Goal: Information Seeking & Learning: Learn about a topic

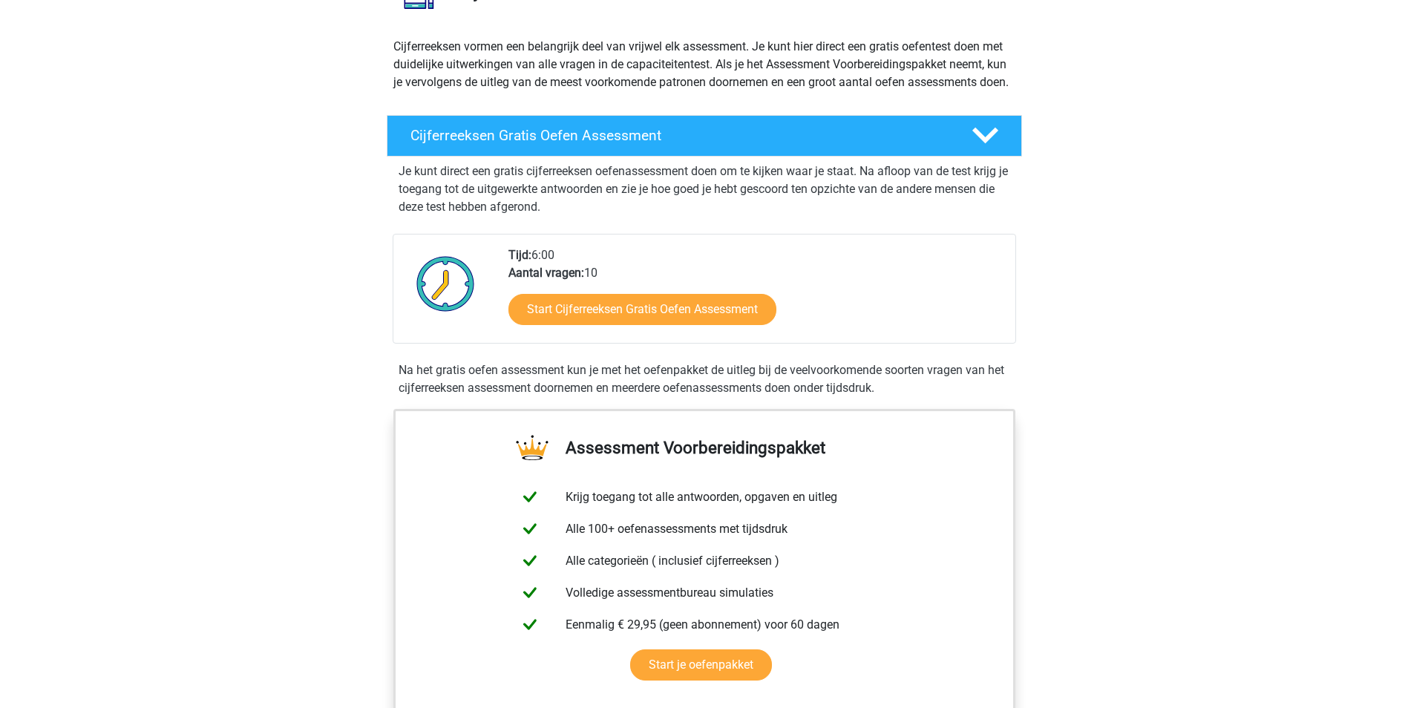
scroll to position [148, 0]
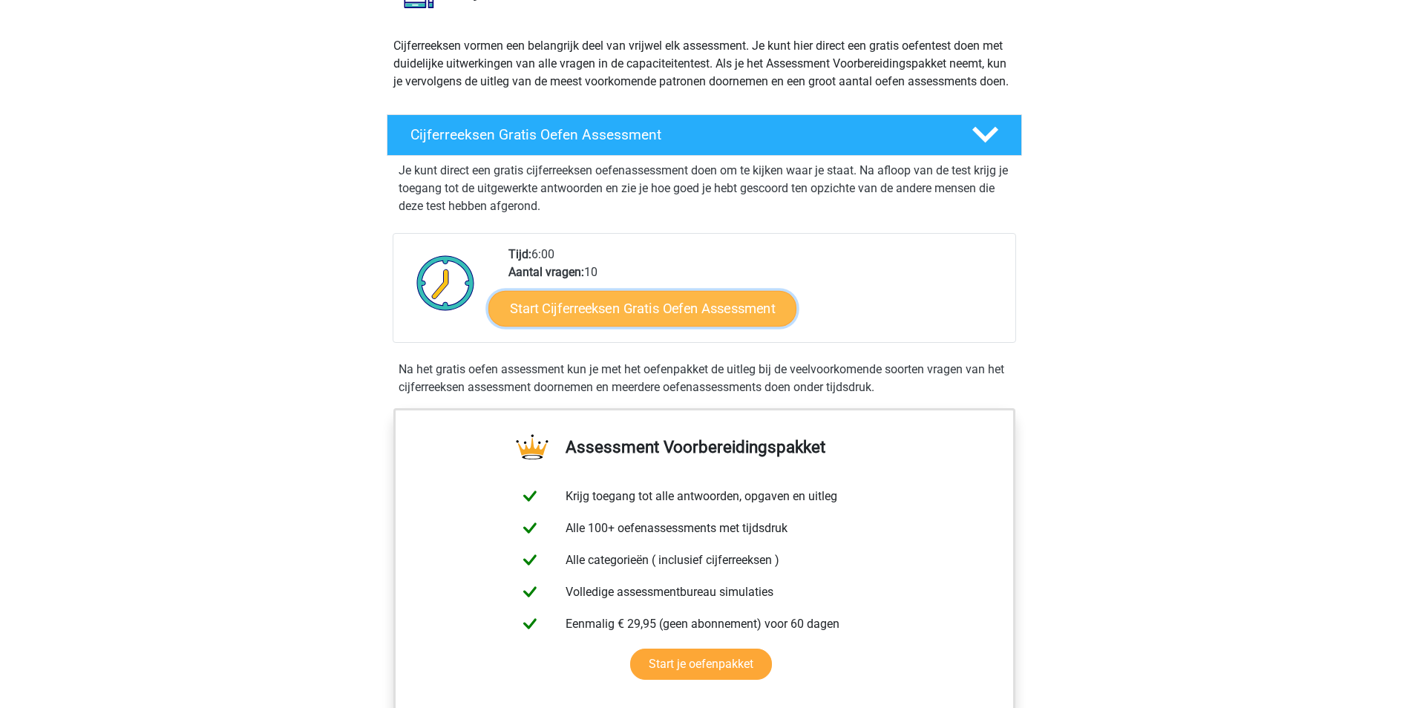
click at [642, 326] on link "Start Cijferreeksen Gratis Oefen Assessment" at bounding box center [643, 308] width 308 height 36
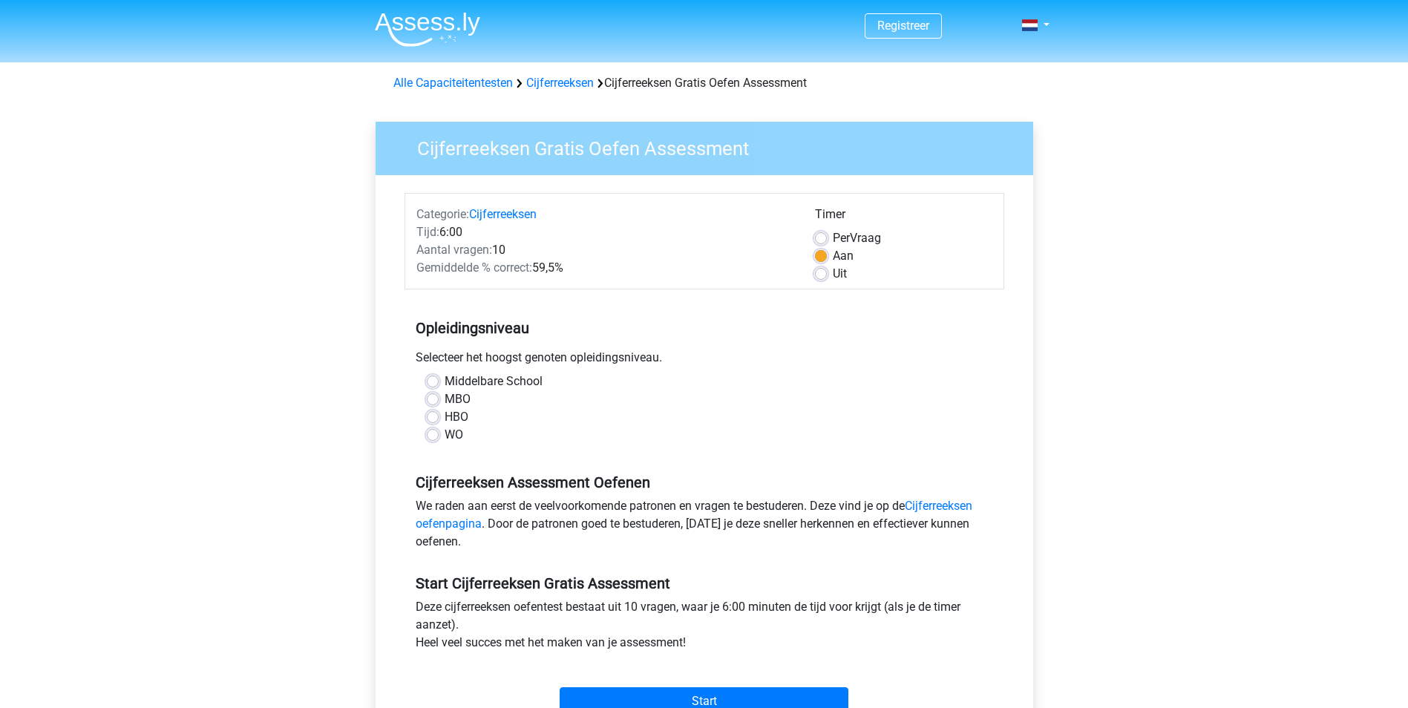
click at [445, 401] on label "MBO" at bounding box center [458, 400] width 26 height 18
click at [434, 401] on input "MBO" at bounding box center [433, 398] width 12 height 15
radio input "true"
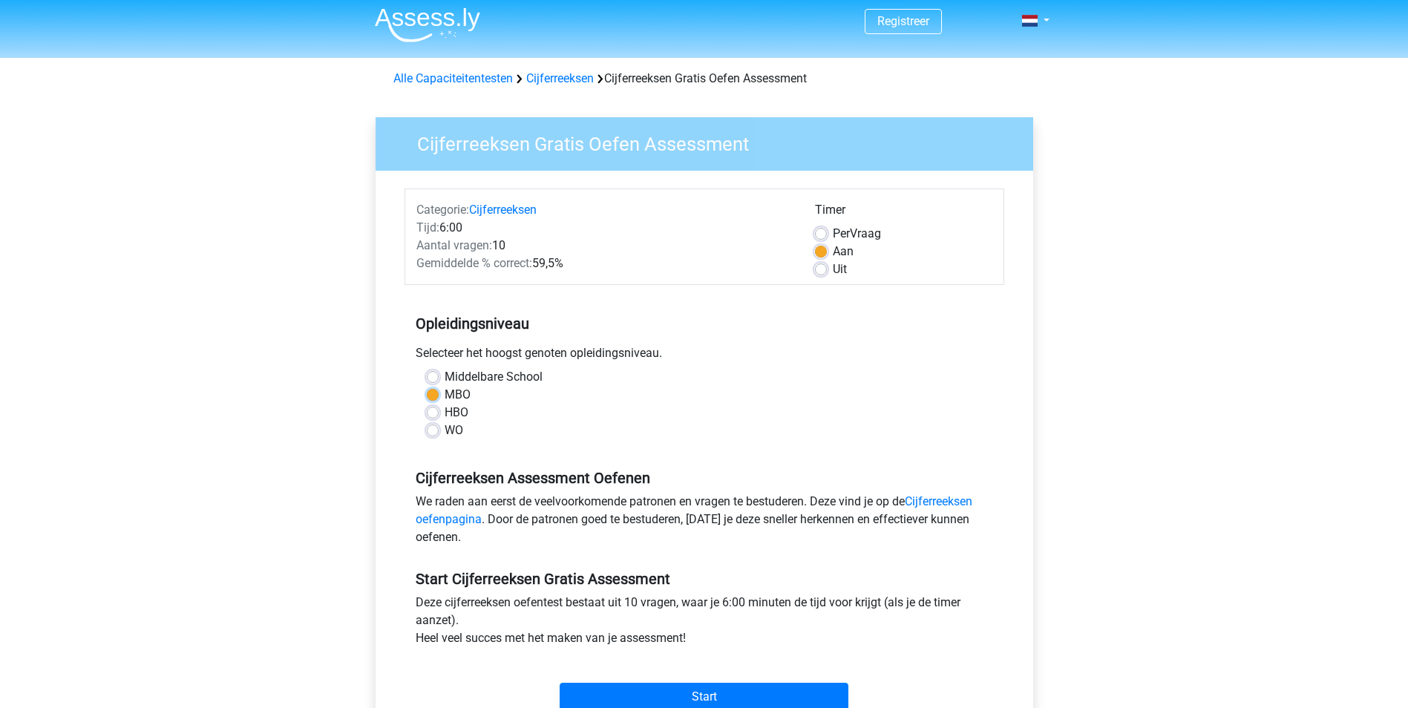
scroll to position [74, 0]
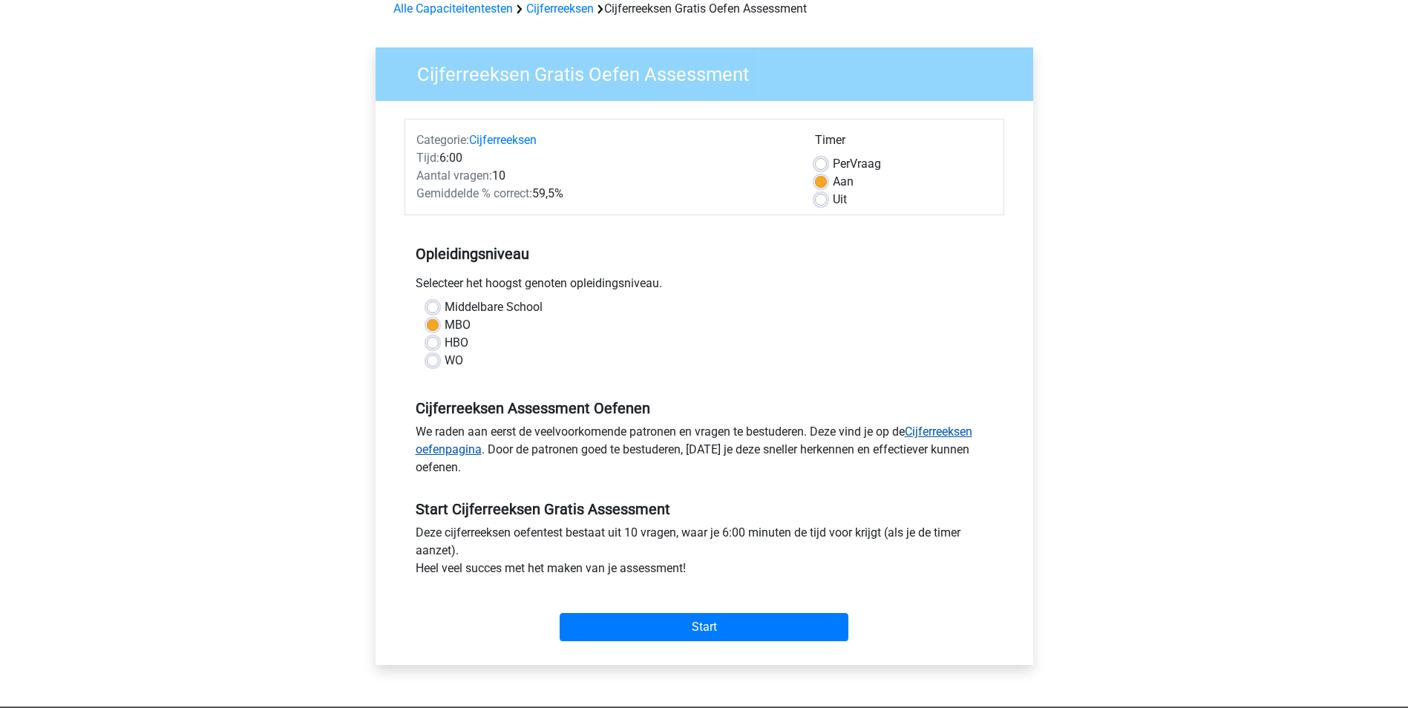
click at [930, 428] on link "Cijferreeksen oefenpagina" at bounding box center [694, 441] width 557 height 32
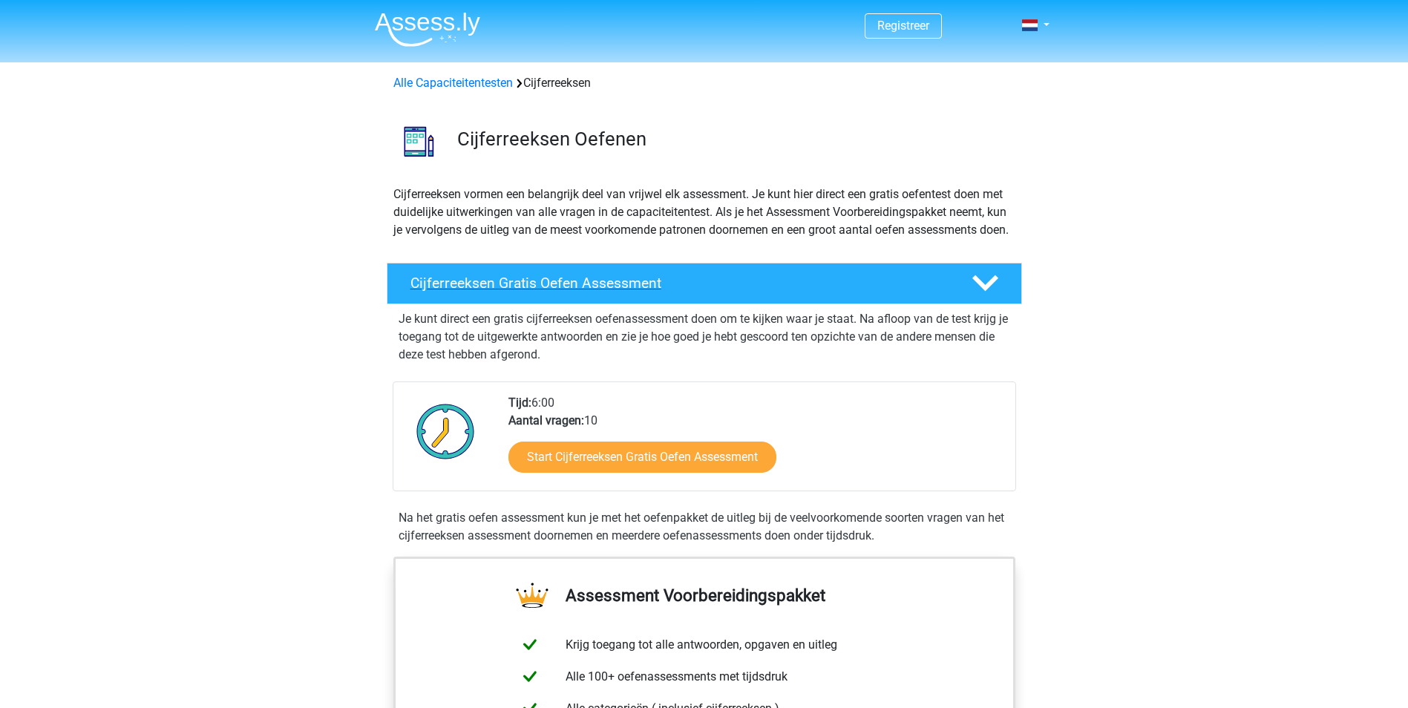
click at [609, 292] on h4 "Cijferreeksen Gratis Oefen Assessment" at bounding box center [680, 283] width 538 height 17
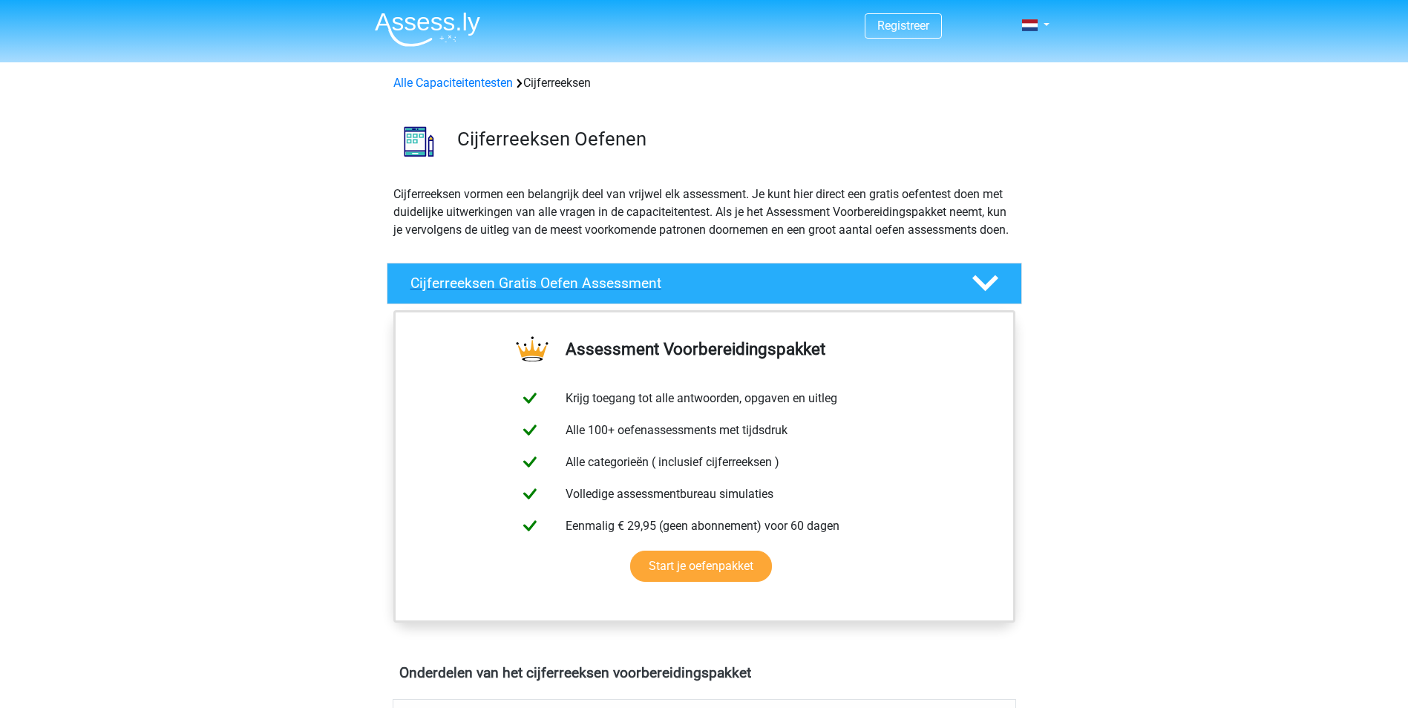
click at [610, 292] on h4 "Cijferreeksen Gratis Oefen Assessment" at bounding box center [680, 283] width 538 height 17
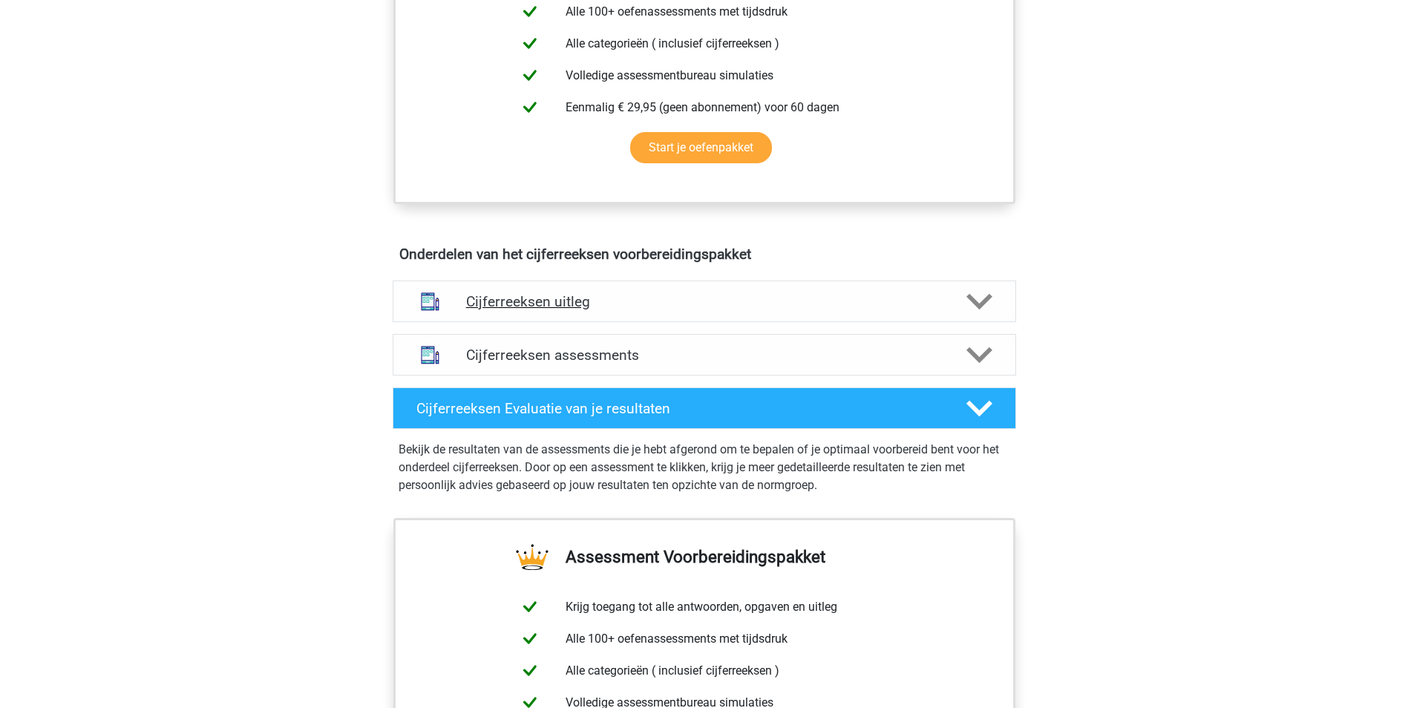
scroll to position [668, 0]
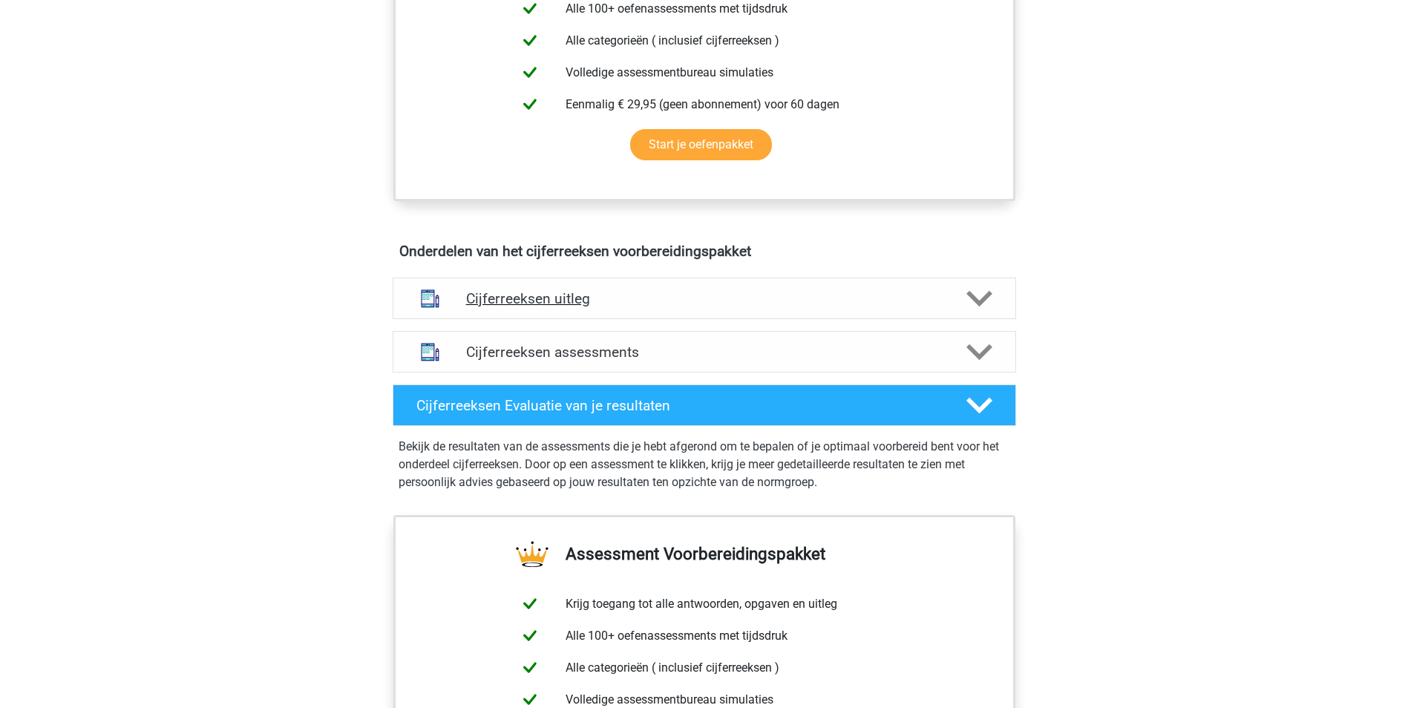
click at [598, 307] on h4 "Cijferreeksen uitleg" at bounding box center [704, 298] width 477 height 17
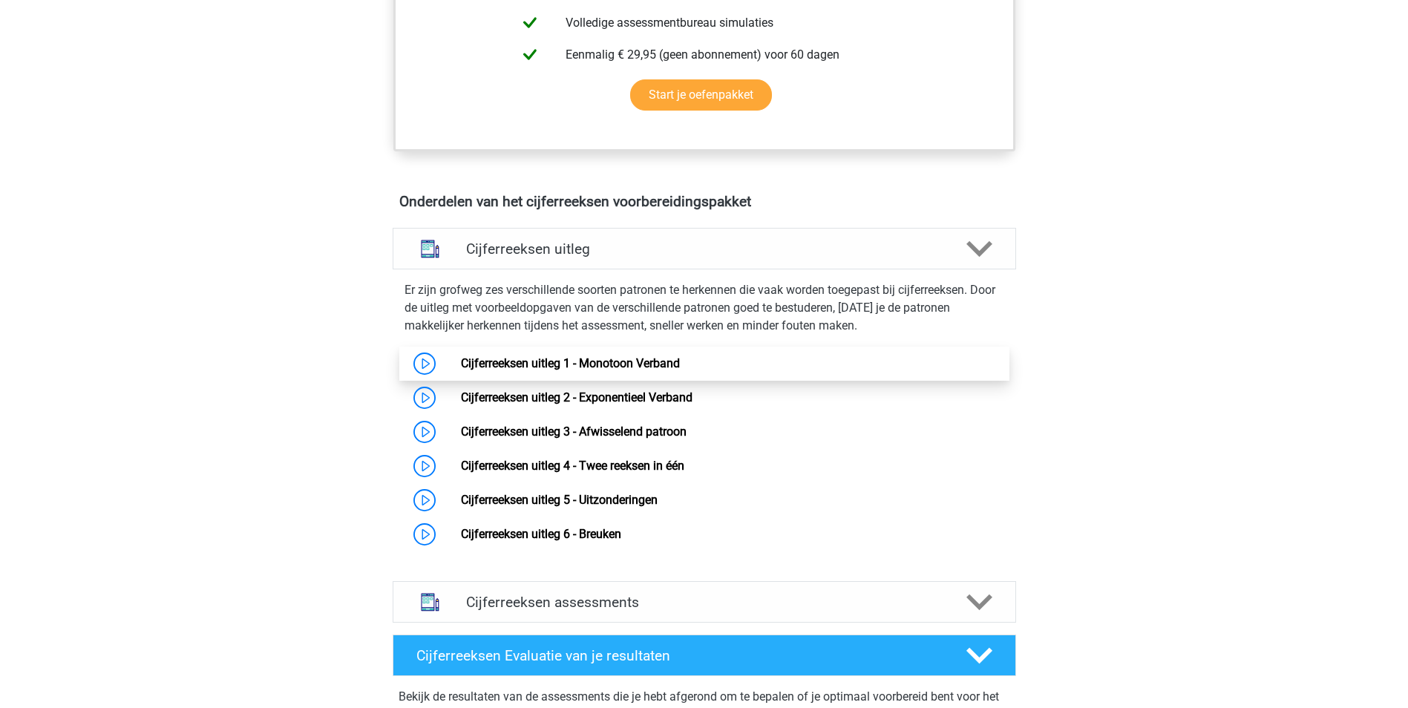
scroll to position [742, 0]
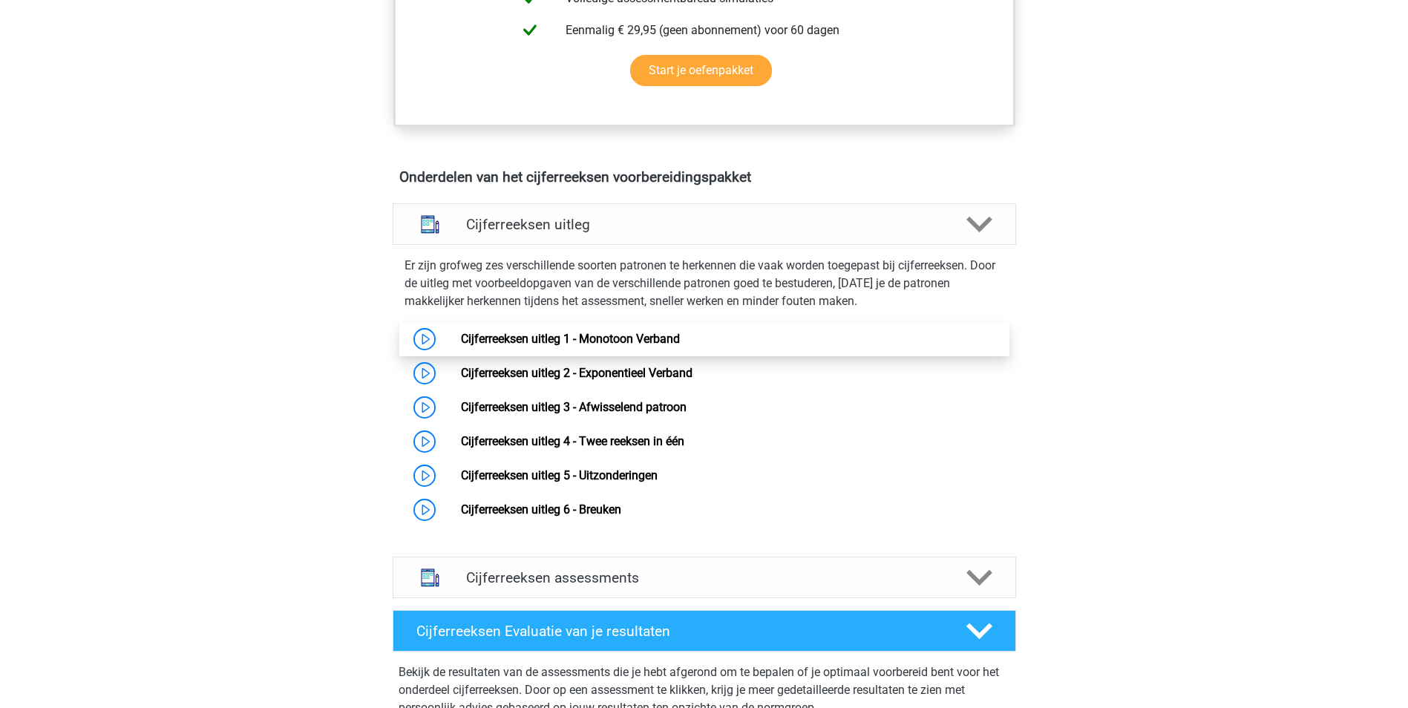
click at [626, 346] on link "Cijferreeksen uitleg 1 - Monotoon Verband" at bounding box center [570, 339] width 219 height 14
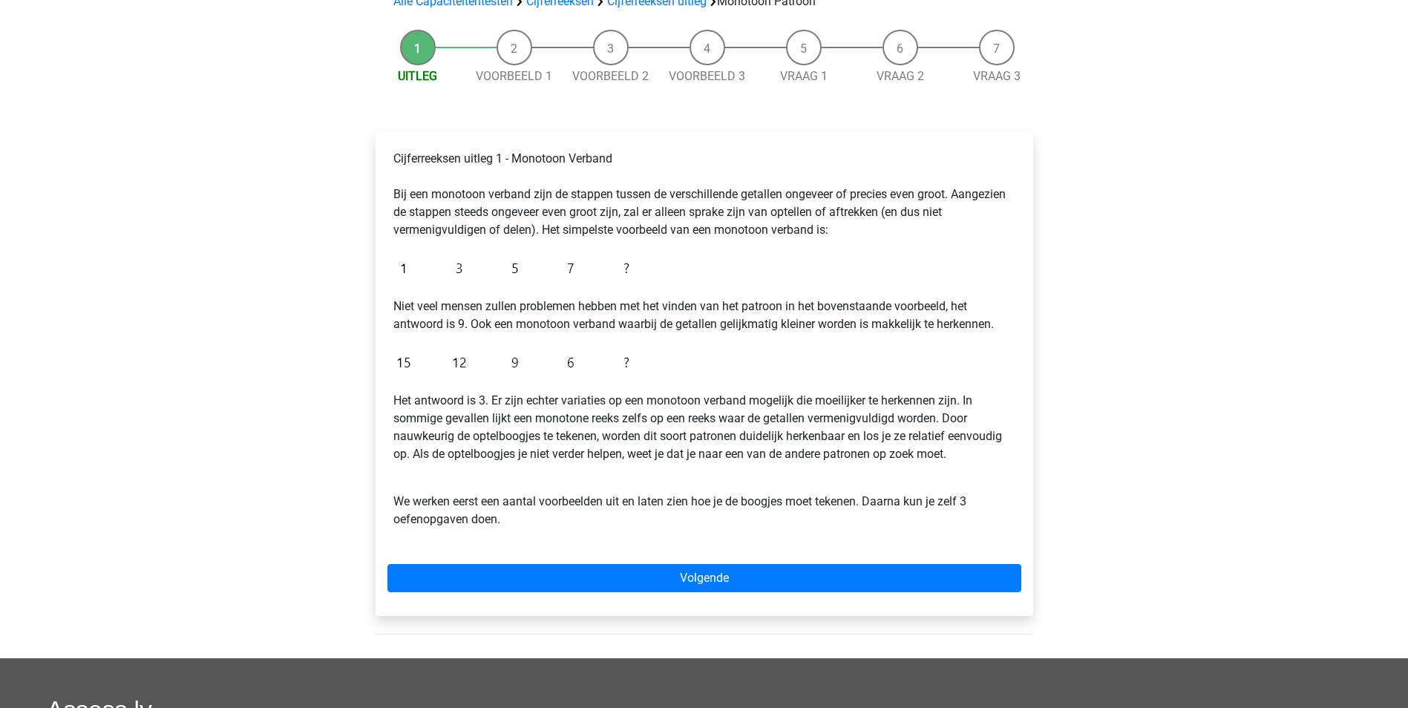
scroll to position [148, 0]
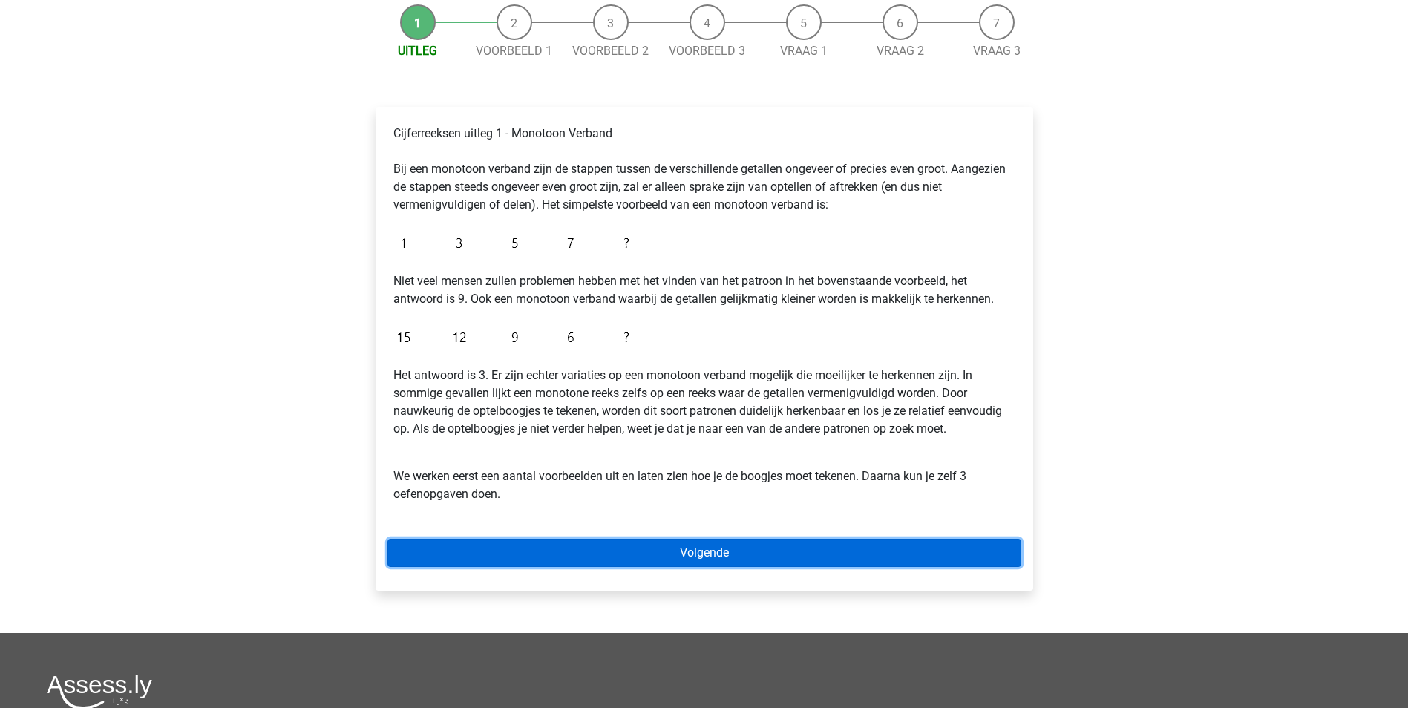
click at [715, 557] on link "Volgende" at bounding box center [705, 553] width 634 height 28
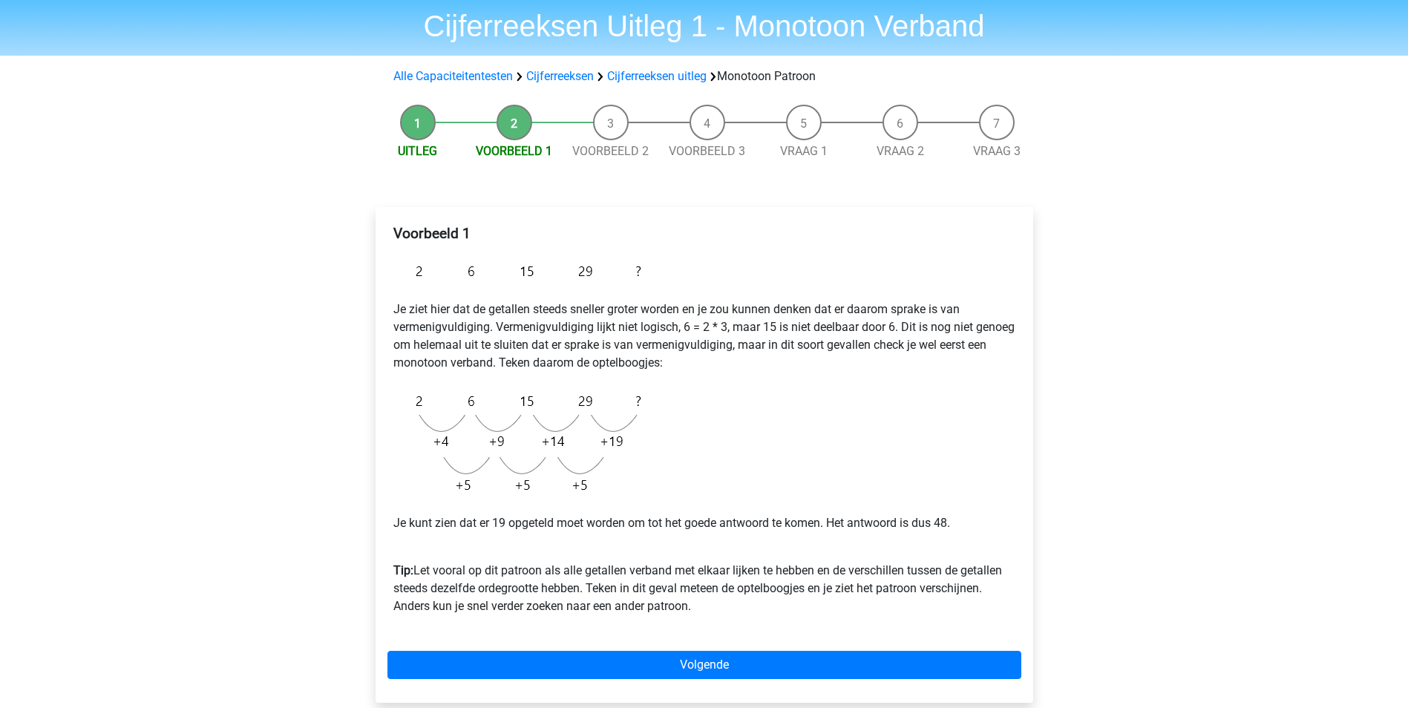
scroll to position [74, 0]
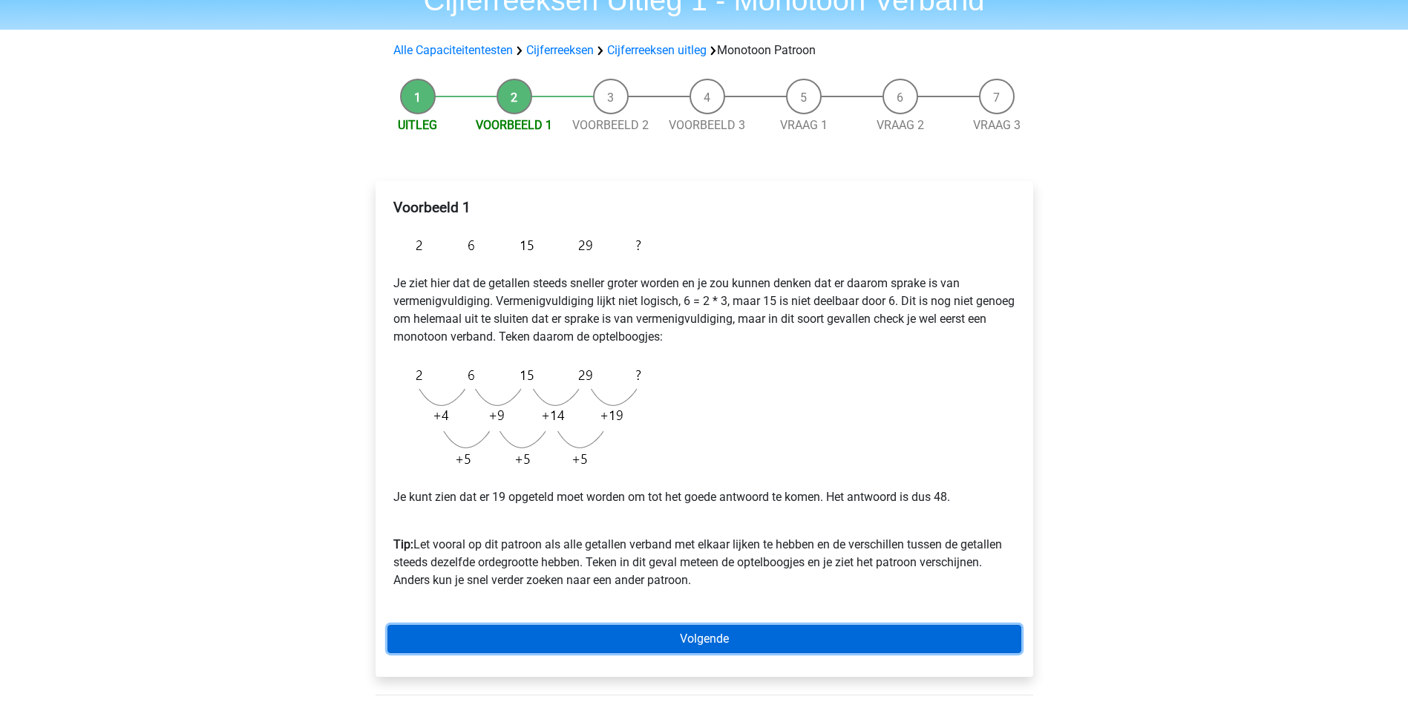
click at [731, 638] on link "Volgende" at bounding box center [705, 639] width 634 height 28
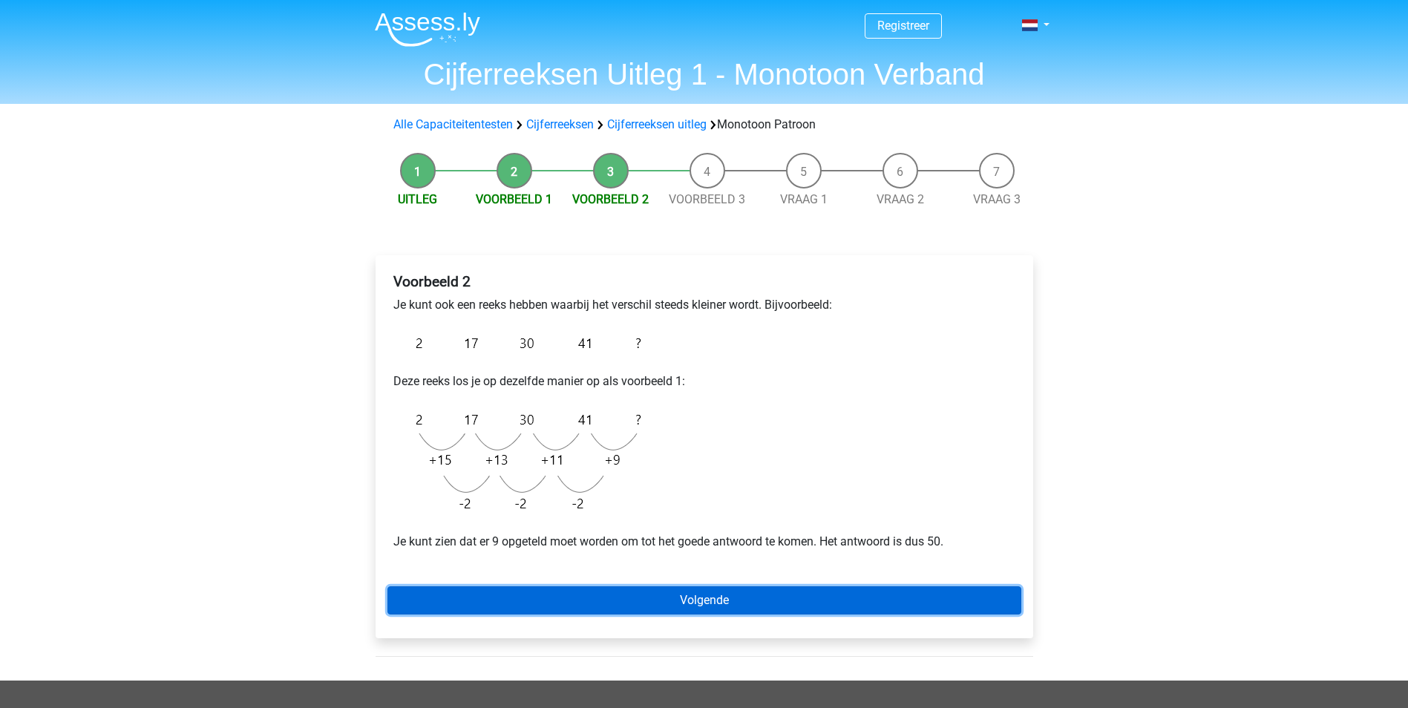
click at [753, 596] on link "Volgende" at bounding box center [705, 601] width 634 height 28
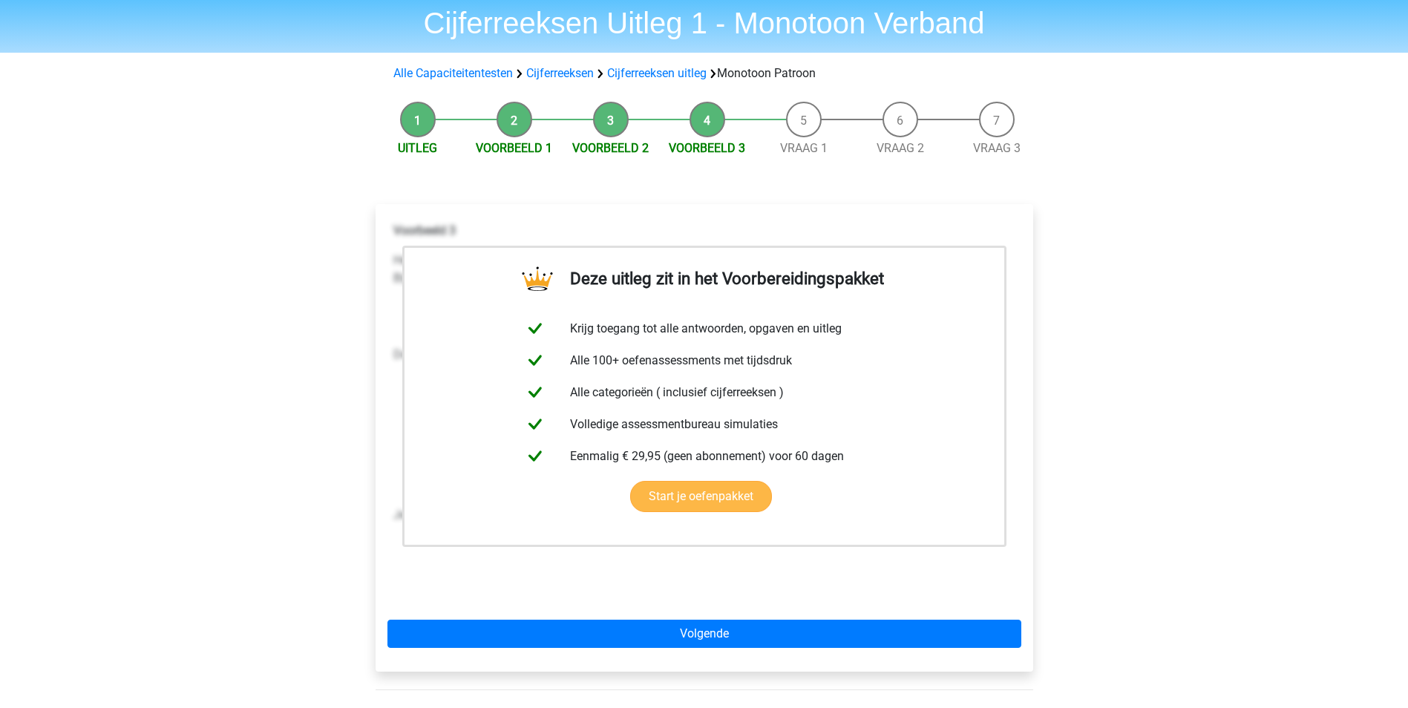
scroll to position [74, 0]
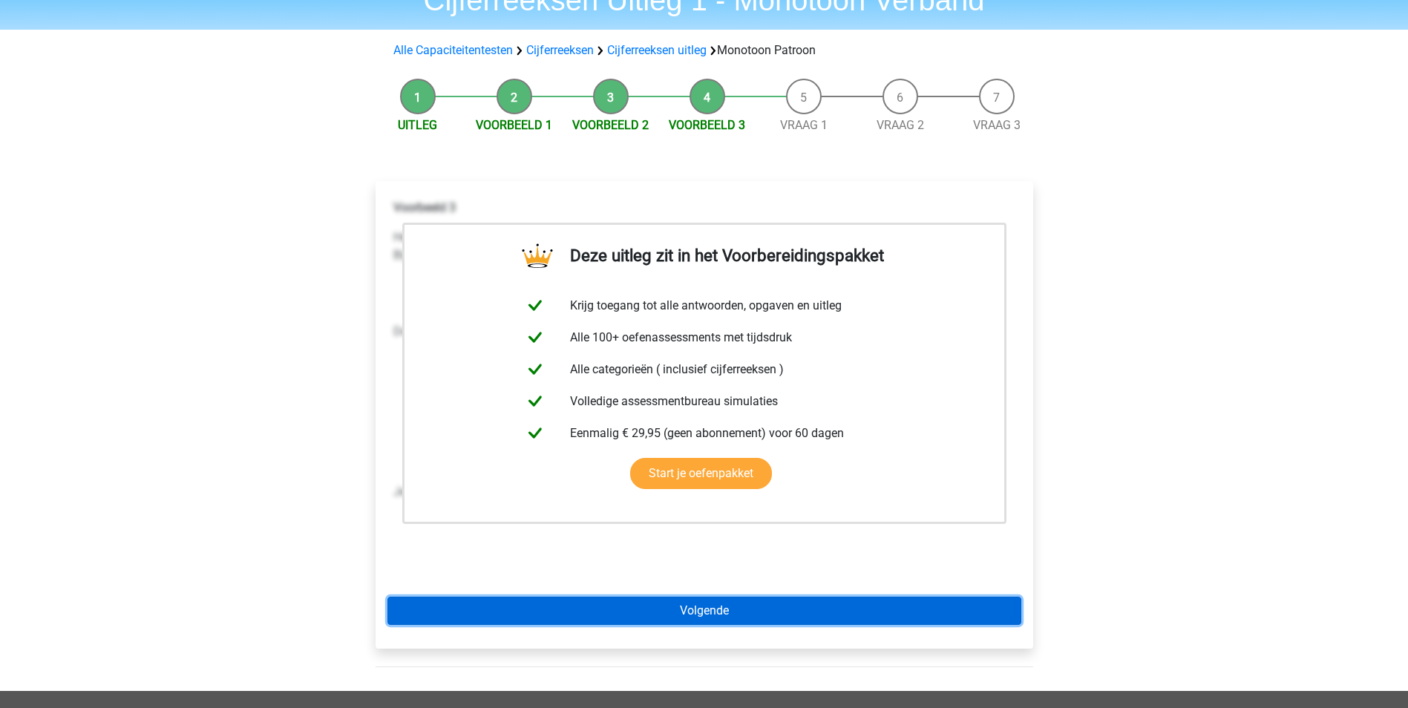
click at [656, 606] on link "Volgende" at bounding box center [705, 611] width 634 height 28
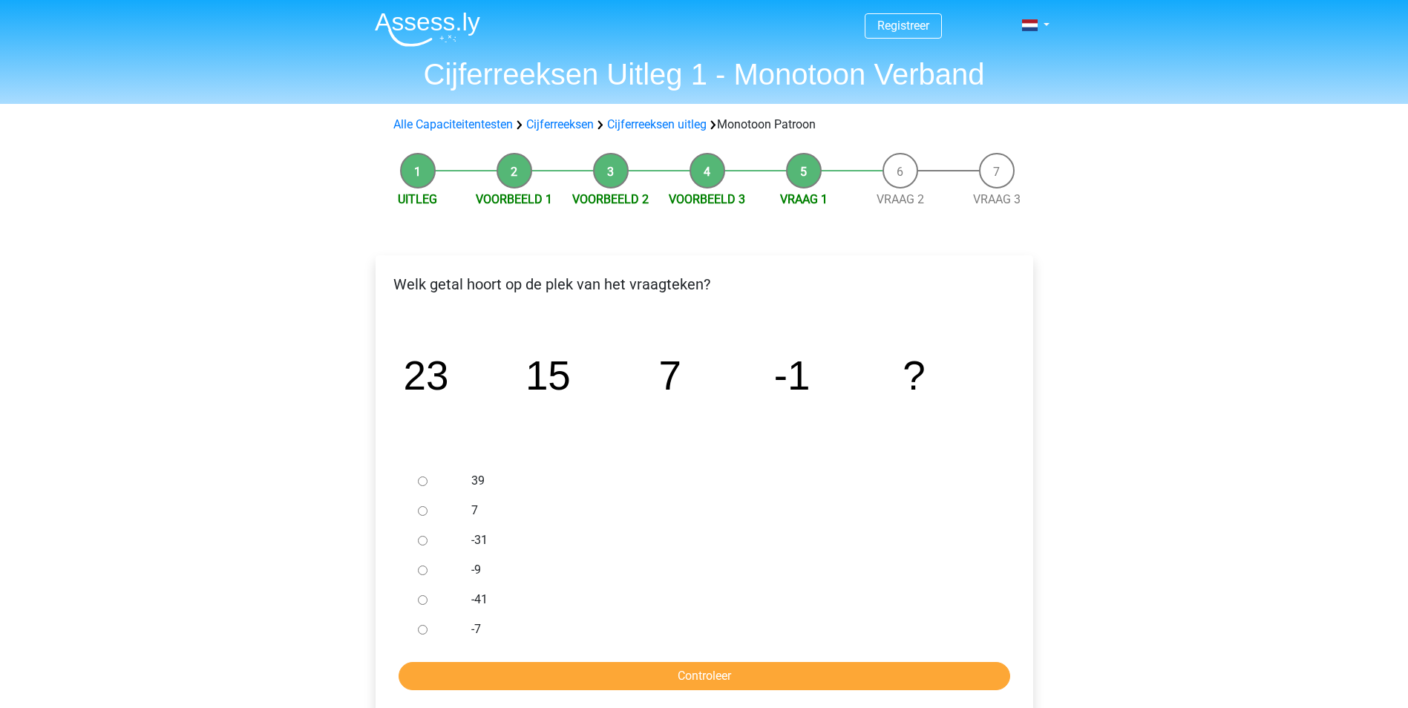
scroll to position [74, 0]
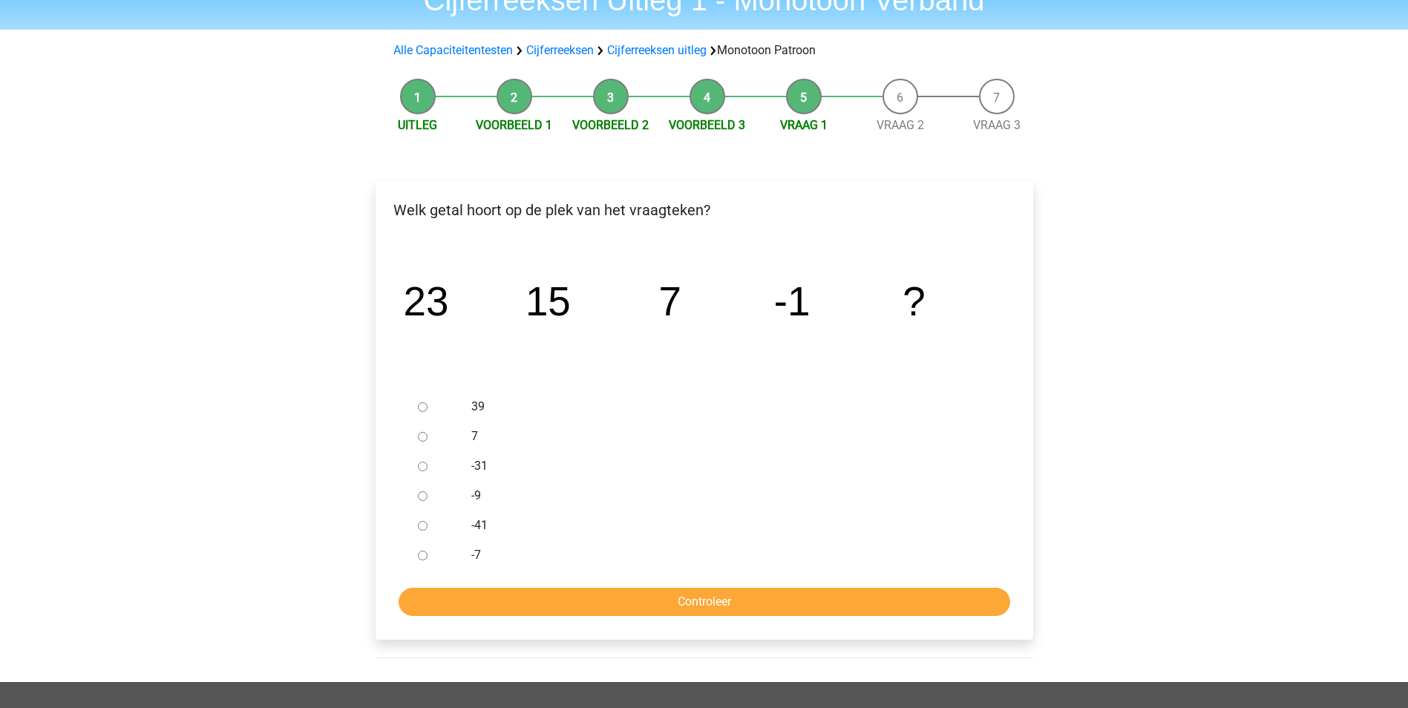
click at [416, 501] on div at bounding box center [436, 496] width 49 height 30
click at [423, 494] on input "-9" at bounding box center [423, 496] width 10 height 10
radio input "true"
click at [685, 593] on input "Controleer" at bounding box center [705, 602] width 612 height 28
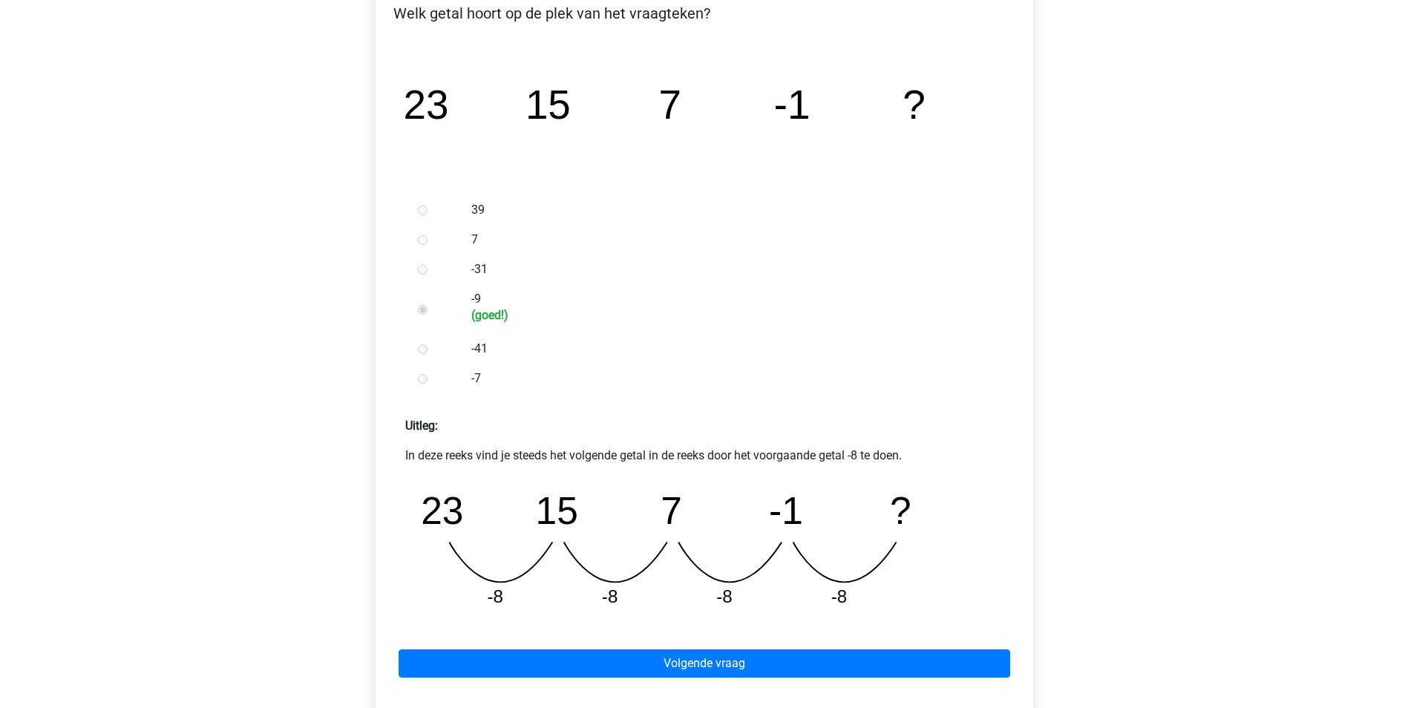
scroll to position [297, 0]
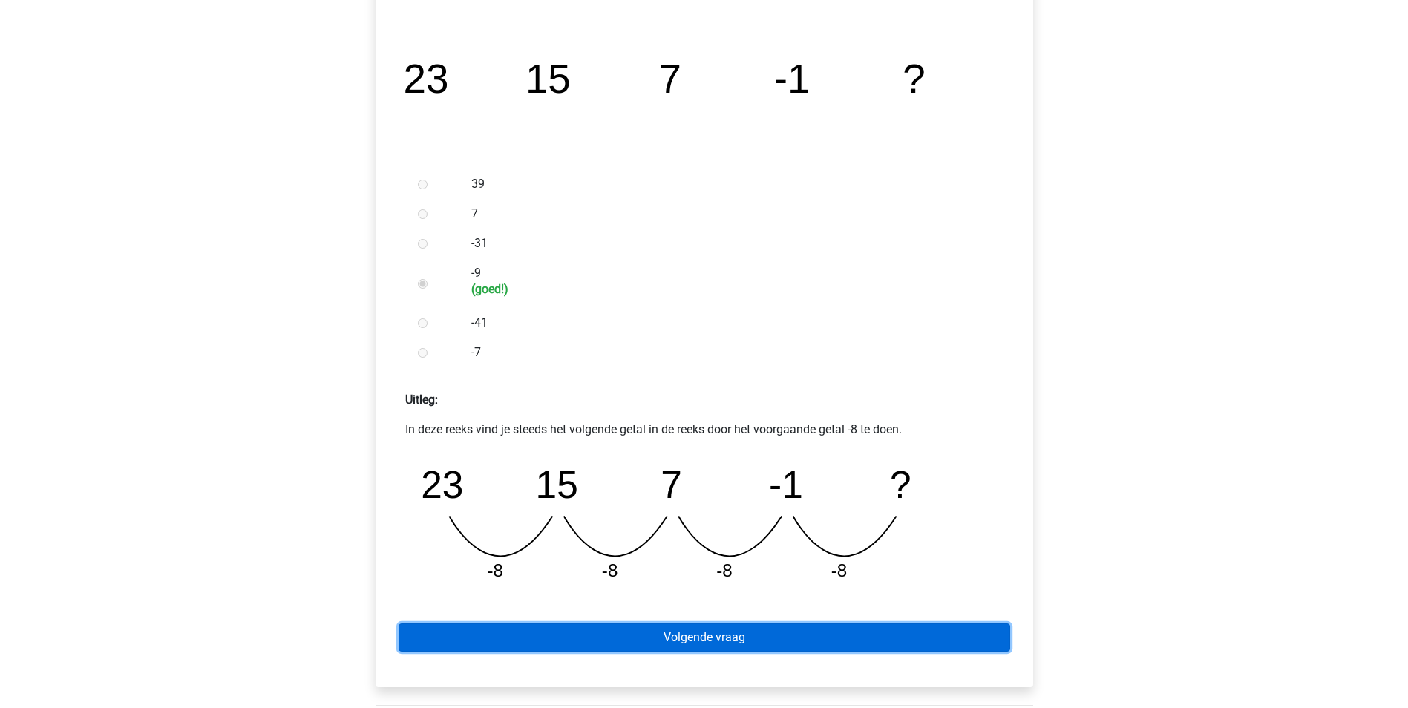
click at [700, 639] on link "Volgende vraag" at bounding box center [705, 638] width 612 height 28
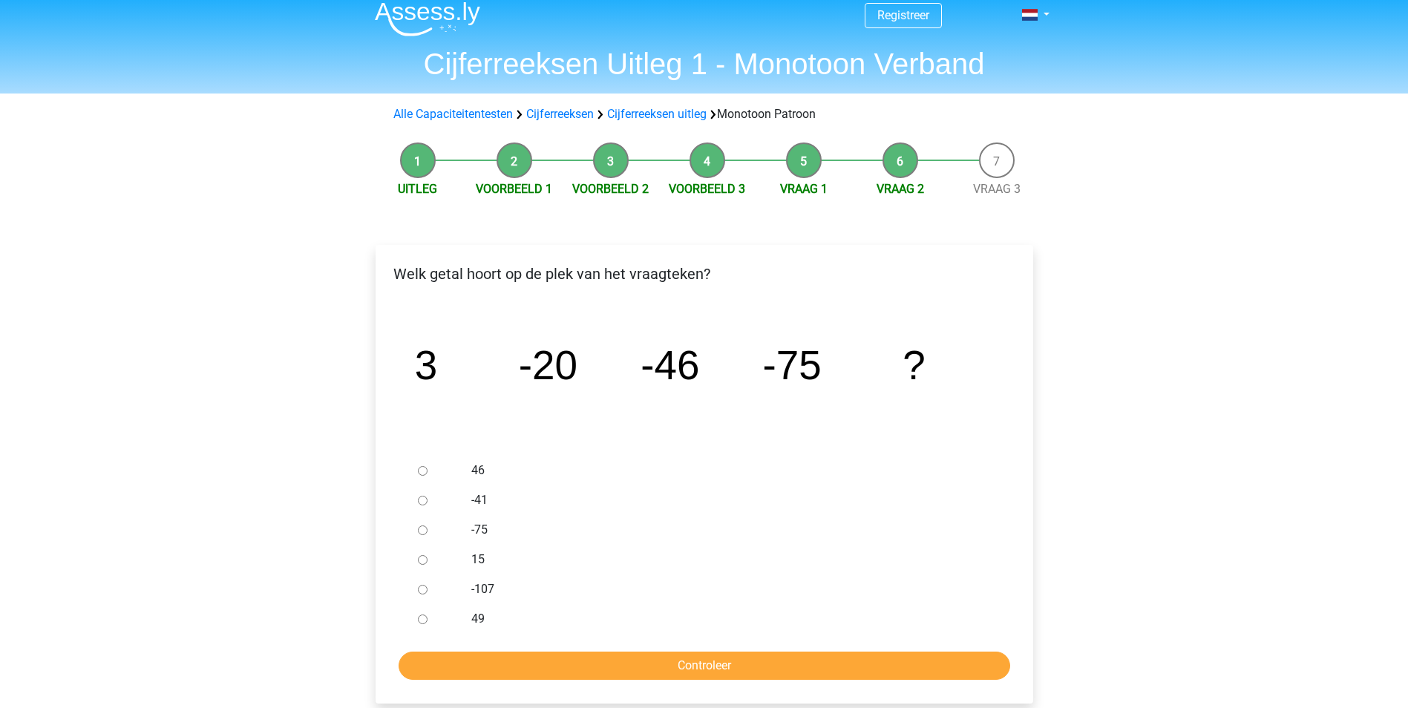
scroll to position [74, 0]
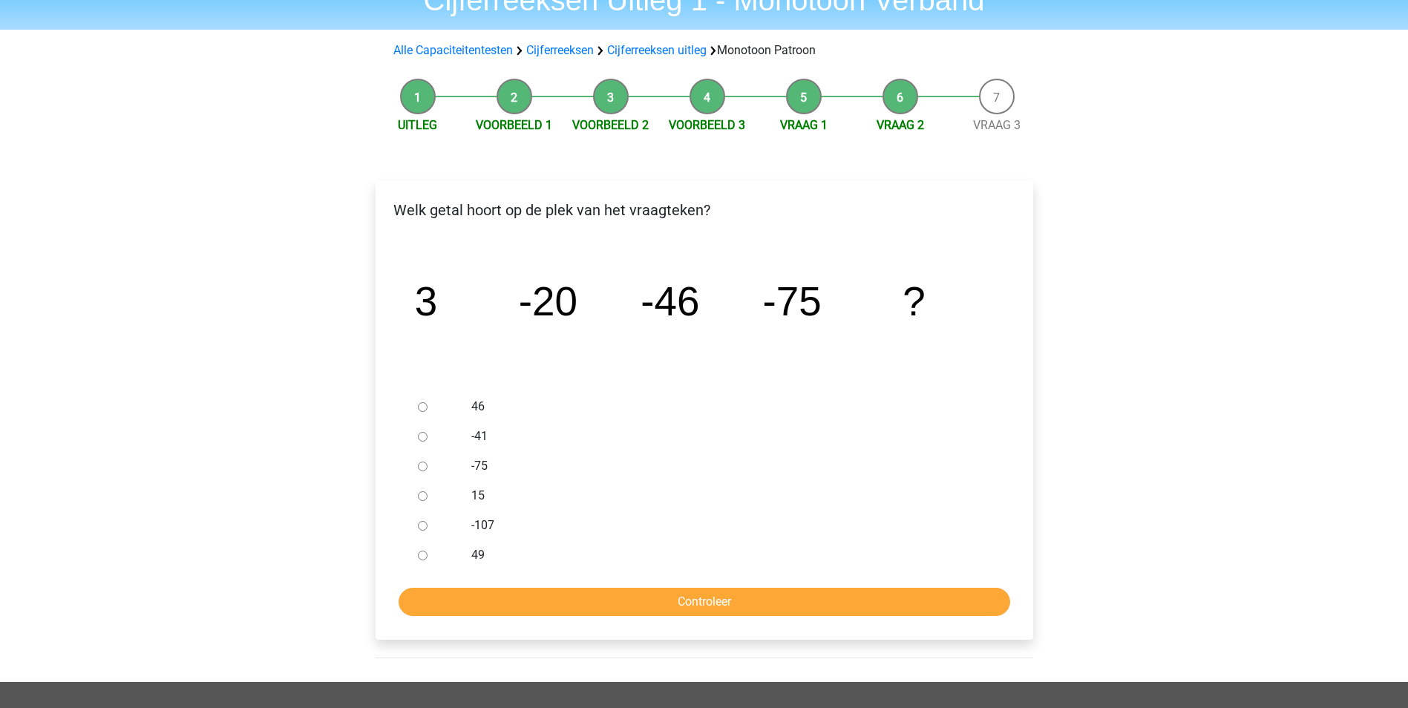
click at [423, 526] on input "-107" at bounding box center [423, 526] width 10 height 10
radio input "true"
click at [703, 607] on input "Controleer" at bounding box center [705, 602] width 612 height 28
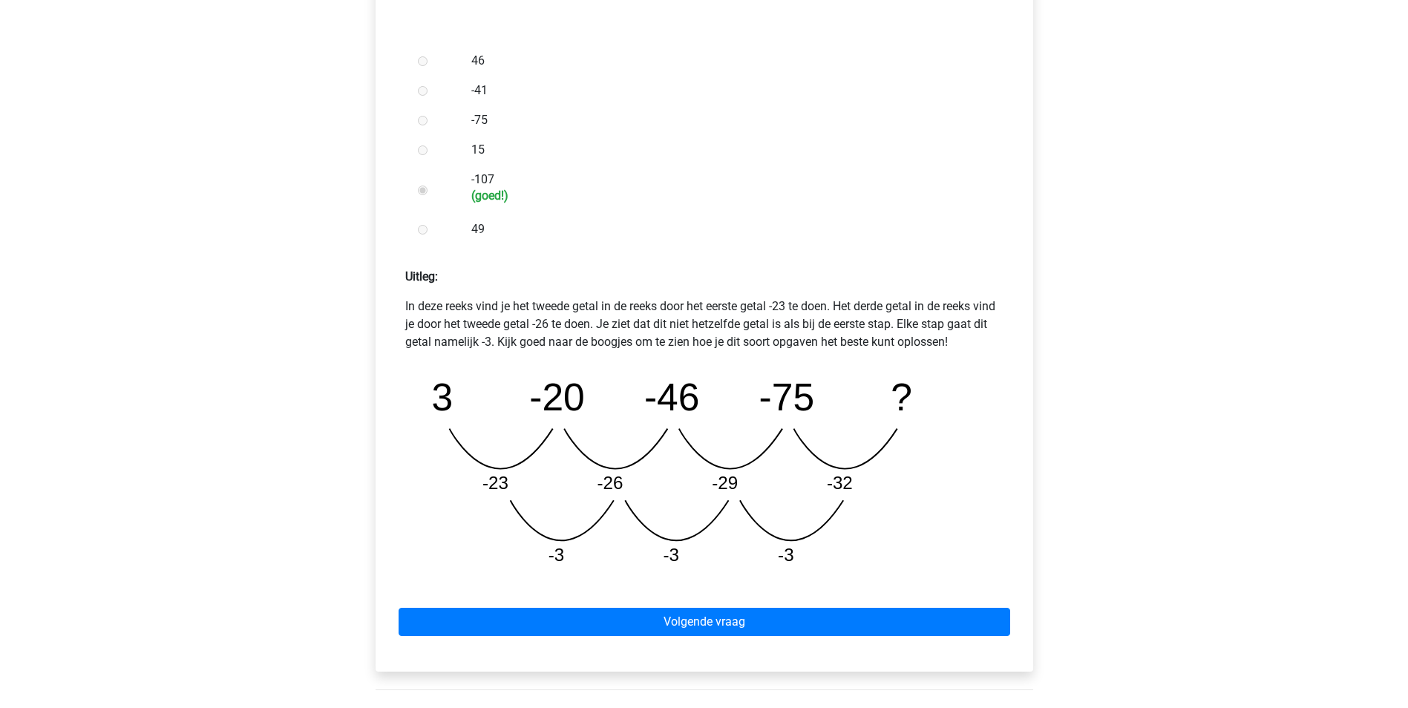
scroll to position [445, 0]
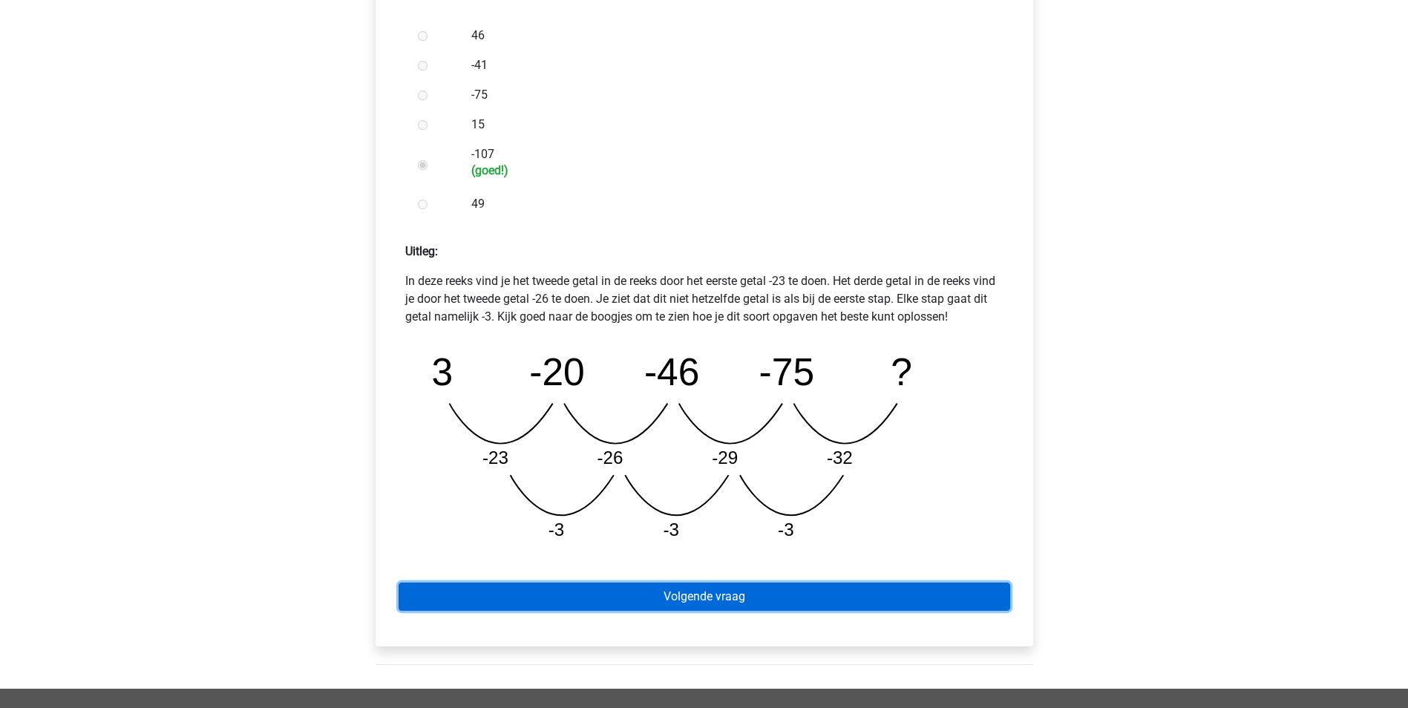
click at [737, 601] on link "Volgende vraag" at bounding box center [705, 597] width 612 height 28
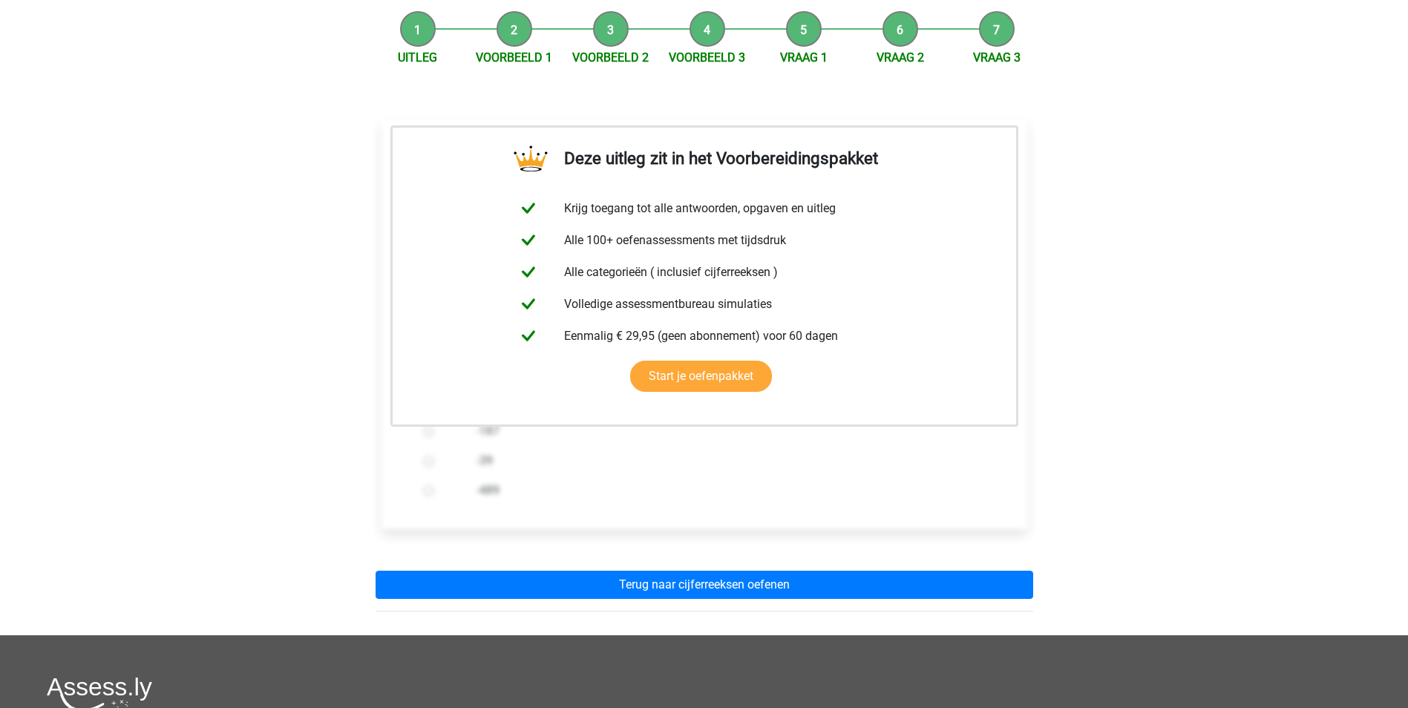
scroll to position [148, 0]
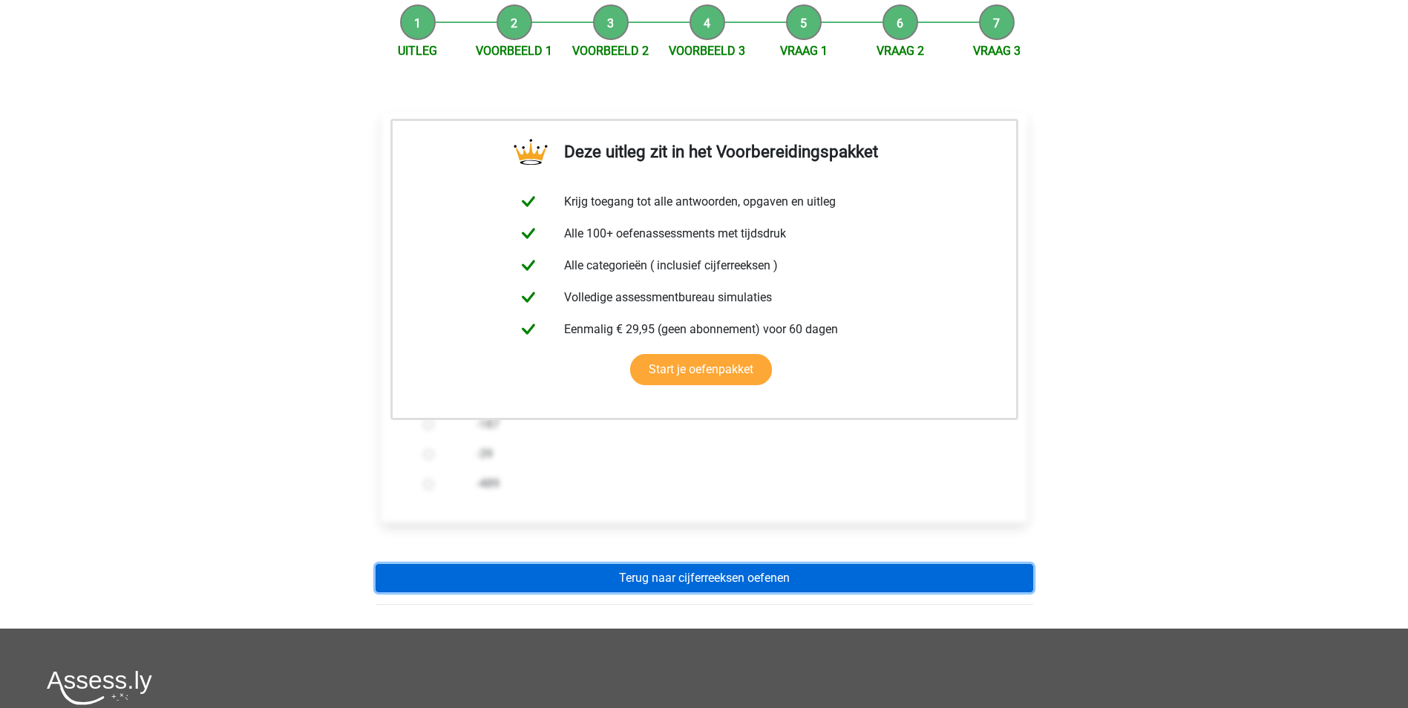
click at [803, 585] on link "Terug naar cijferreeksen oefenen" at bounding box center [705, 578] width 658 height 28
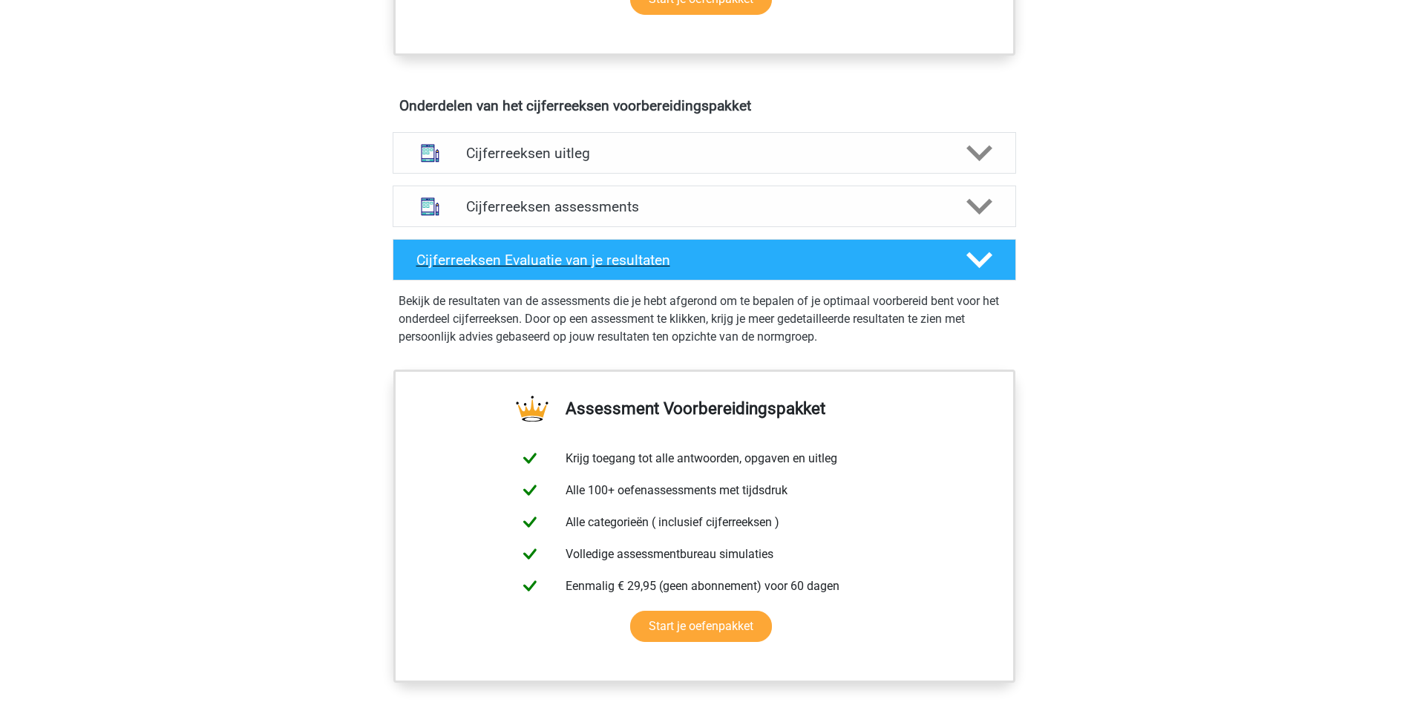
scroll to position [891, 0]
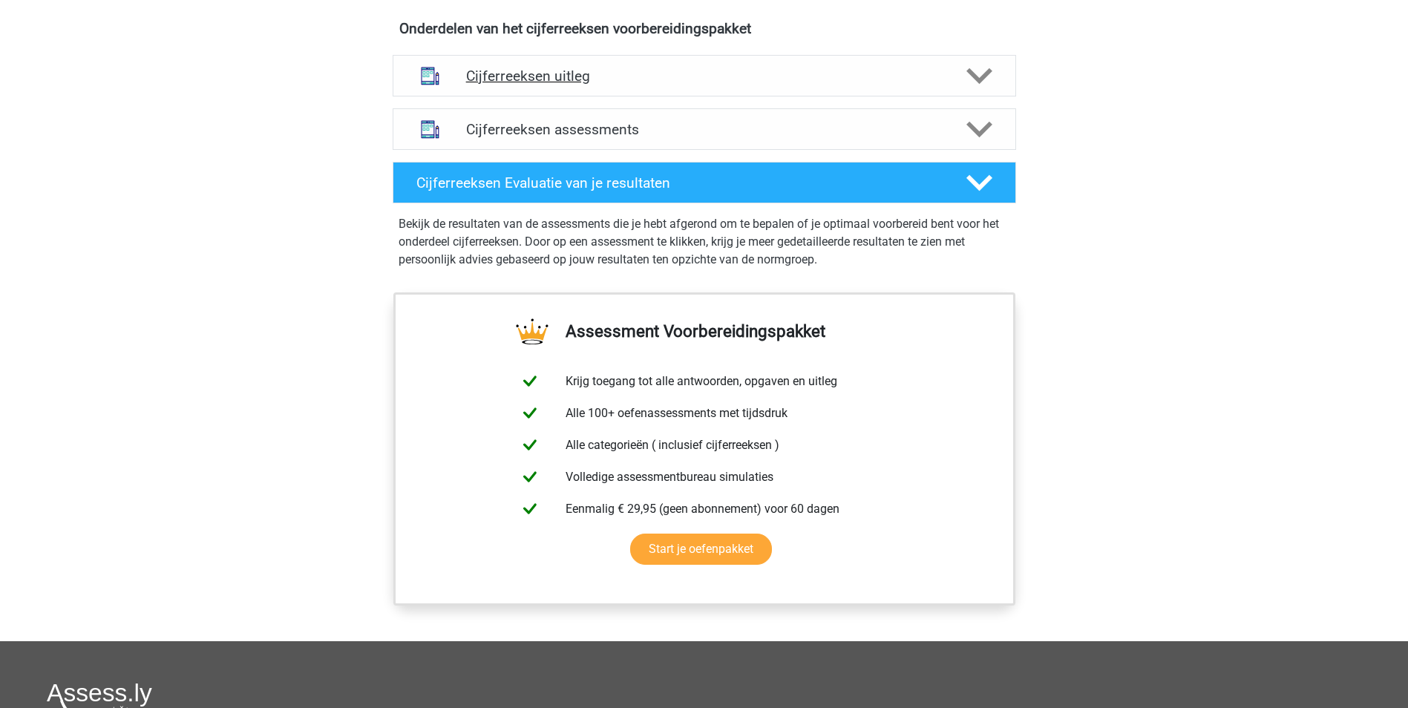
click at [973, 89] on icon at bounding box center [980, 76] width 26 height 26
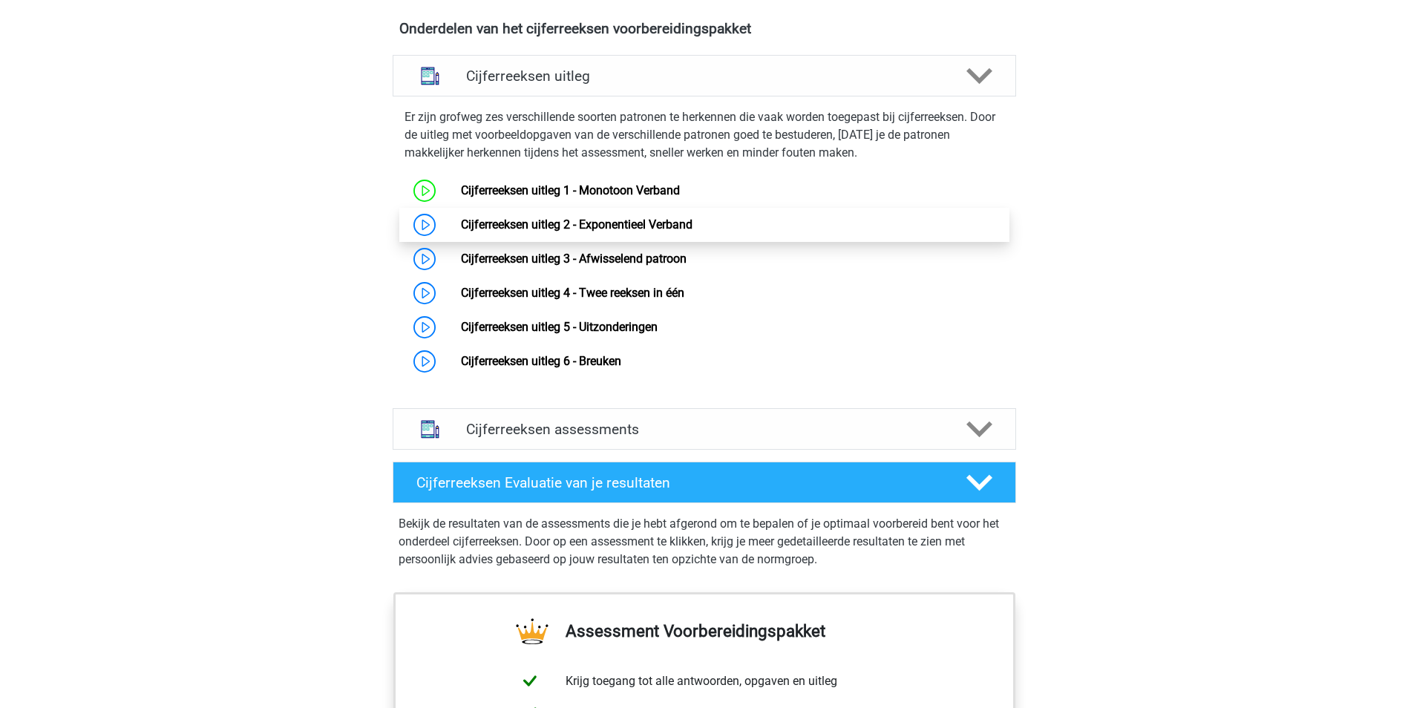
click at [585, 232] on link "Cijferreeksen uitleg 2 - Exponentieel Verband" at bounding box center [577, 225] width 232 height 14
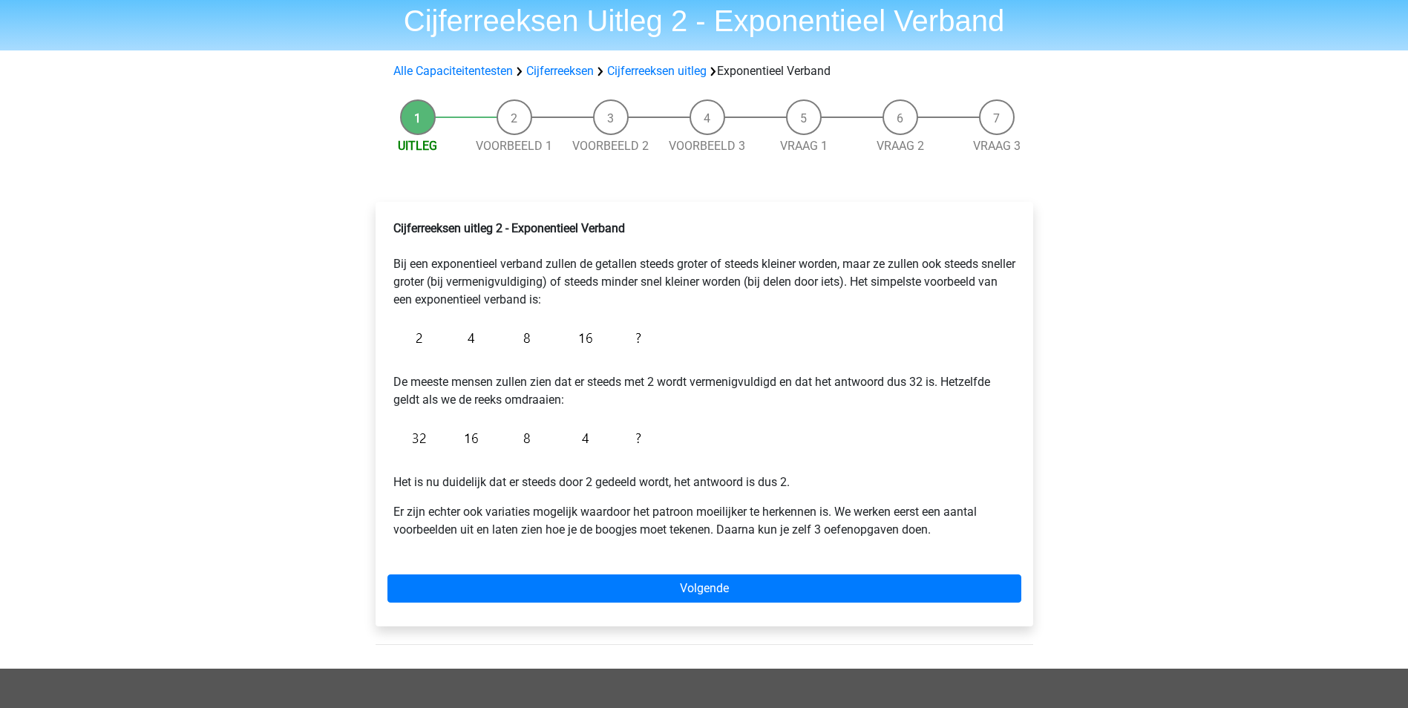
scroll to position [74, 0]
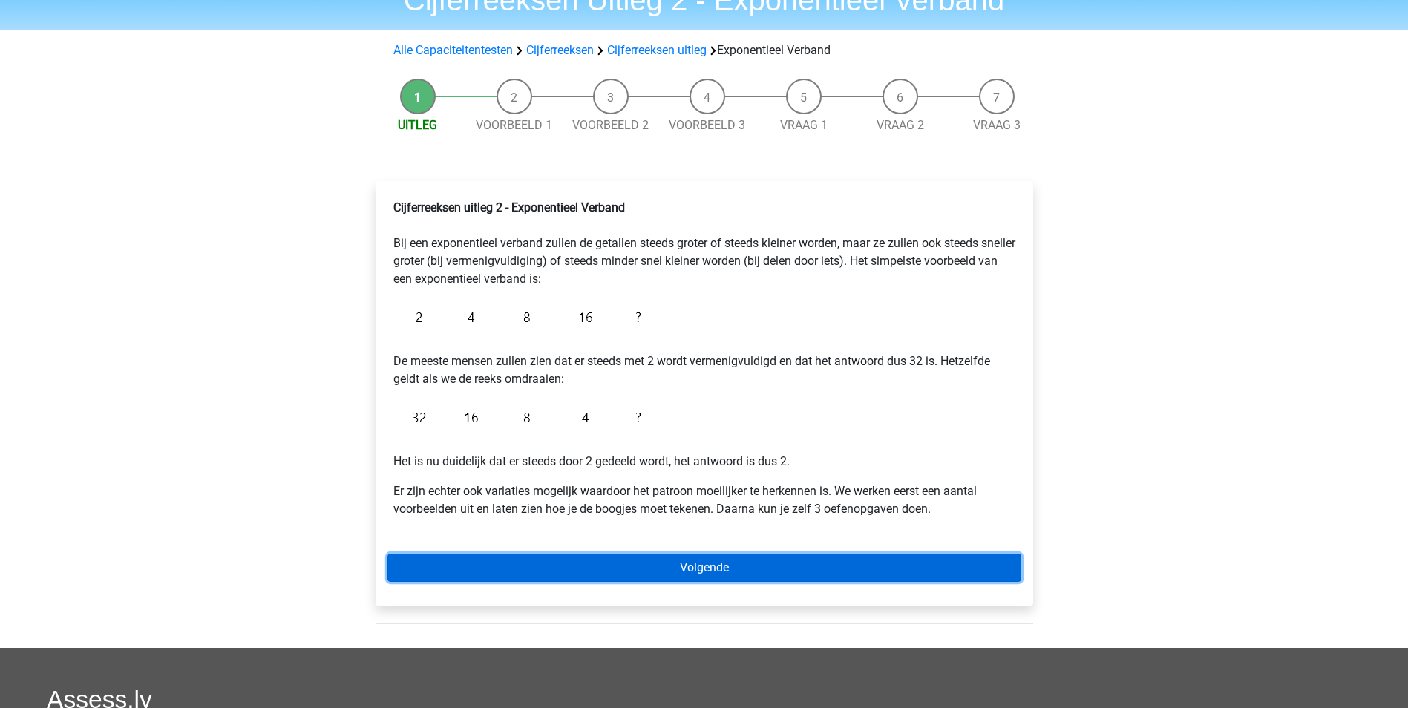
click at [710, 573] on link "Volgende" at bounding box center [705, 568] width 634 height 28
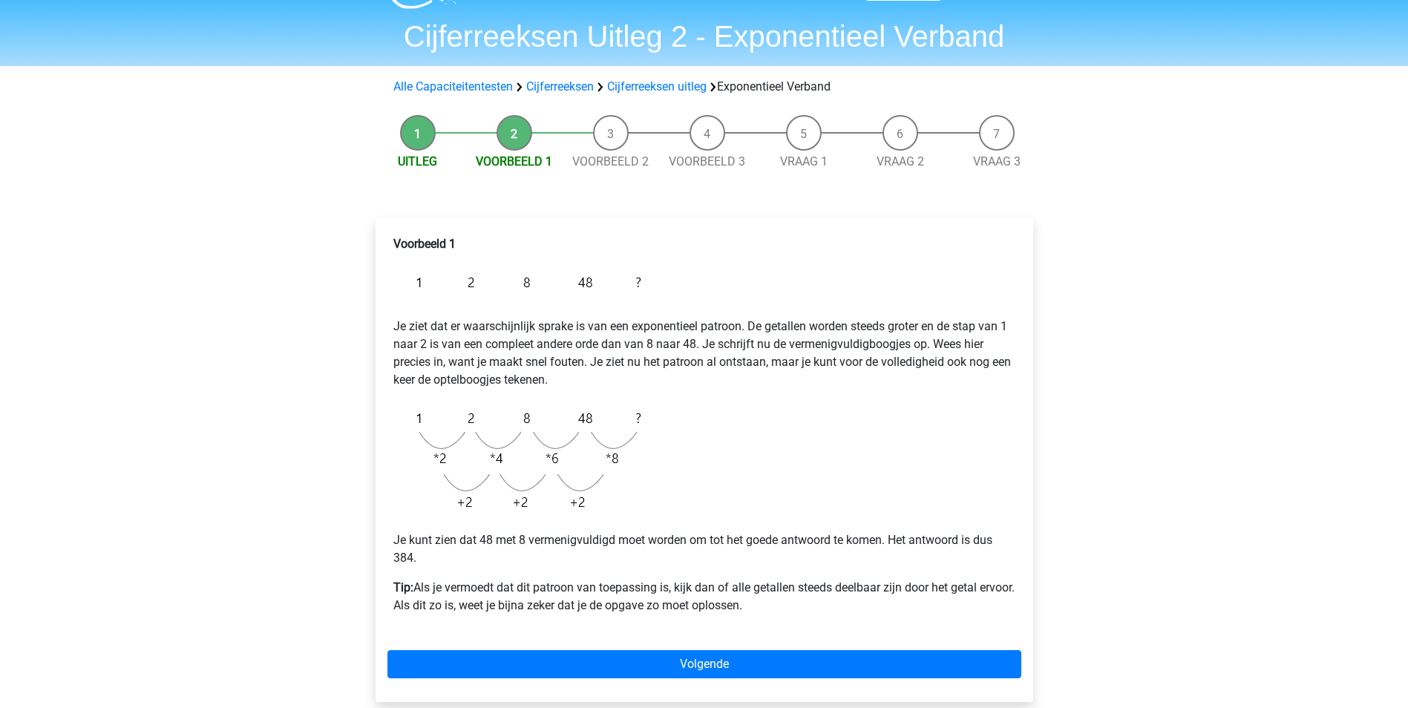
scroll to position [74, 0]
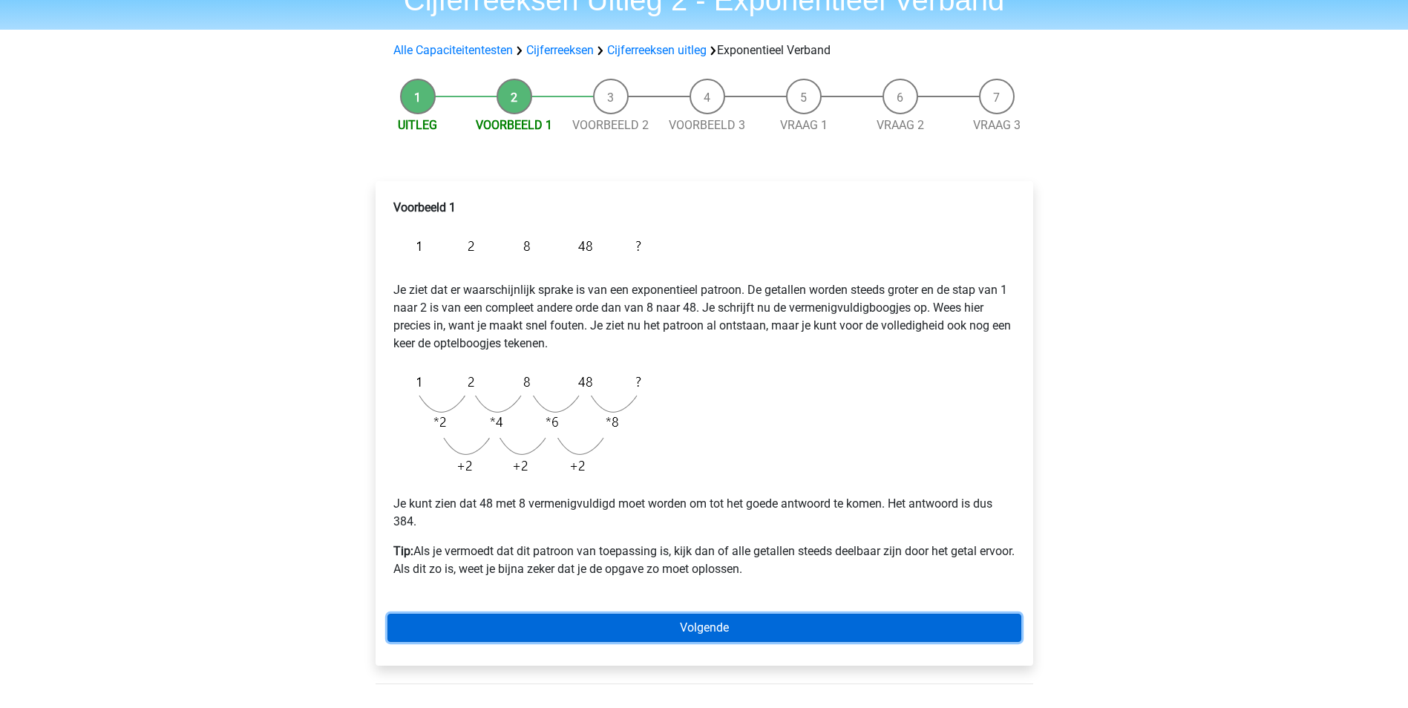
click at [702, 621] on link "Volgende" at bounding box center [705, 628] width 634 height 28
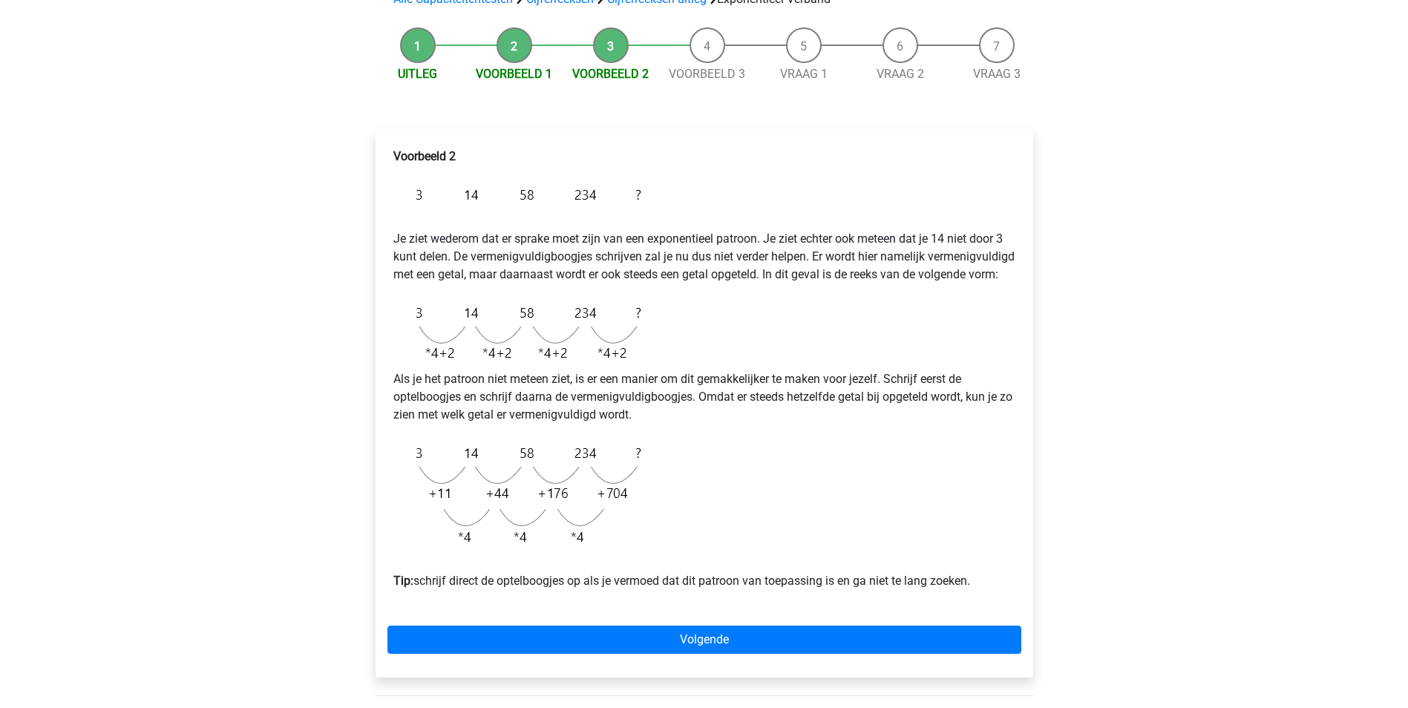
scroll to position [148, 0]
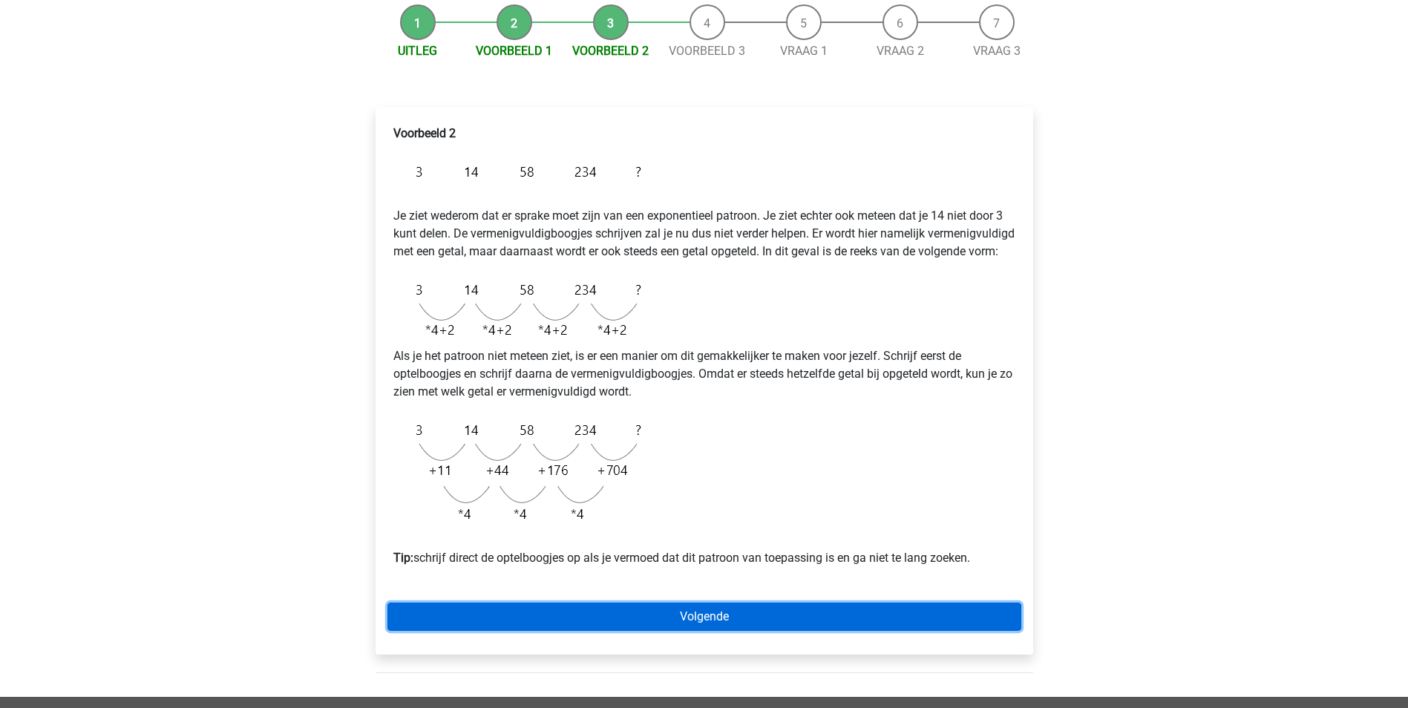
click at [713, 631] on link "Volgende" at bounding box center [705, 617] width 634 height 28
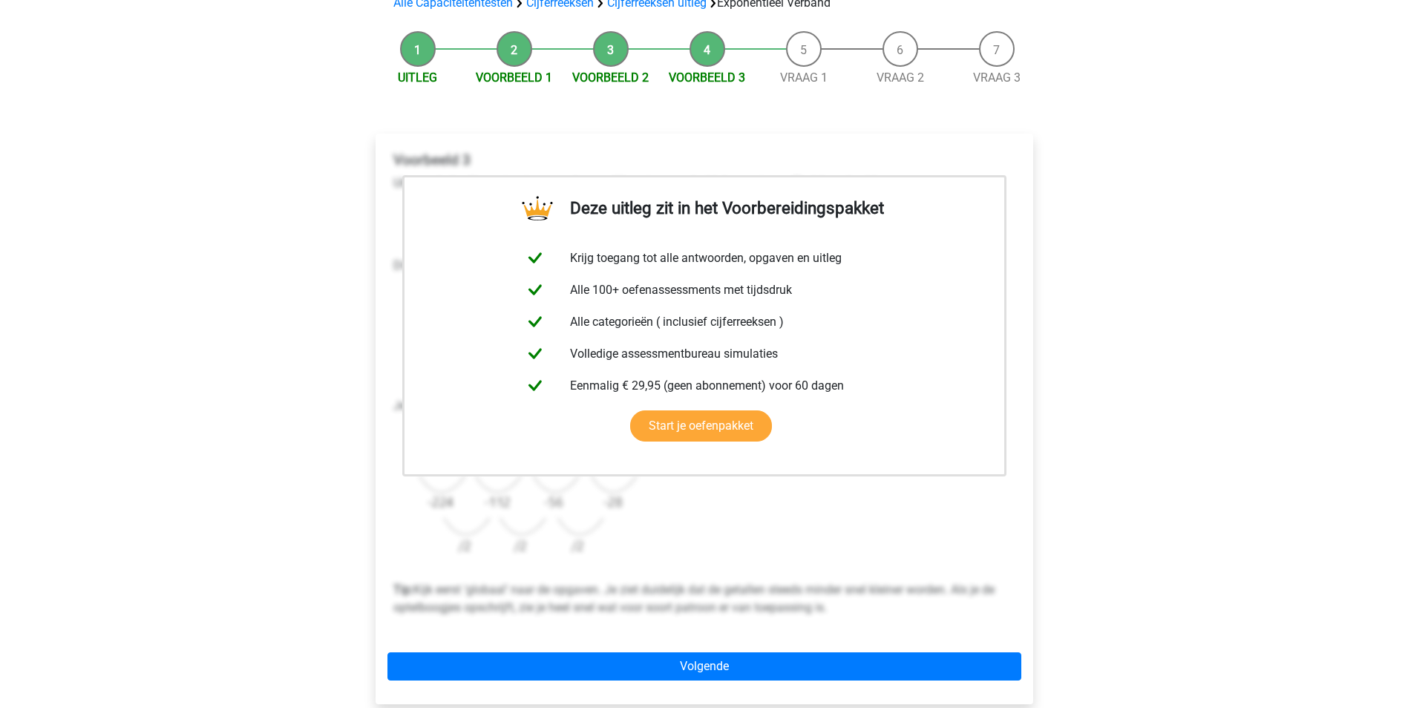
scroll to position [148, 0]
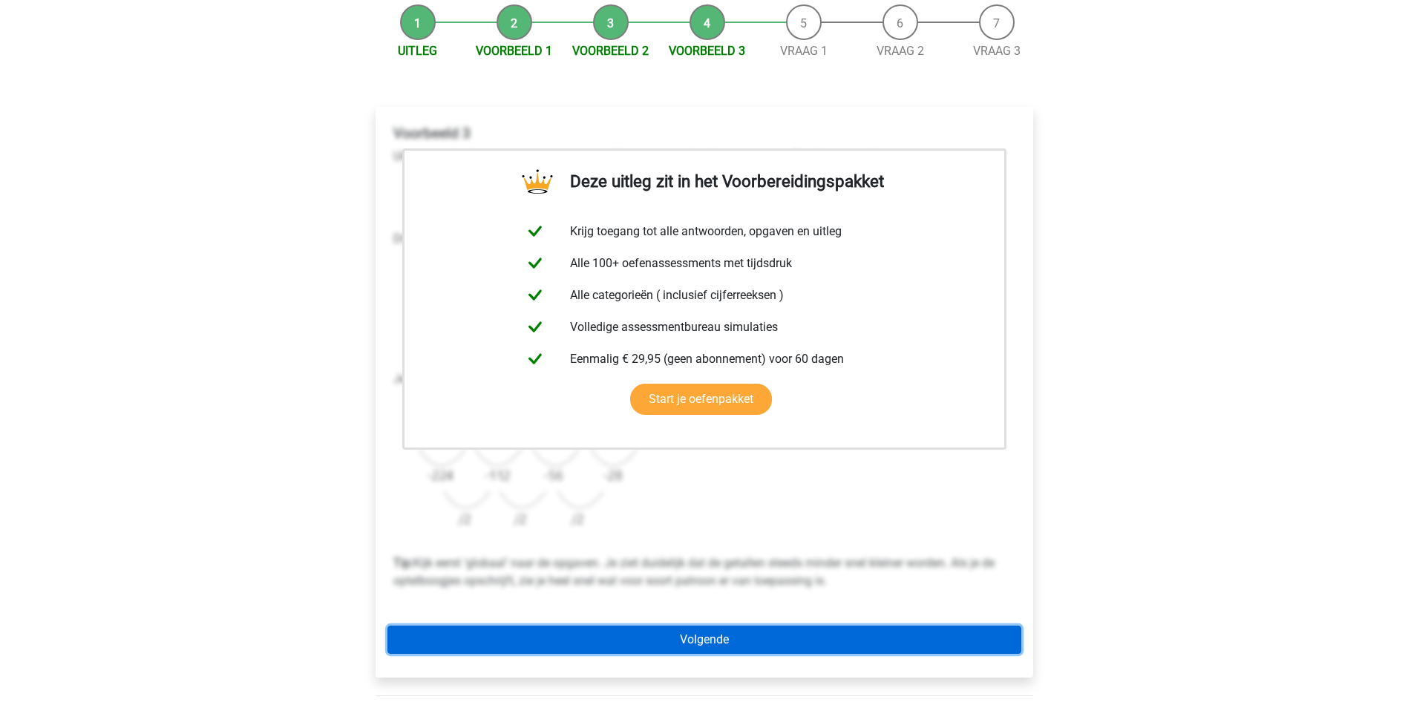
click at [696, 638] on link "Volgende" at bounding box center [705, 640] width 634 height 28
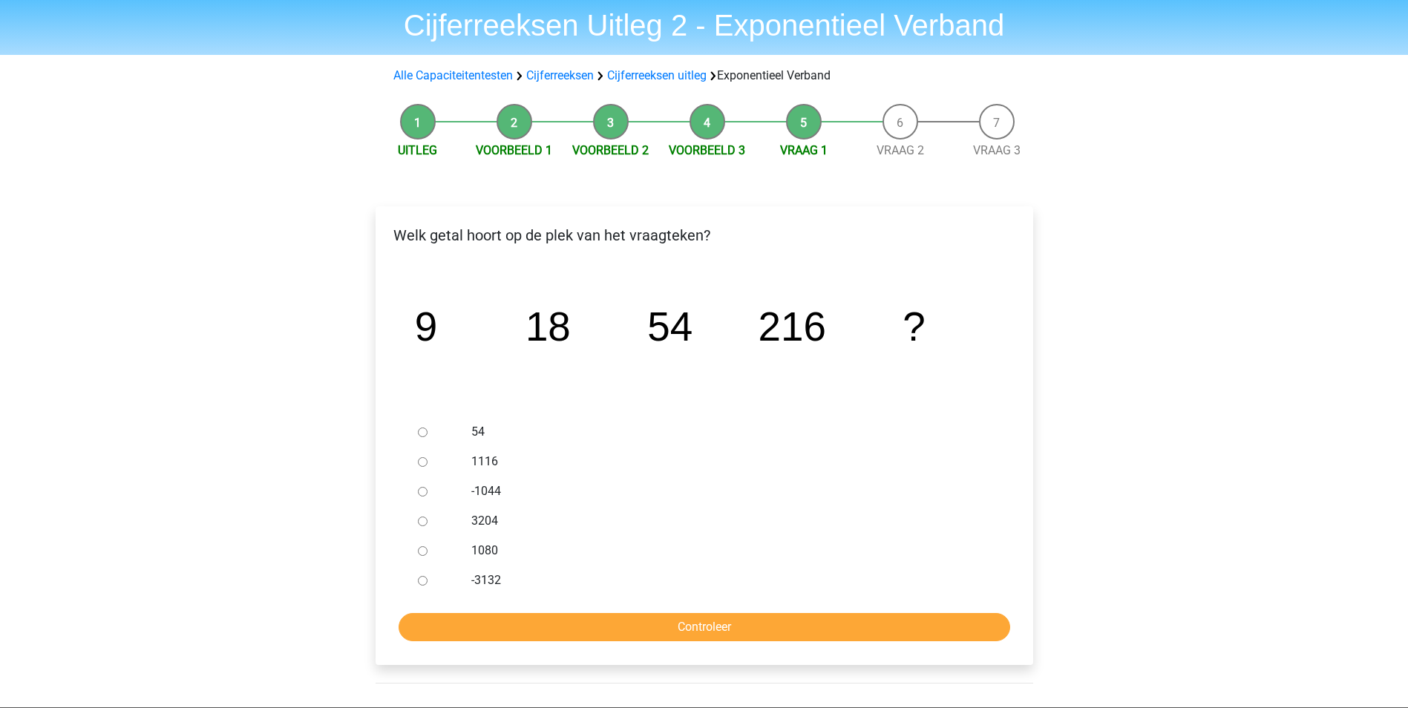
scroll to position [74, 0]
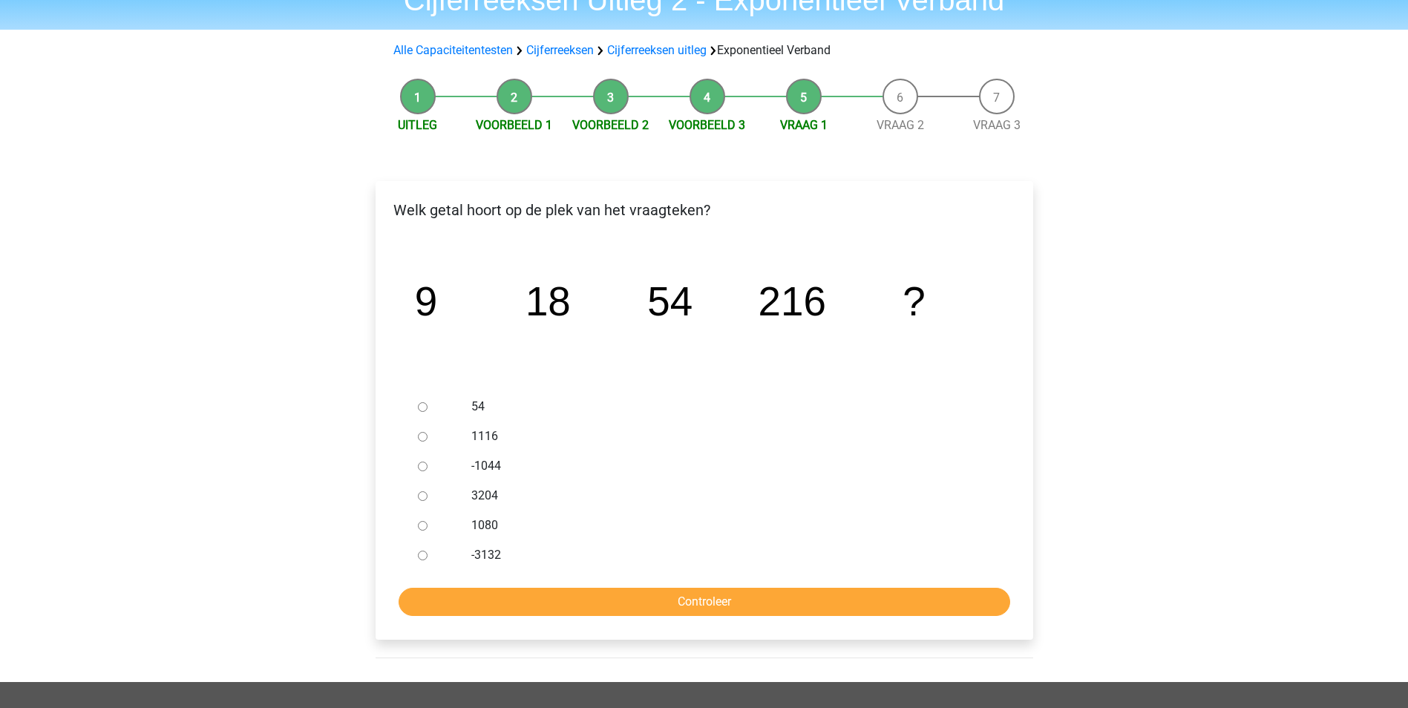
click at [420, 532] on div at bounding box center [436, 526] width 49 height 30
click at [425, 528] on input "1080" at bounding box center [423, 526] width 10 height 10
radio input "true"
click at [728, 593] on input "Controleer" at bounding box center [705, 602] width 612 height 28
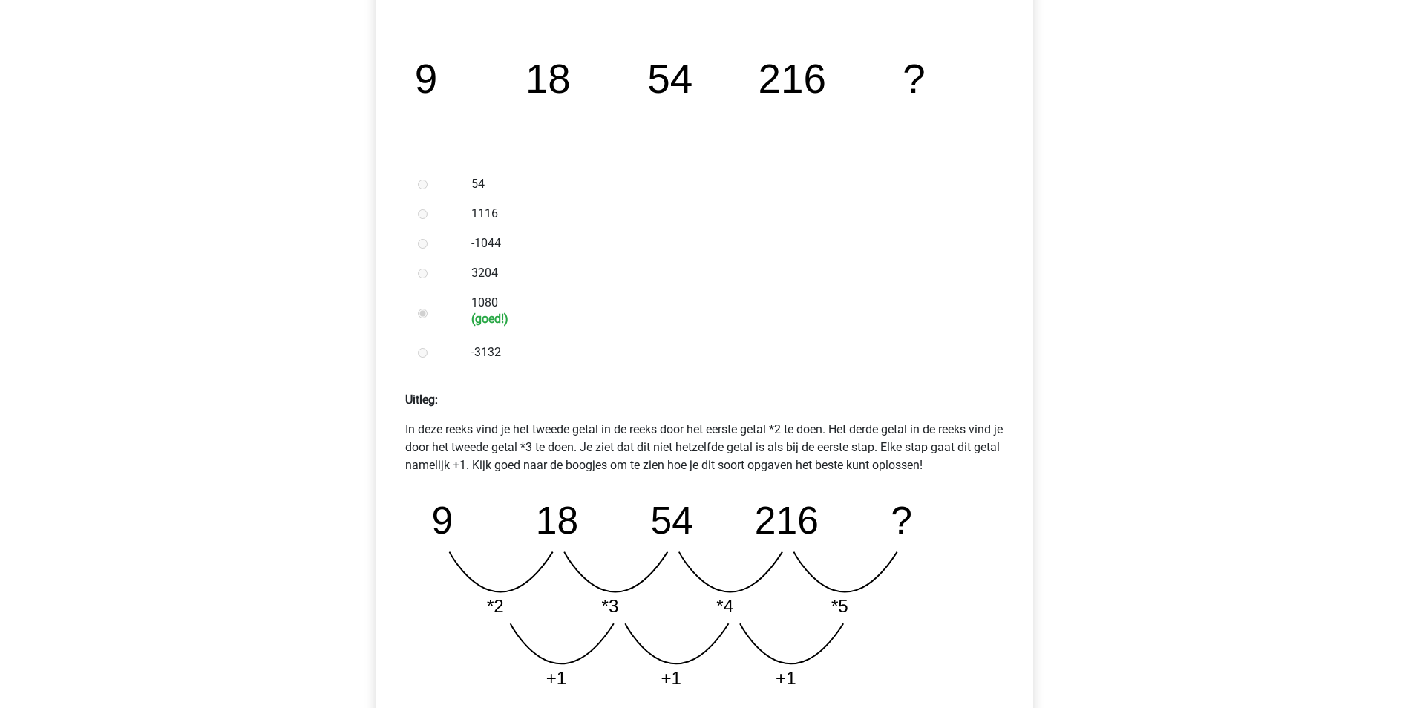
scroll to position [371, 0]
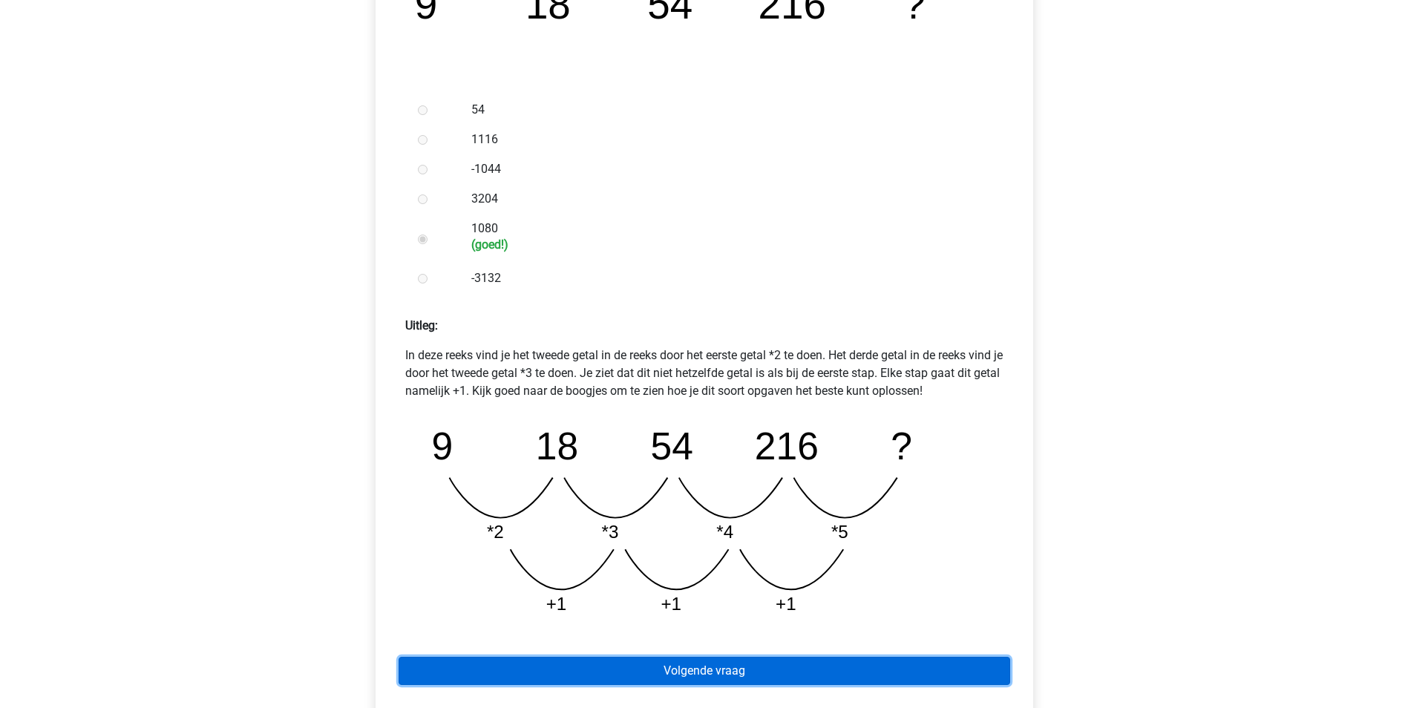
click at [745, 674] on link "Volgende vraag" at bounding box center [705, 671] width 612 height 28
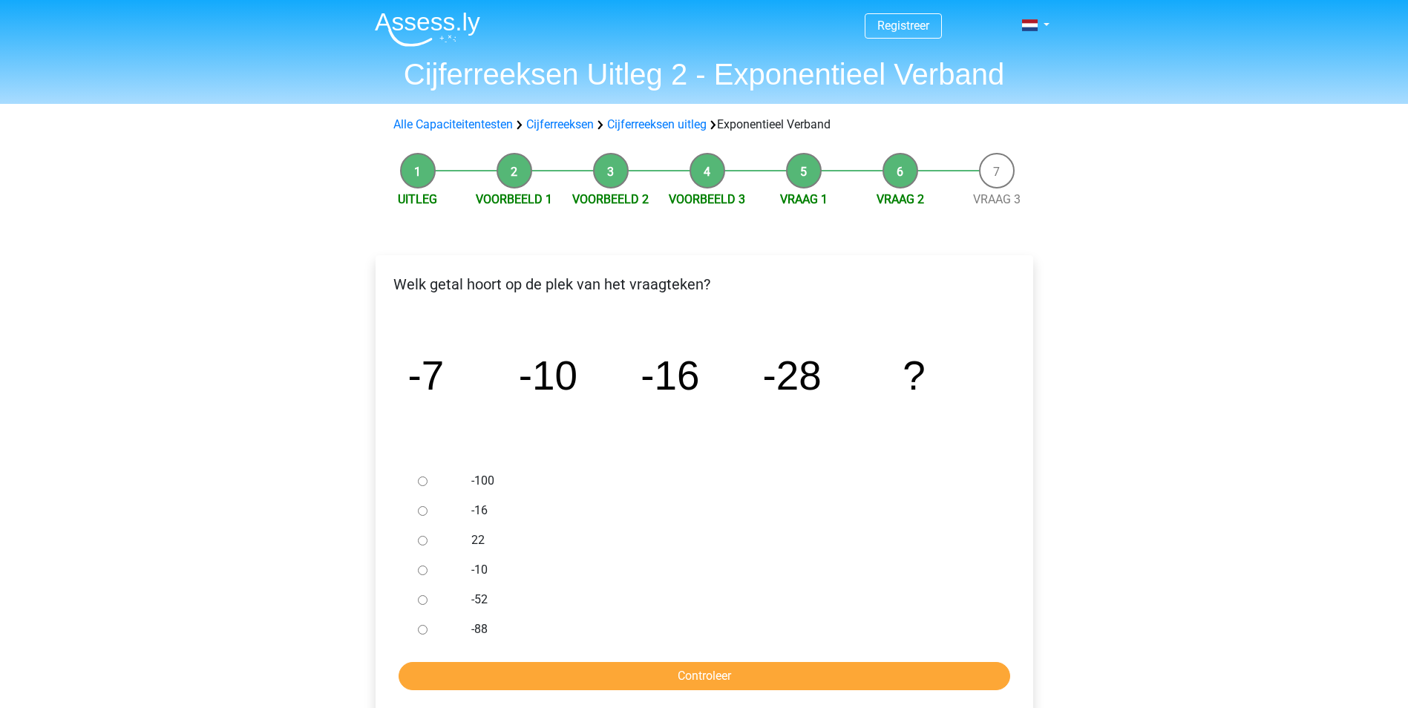
click at [427, 601] on input "-52" at bounding box center [423, 600] width 10 height 10
radio input "true"
click at [698, 670] on input "Controleer" at bounding box center [705, 676] width 612 height 28
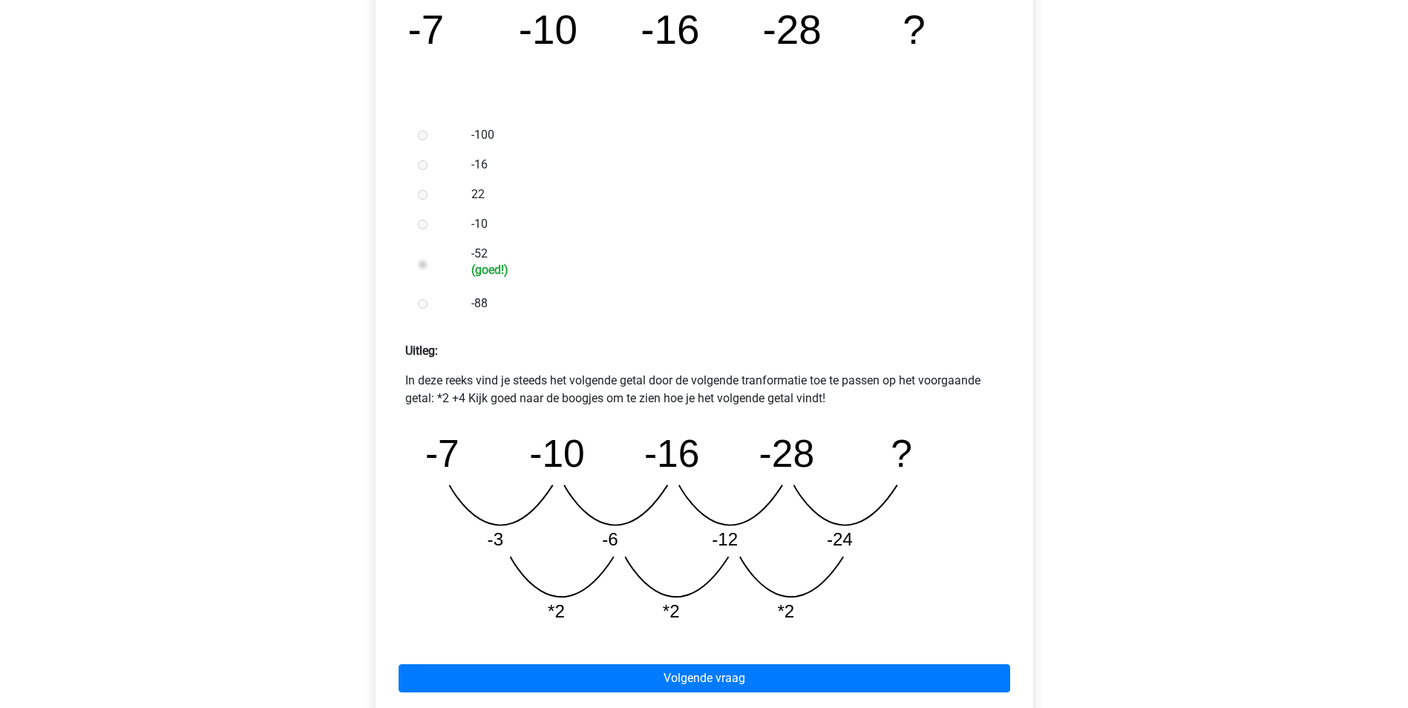
scroll to position [371, 0]
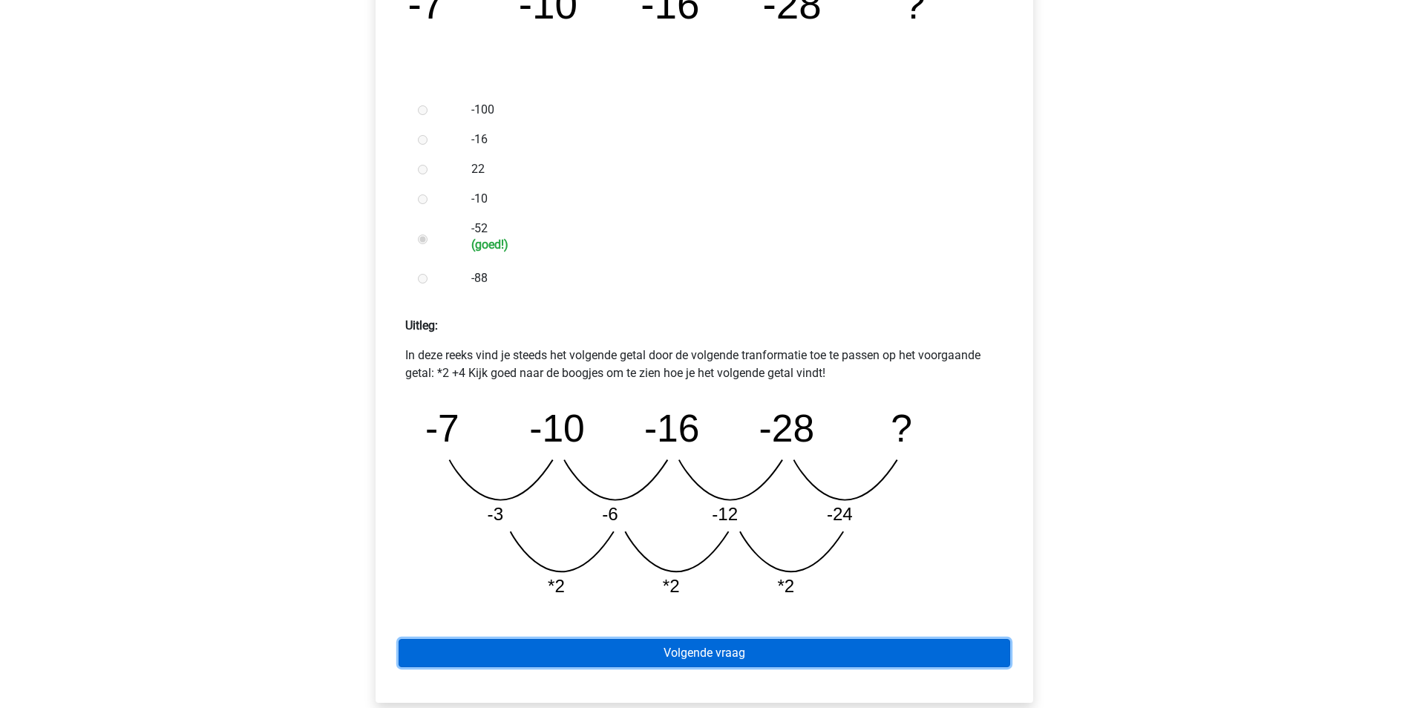
click at [737, 650] on link "Volgende vraag" at bounding box center [705, 653] width 612 height 28
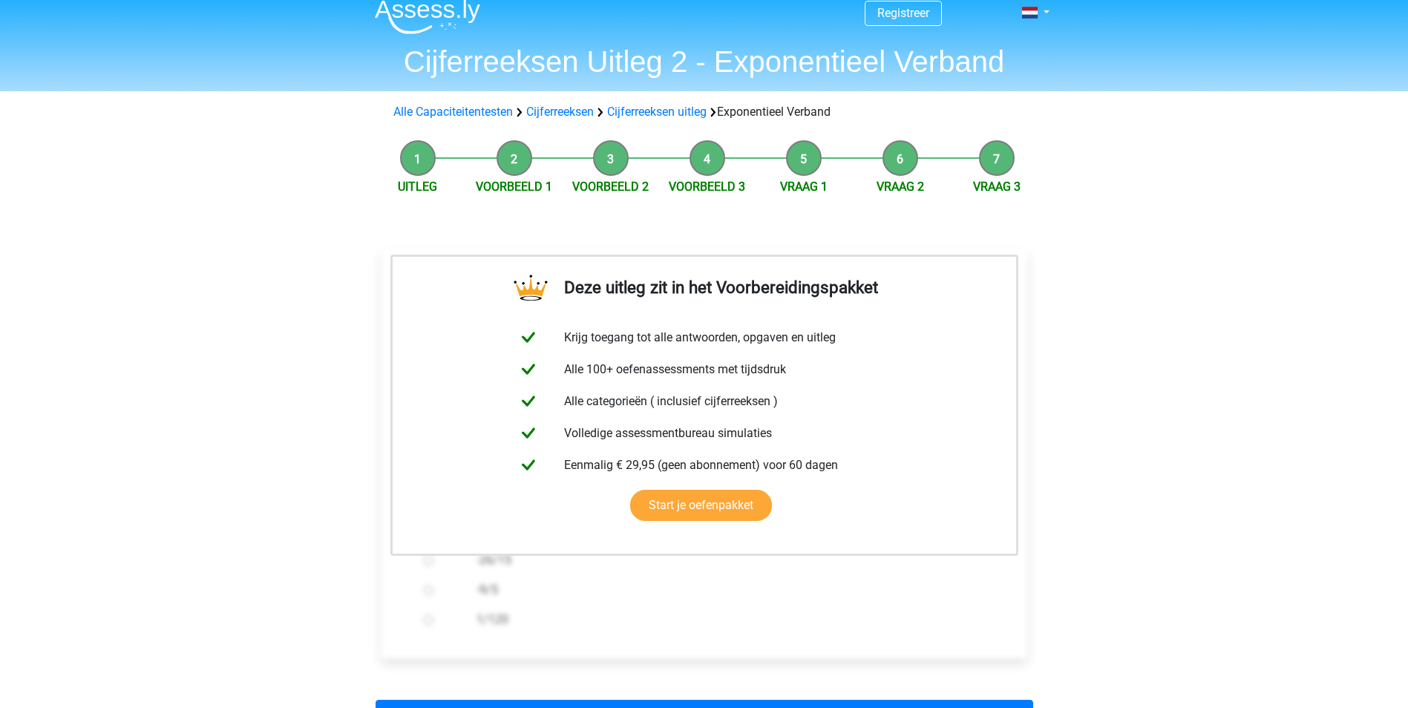
scroll to position [297, 0]
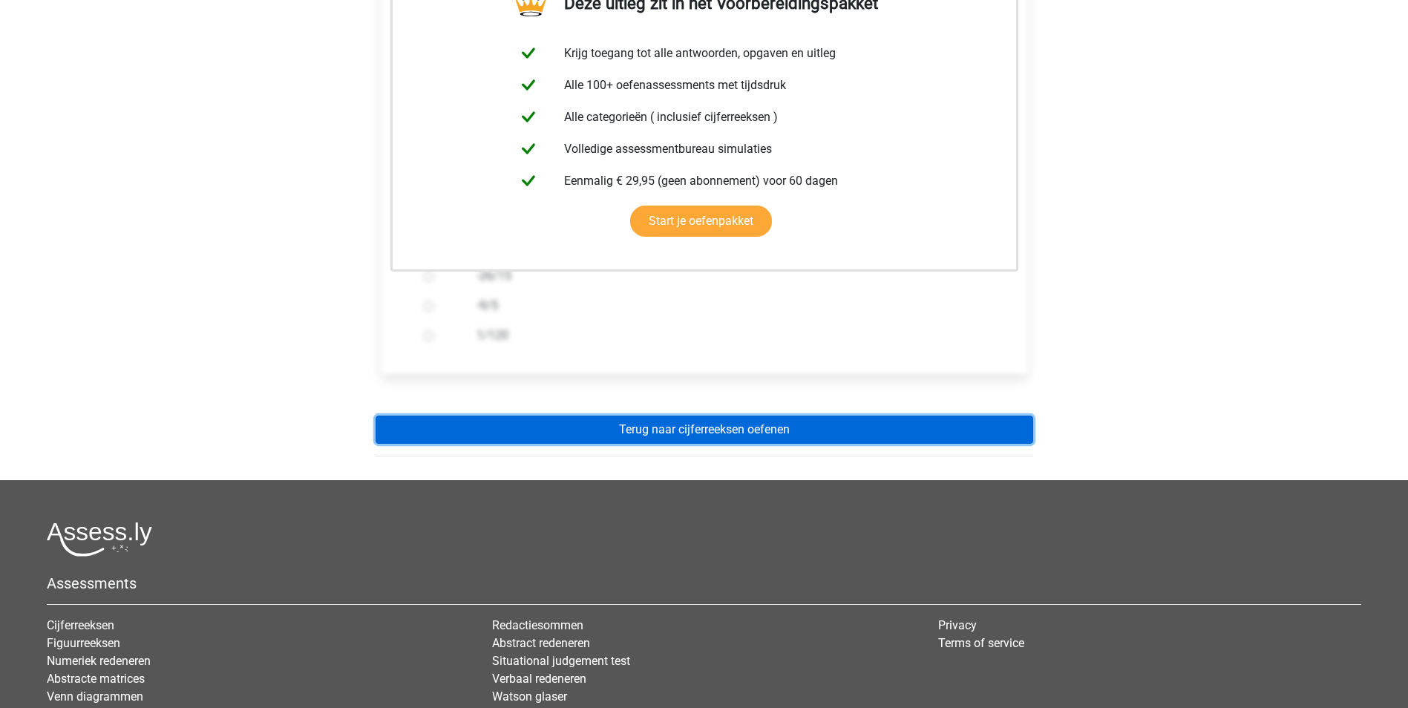
click at [718, 436] on link "Terug naar cijferreeksen oefenen" at bounding box center [705, 430] width 658 height 28
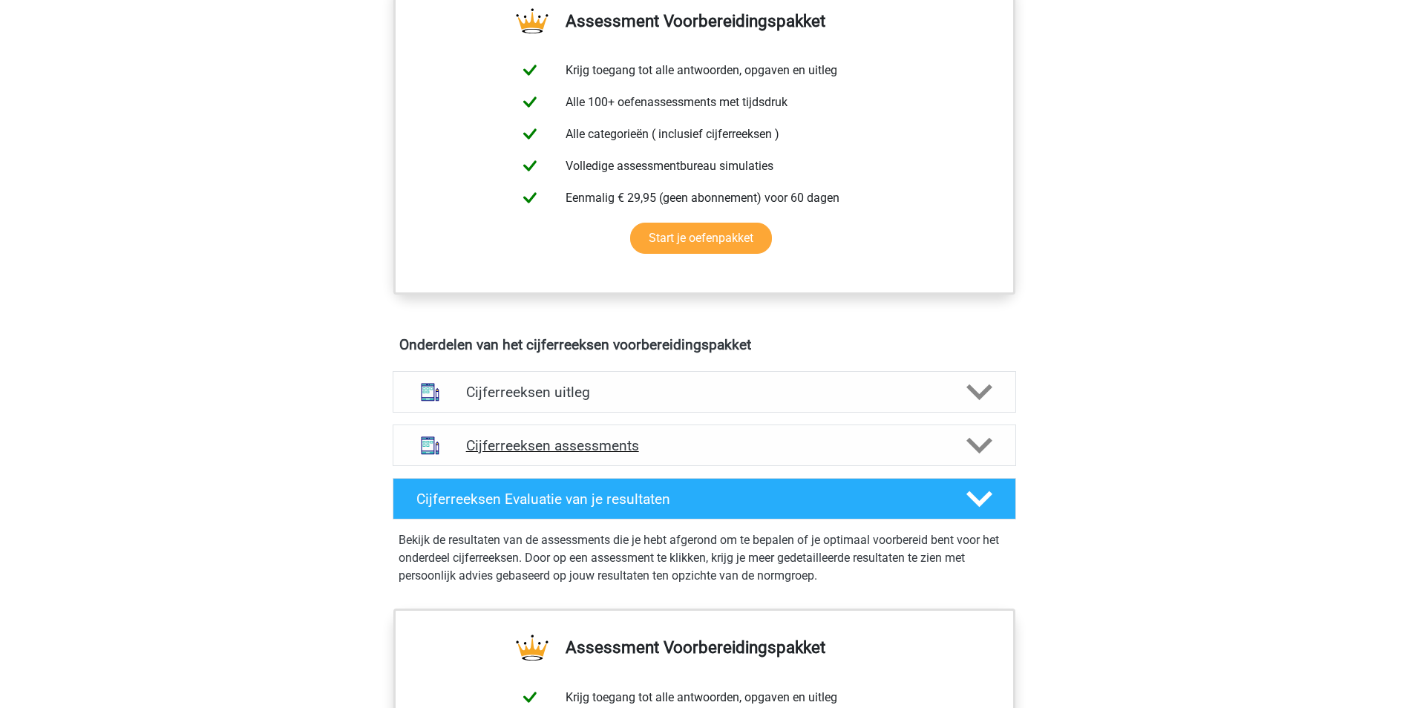
scroll to position [668, 0]
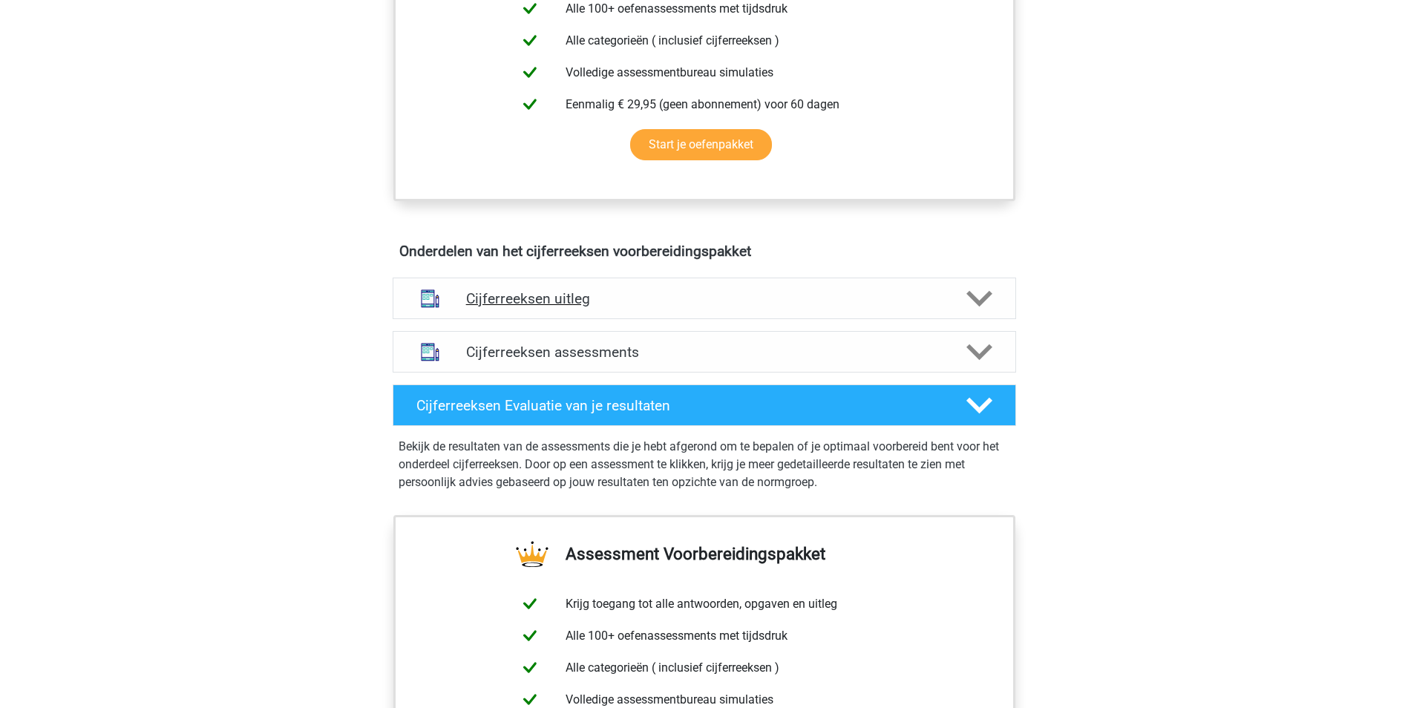
click at [975, 312] on icon at bounding box center [980, 299] width 26 height 26
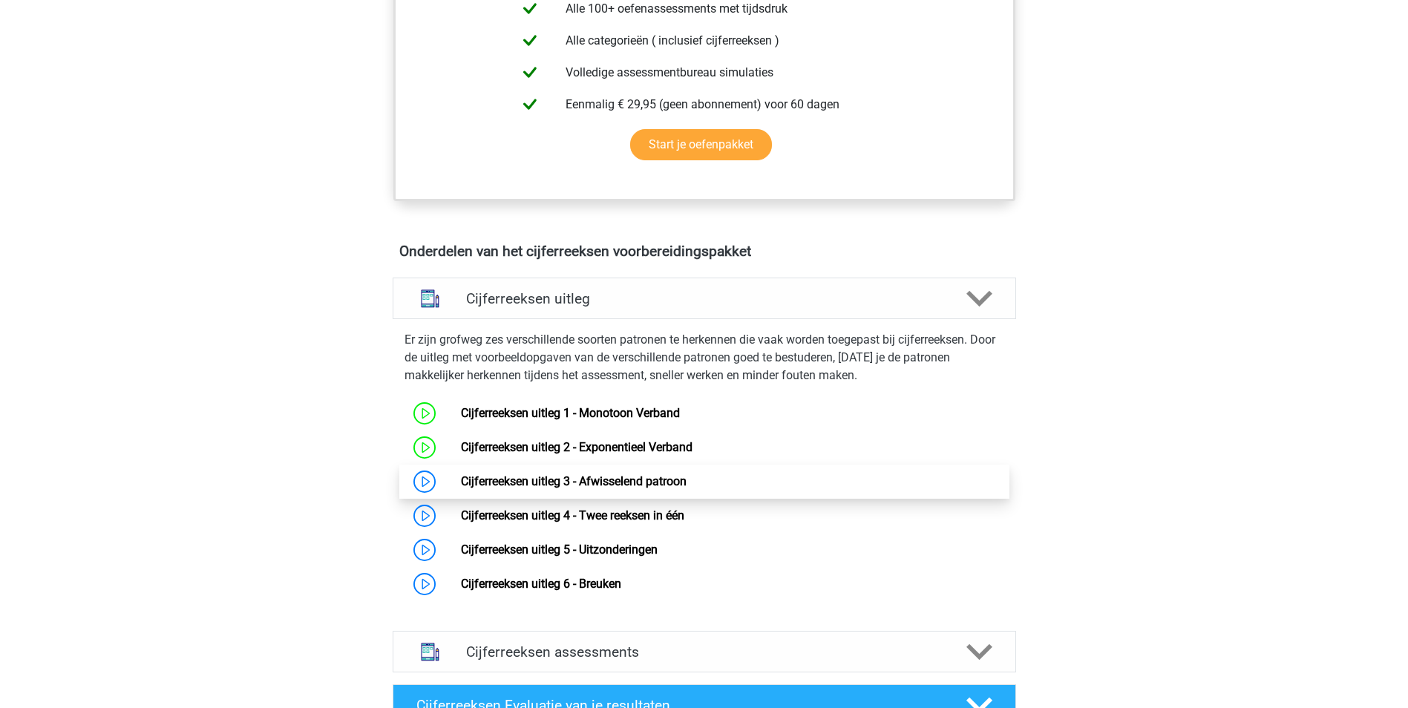
click at [600, 489] on link "Cijferreeksen uitleg 3 - Afwisselend patroon" at bounding box center [574, 481] width 226 height 14
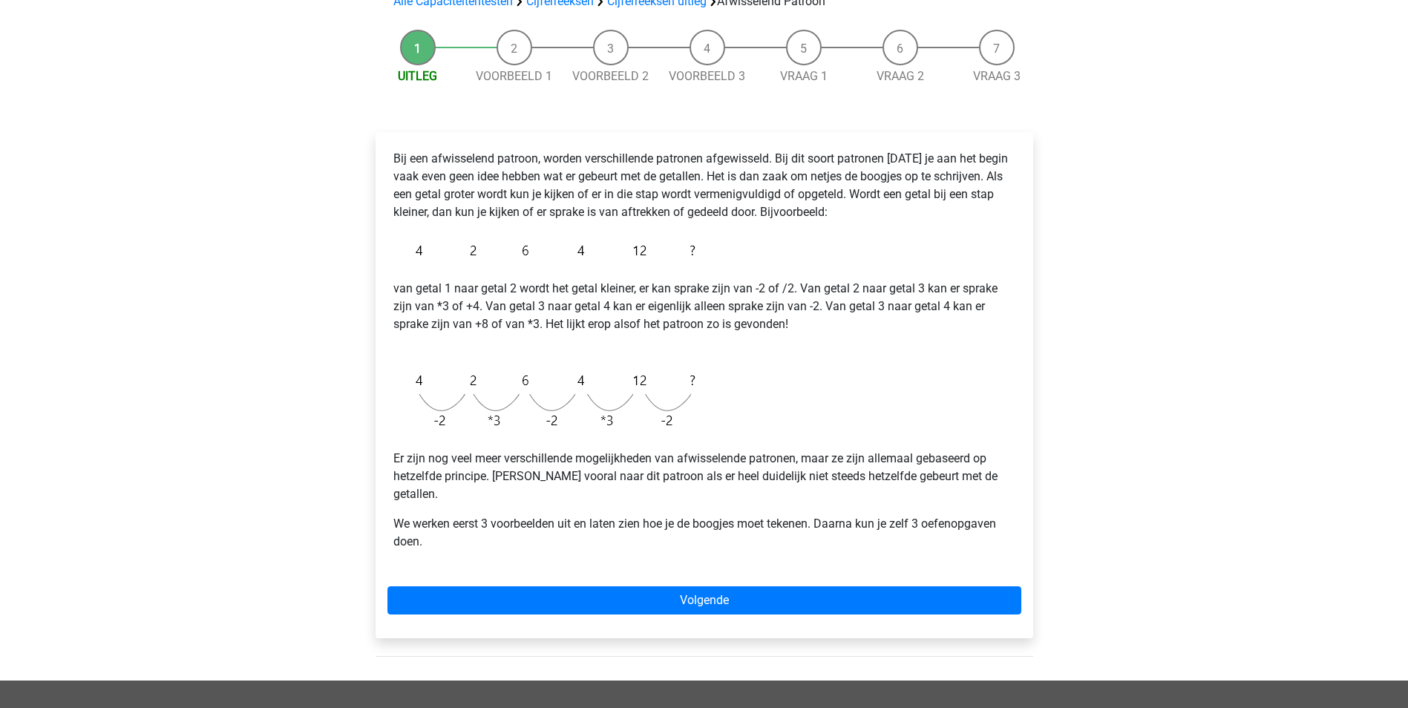
scroll to position [148, 0]
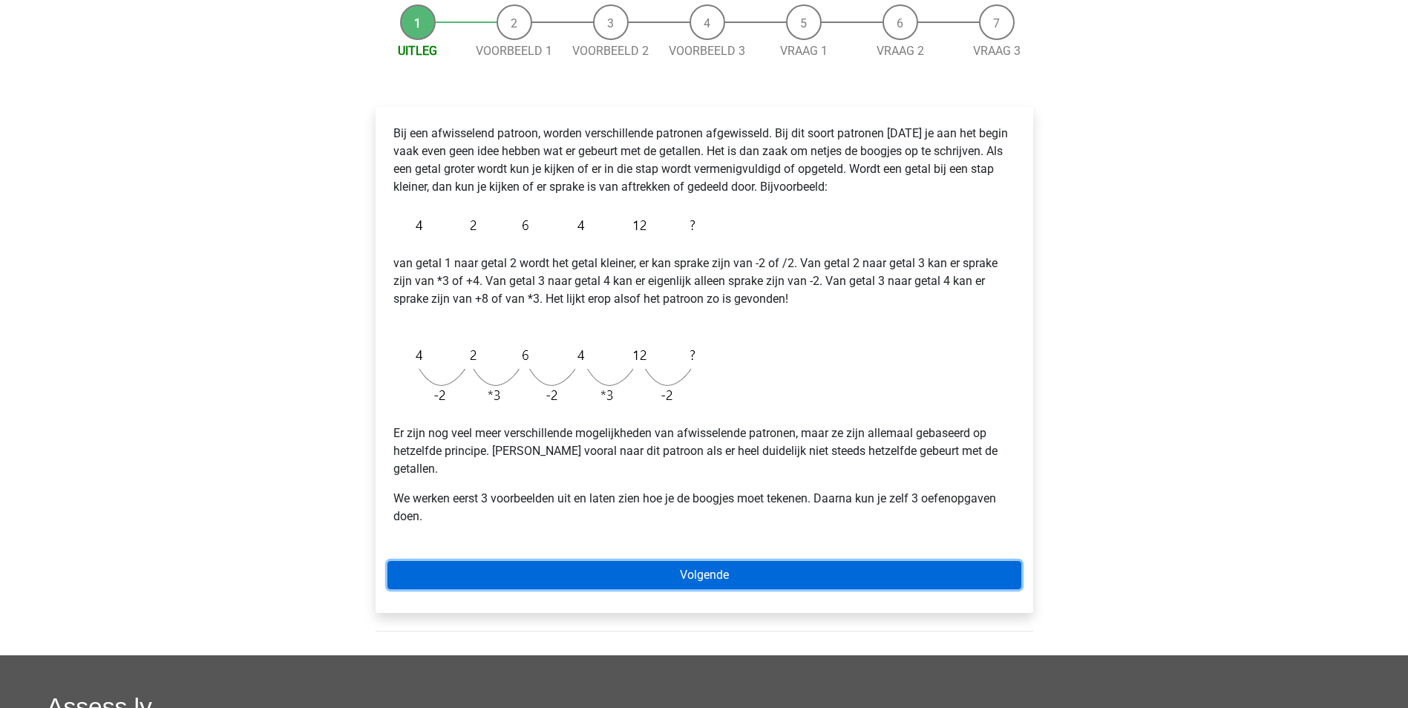
click at [655, 561] on link "Volgende" at bounding box center [705, 575] width 634 height 28
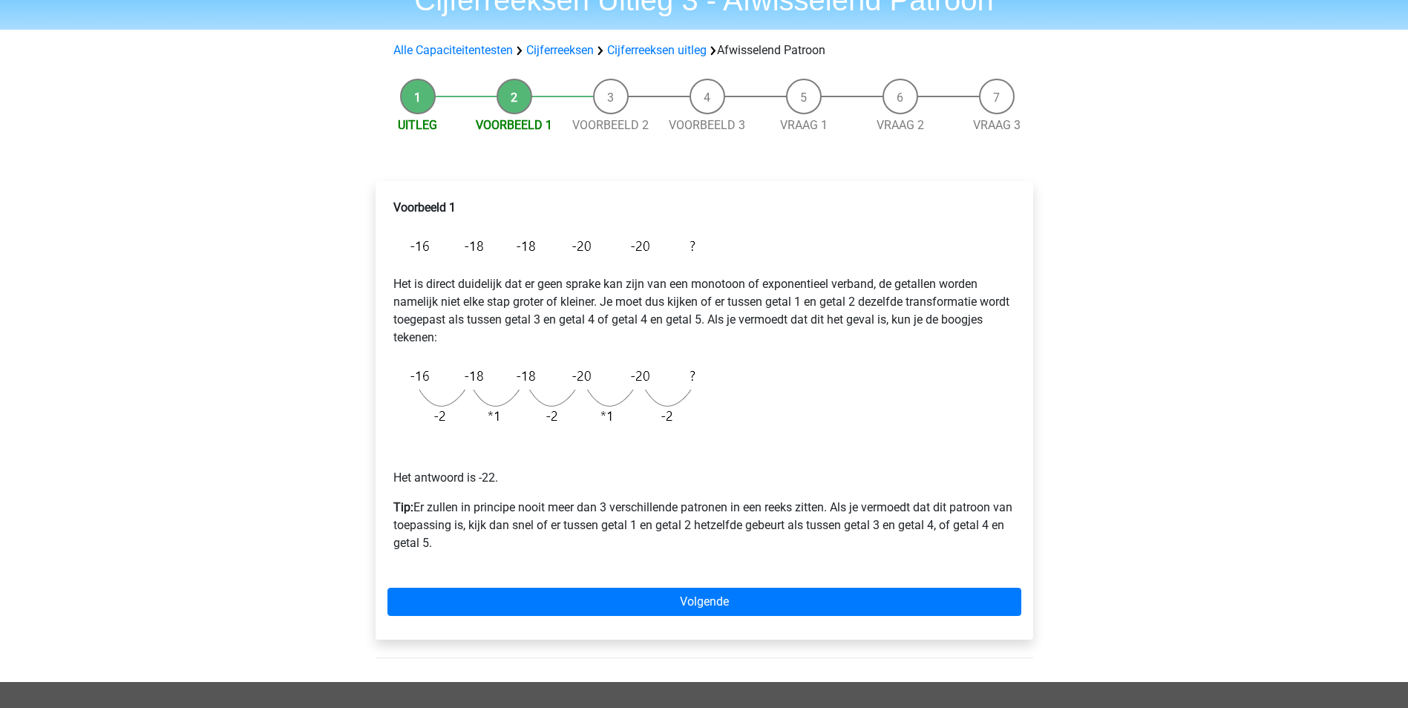
scroll to position [148, 0]
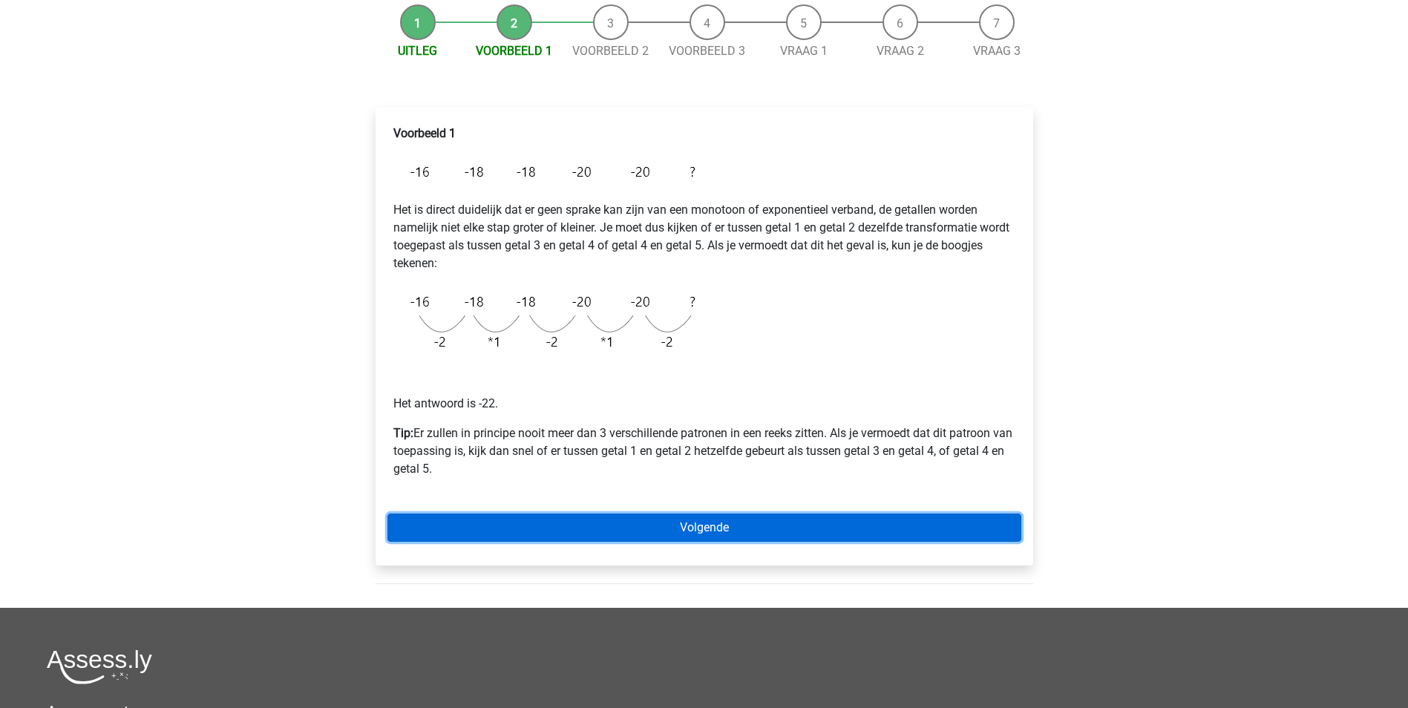
click at [776, 532] on link "Volgende" at bounding box center [705, 528] width 634 height 28
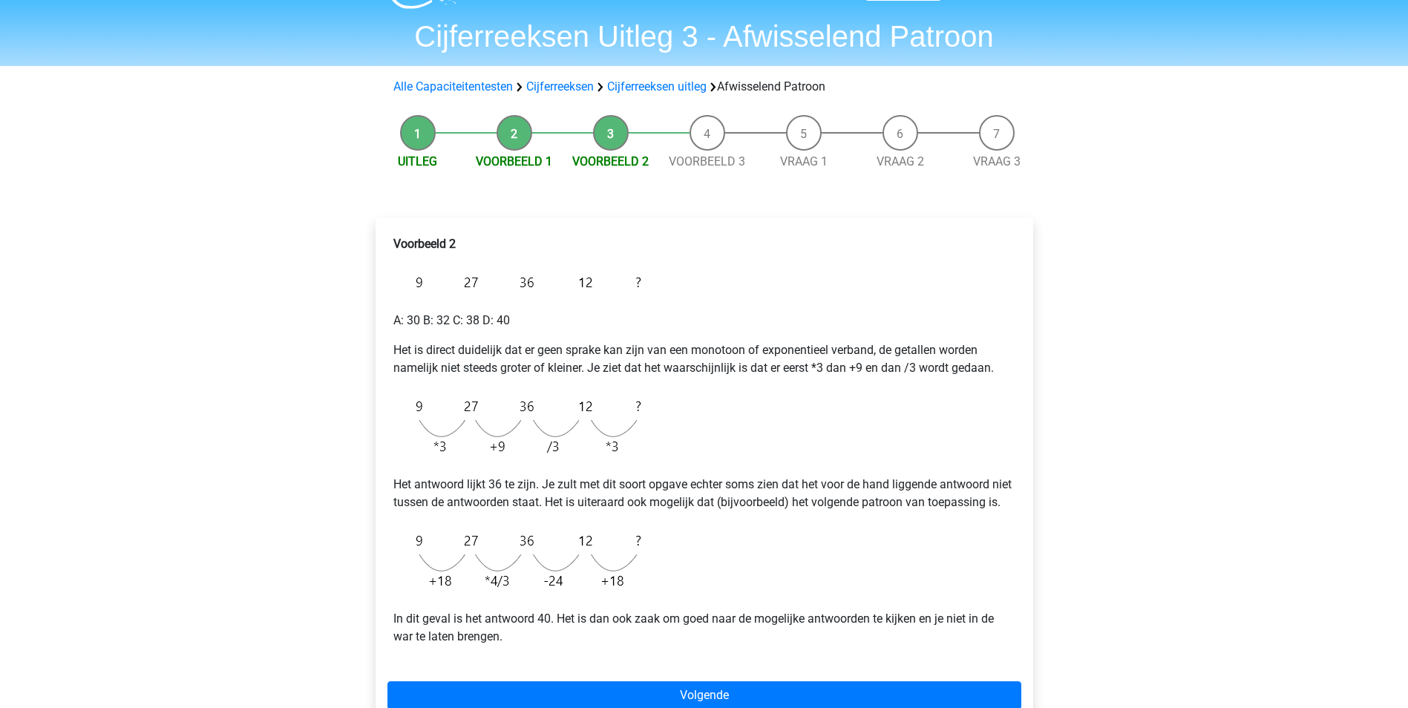
scroll to position [74, 0]
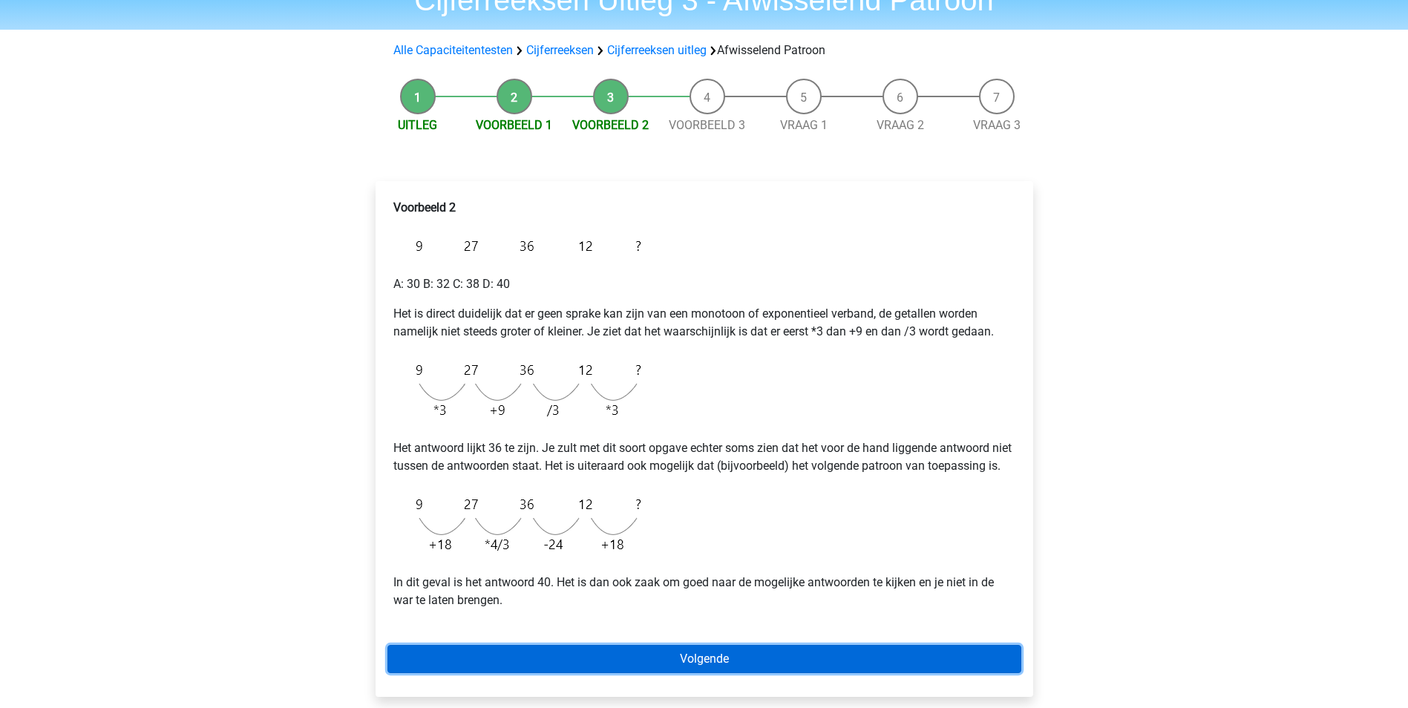
click at [798, 673] on link "Volgende" at bounding box center [705, 659] width 634 height 28
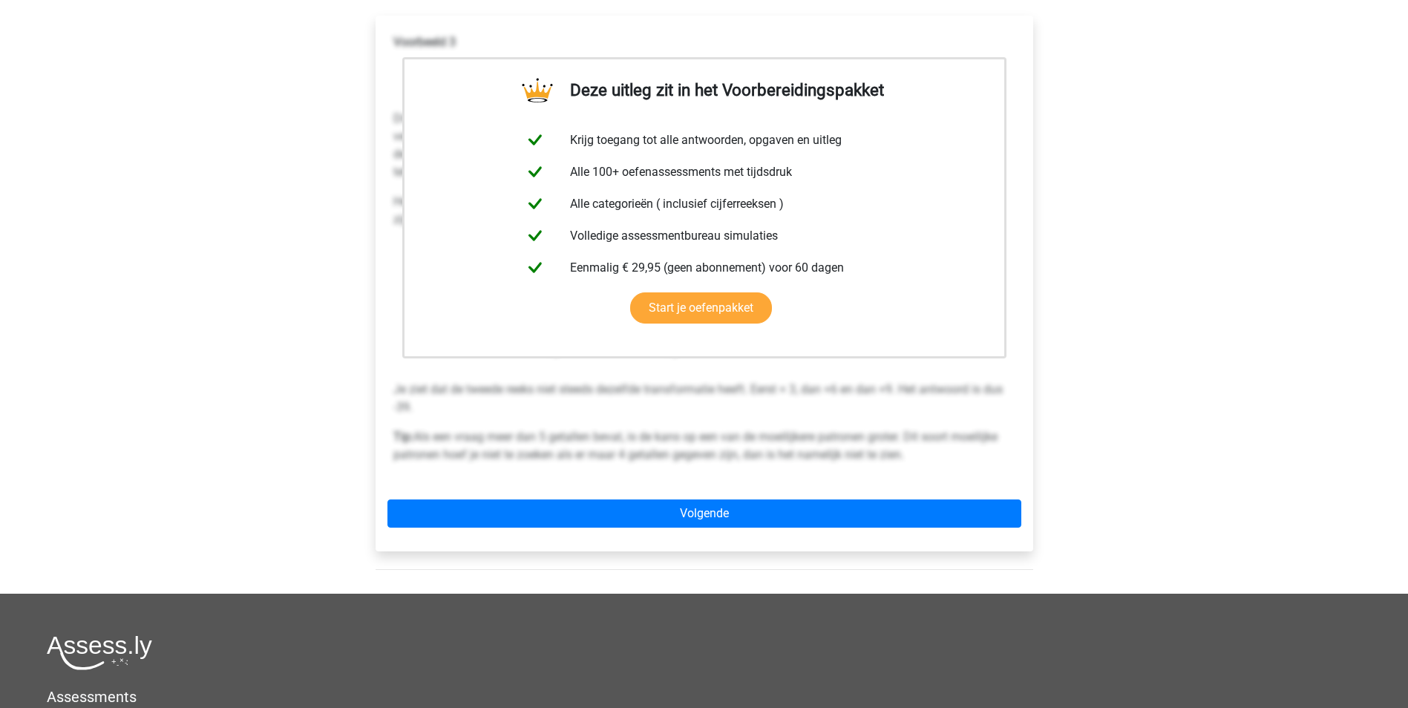
scroll to position [297, 0]
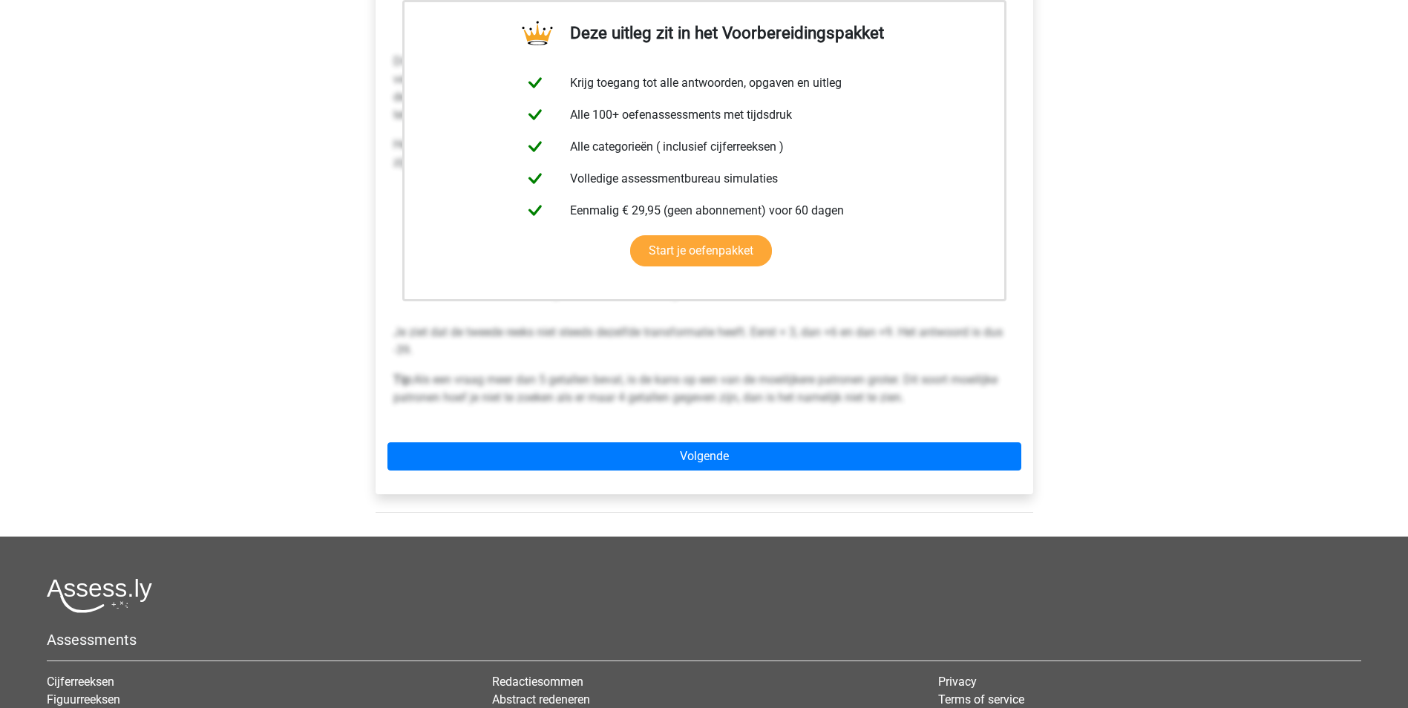
click at [694, 440] on div "Deze uitleg zit in het Voorbereidingspakket Krijg toegang tot alle antwoorden, …" at bounding box center [705, 226] width 658 height 536
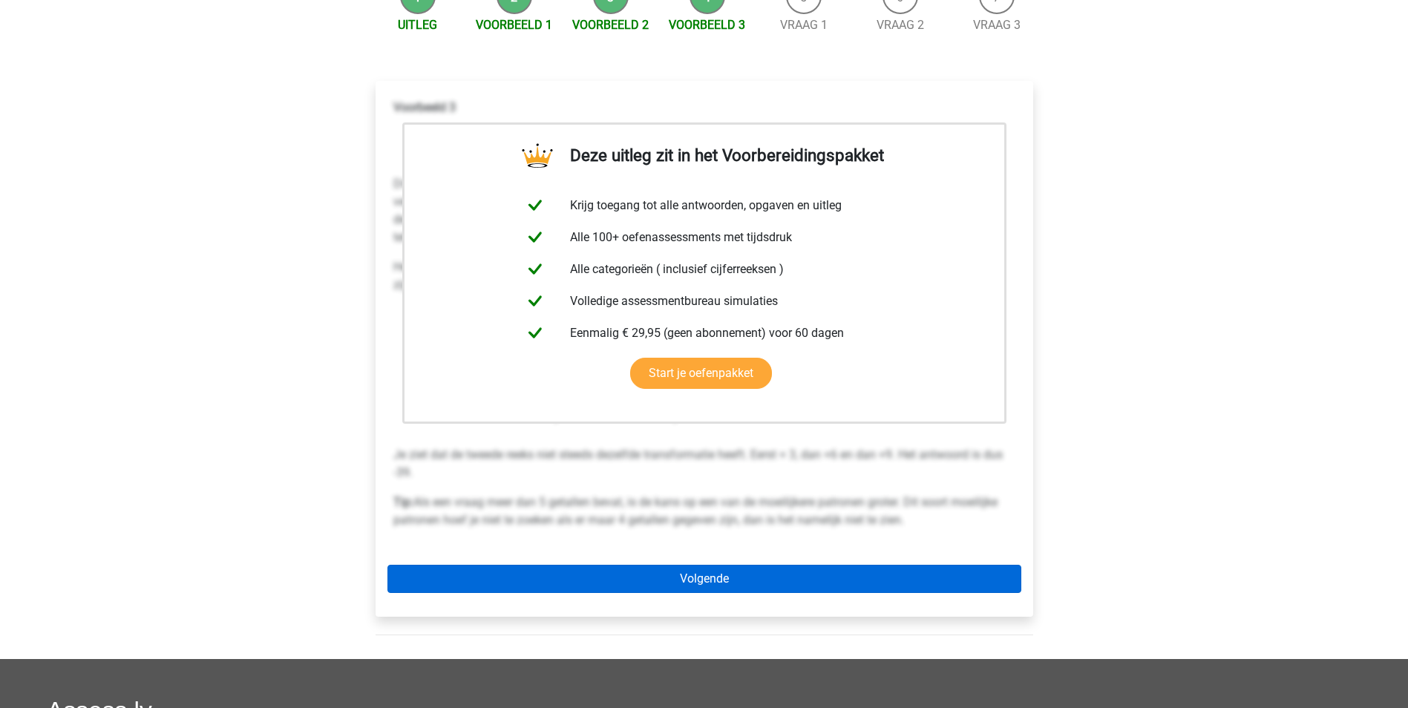
scroll to position [148, 0]
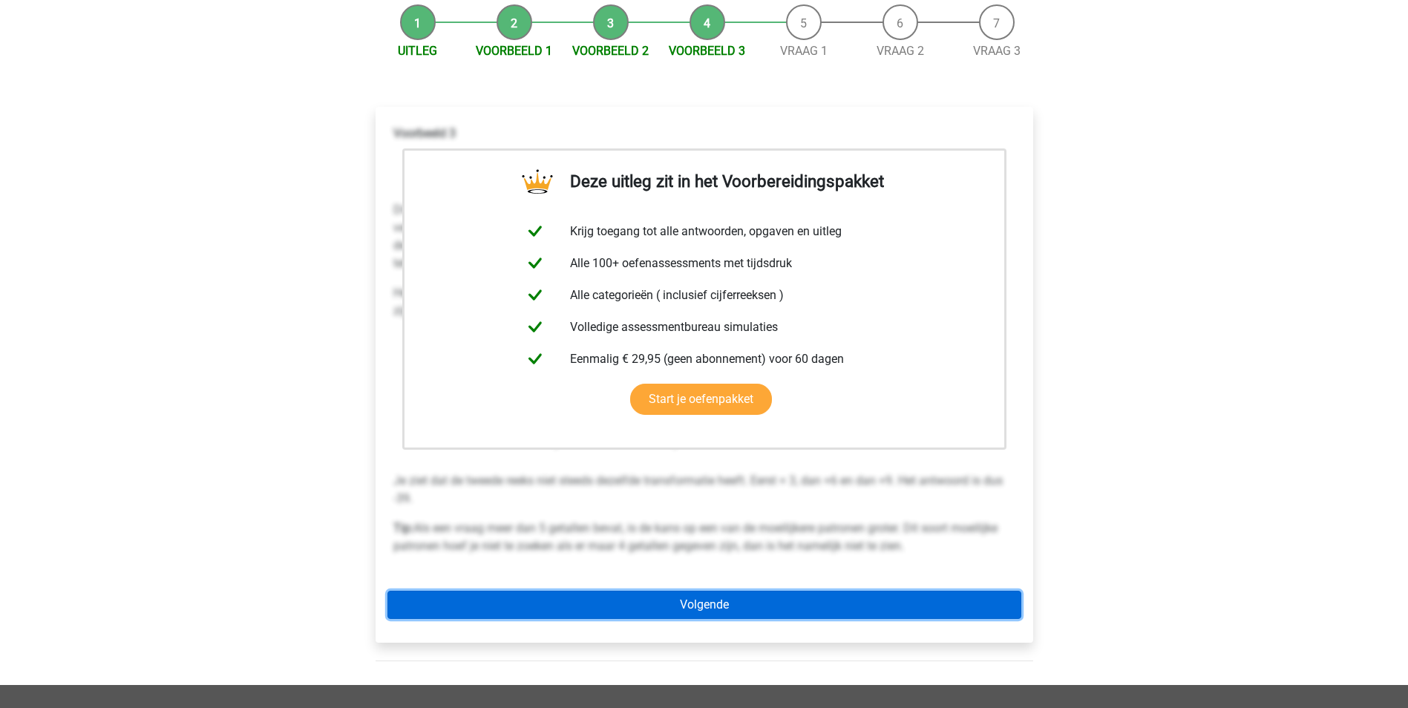
click at [757, 607] on link "Volgende" at bounding box center [705, 605] width 634 height 28
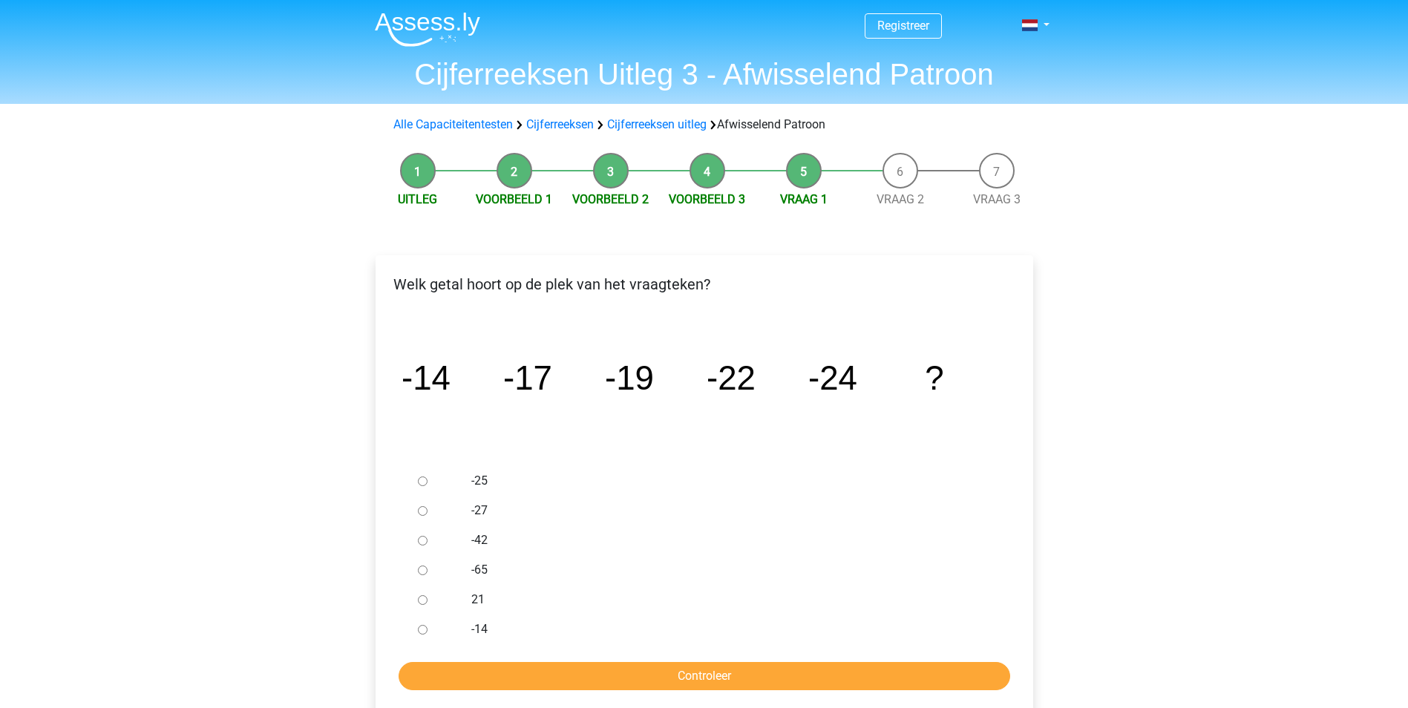
scroll to position [74, 0]
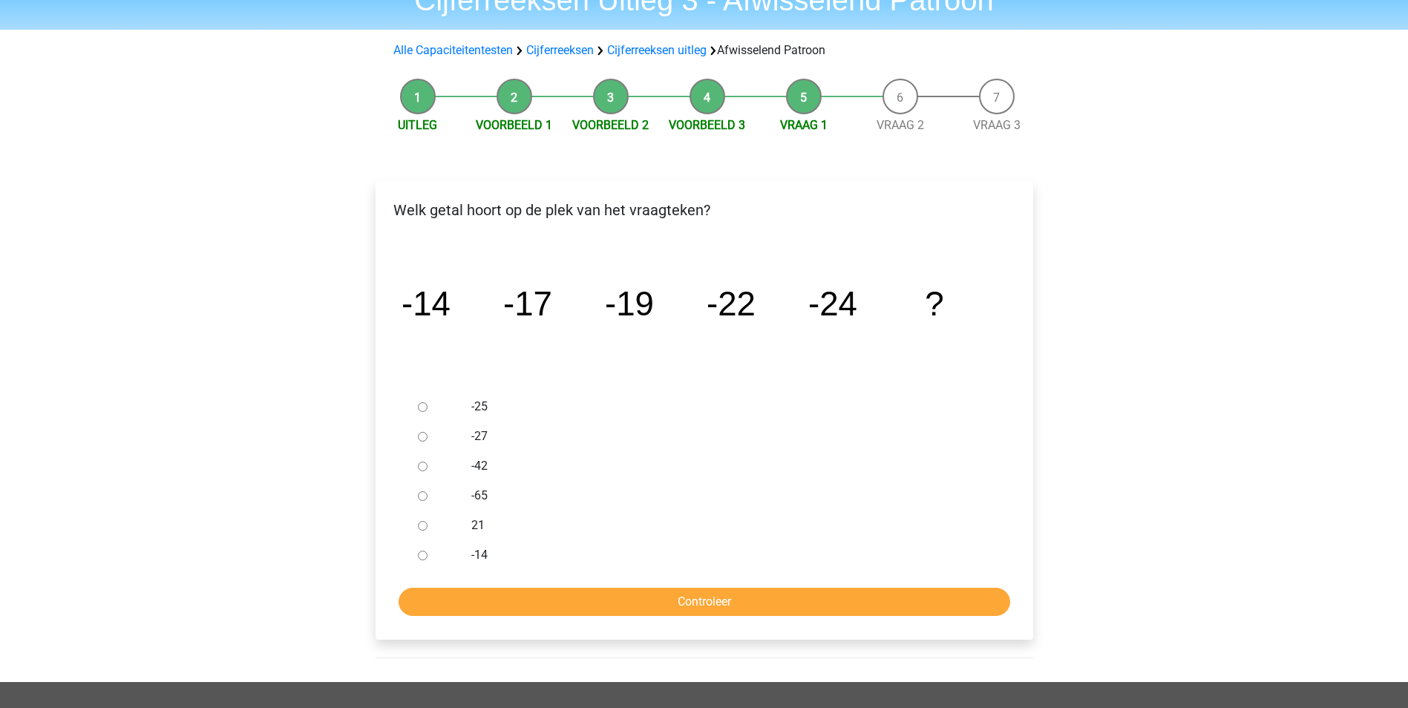
click at [421, 437] on input "-27" at bounding box center [423, 437] width 10 height 10
radio input "true"
click at [723, 600] on input "Controleer" at bounding box center [705, 602] width 612 height 28
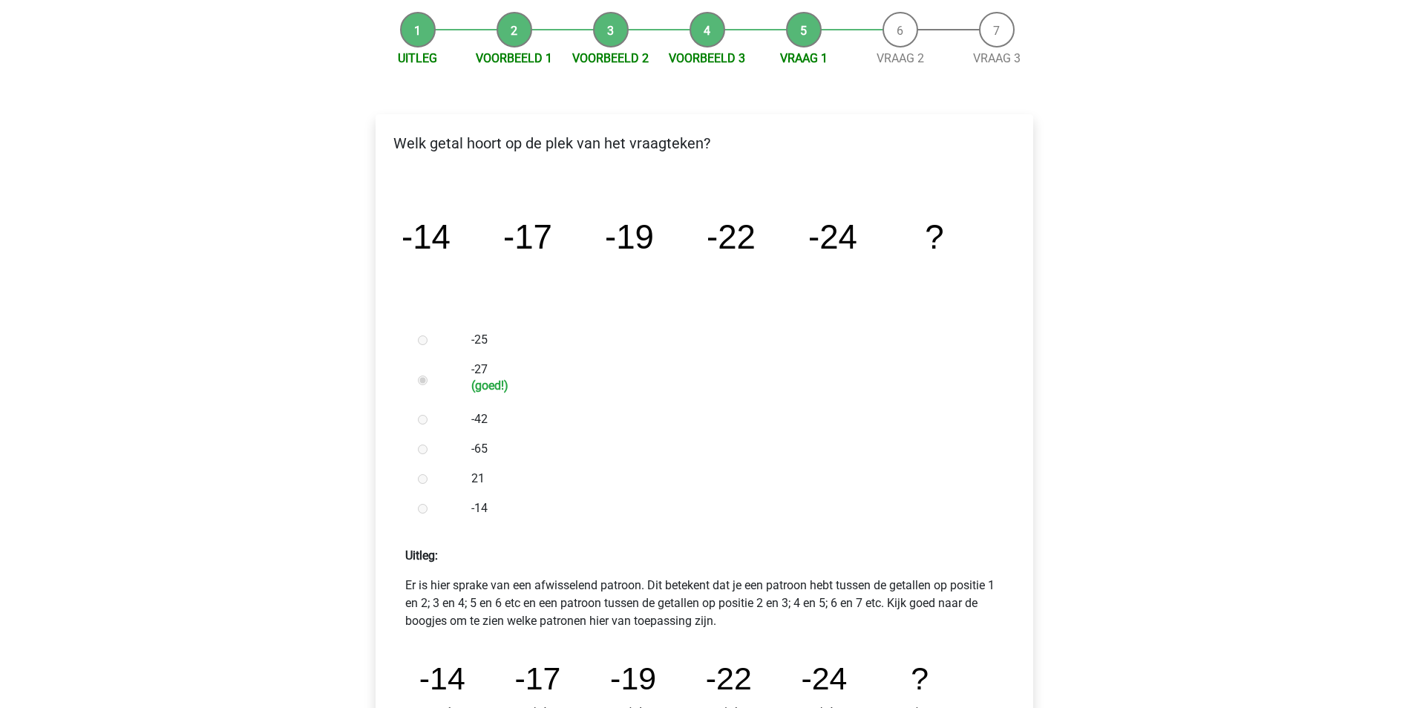
scroll to position [297, 0]
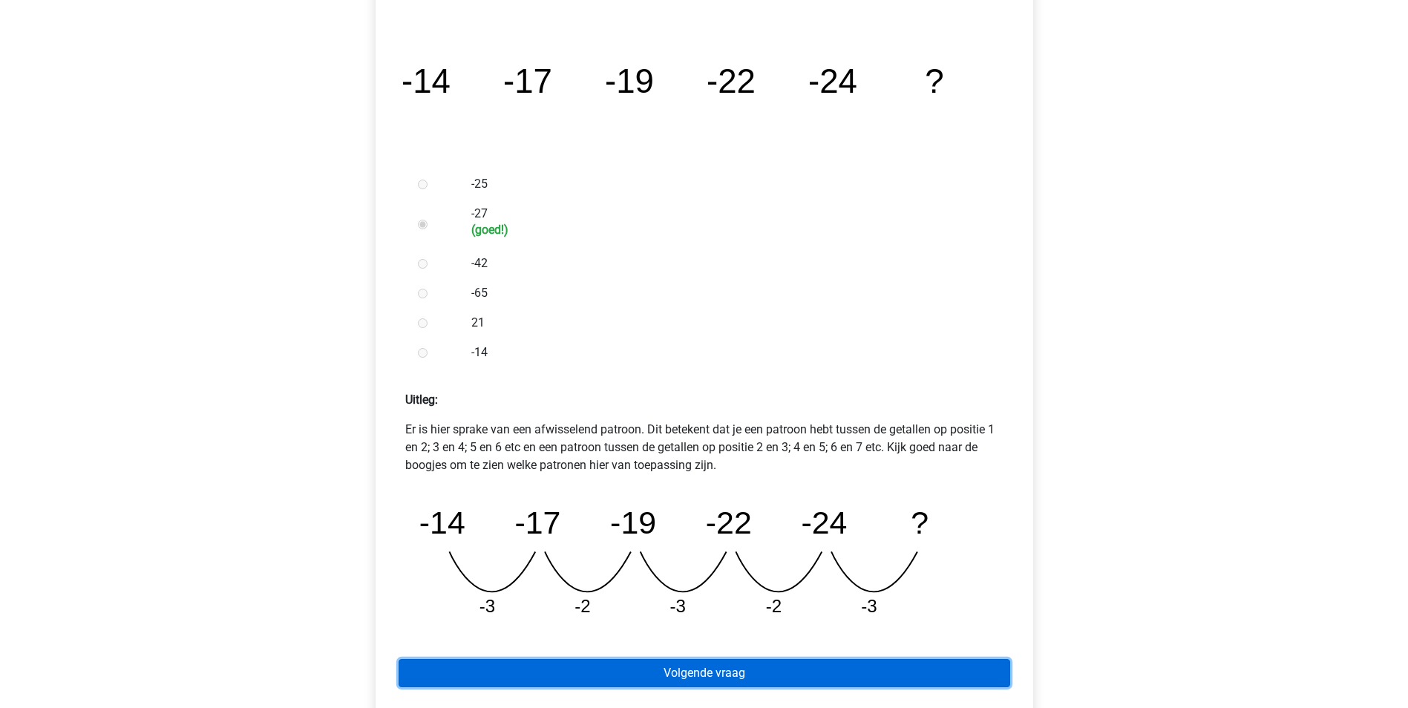
click at [676, 670] on link "Volgende vraag" at bounding box center [705, 673] width 612 height 28
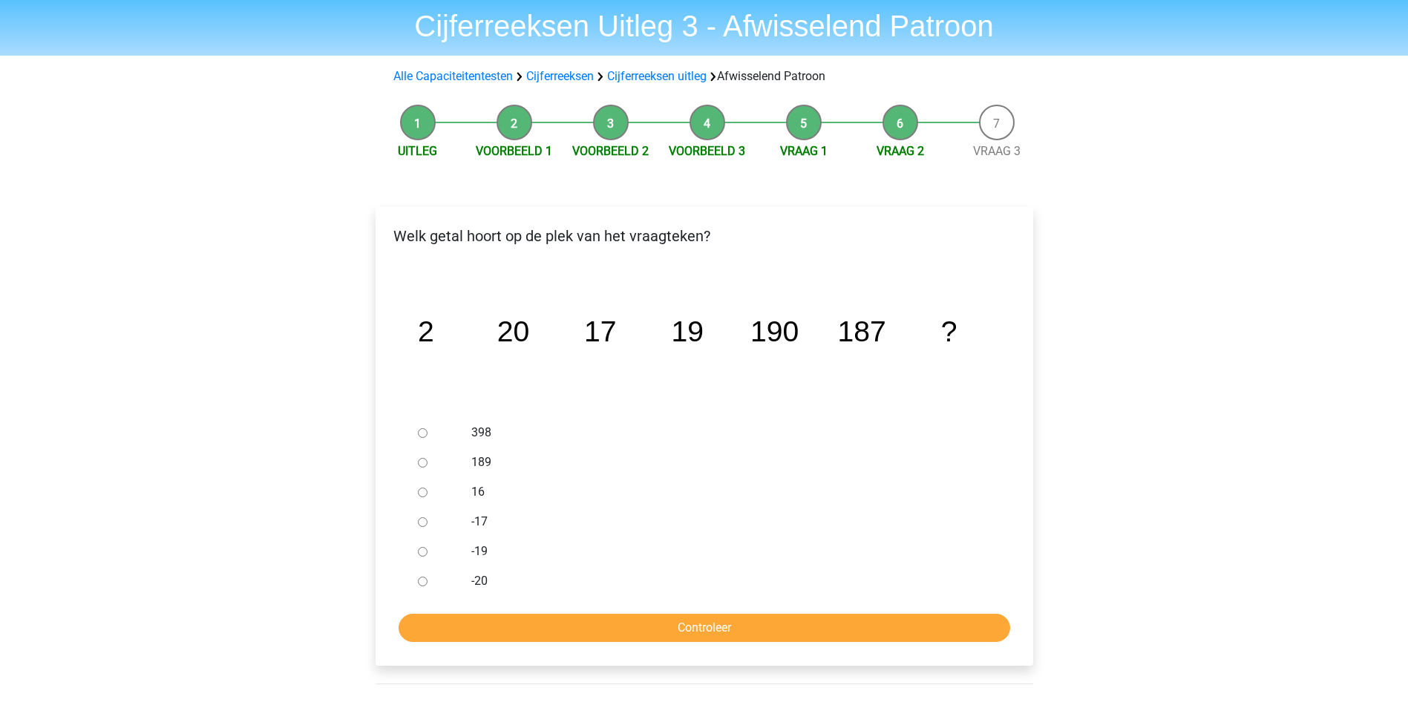
scroll to position [74, 0]
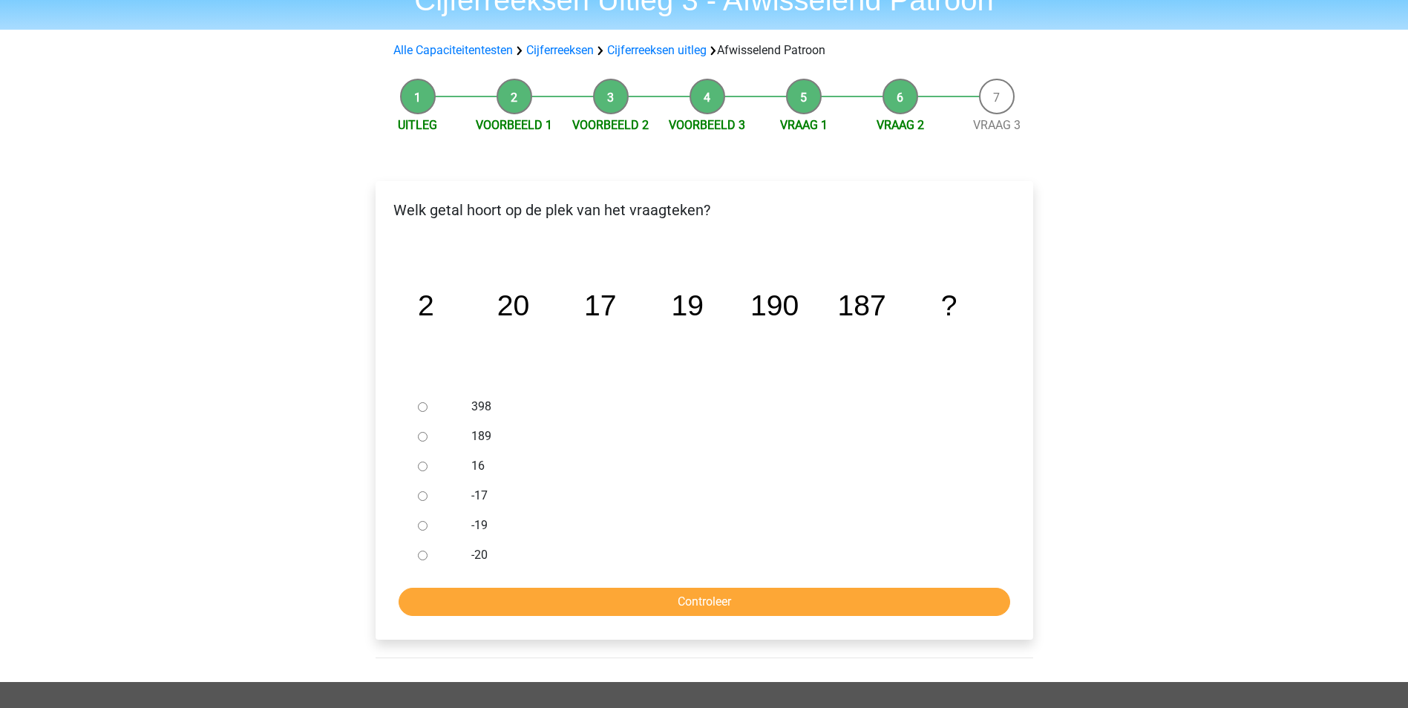
click at [428, 436] on div at bounding box center [436, 437] width 49 height 30
click at [421, 440] on input "189" at bounding box center [423, 437] width 10 height 10
radio input "true"
click at [738, 595] on input "Controleer" at bounding box center [705, 602] width 612 height 28
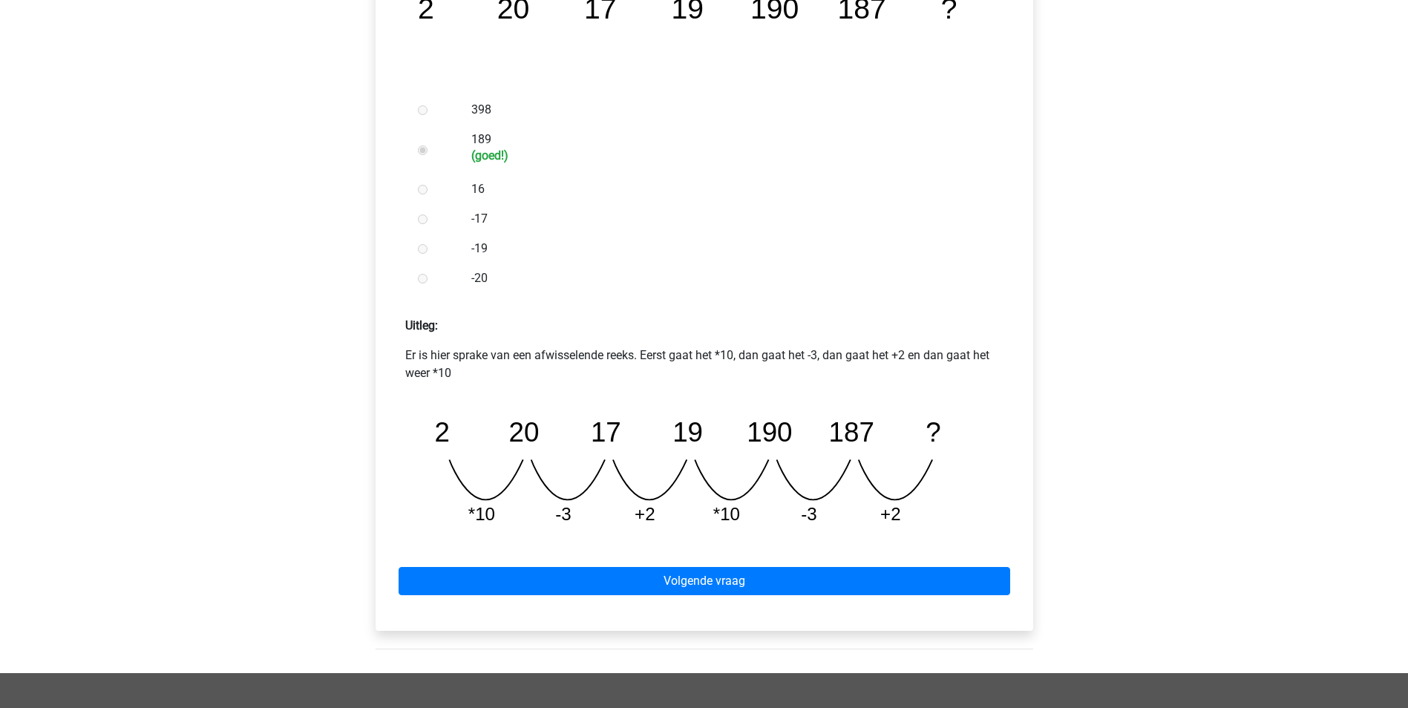
scroll to position [297, 0]
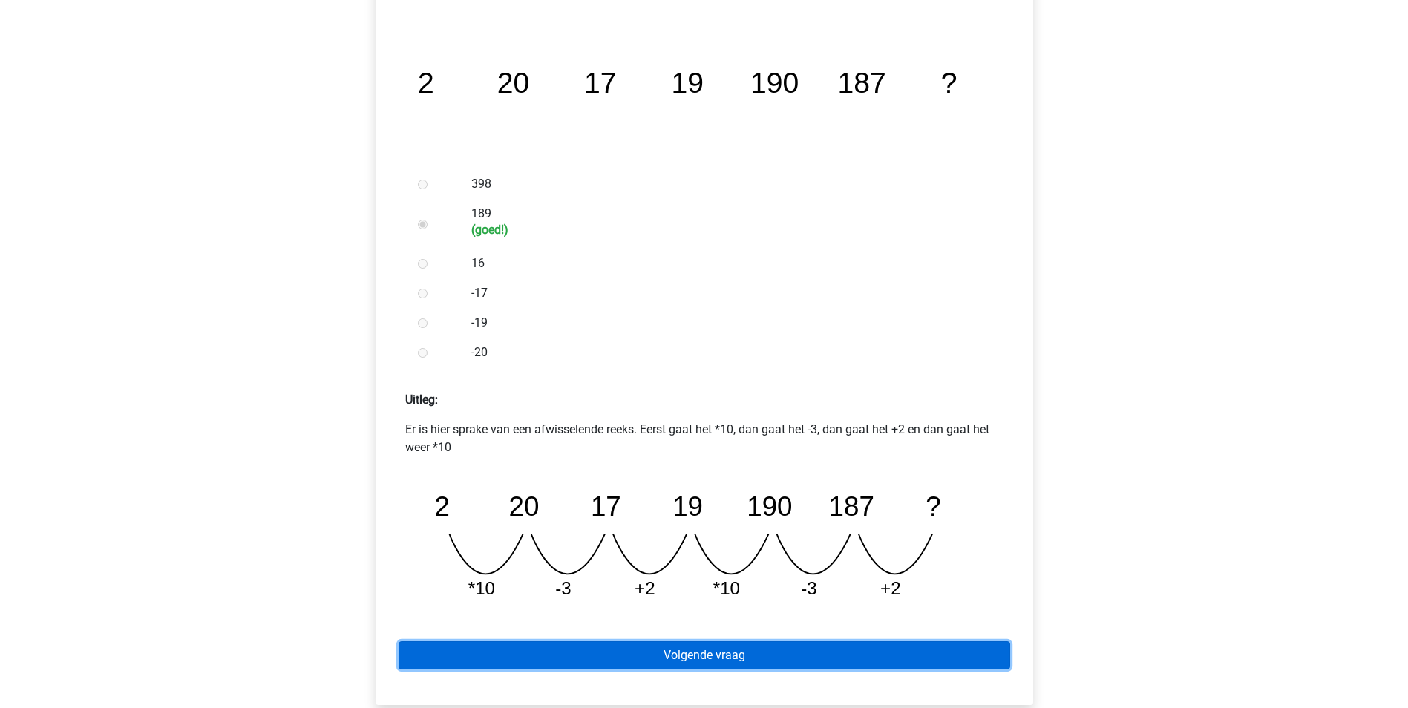
drag, startPoint x: 775, startPoint y: 661, endPoint x: 790, endPoint y: 657, distance: 15.3
click at [775, 661] on link "Volgende vraag" at bounding box center [705, 655] width 612 height 28
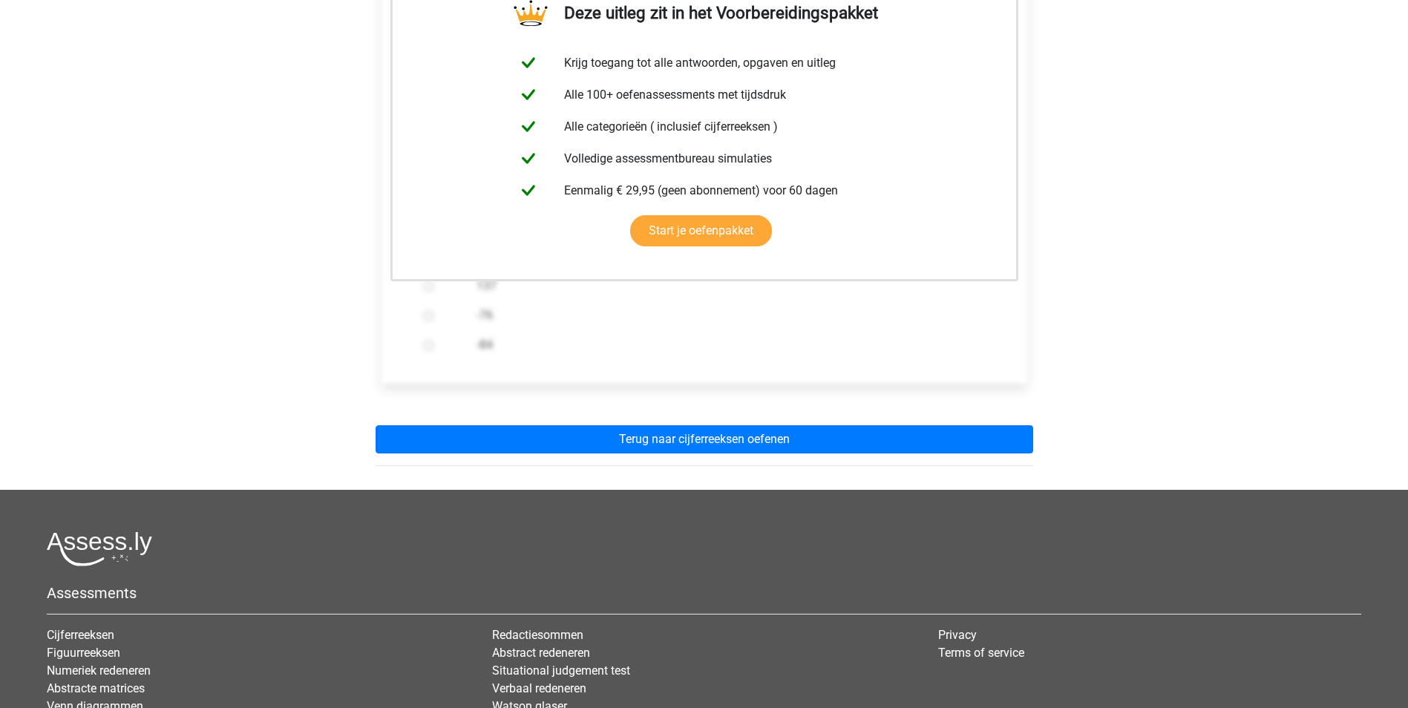
scroll to position [297, 0]
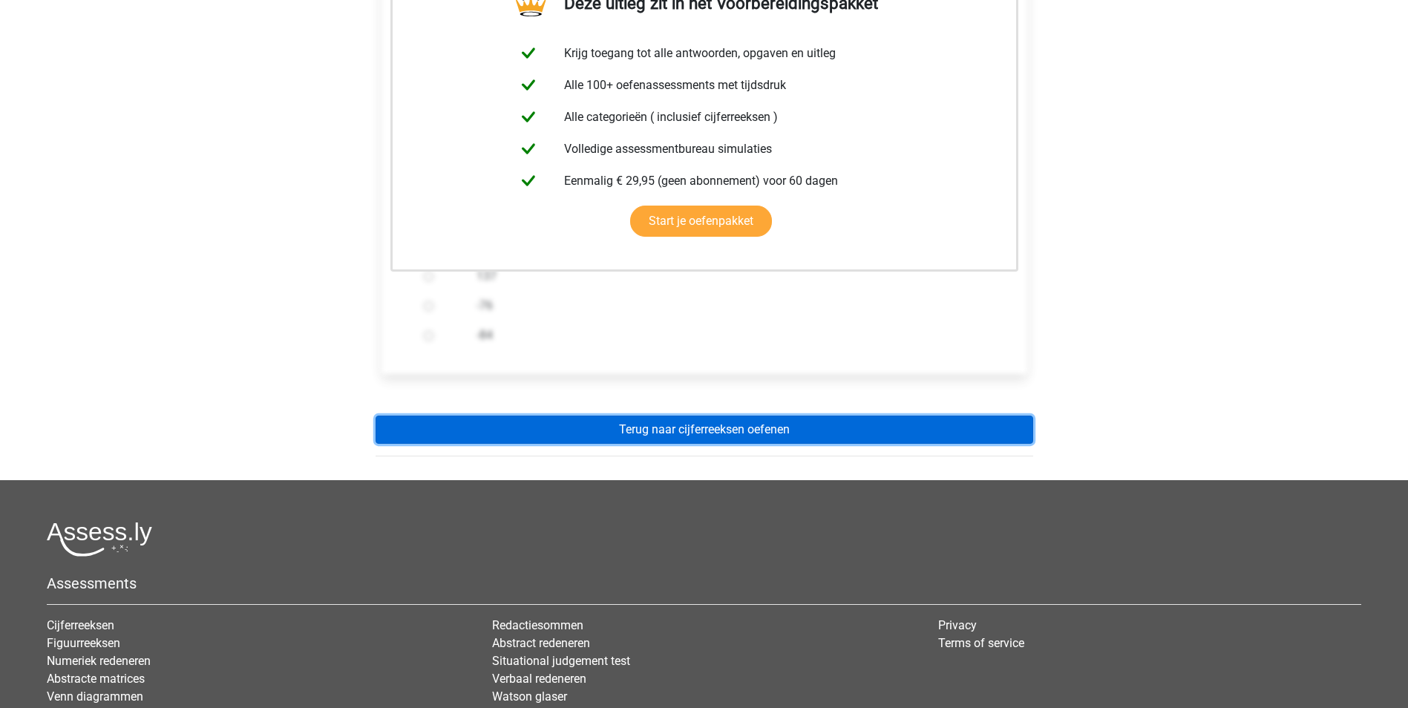
click at [721, 434] on link "Terug naar cijferreeksen oefenen" at bounding box center [705, 430] width 658 height 28
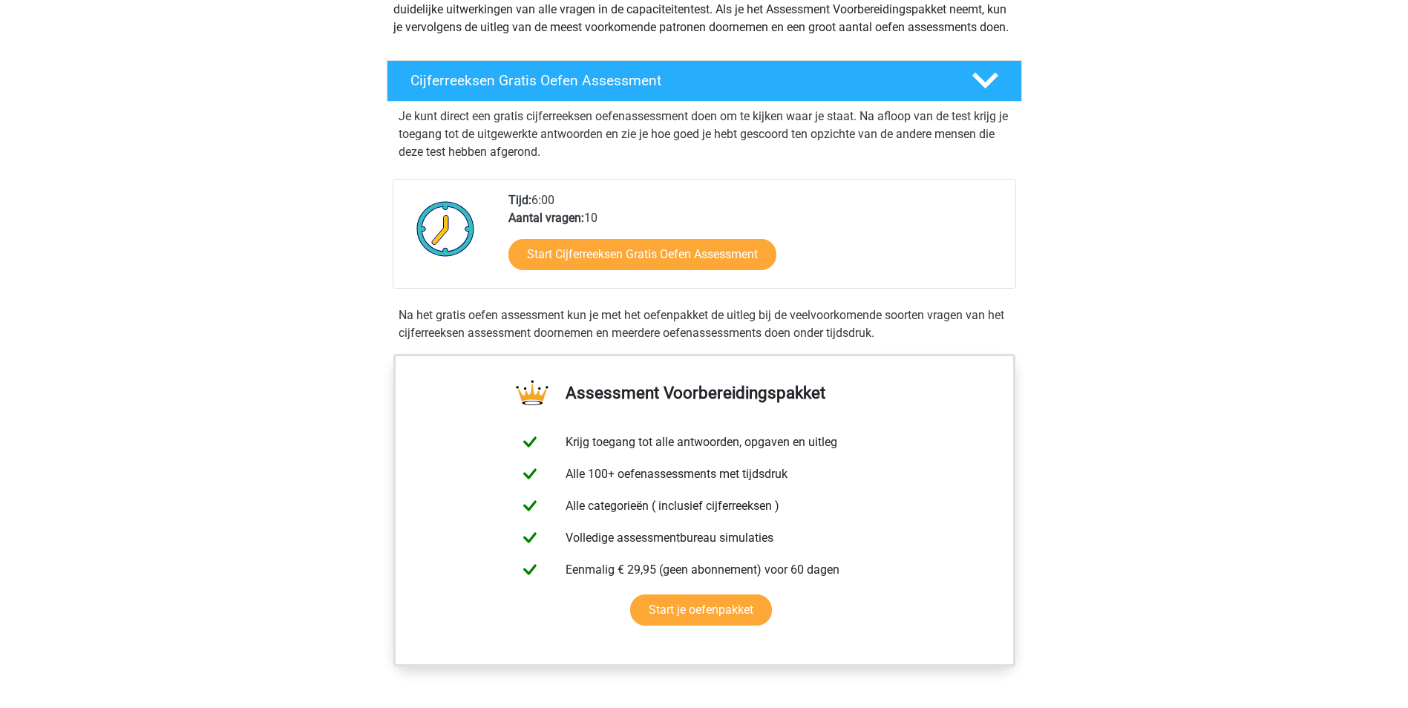
scroll to position [520, 0]
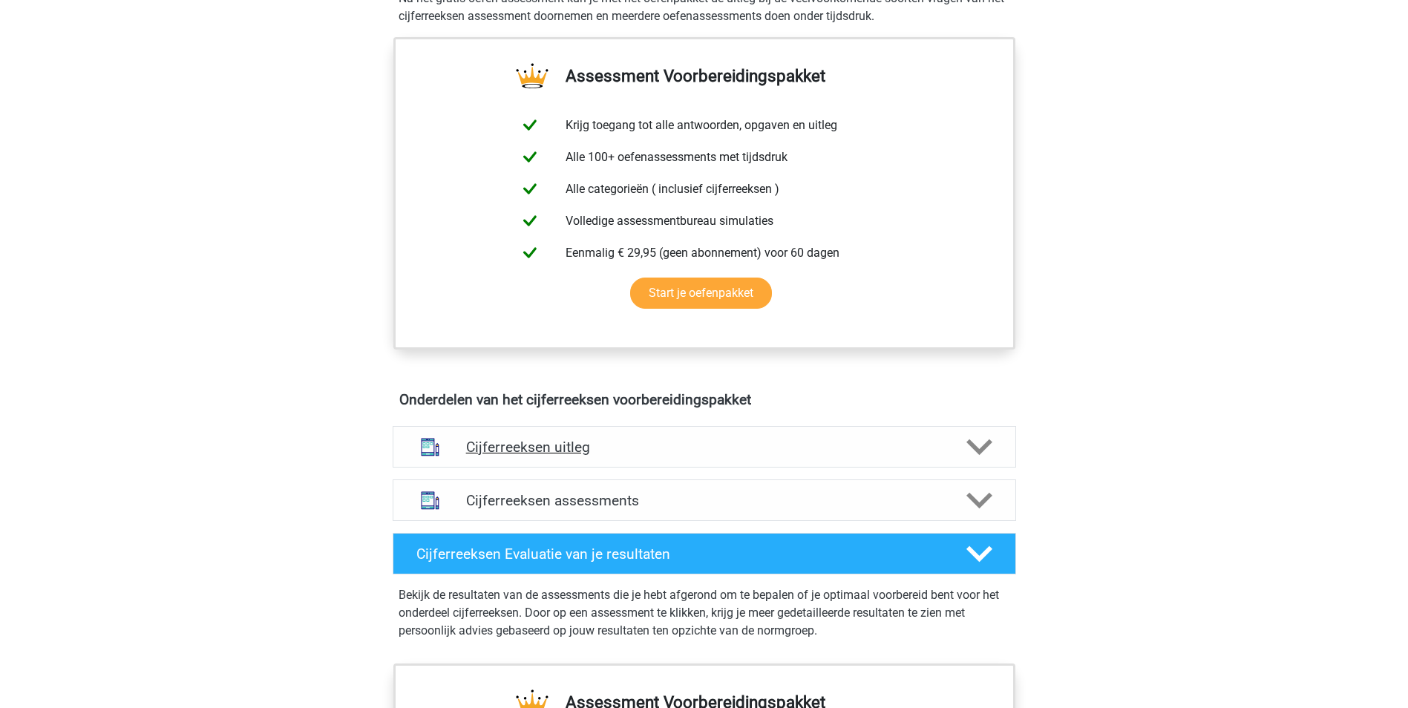
click at [714, 456] on h4 "Cijferreeksen uitleg" at bounding box center [704, 447] width 477 height 17
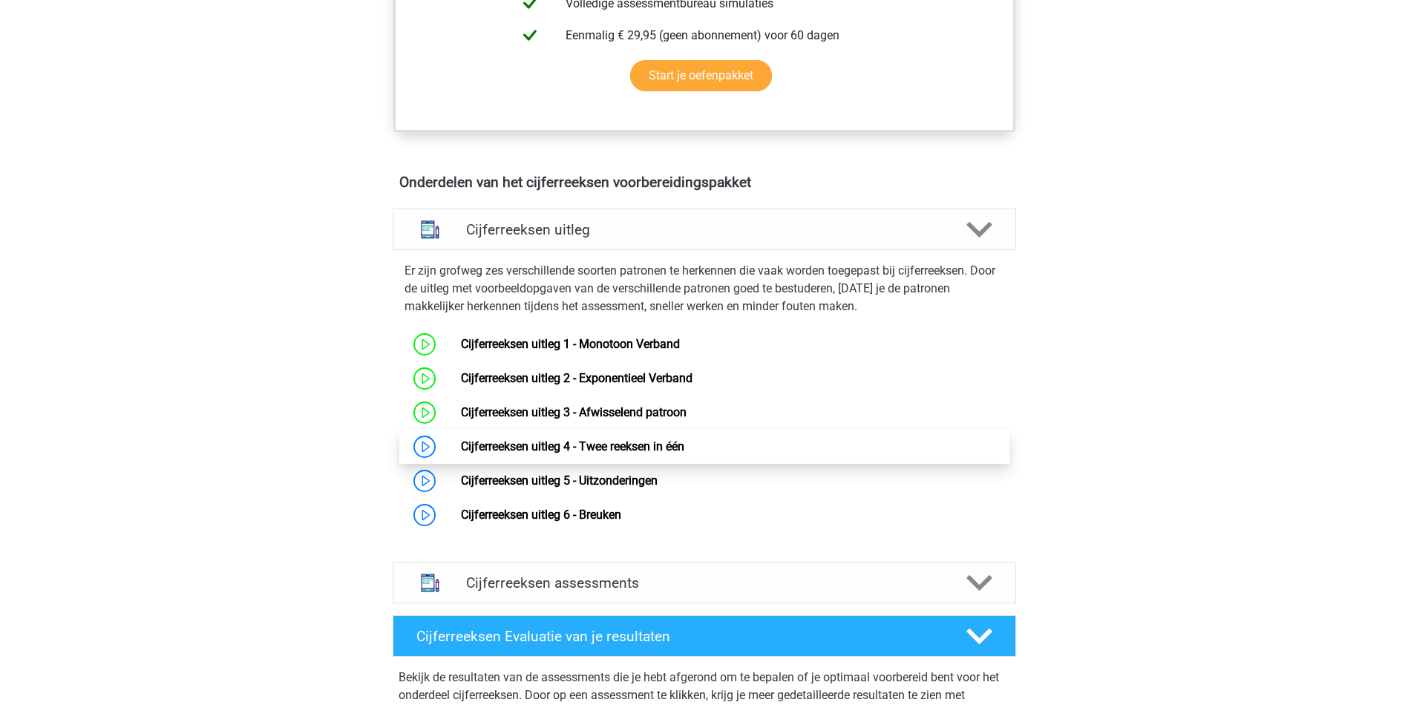
scroll to position [742, 0]
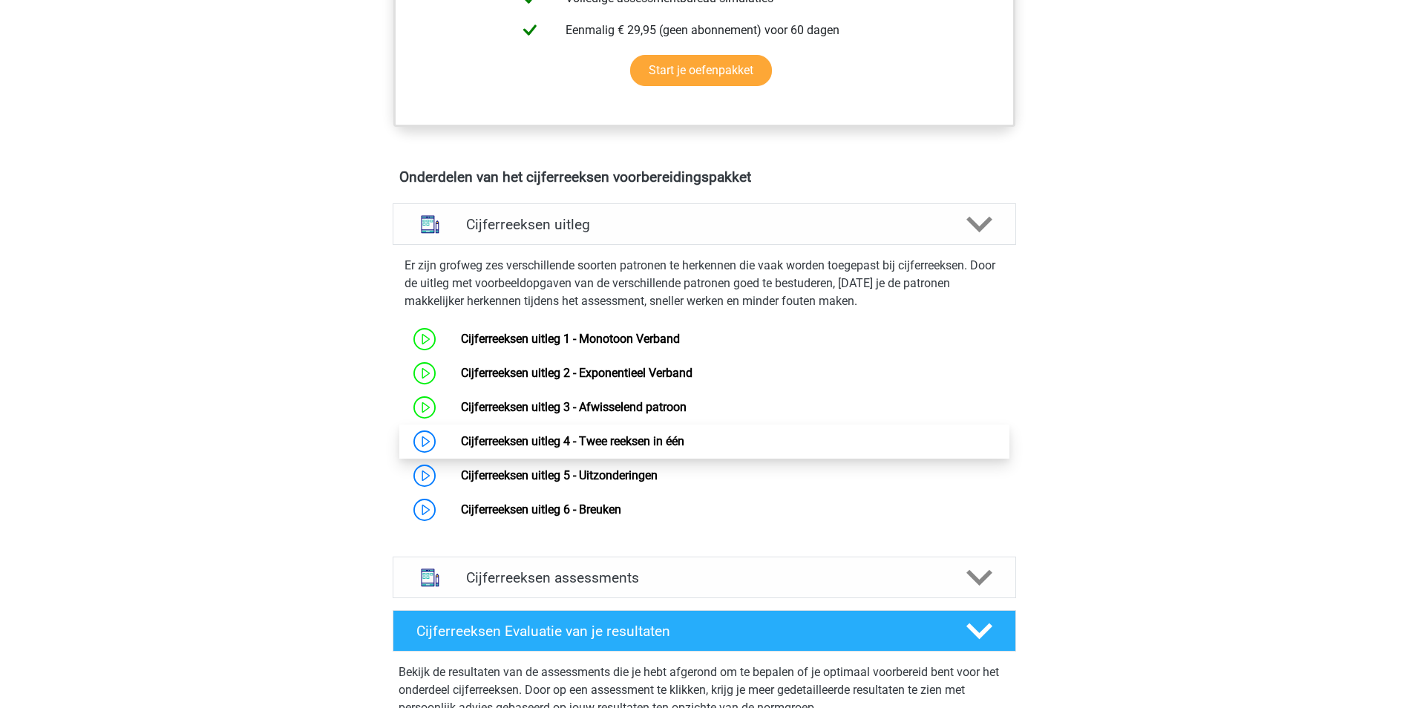
click at [618, 448] on link "Cijferreeksen uitleg 4 - Twee reeksen in één" at bounding box center [572, 441] width 223 height 14
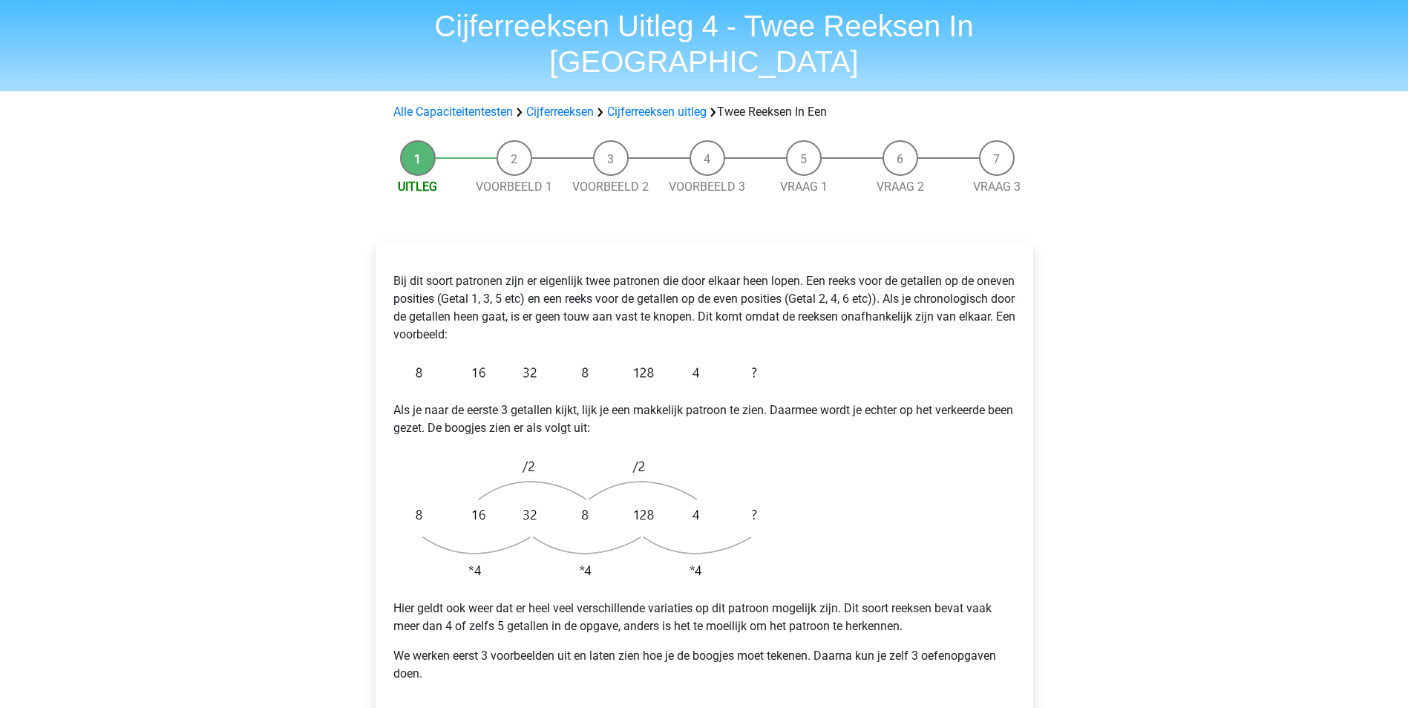
scroll to position [74, 0]
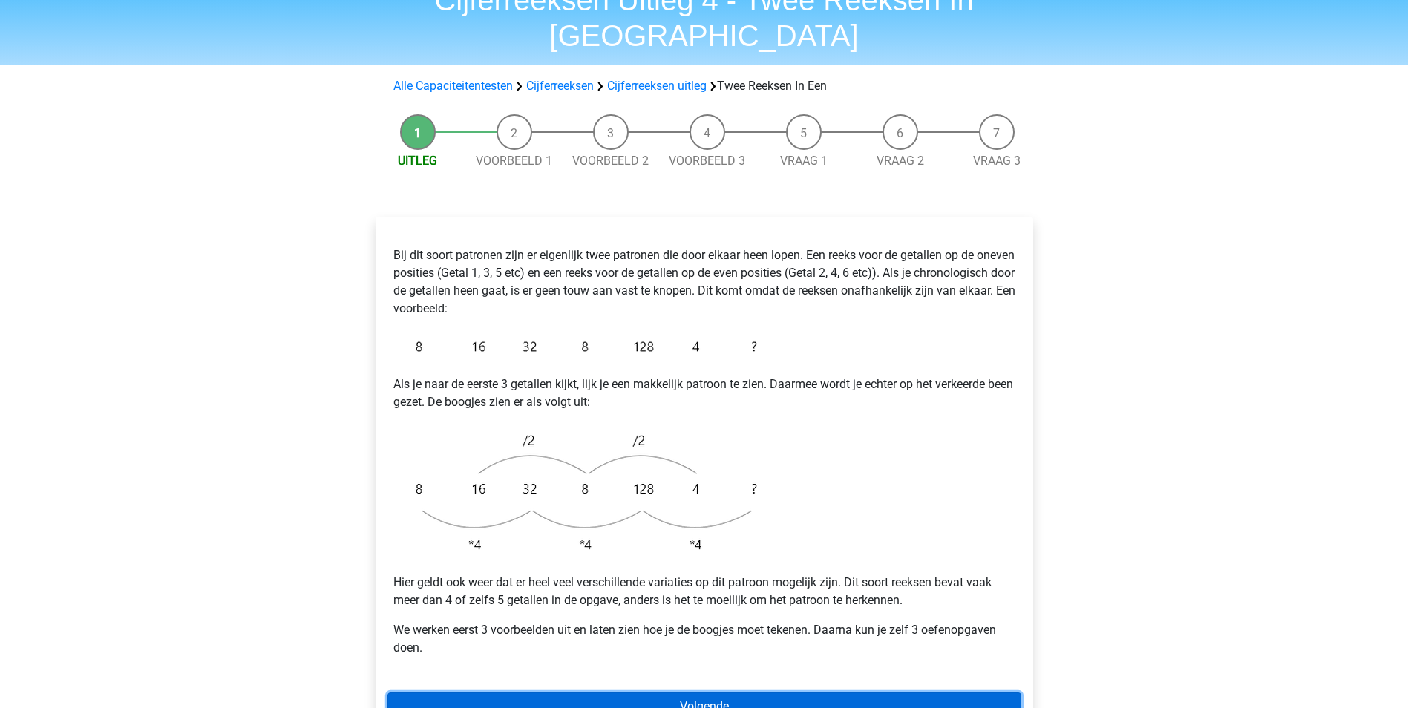
click at [716, 693] on link "Volgende" at bounding box center [705, 707] width 634 height 28
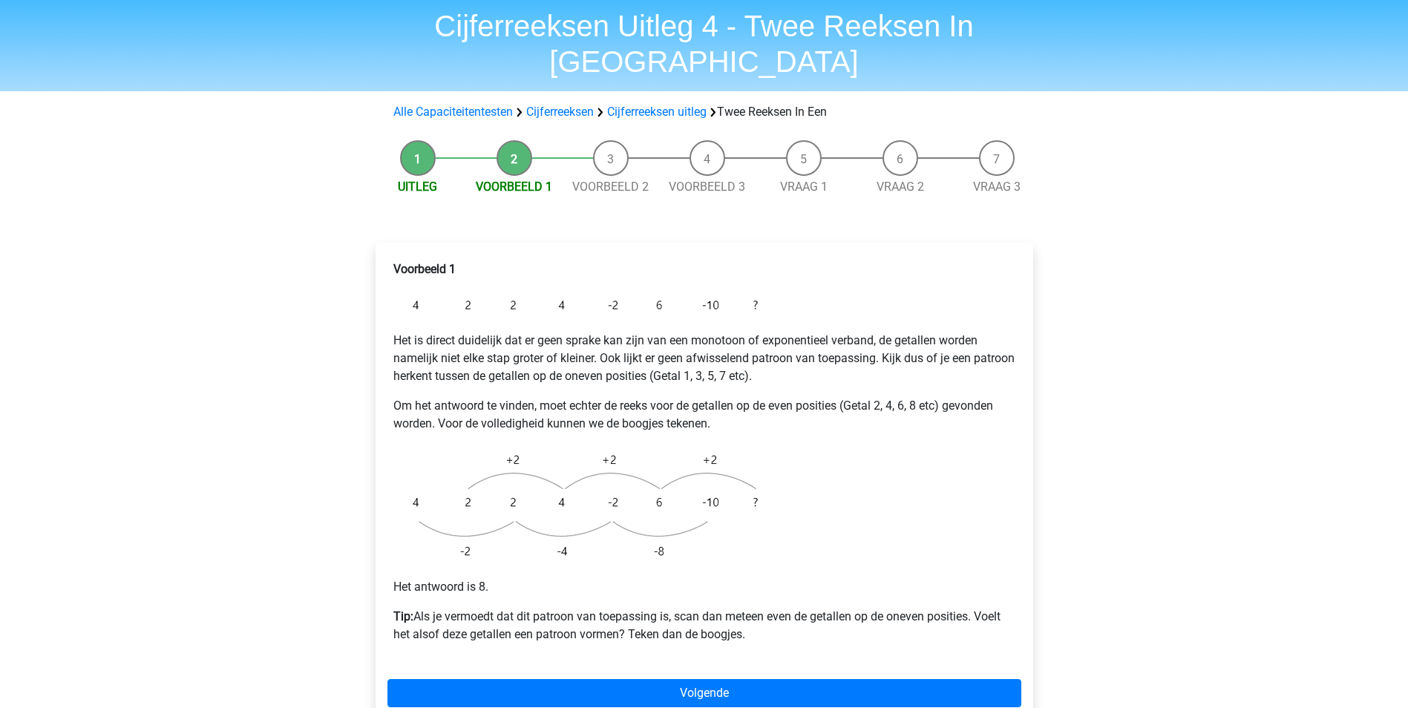
scroll to position [74, 0]
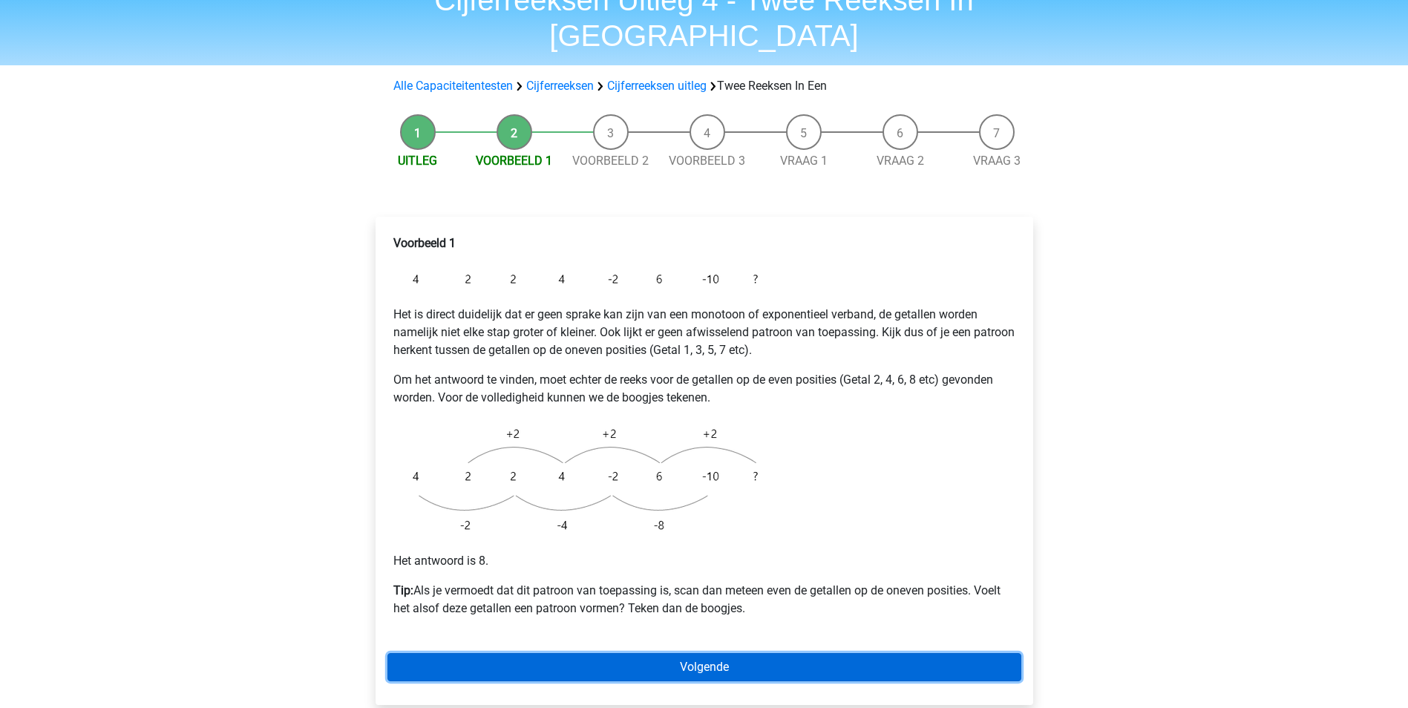
click at [742, 653] on link "Volgende" at bounding box center [705, 667] width 634 height 28
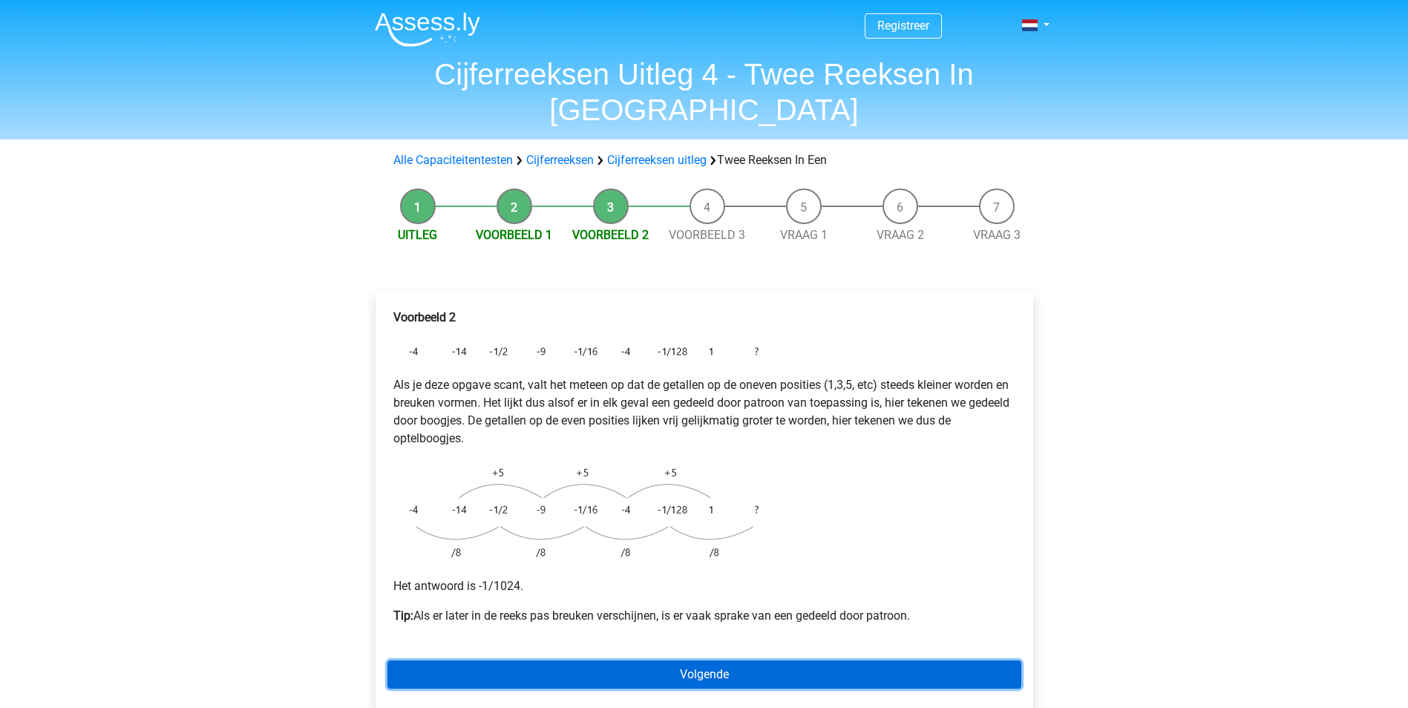
click at [790, 661] on link "Volgende" at bounding box center [705, 675] width 634 height 28
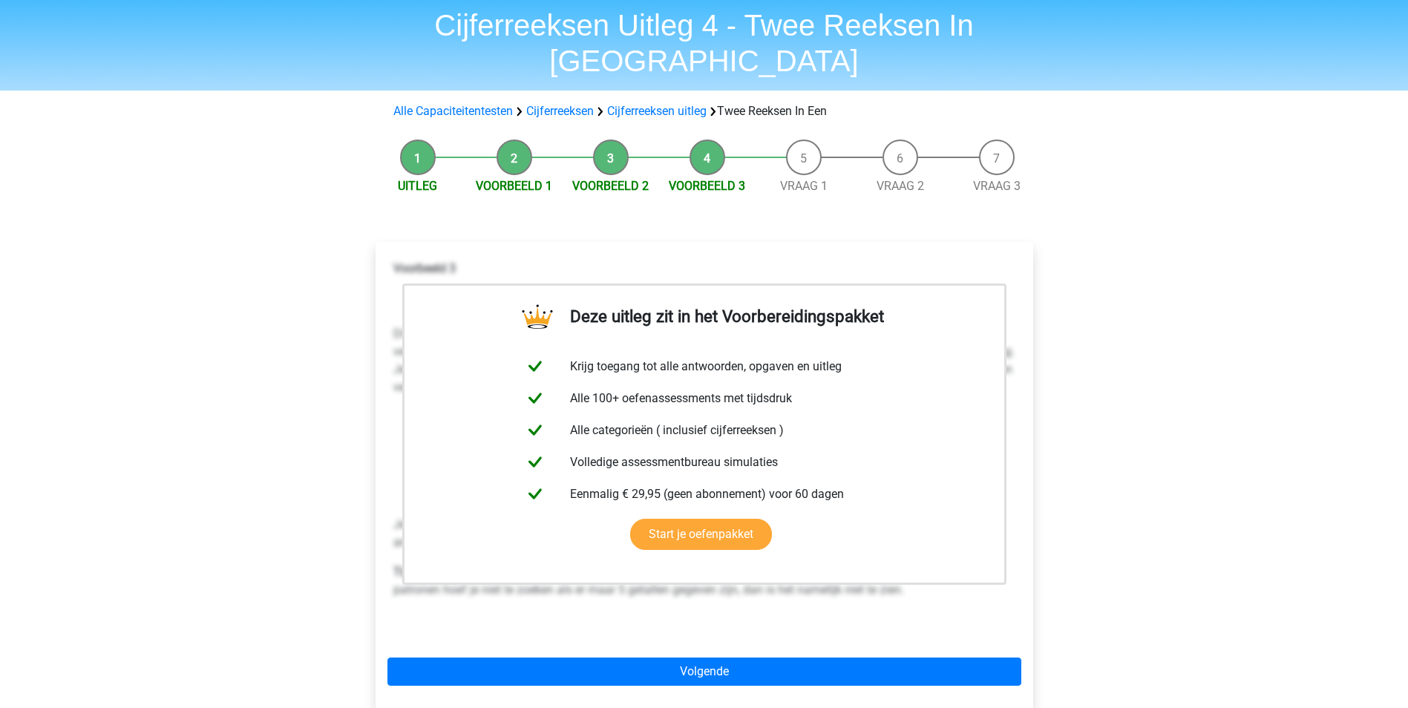
scroll to position [148, 0]
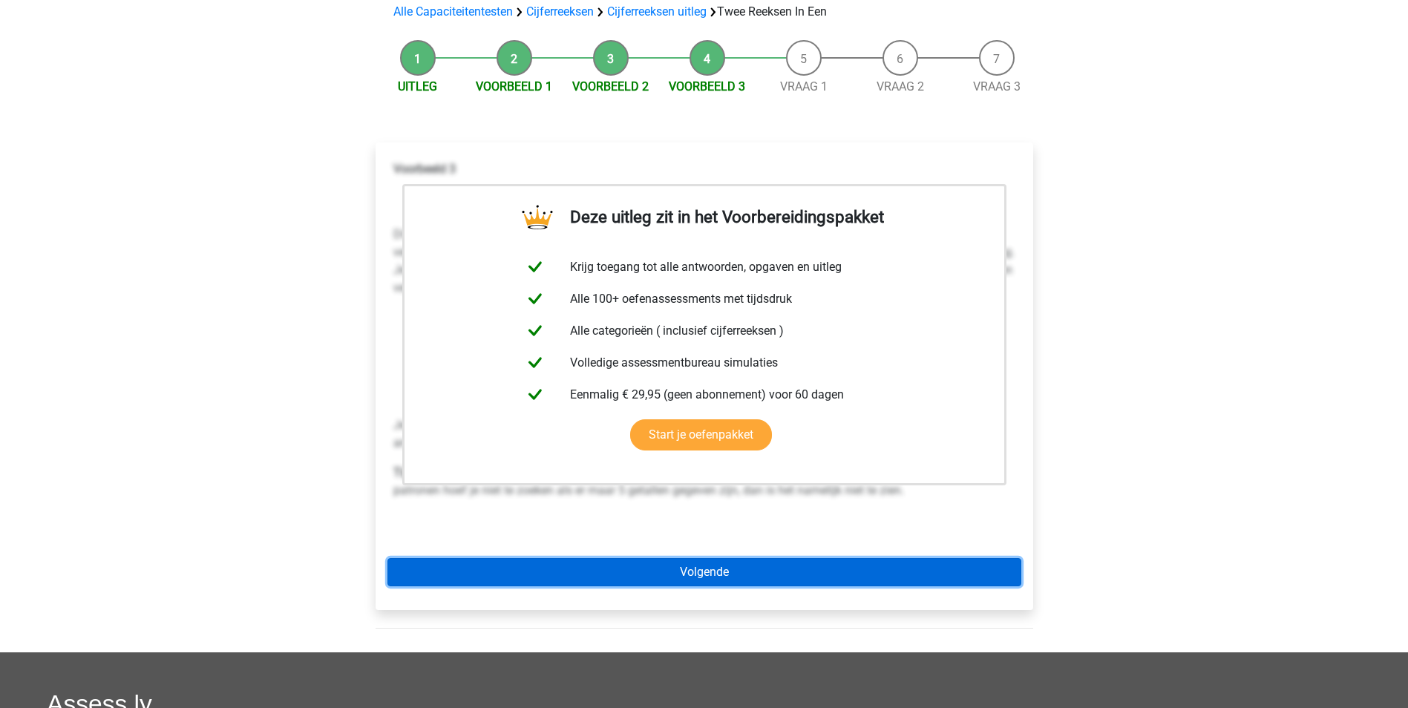
click at [751, 558] on link "Volgende" at bounding box center [705, 572] width 634 height 28
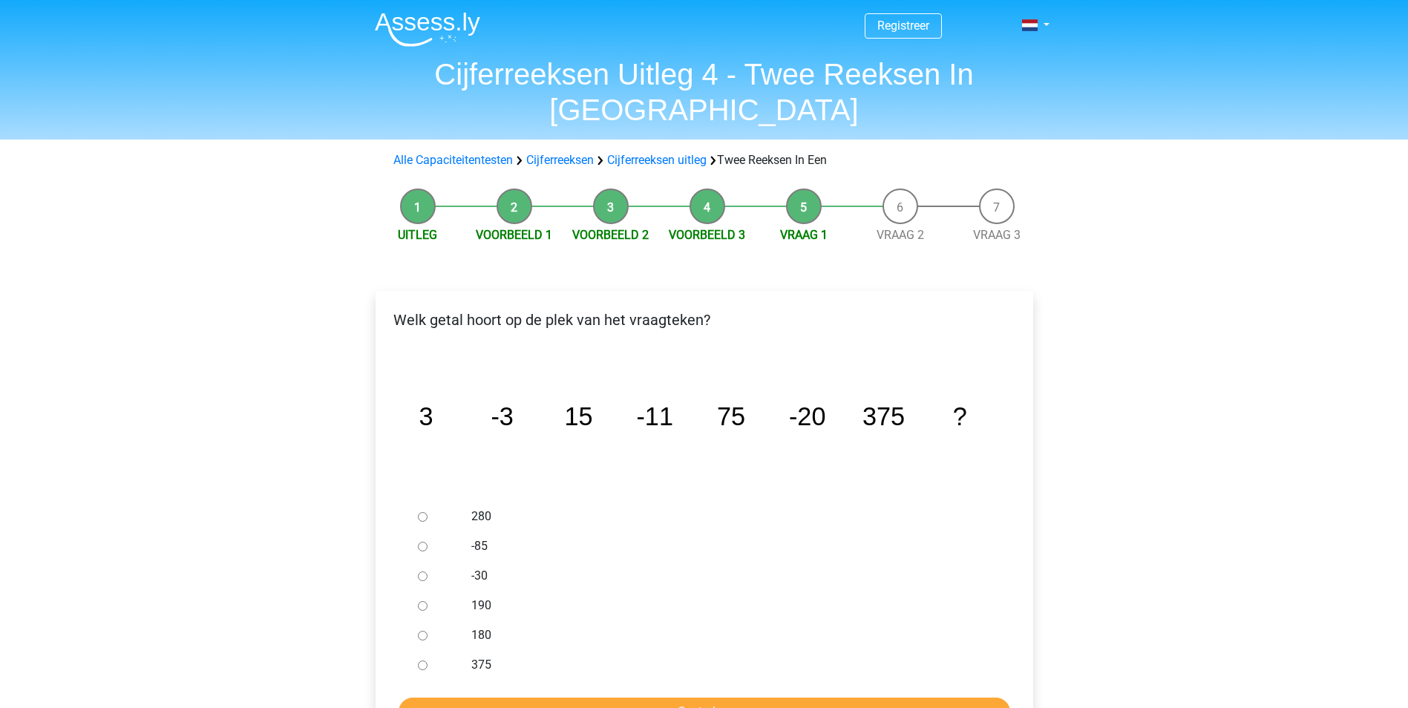
click at [424, 572] on input "-30" at bounding box center [423, 577] width 10 height 10
radio input "true"
drag, startPoint x: 686, startPoint y: 682, endPoint x: 693, endPoint y: 676, distance: 9.4
click at [687, 698] on input "Controleer" at bounding box center [705, 712] width 612 height 28
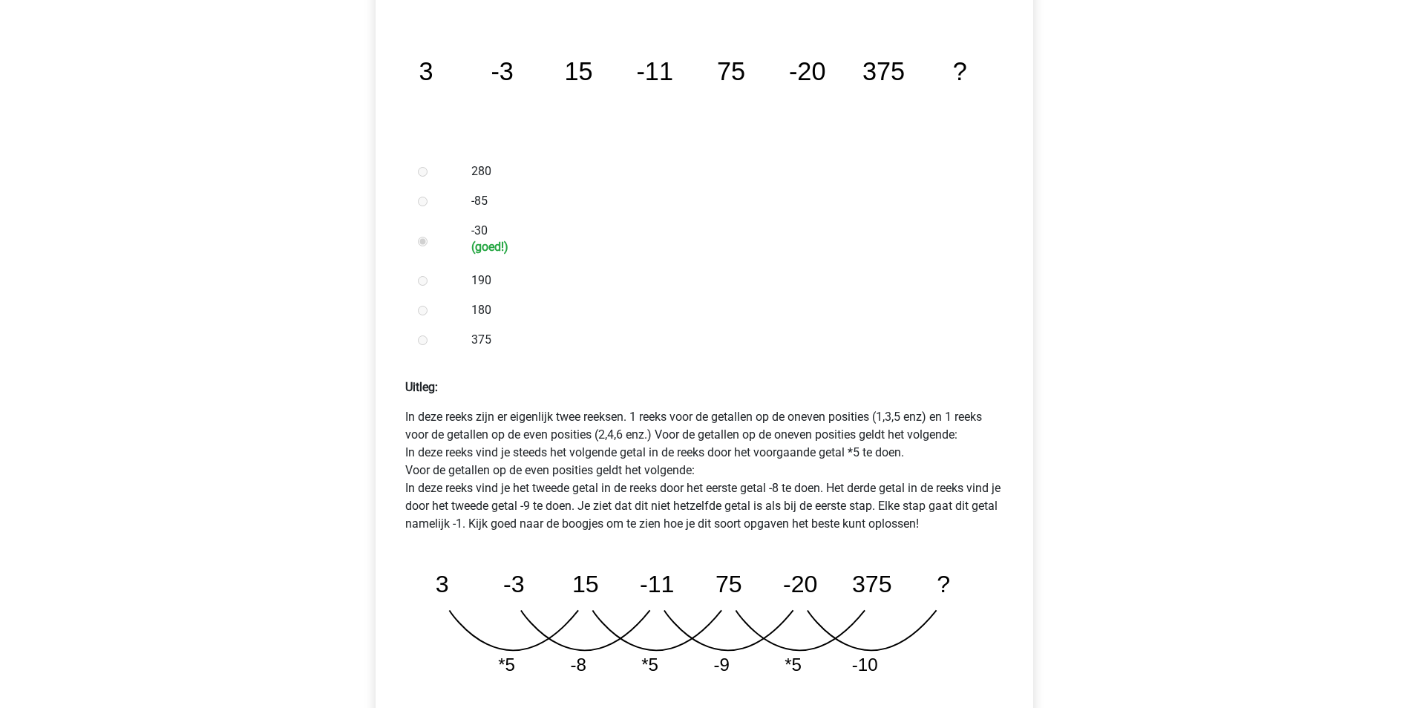
scroll to position [371, 0]
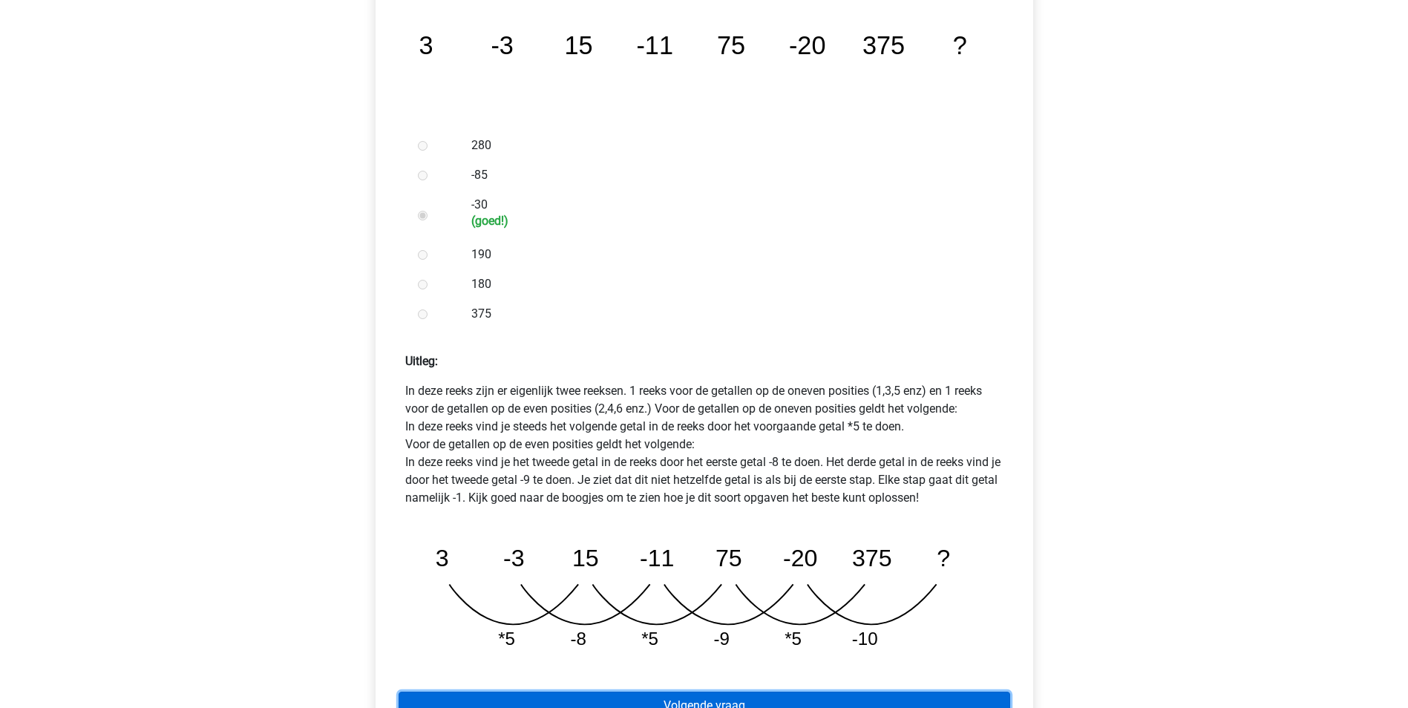
click at [794, 692] on link "Volgende vraag" at bounding box center [705, 706] width 612 height 28
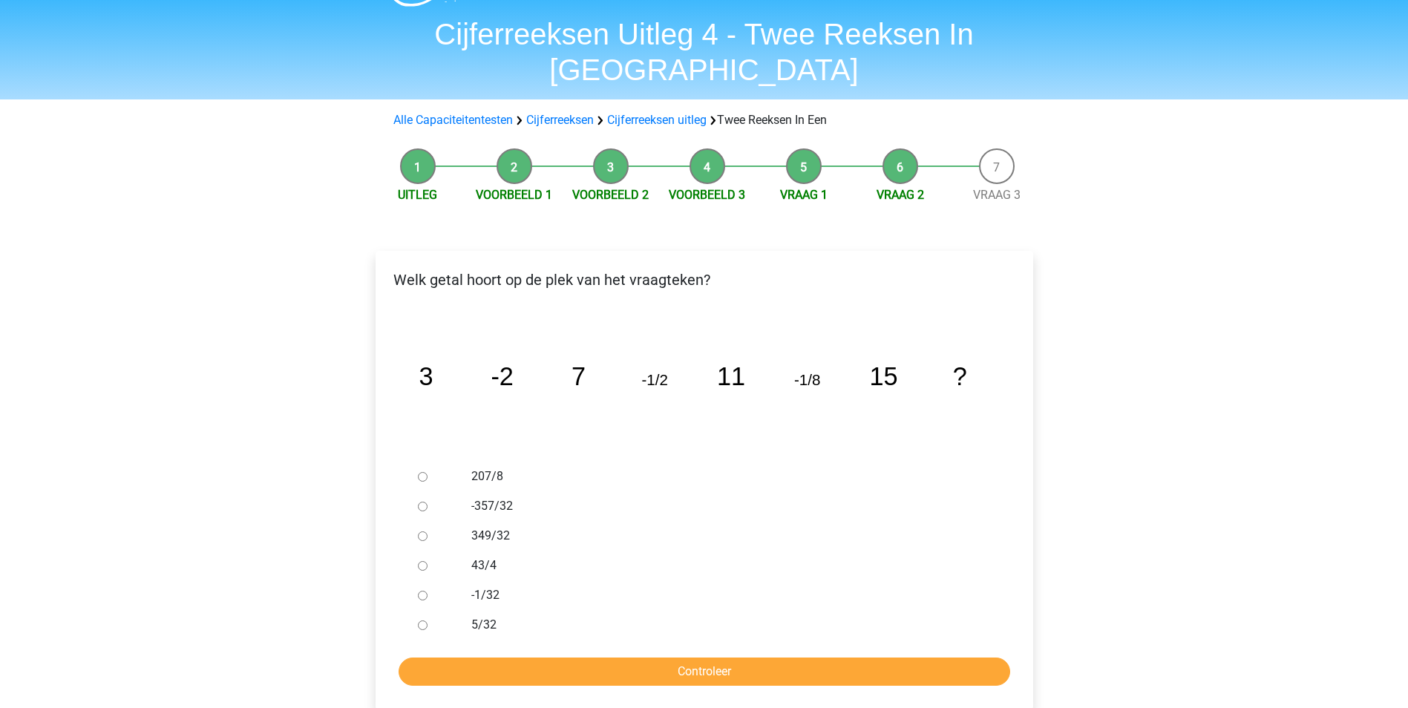
scroll to position [148, 0]
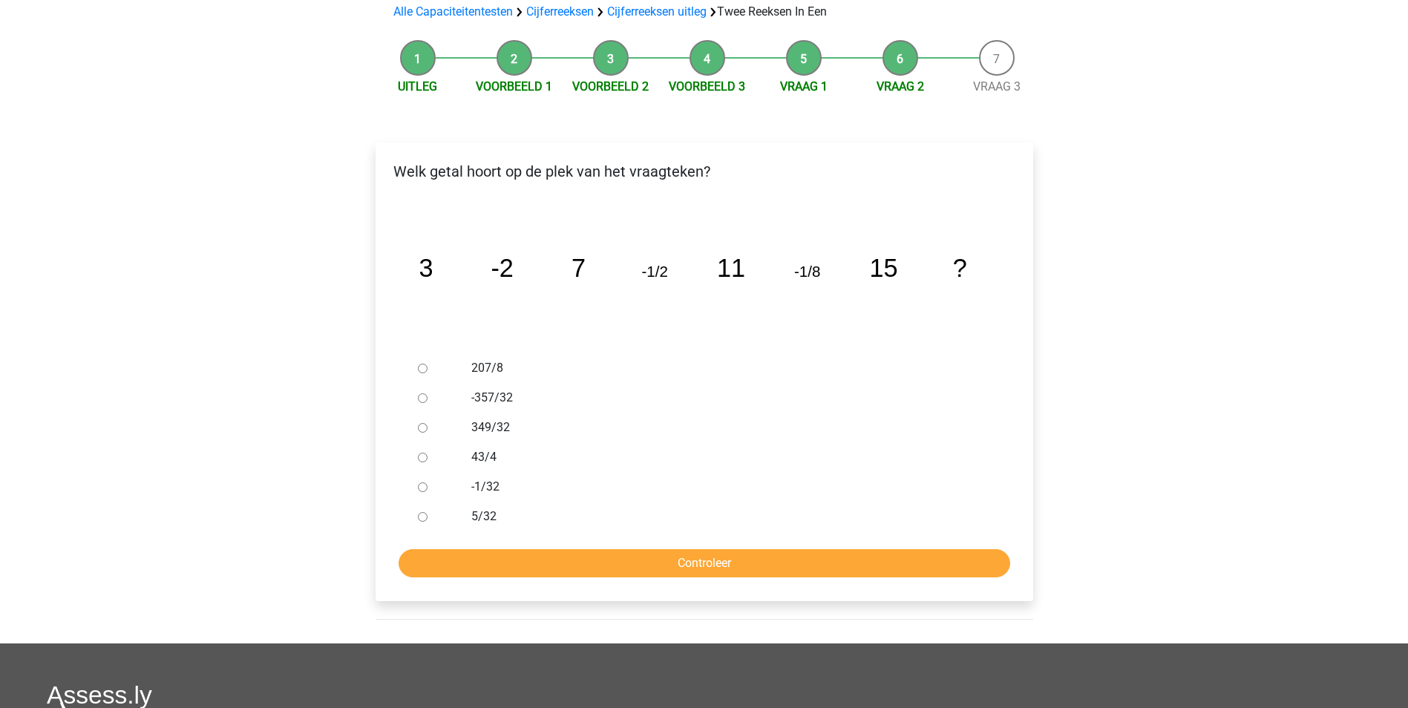
click at [419, 472] on div at bounding box center [436, 487] width 49 height 30
click at [419, 483] on input "-1/32" at bounding box center [423, 488] width 10 height 10
radio input "true"
click at [641, 549] on input "Controleer" at bounding box center [705, 563] width 612 height 28
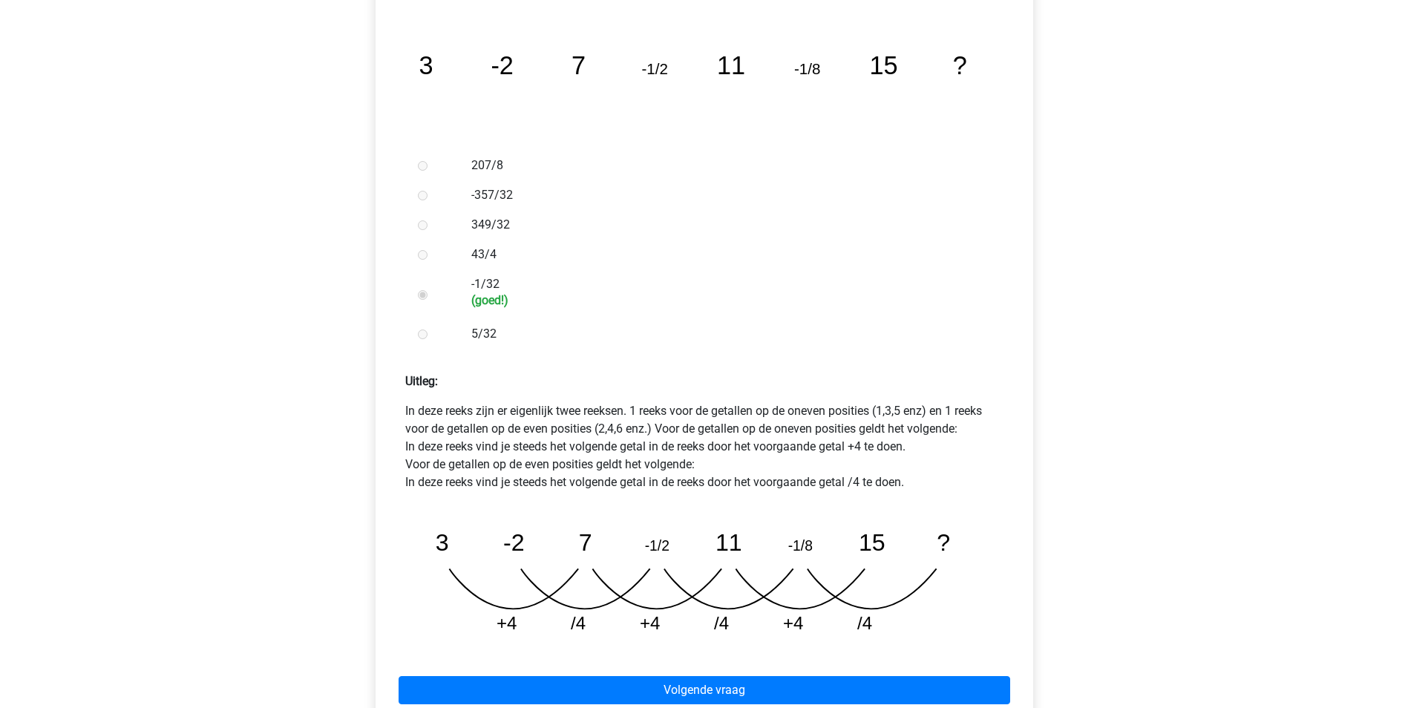
scroll to position [445, 0]
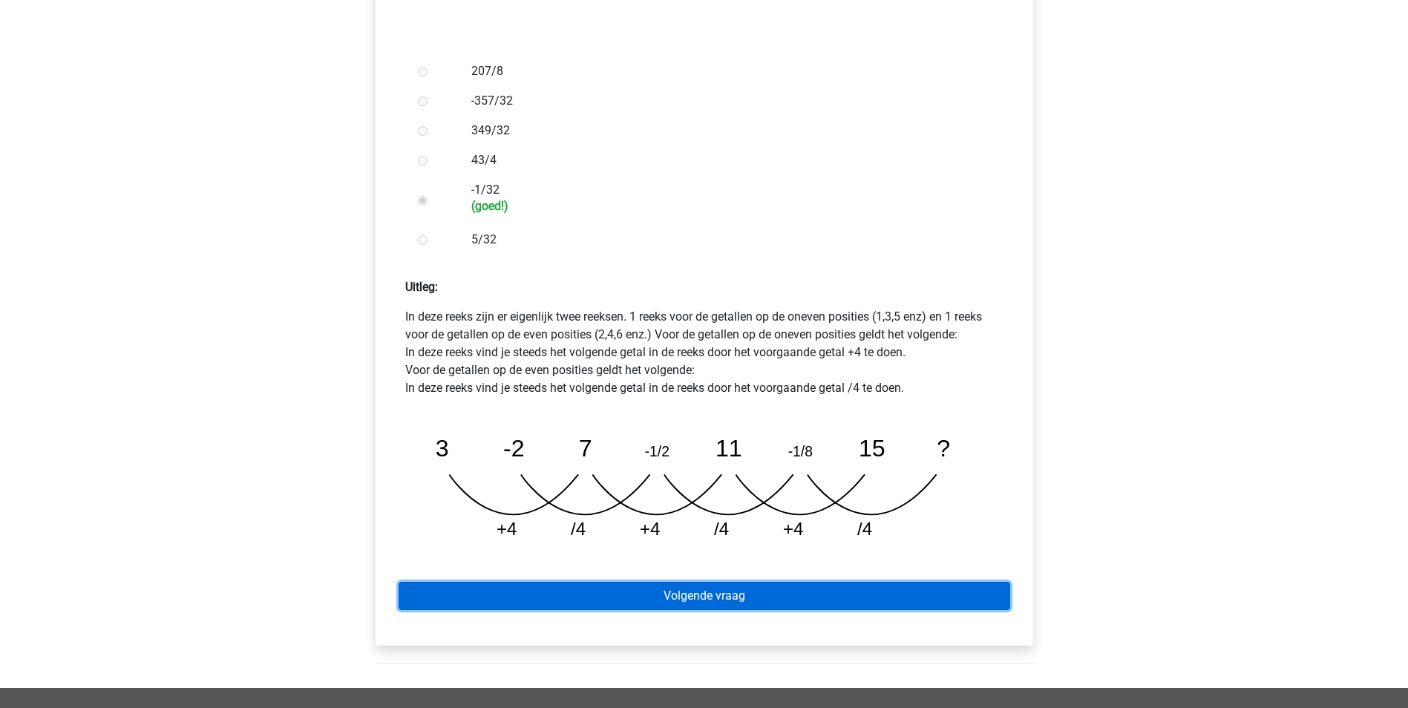
drag, startPoint x: 658, startPoint y: 562, endPoint x: 673, endPoint y: 551, distance: 18.6
click at [658, 582] on link "Volgende vraag" at bounding box center [705, 596] width 612 height 28
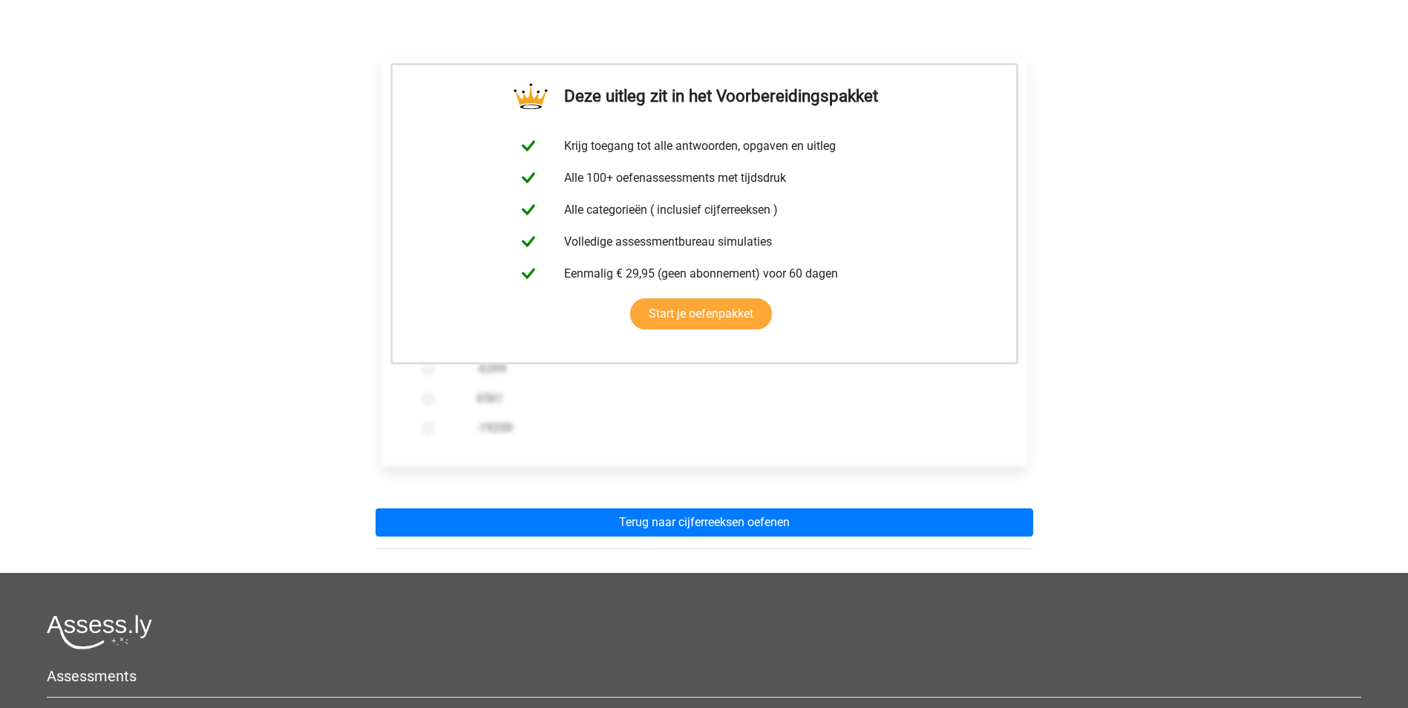
scroll to position [297, 0]
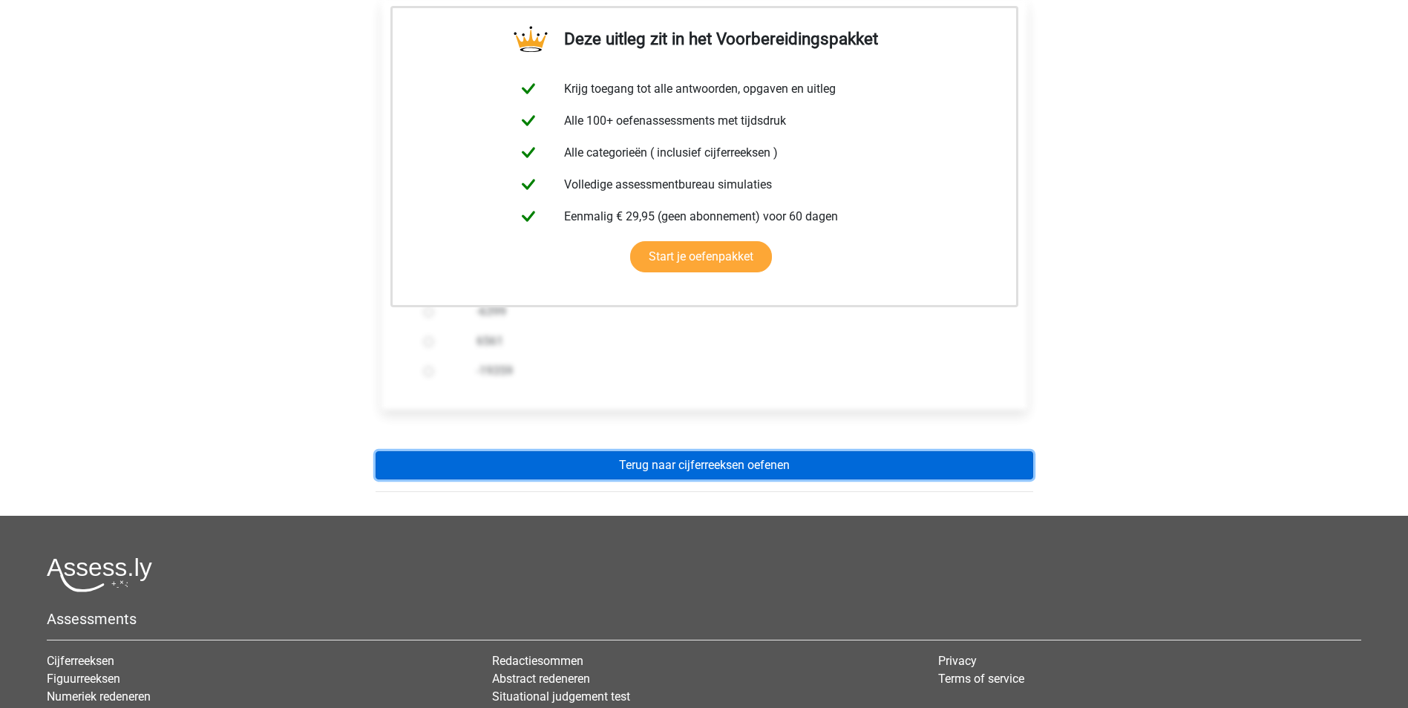
click at [685, 451] on link "Terug naar cijferreeksen oefenen" at bounding box center [705, 465] width 658 height 28
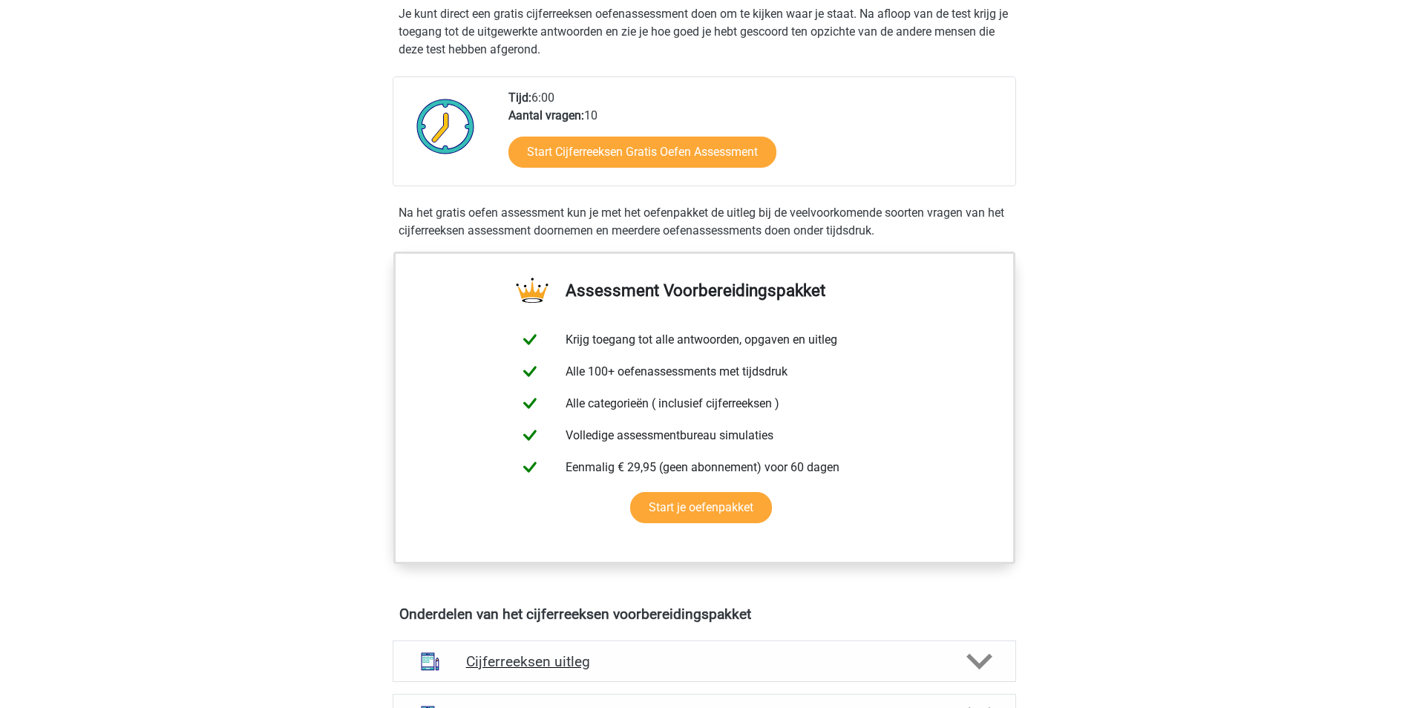
scroll to position [594, 0]
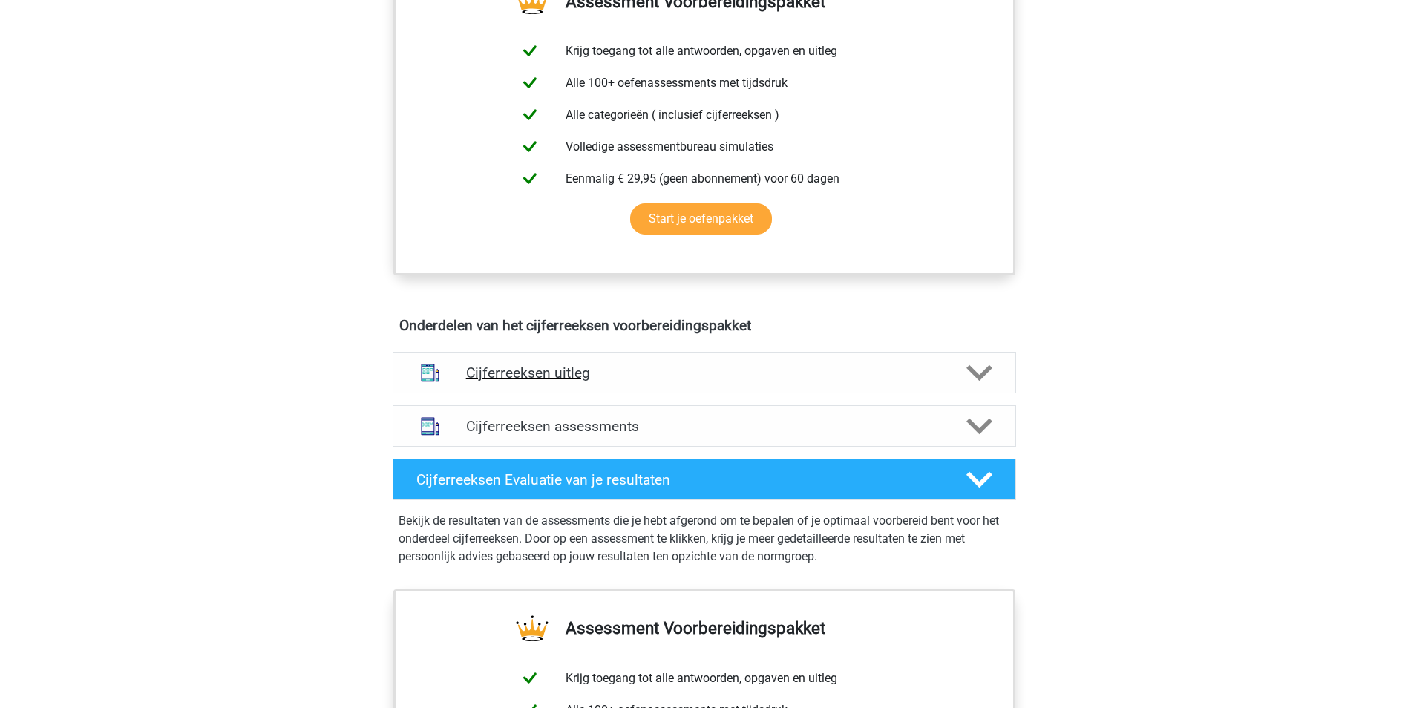
click at [973, 386] on icon at bounding box center [980, 373] width 26 height 26
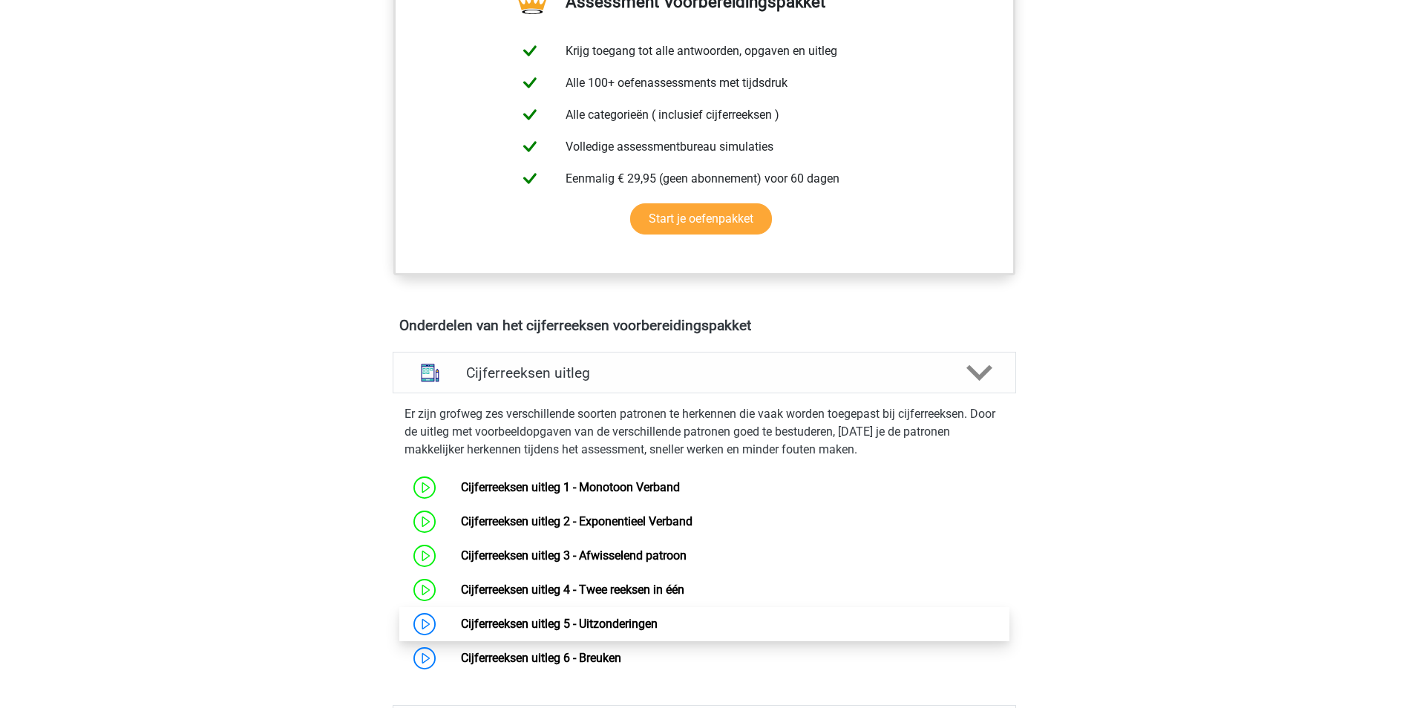
scroll to position [668, 0]
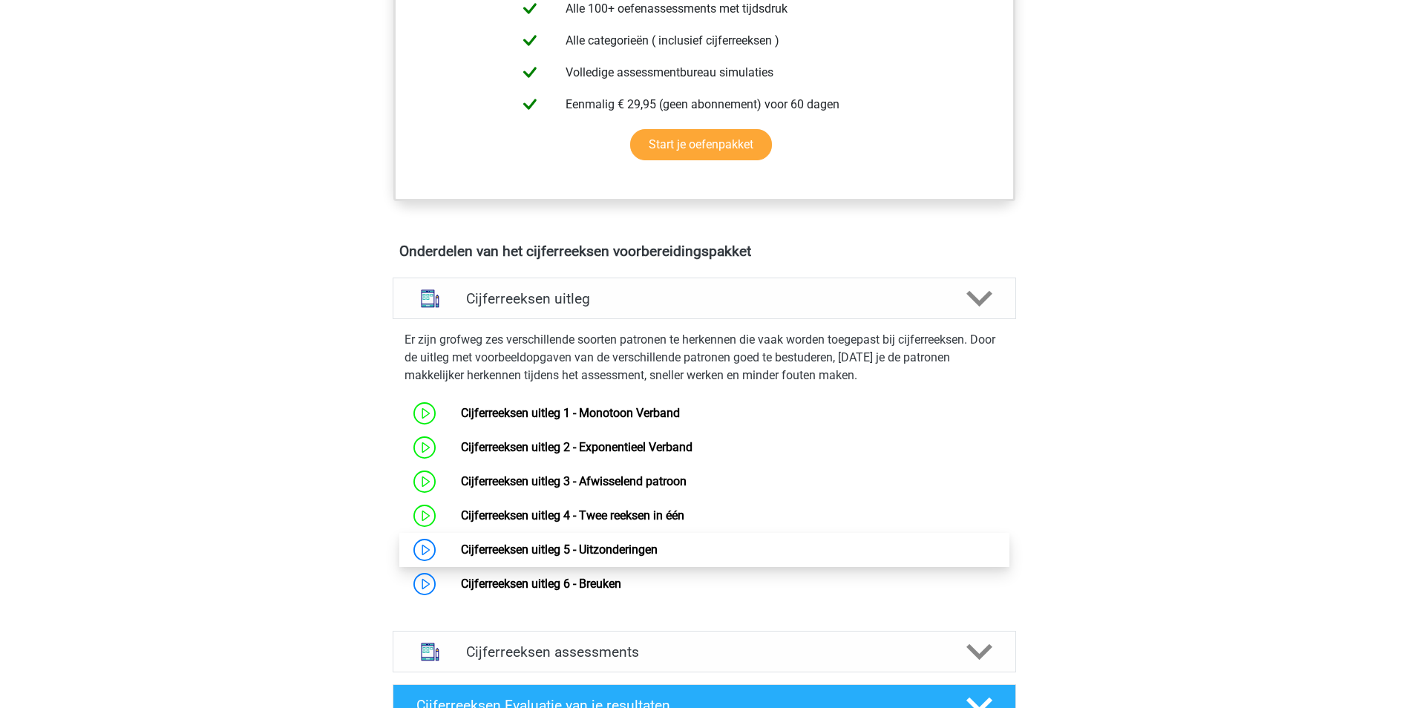
click at [552, 557] on link "Cijferreeksen uitleg 5 - Uitzonderingen" at bounding box center [559, 550] width 197 height 14
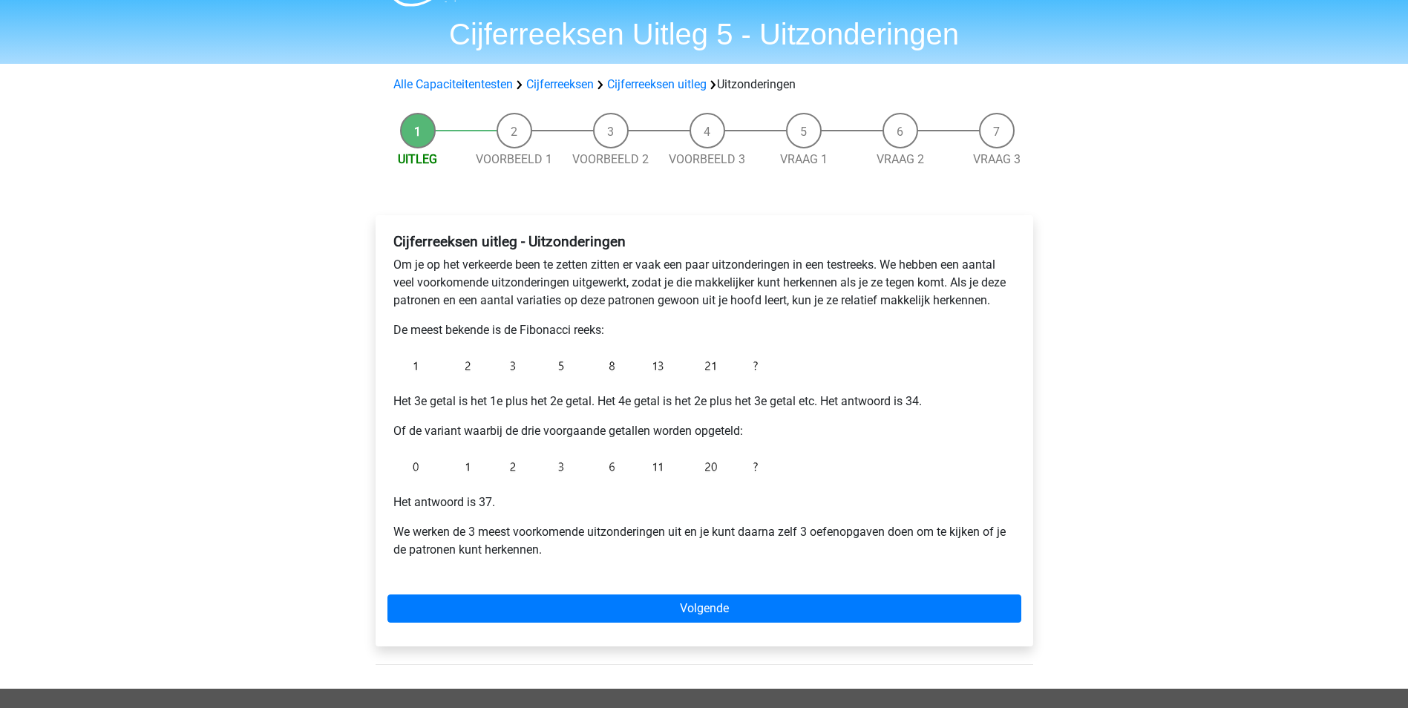
scroll to position [74, 0]
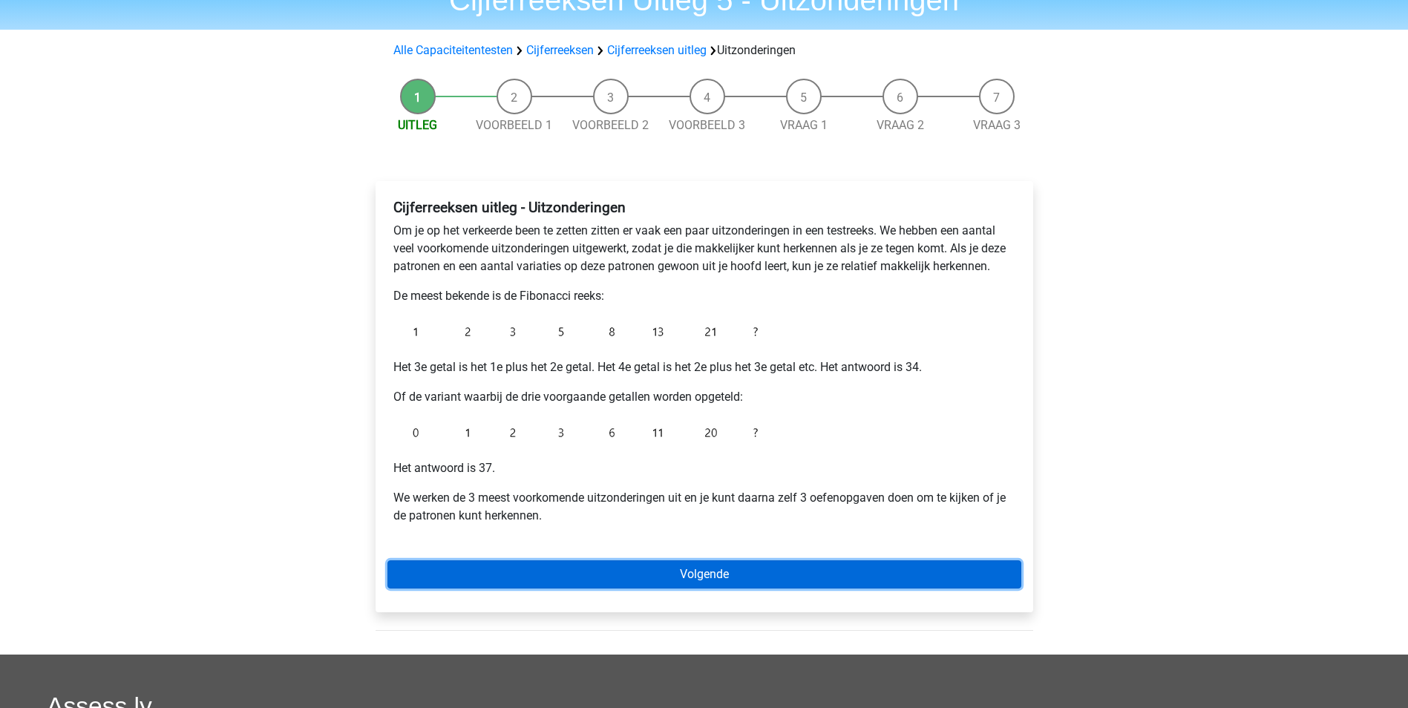
click at [734, 577] on link "Volgende" at bounding box center [705, 575] width 634 height 28
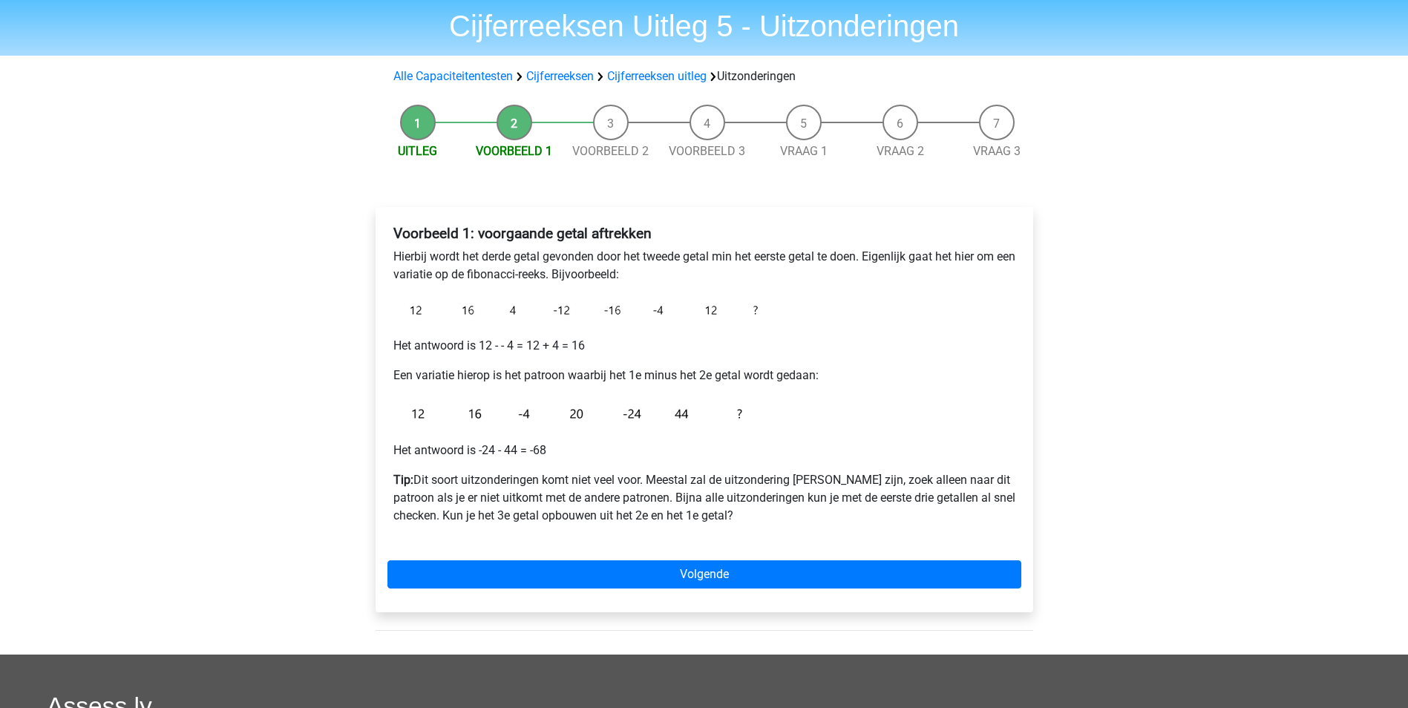
scroll to position [74, 0]
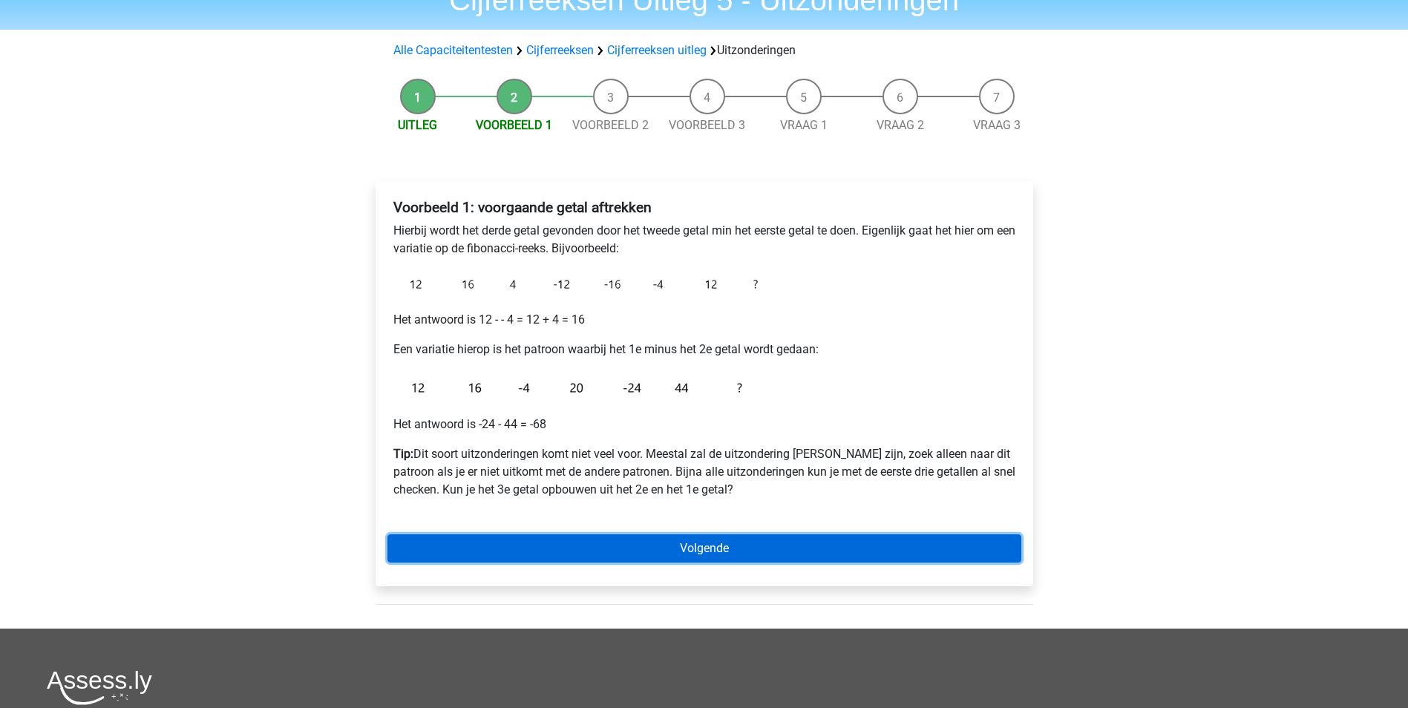
click at [775, 562] on link "Volgende" at bounding box center [705, 549] width 634 height 28
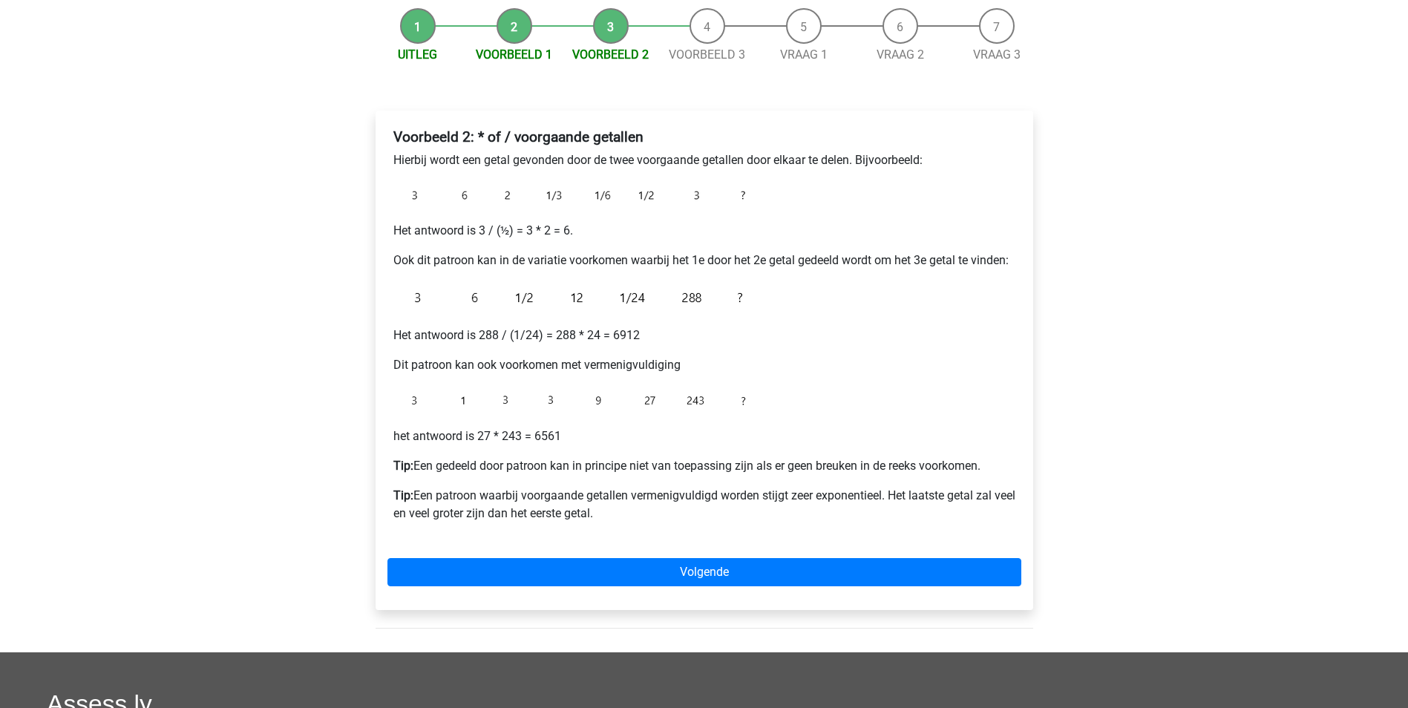
scroll to position [148, 0]
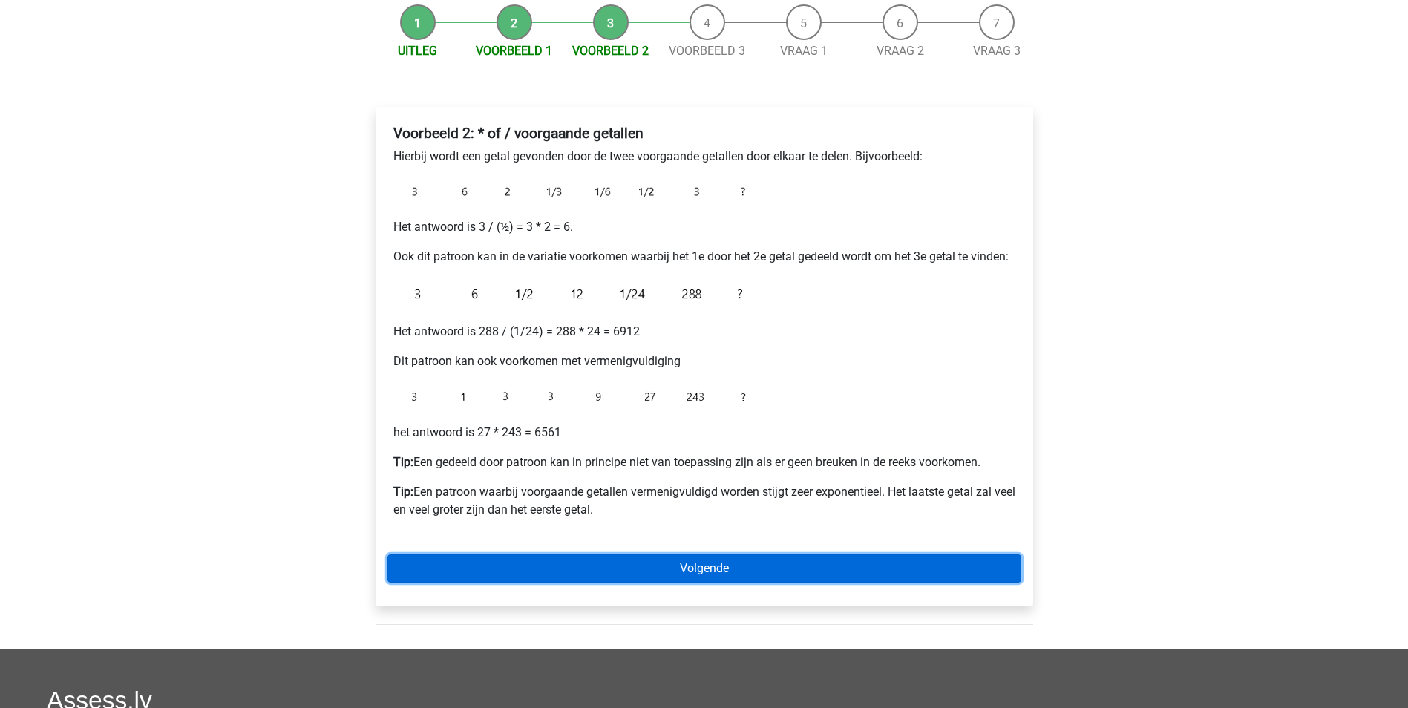
click at [637, 565] on link "Volgende" at bounding box center [705, 569] width 634 height 28
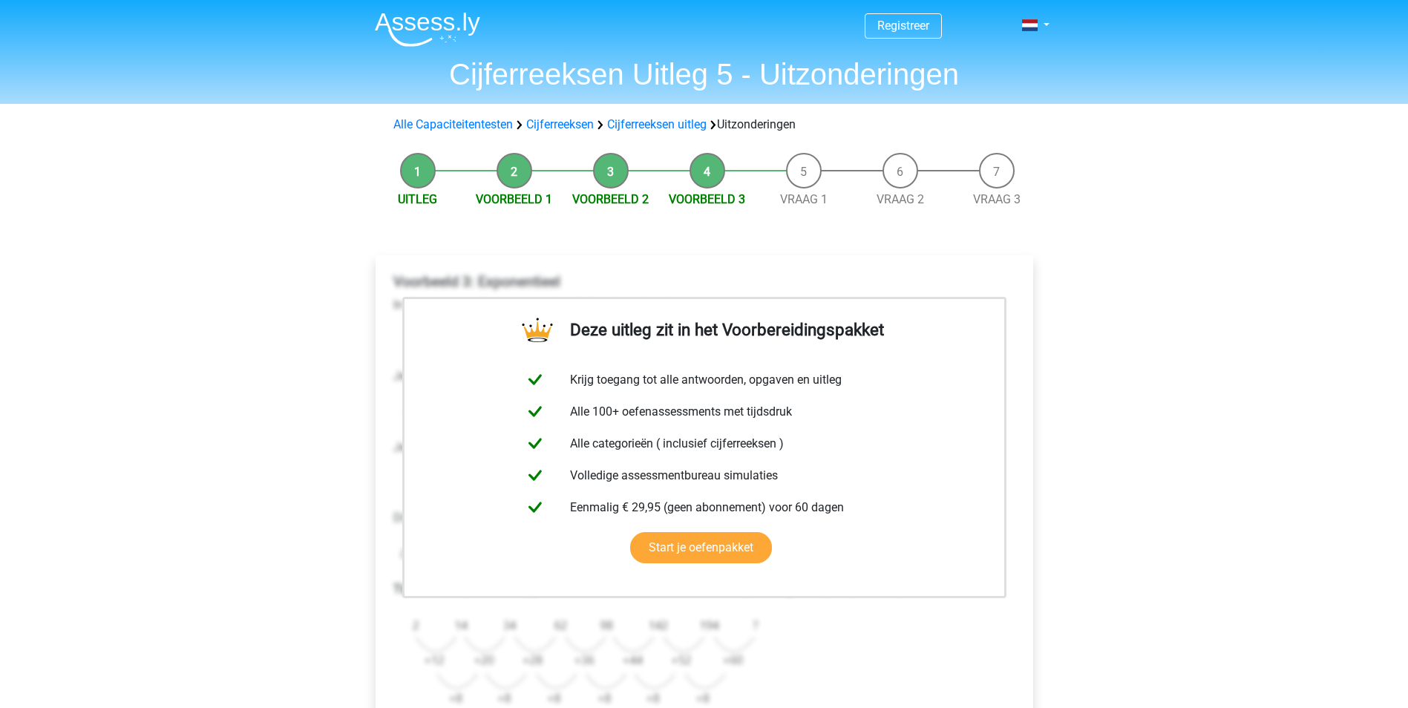
scroll to position [371, 0]
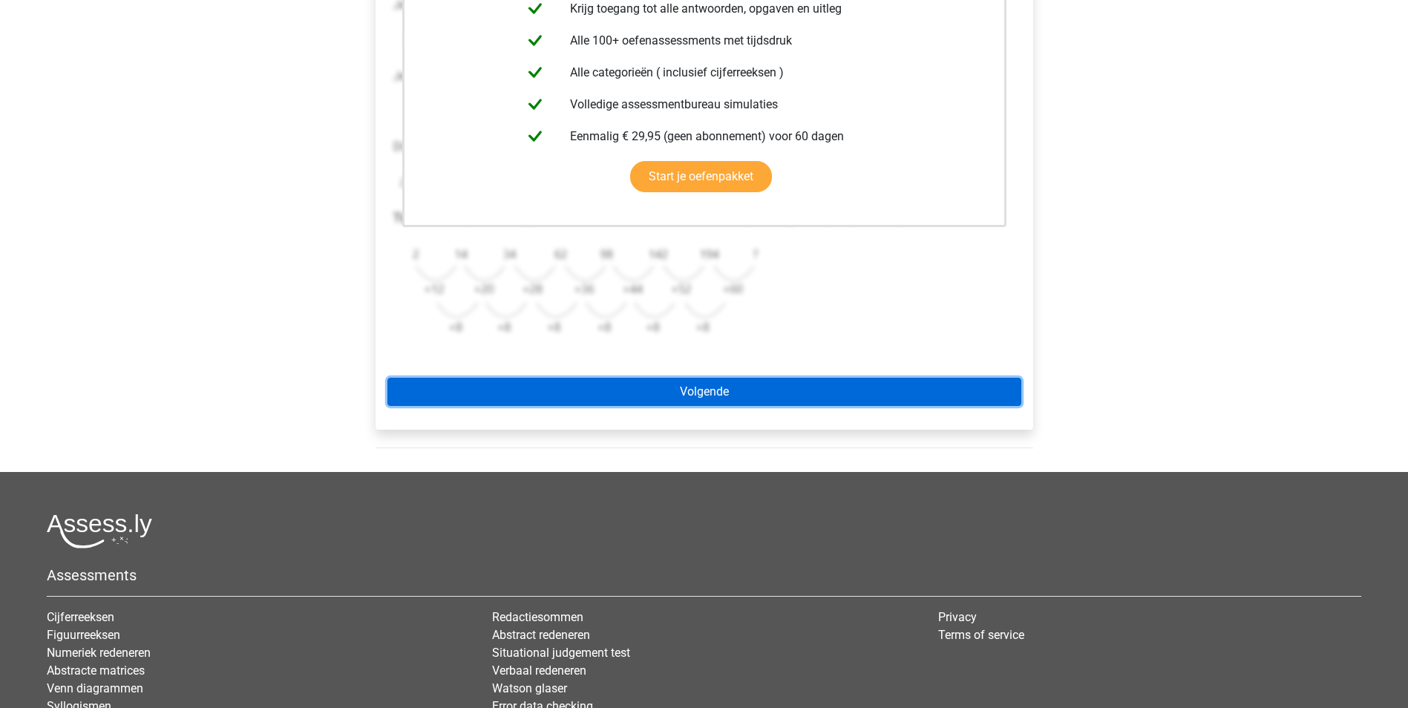
click at [660, 393] on link "Volgende" at bounding box center [705, 392] width 634 height 28
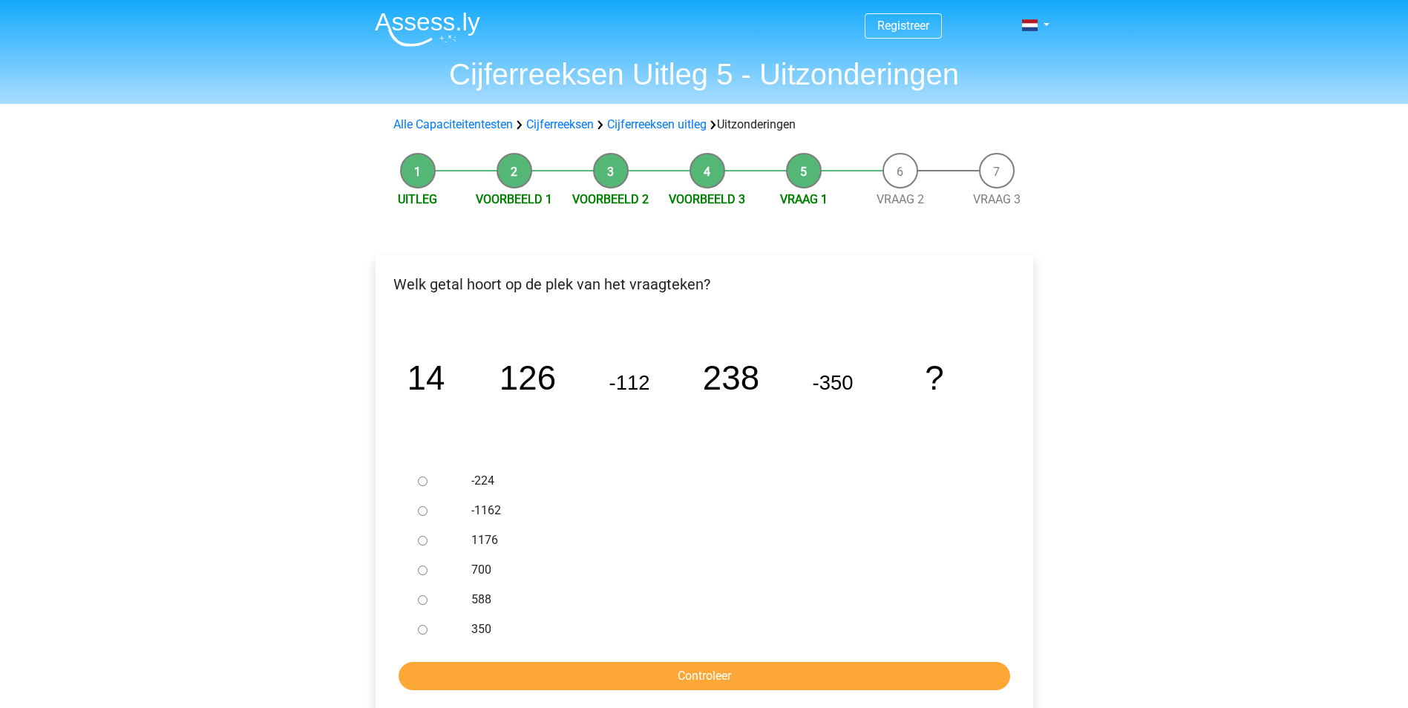
scroll to position [74, 0]
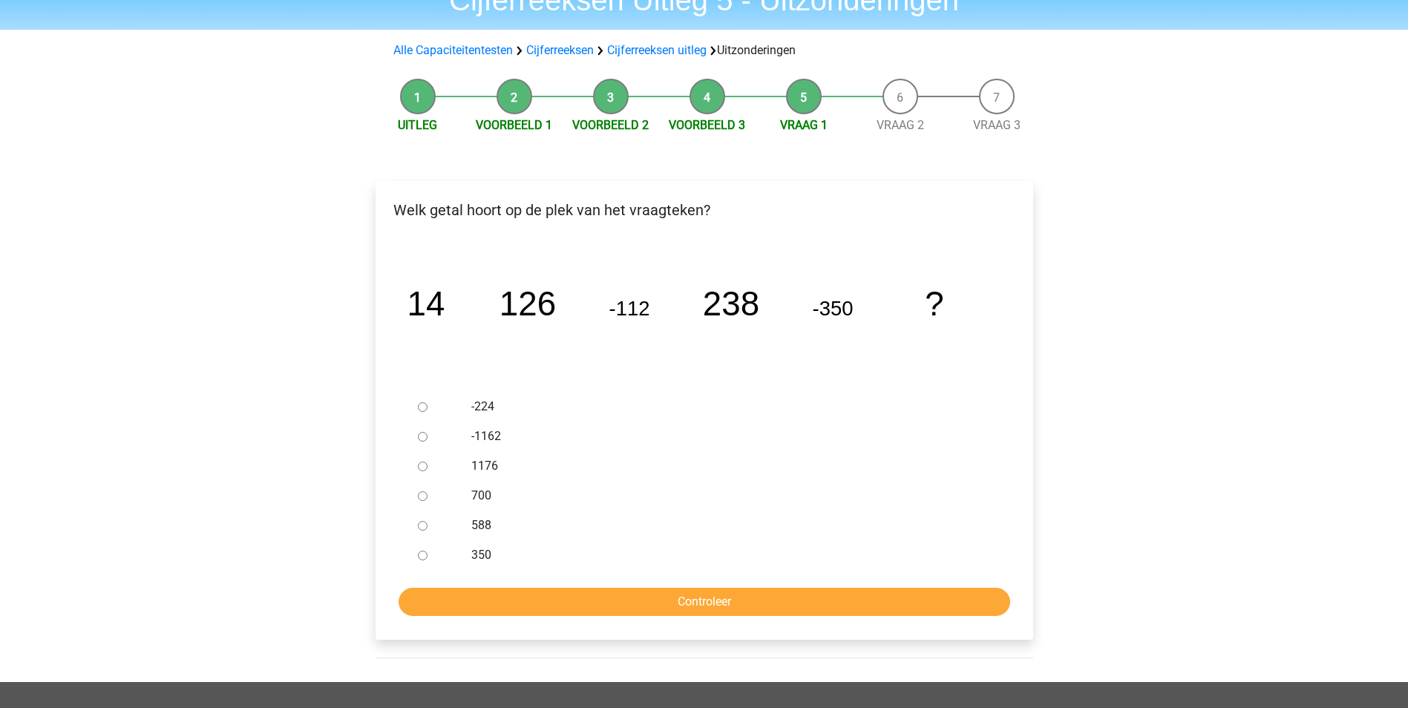
click at [414, 529] on div at bounding box center [436, 526] width 49 height 30
click at [422, 531] on div at bounding box center [436, 526] width 49 height 30
click at [415, 528] on div at bounding box center [436, 526] width 49 height 30
click at [427, 528] on input "588" at bounding box center [423, 526] width 10 height 10
radio input "true"
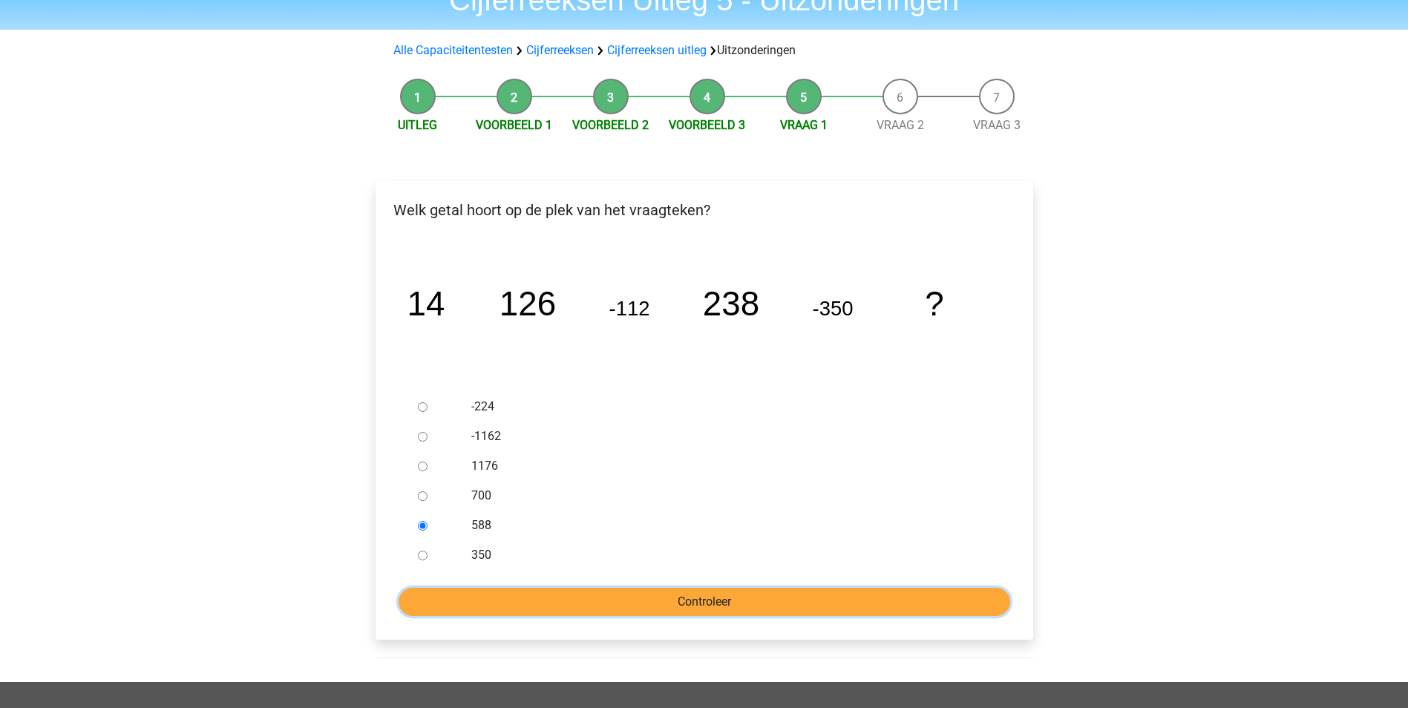
click at [679, 603] on input "Controleer" at bounding box center [705, 602] width 612 height 28
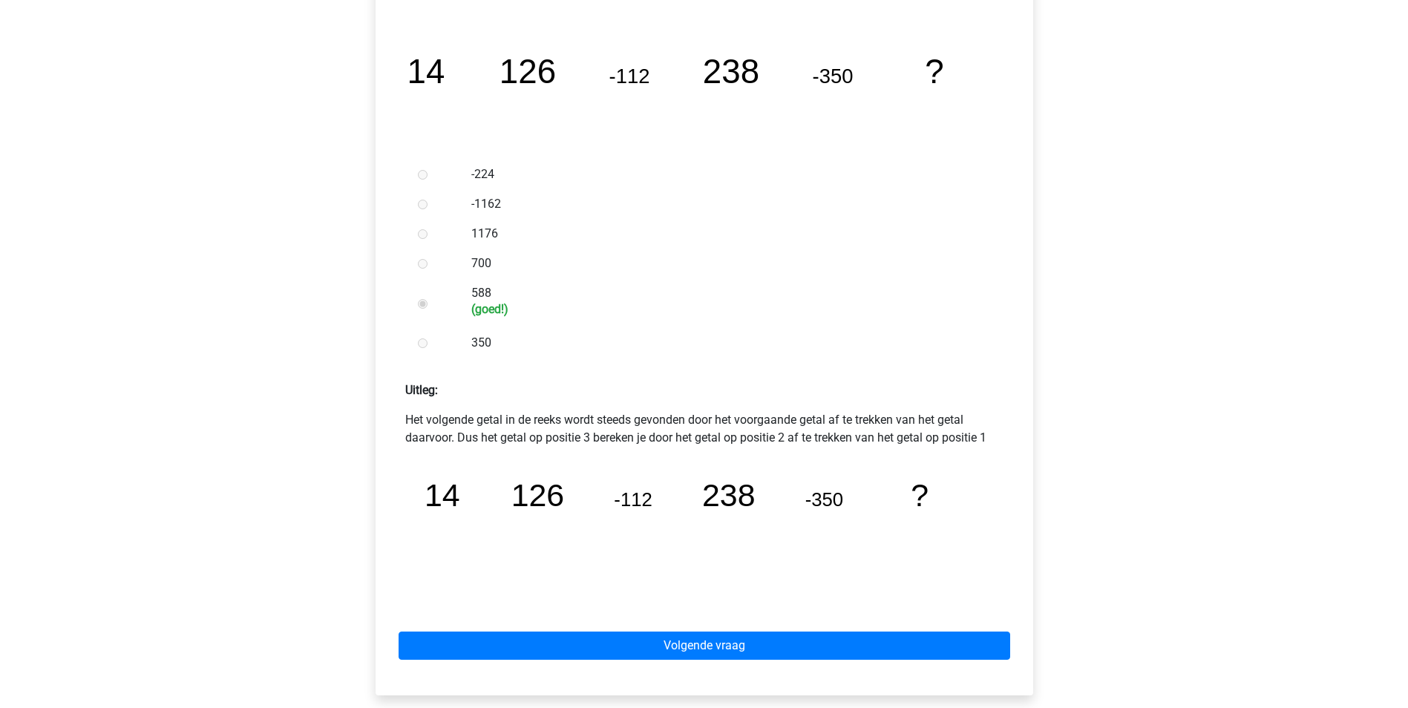
scroll to position [297, 0]
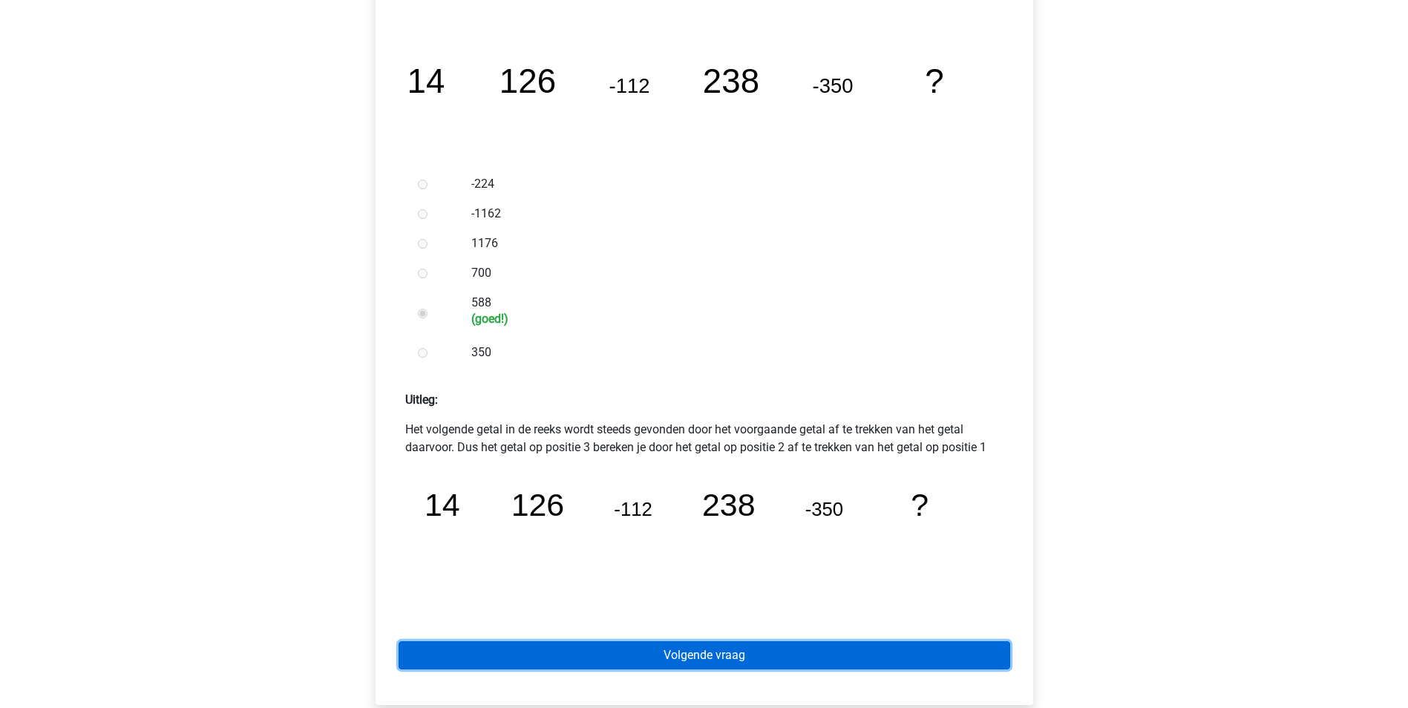
click at [703, 667] on link "Volgende vraag" at bounding box center [705, 655] width 612 height 28
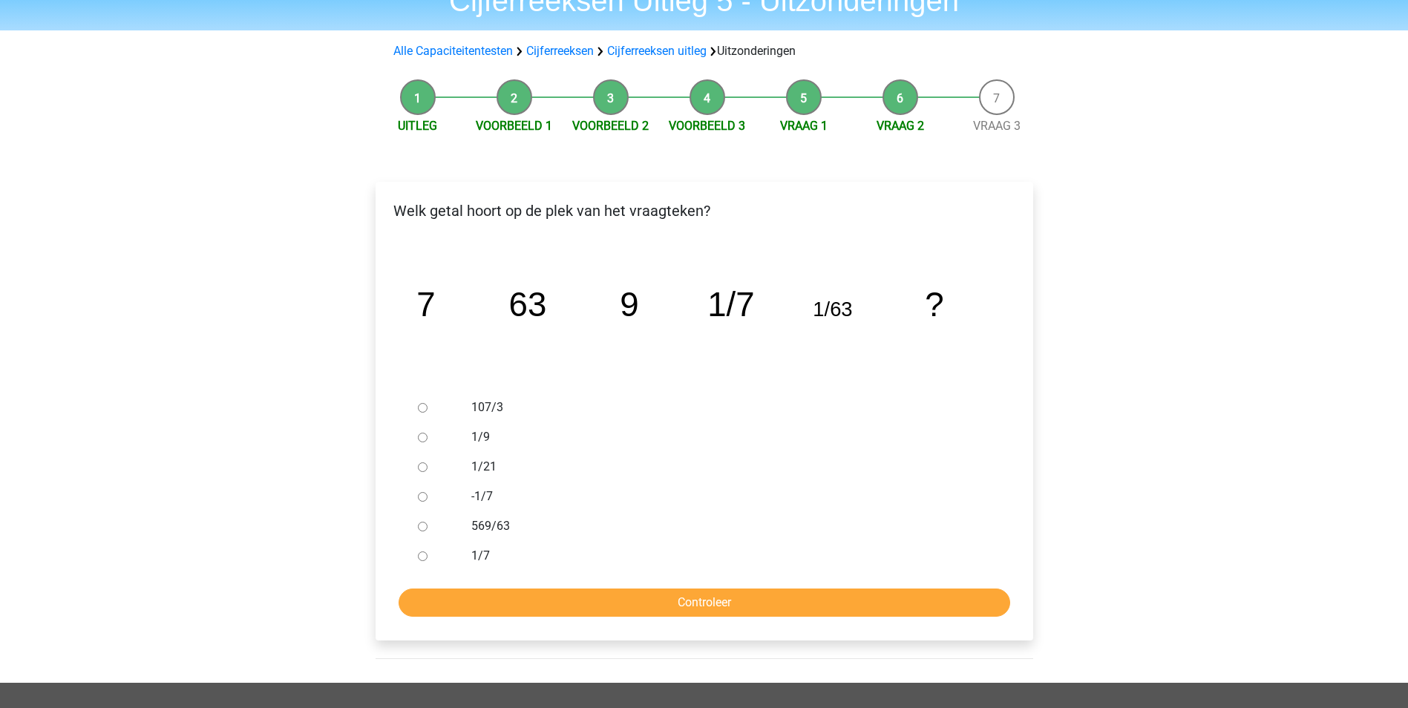
scroll to position [74, 0]
click at [422, 494] on input "-1/7" at bounding box center [423, 496] width 10 height 10
radio input "true"
click at [644, 589] on input "Controleer" at bounding box center [705, 602] width 612 height 28
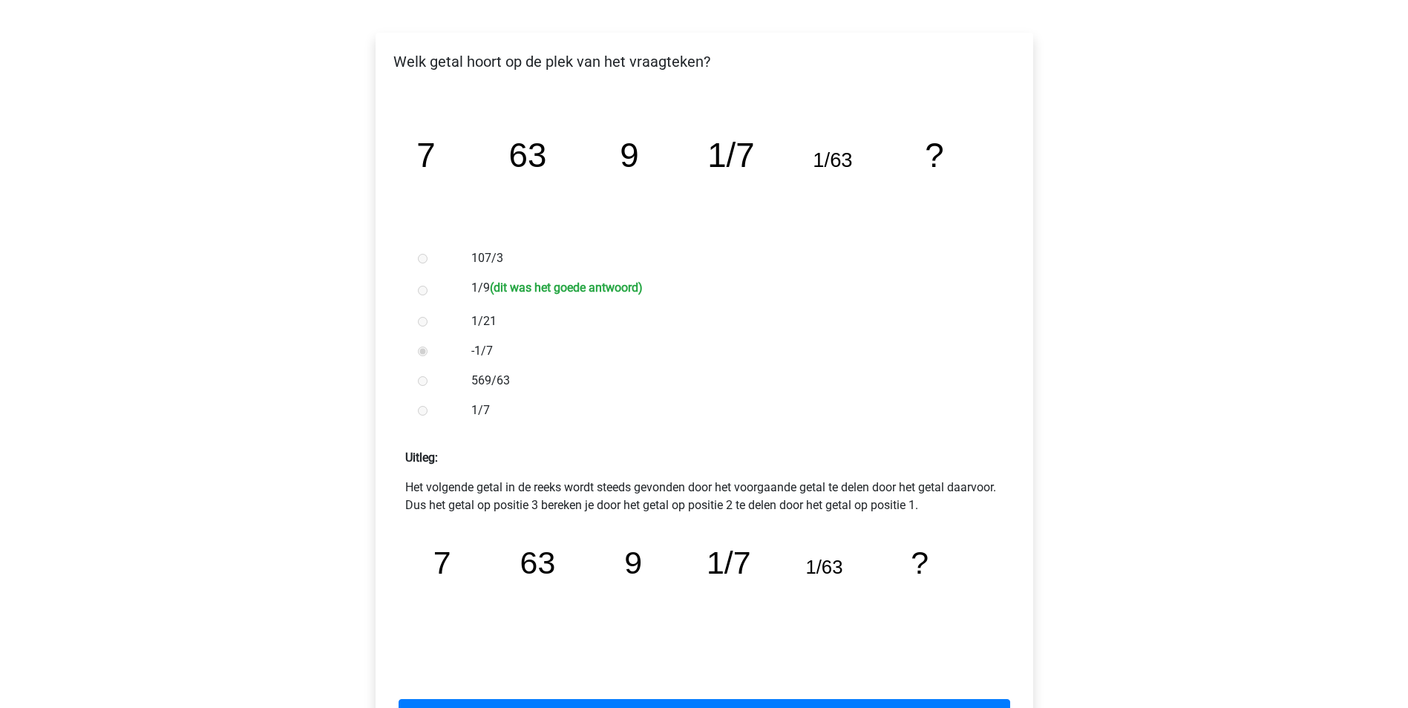
scroll to position [297, 0]
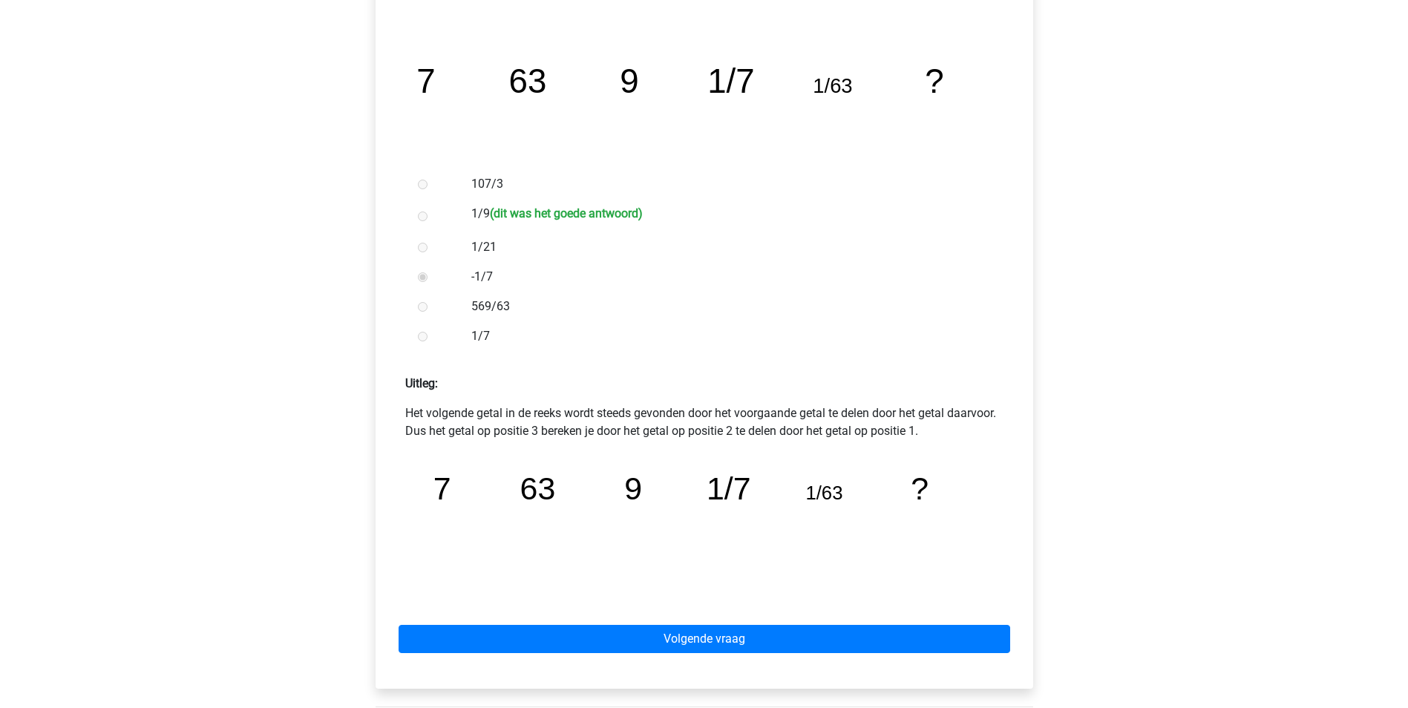
click at [672, 618] on div "Volgende vraag" at bounding box center [705, 636] width 634 height 82
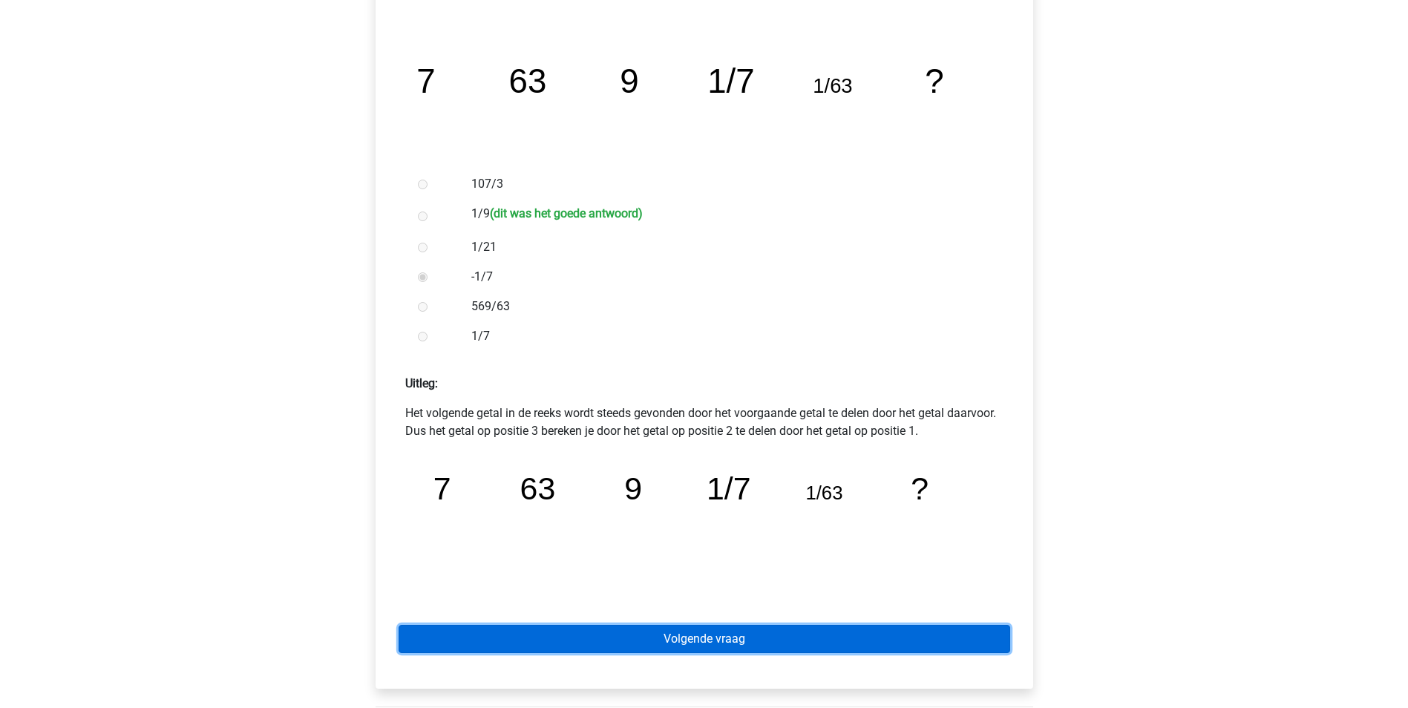
click at [685, 635] on link "Volgende vraag" at bounding box center [705, 639] width 612 height 28
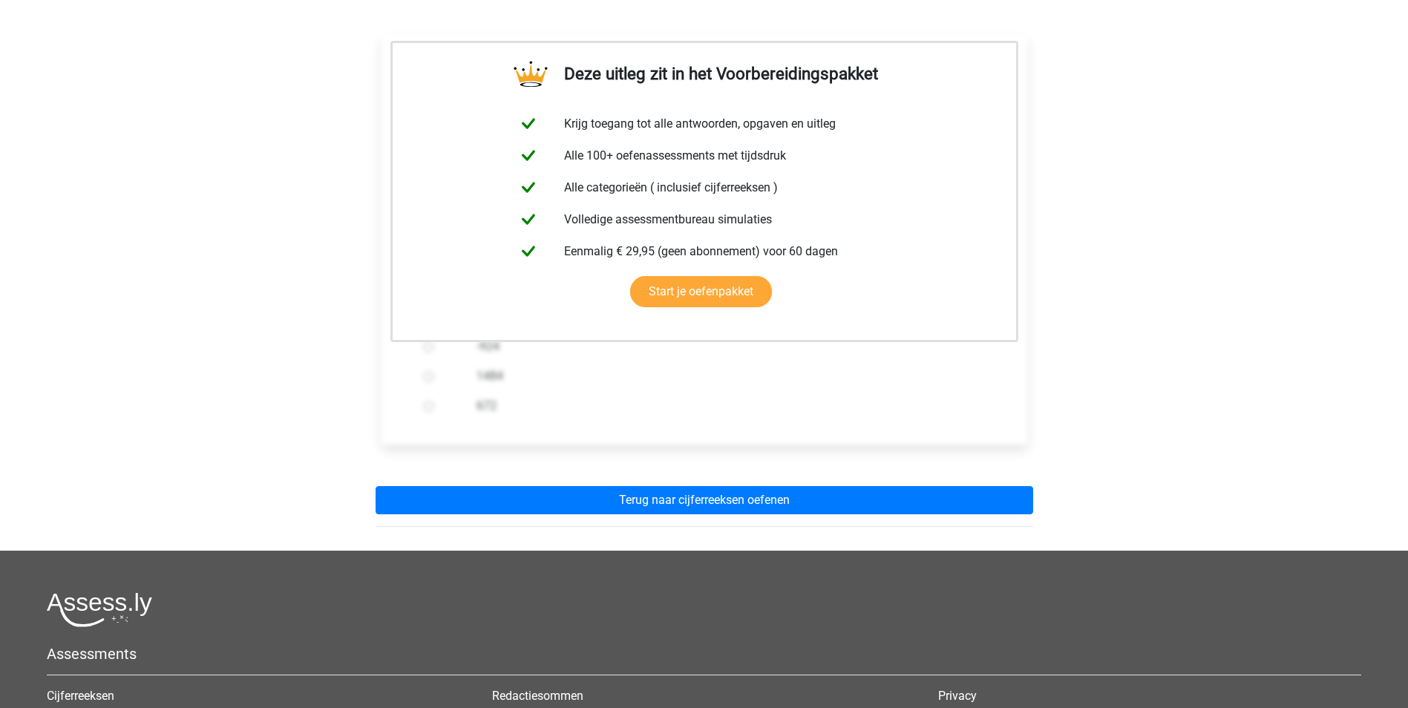
scroll to position [371, 0]
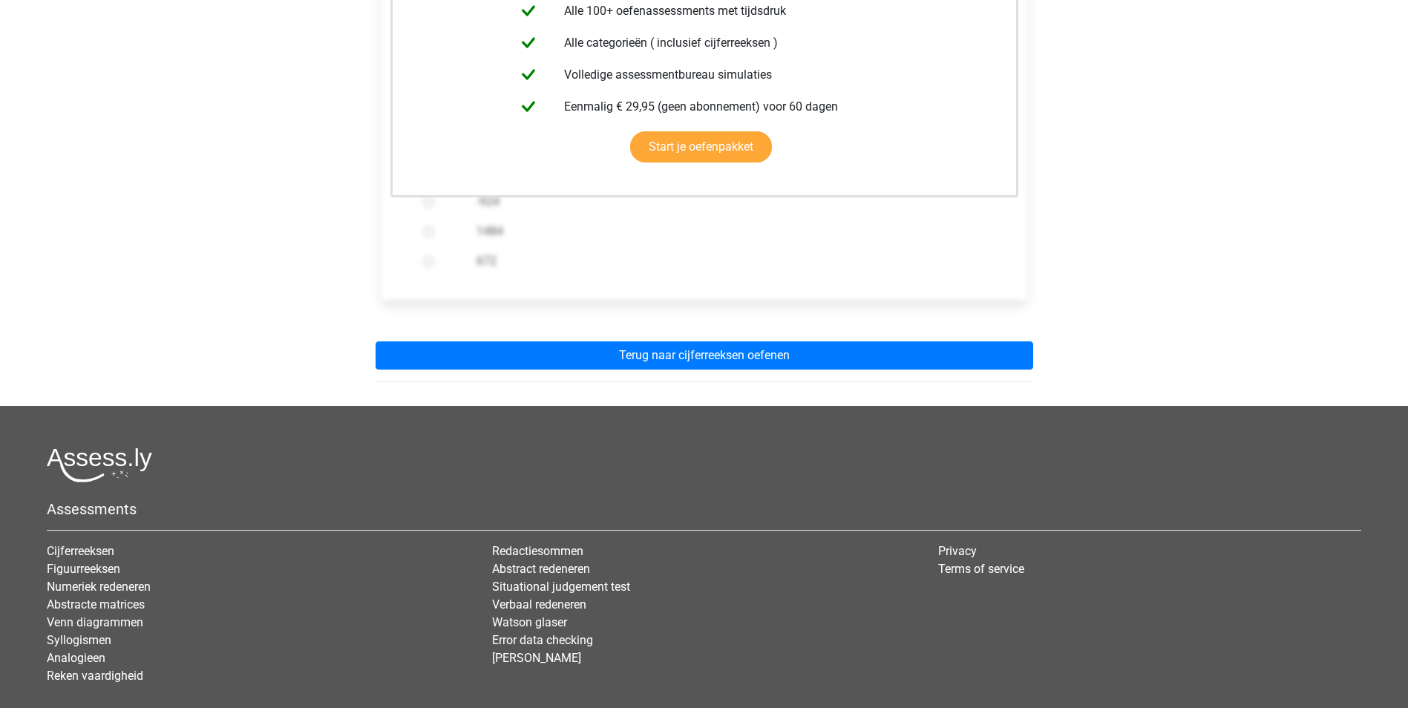
click at [695, 376] on div "Deze uitleg zit in het Voorbereidingspakket Krijg toegang tot alle antwoorden, …" at bounding box center [705, 130] width 682 height 552
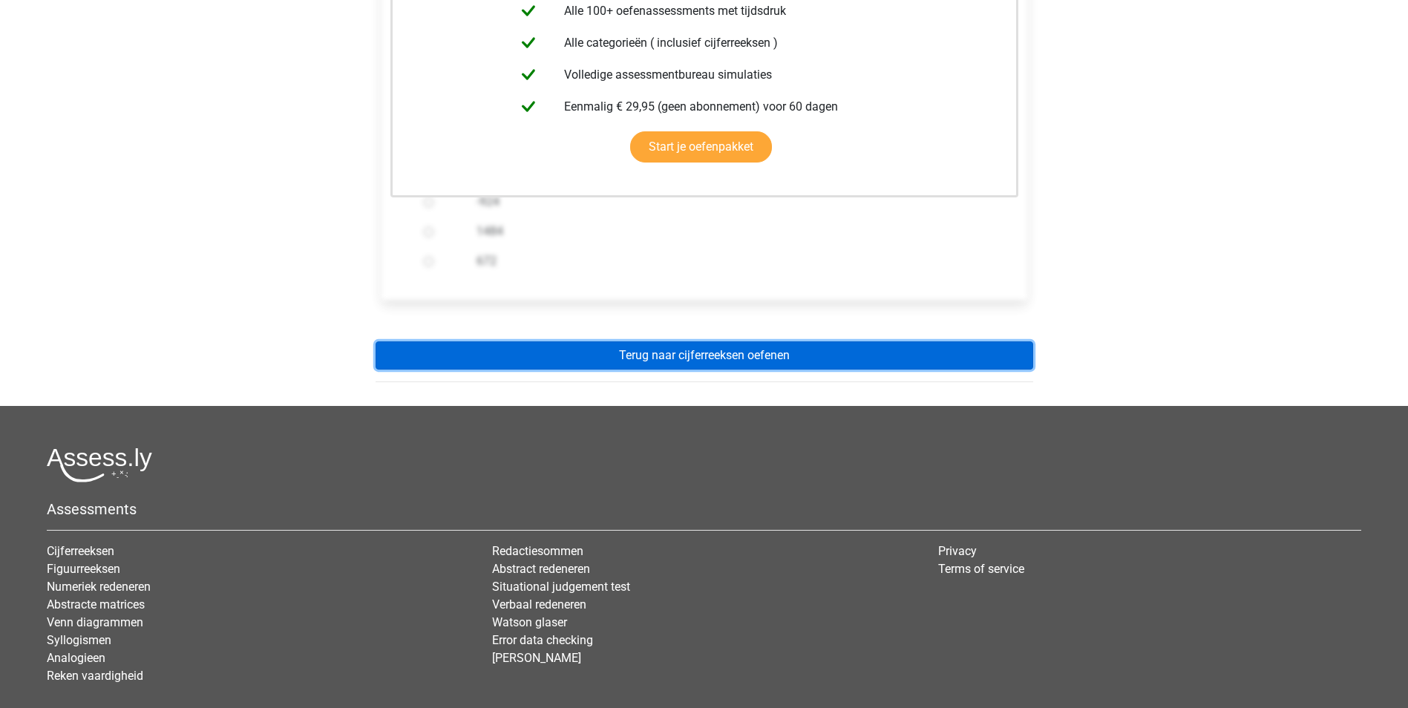
click at [725, 351] on link "Terug naar cijferreeksen oefenen" at bounding box center [705, 356] width 658 height 28
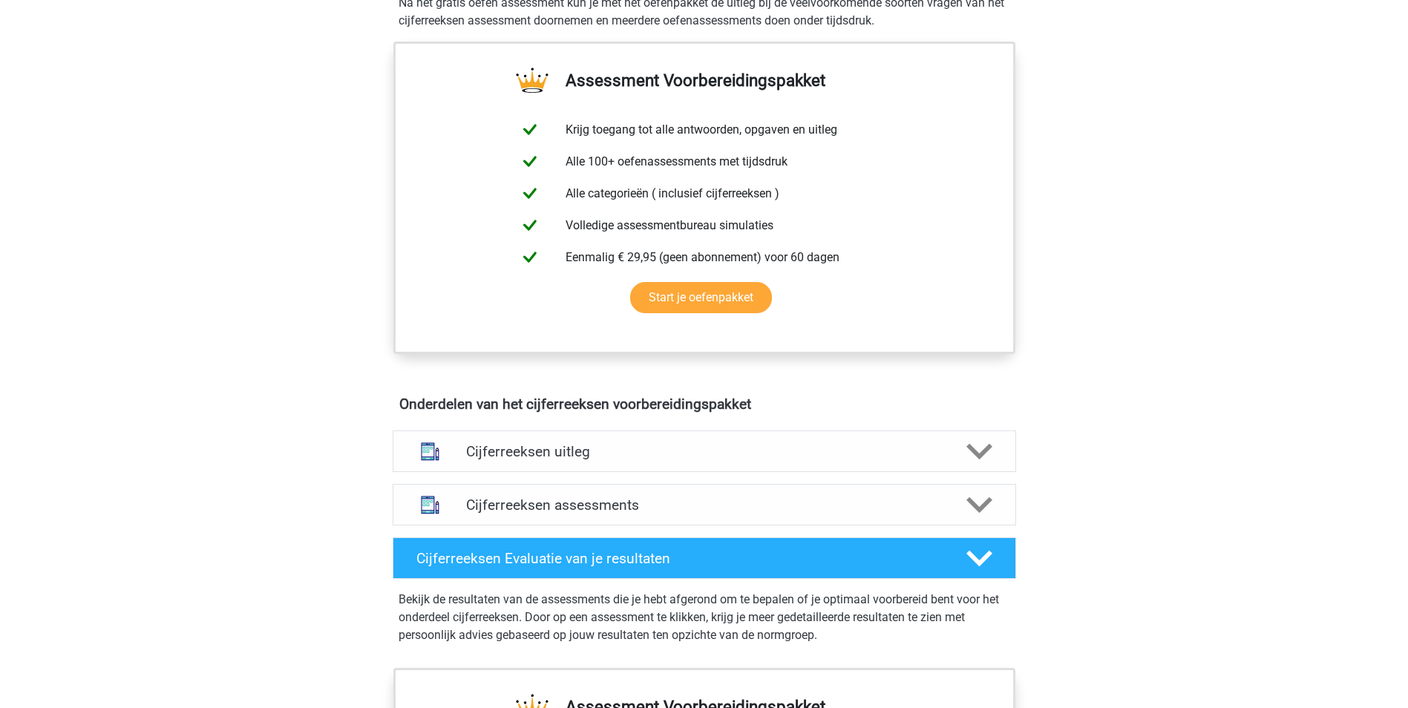
scroll to position [668, 0]
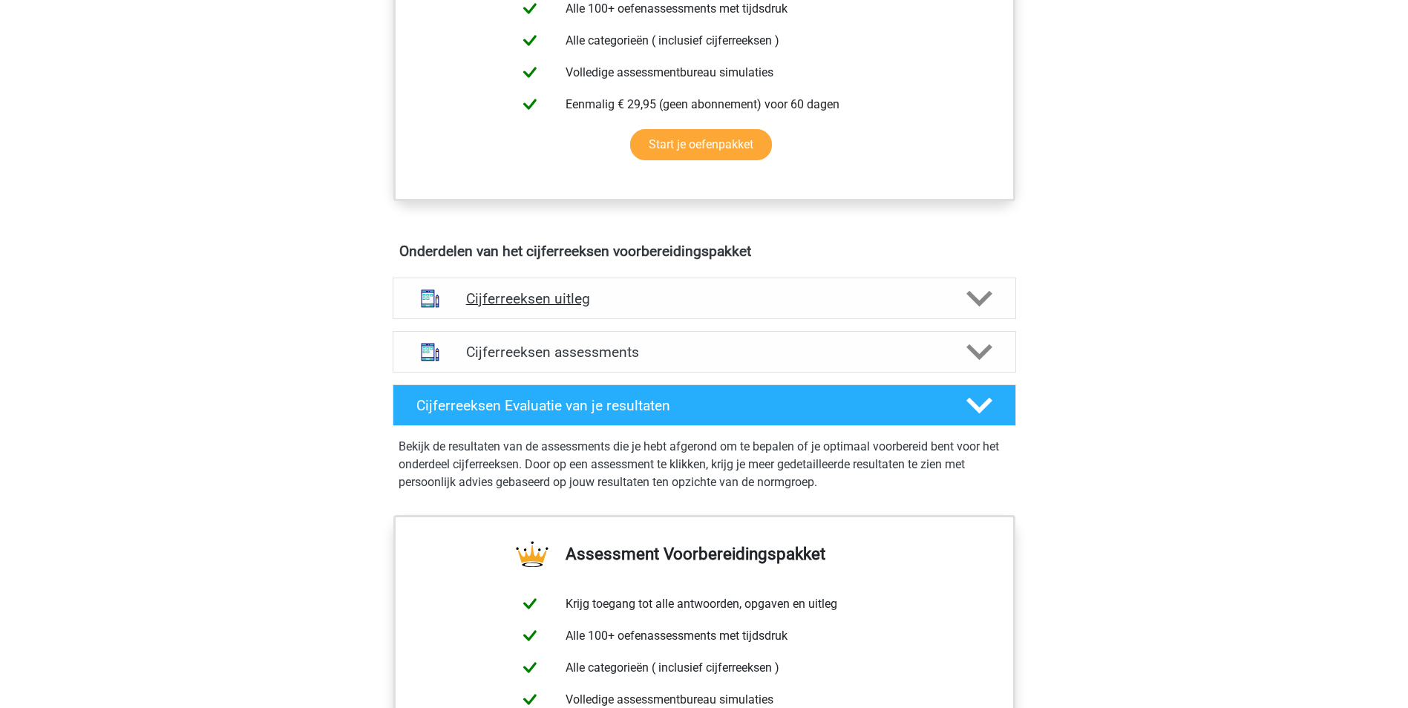
click at [991, 312] on icon at bounding box center [980, 299] width 26 height 26
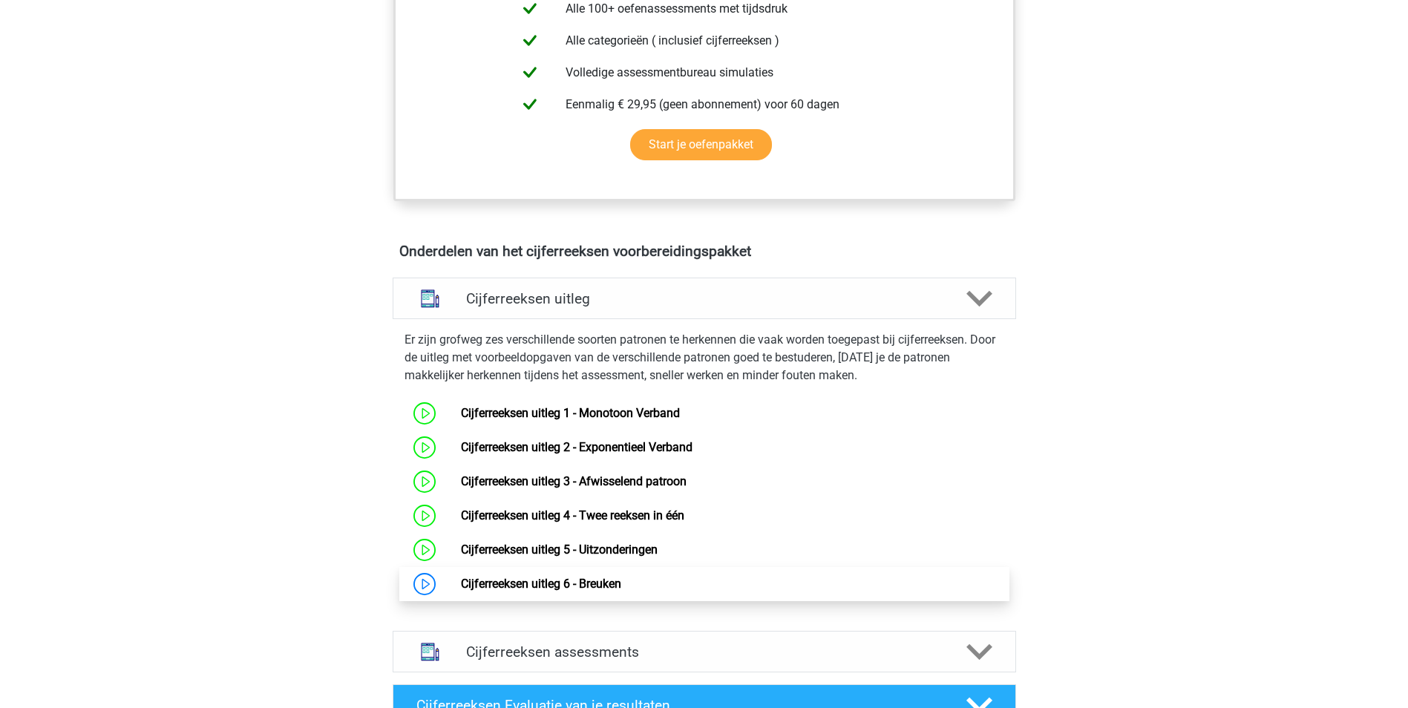
click at [582, 591] on link "Cijferreeksen uitleg 6 - Breuken" at bounding box center [541, 584] width 160 height 14
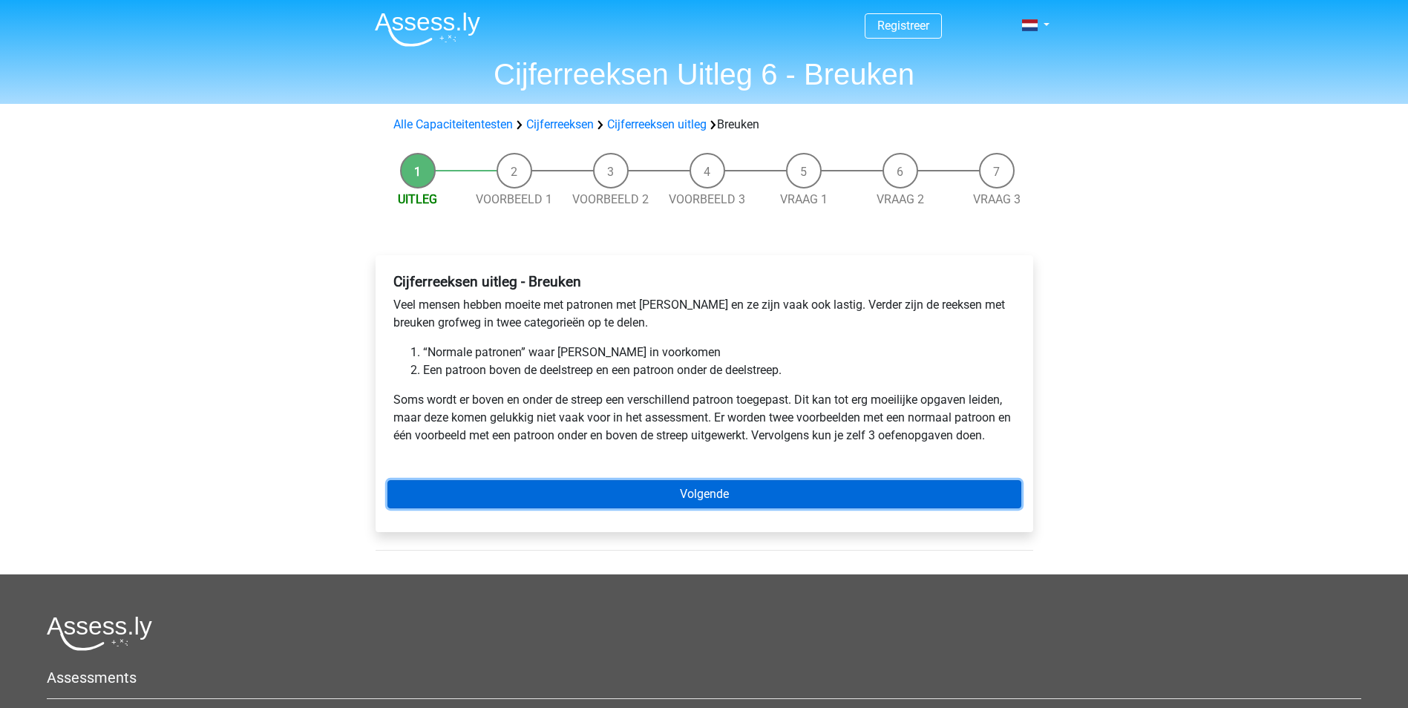
click at [697, 493] on link "Volgende" at bounding box center [705, 494] width 634 height 28
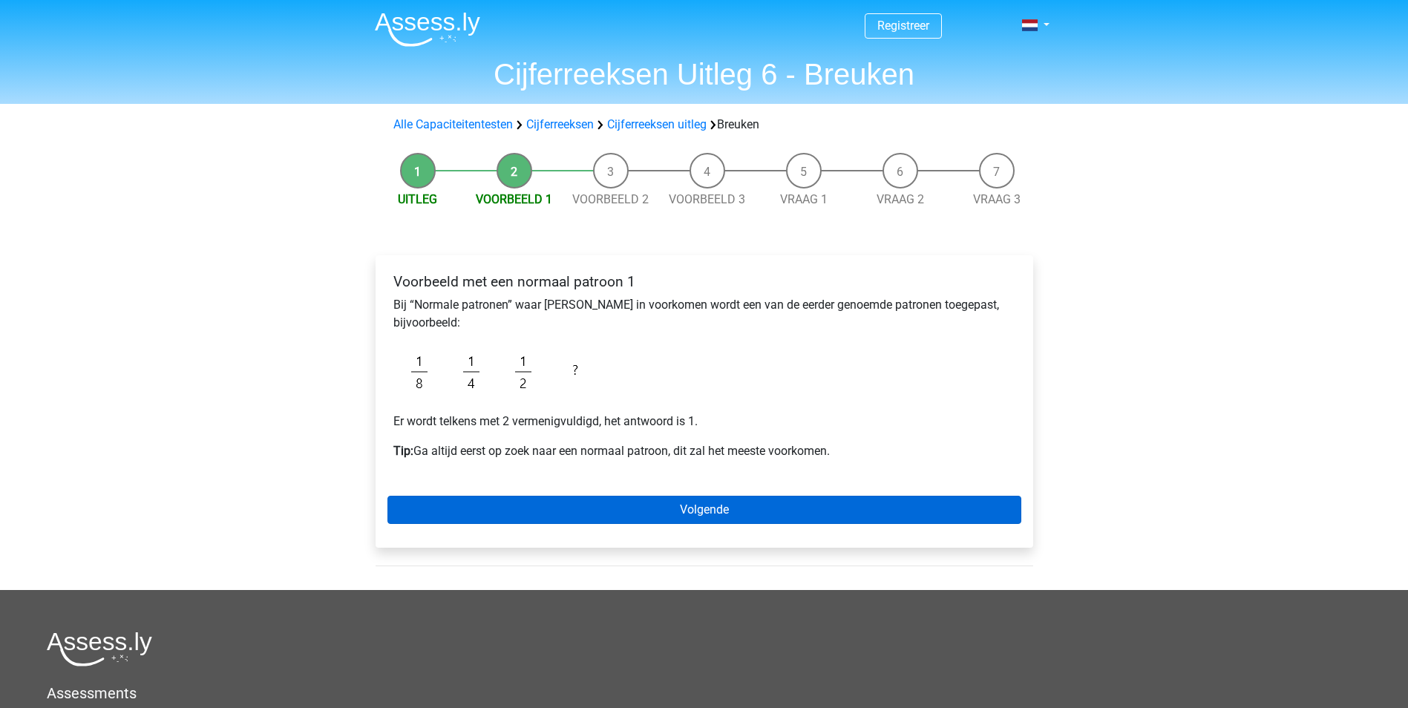
click at [735, 498] on div "Voorbeeld met een normaal patroon 1 Bij “Normale patronen” waar breuken in voor…" at bounding box center [705, 401] width 658 height 293
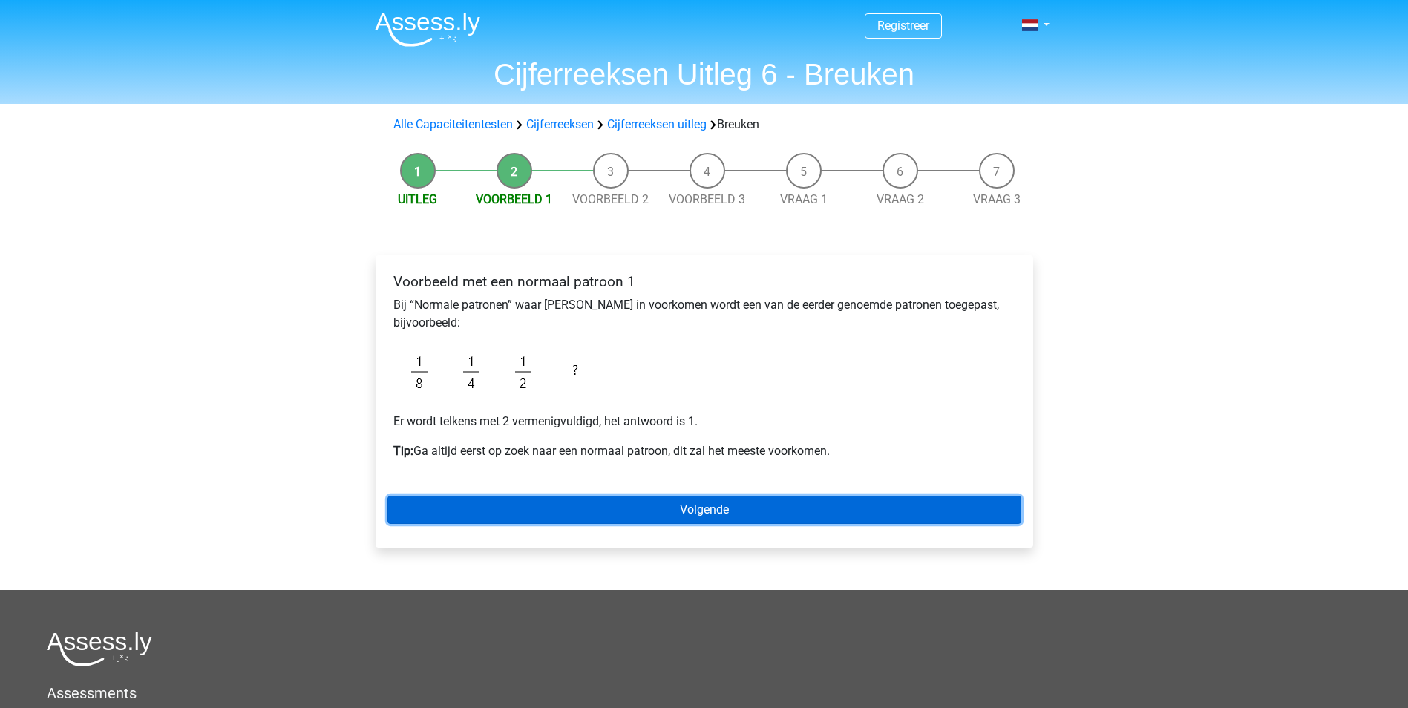
click at [737, 518] on link "Volgende" at bounding box center [705, 510] width 634 height 28
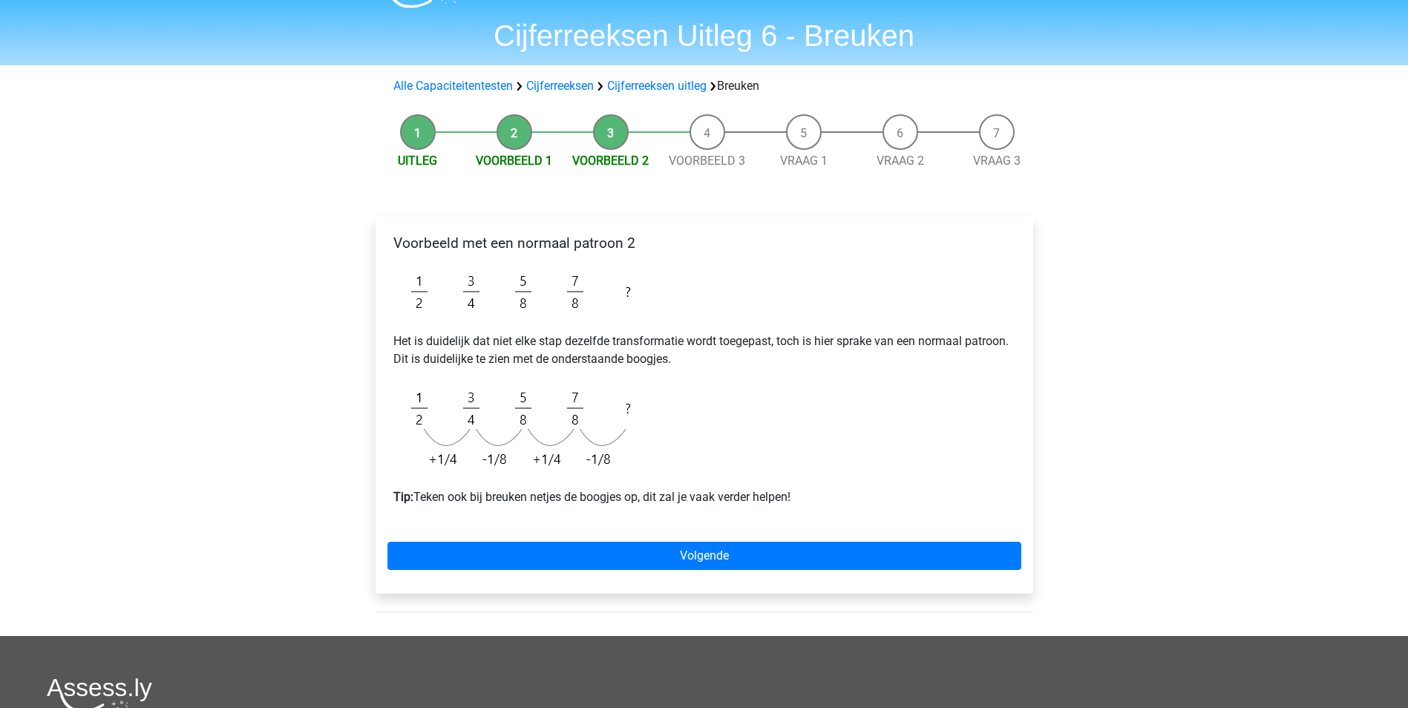
scroll to position [74, 0]
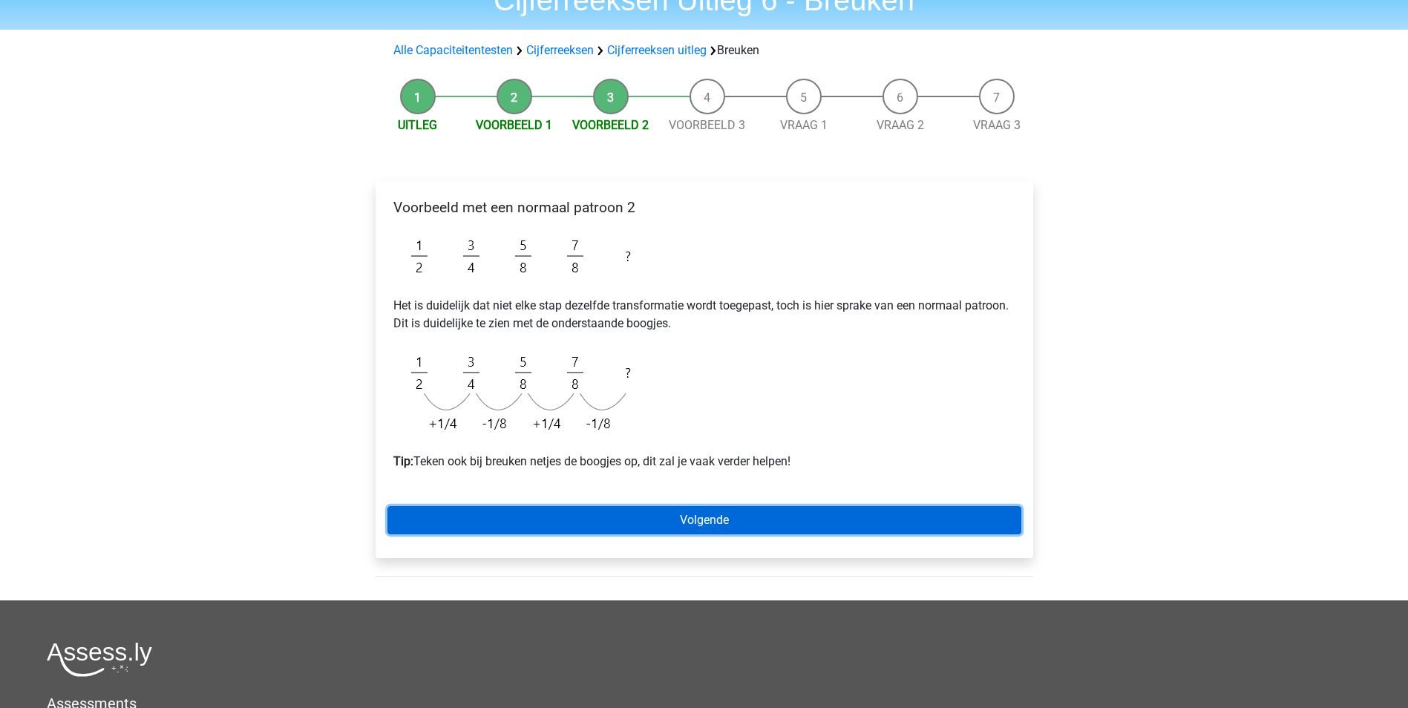
click at [754, 519] on link "Volgende" at bounding box center [705, 520] width 634 height 28
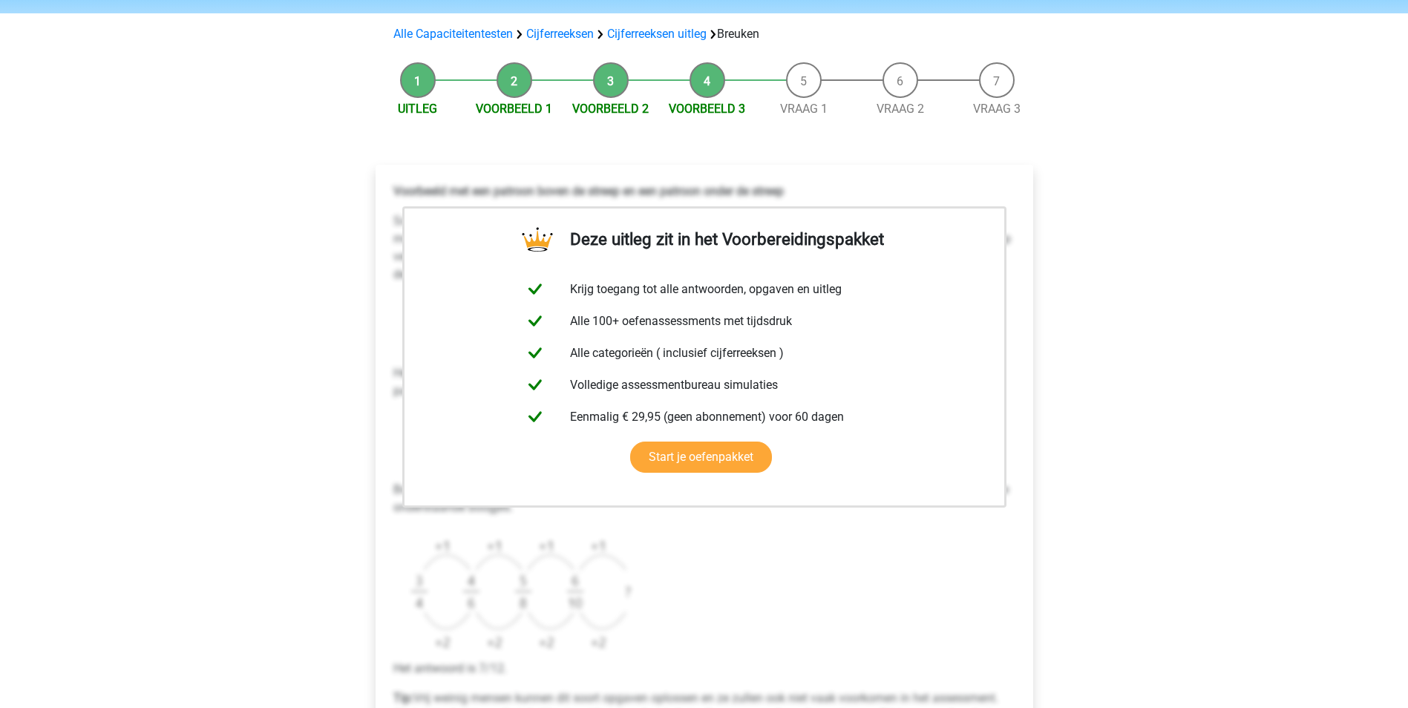
scroll to position [371, 0]
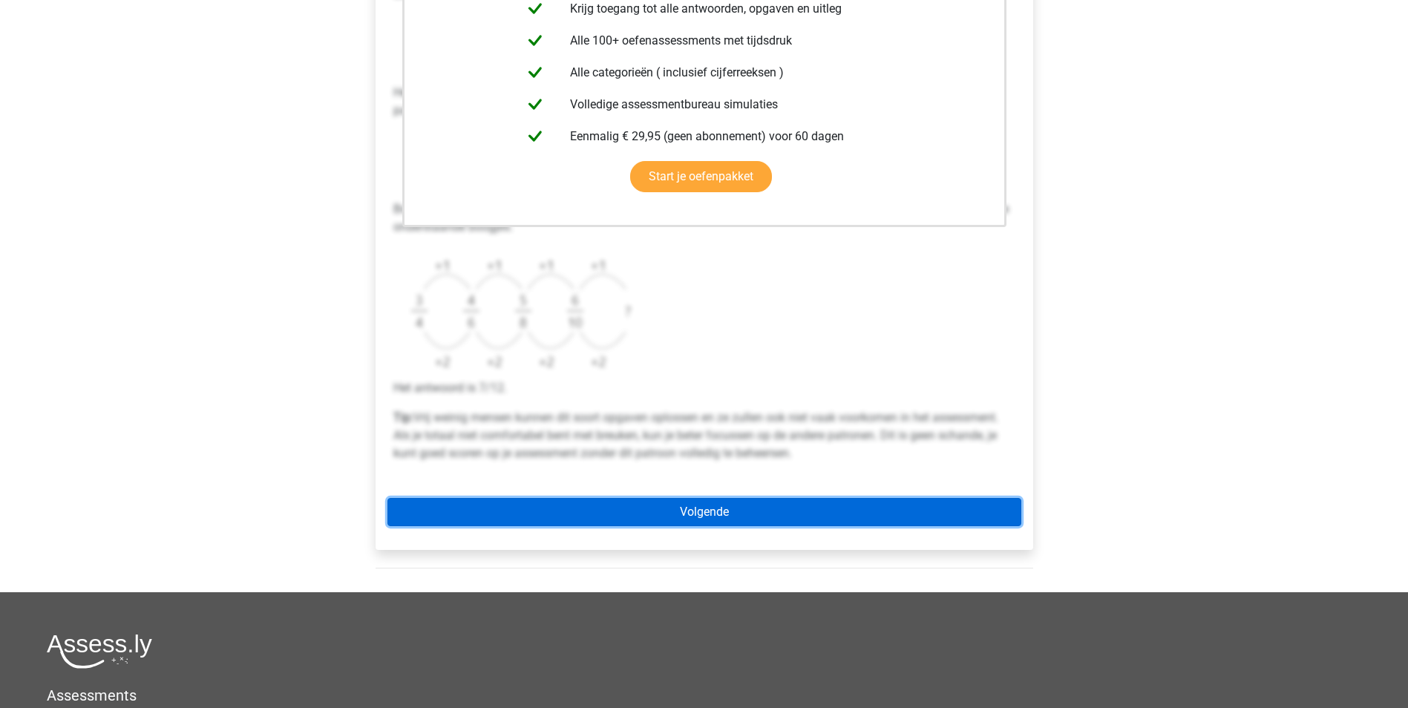
click at [734, 518] on link "Volgende" at bounding box center [705, 512] width 634 height 28
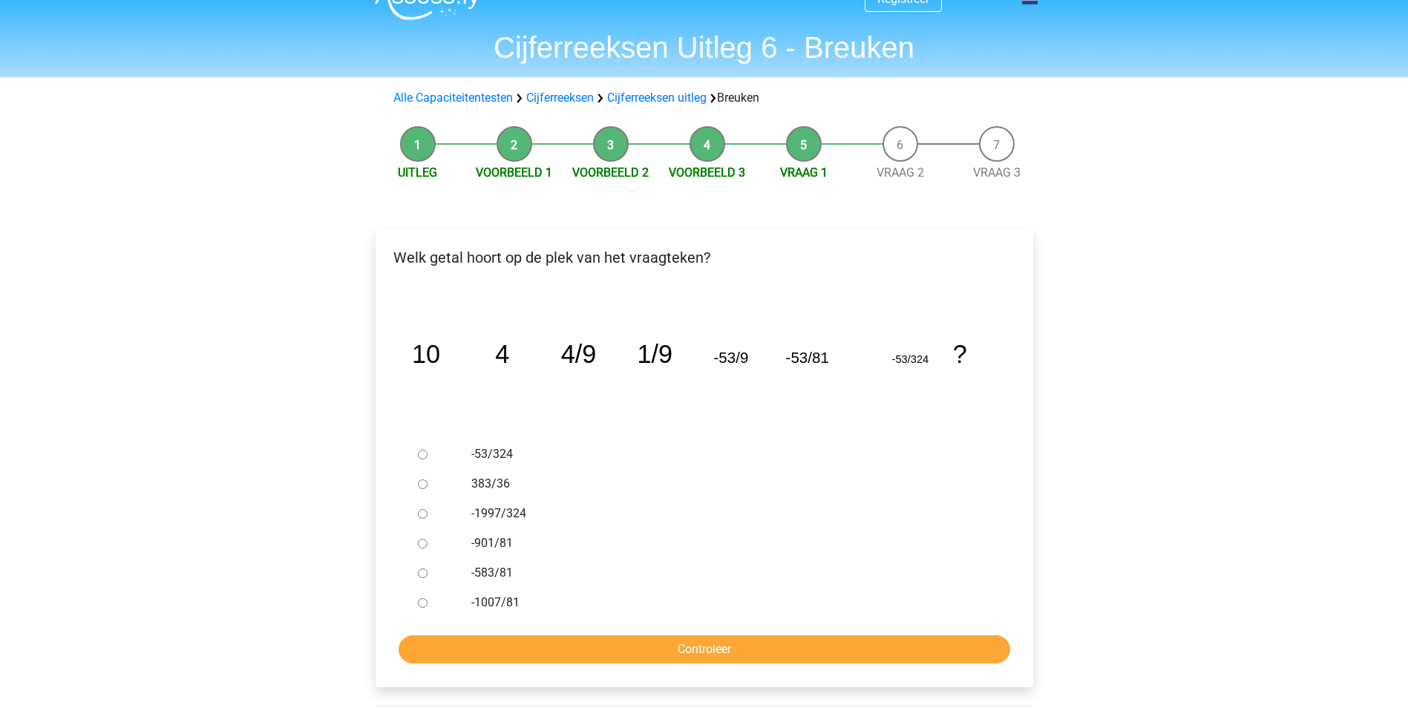
scroll to position [74, 0]
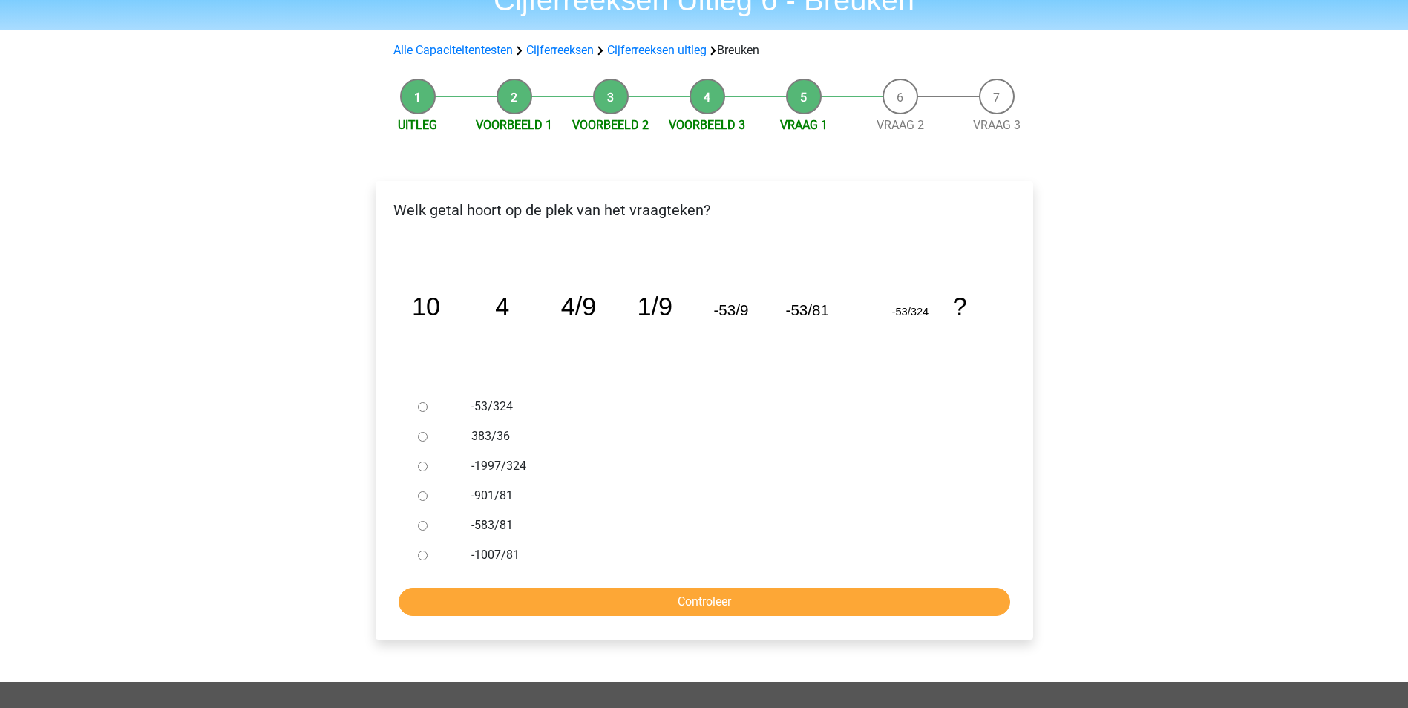
click at [426, 494] on div at bounding box center [436, 496] width 49 height 30
click at [426, 494] on input "-901/81" at bounding box center [423, 496] width 10 height 10
radio input "true"
click at [827, 600] on input "Controleer" at bounding box center [705, 602] width 612 height 28
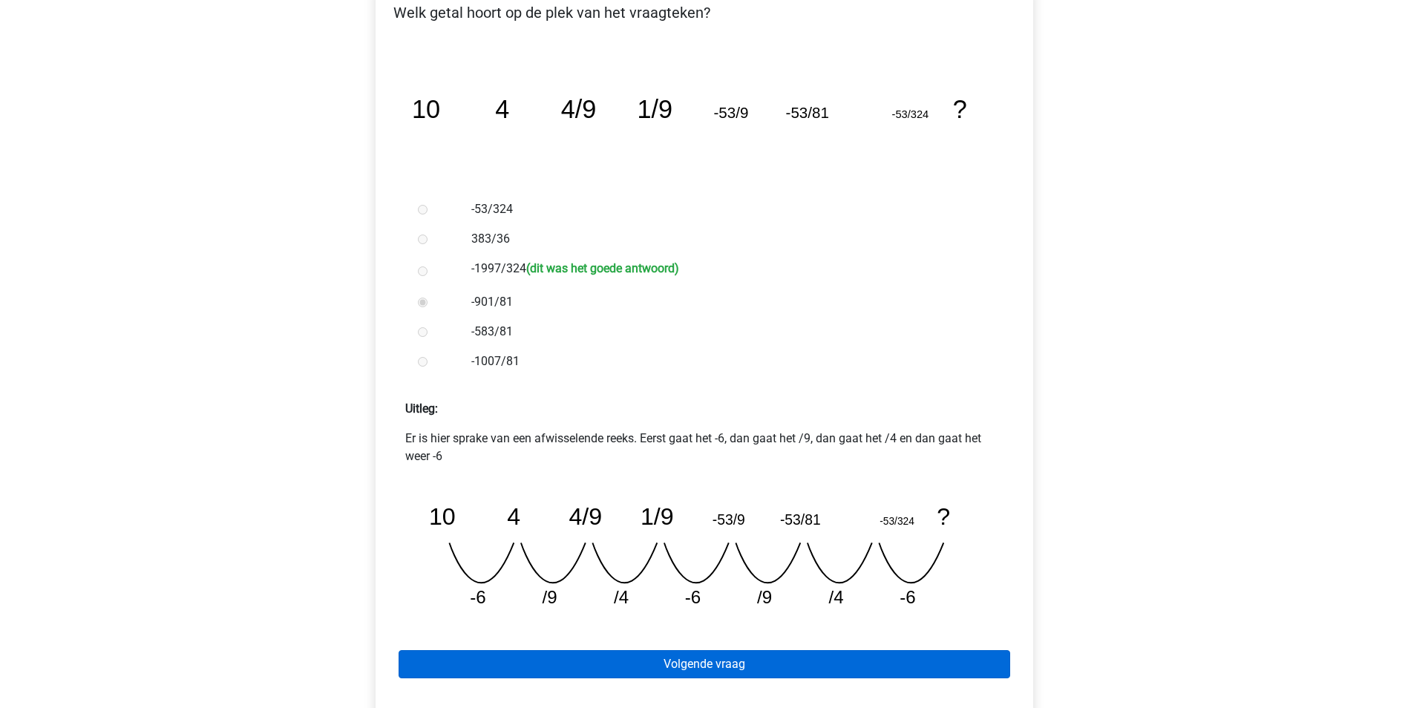
scroll to position [371, 0]
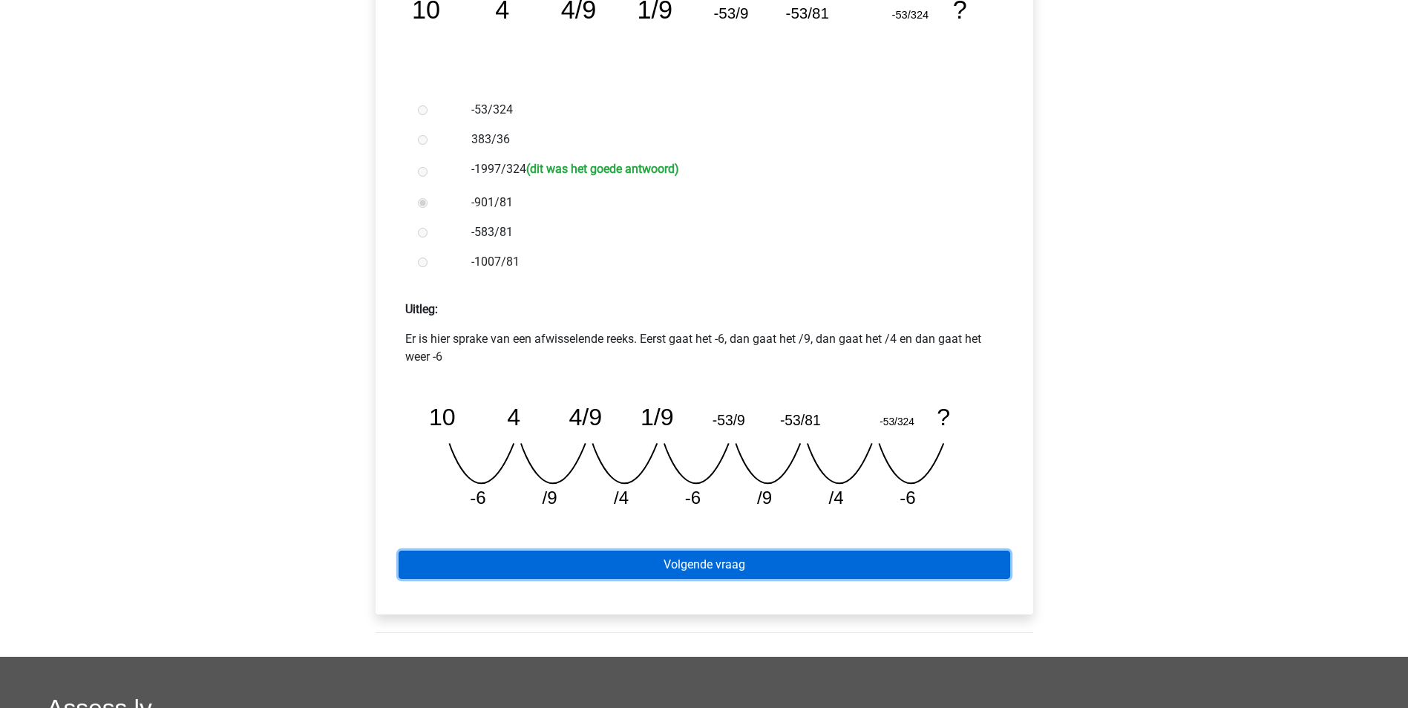
click at [803, 562] on link "Volgende vraag" at bounding box center [705, 565] width 612 height 28
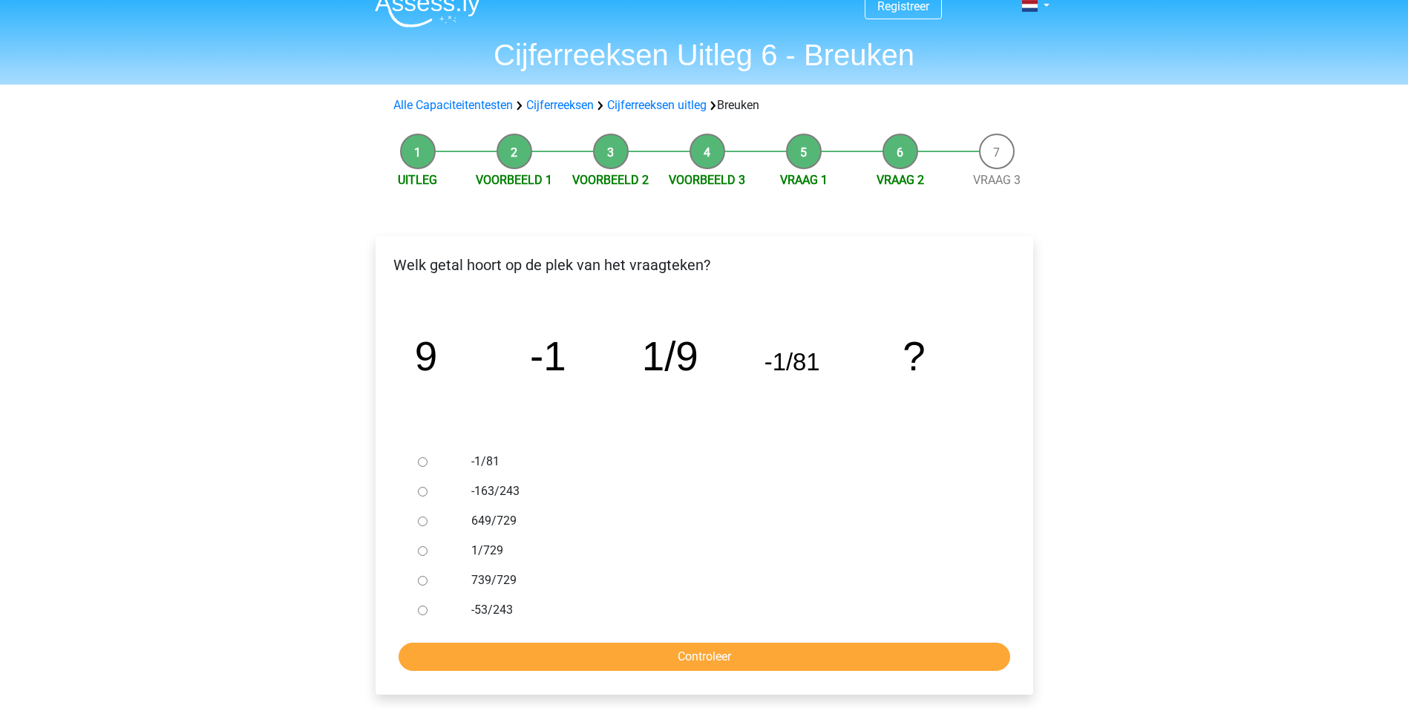
scroll to position [74, 0]
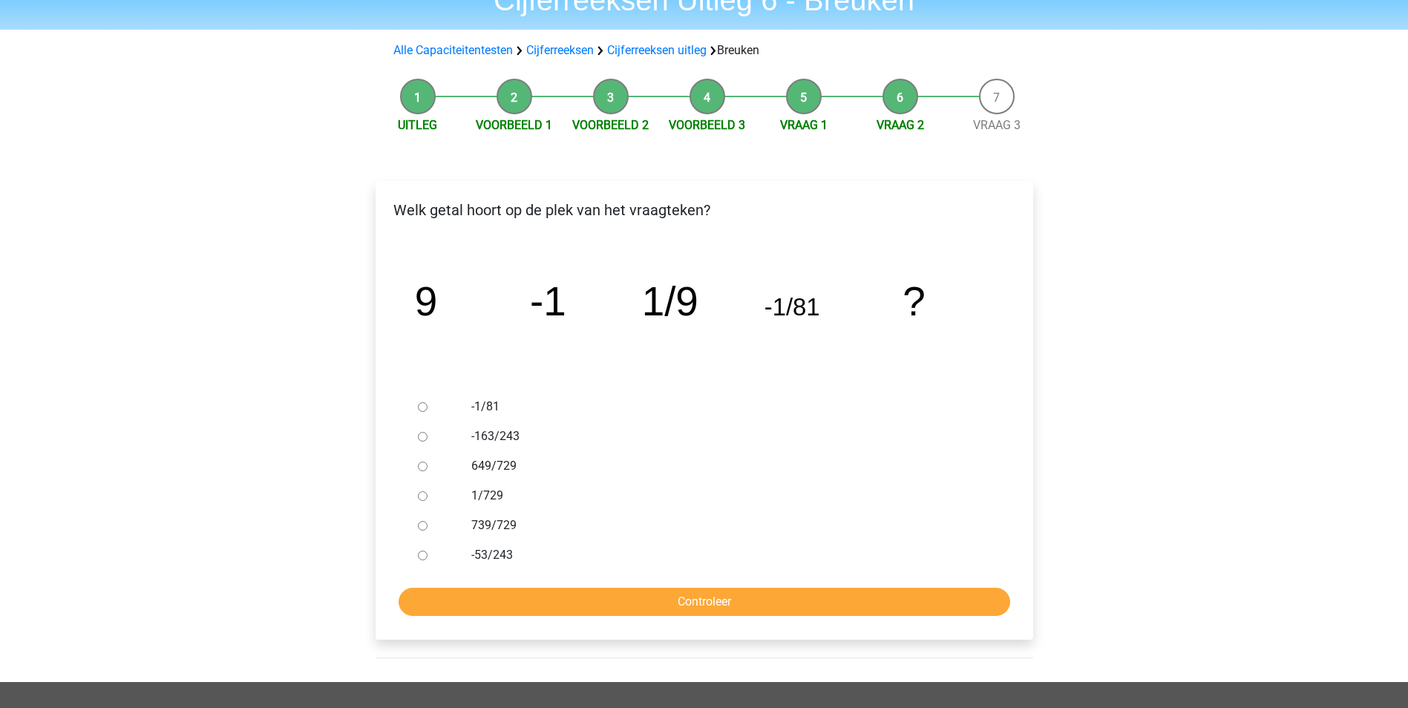
click at [419, 407] on input "-1/81" at bounding box center [423, 407] width 10 height 10
radio input "true"
click at [713, 606] on input "Controleer" at bounding box center [705, 602] width 612 height 28
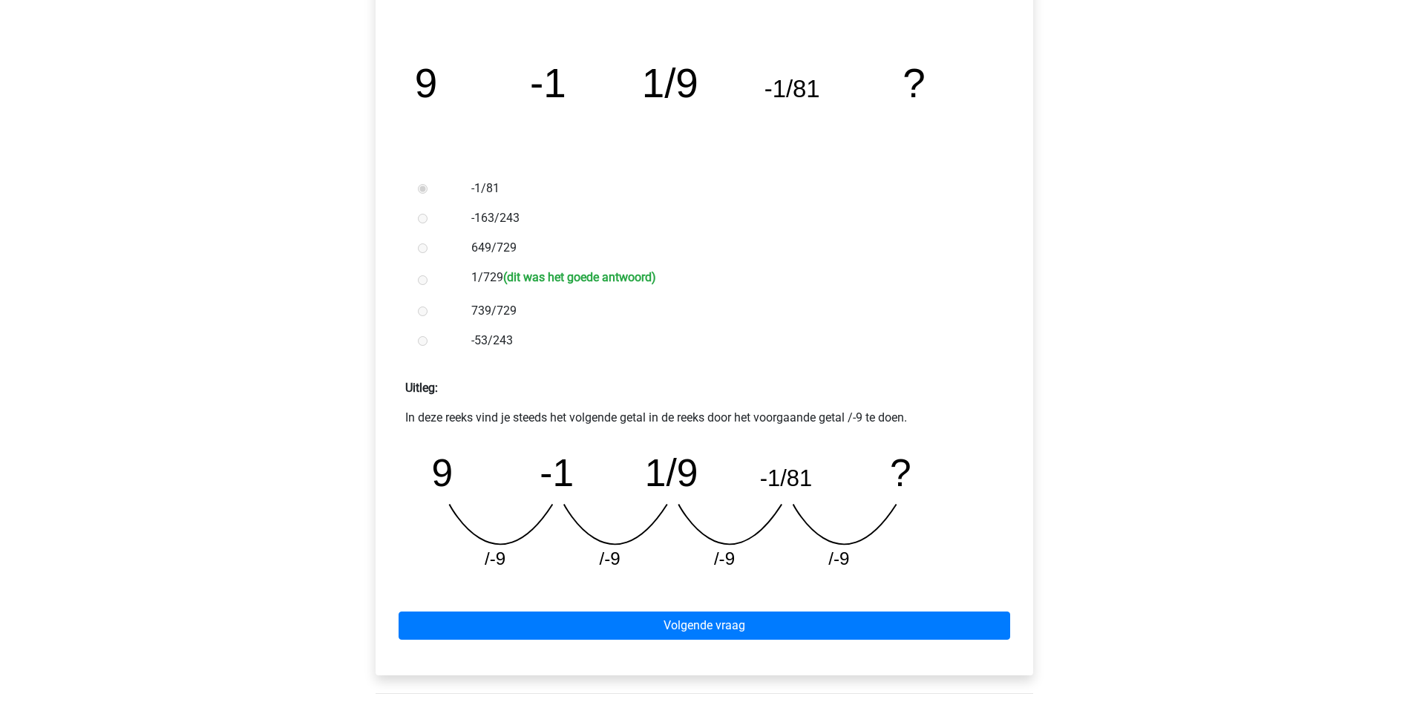
scroll to position [297, 0]
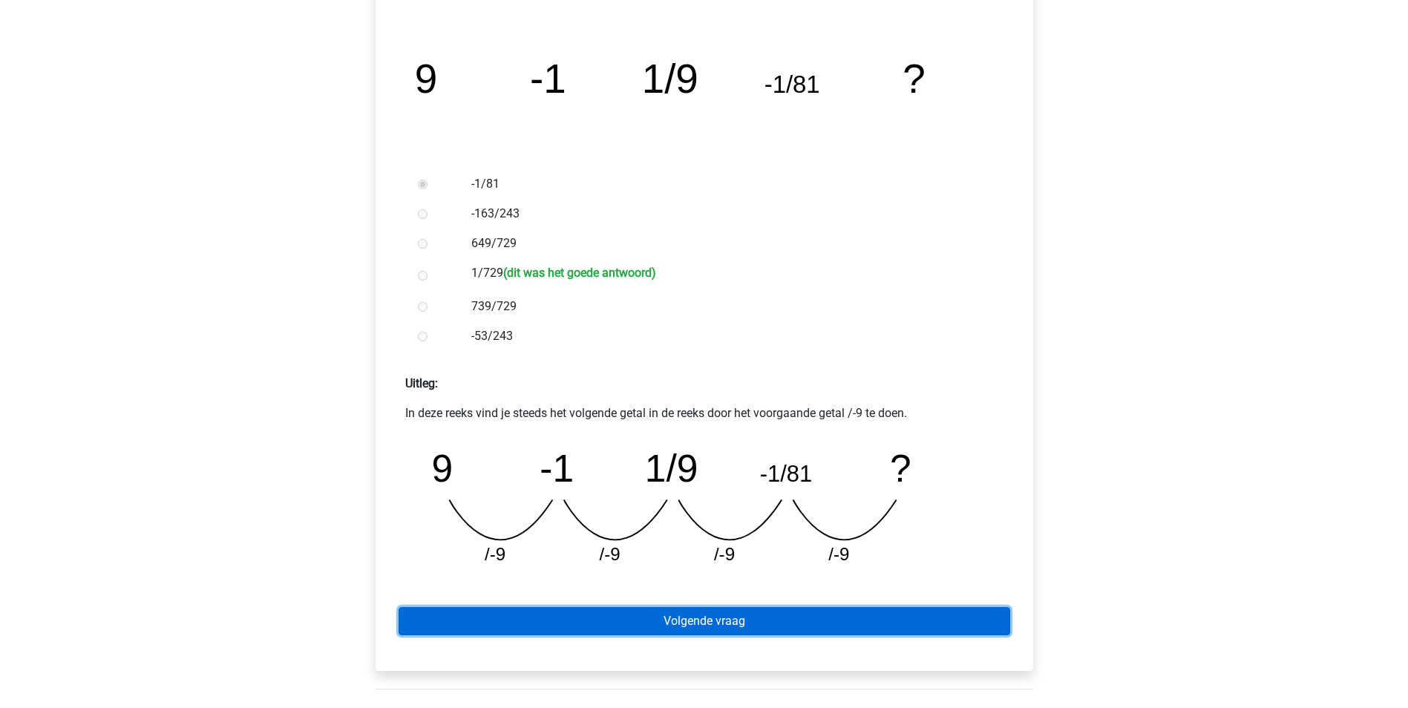
click at [731, 620] on link "Volgende vraag" at bounding box center [705, 621] width 612 height 28
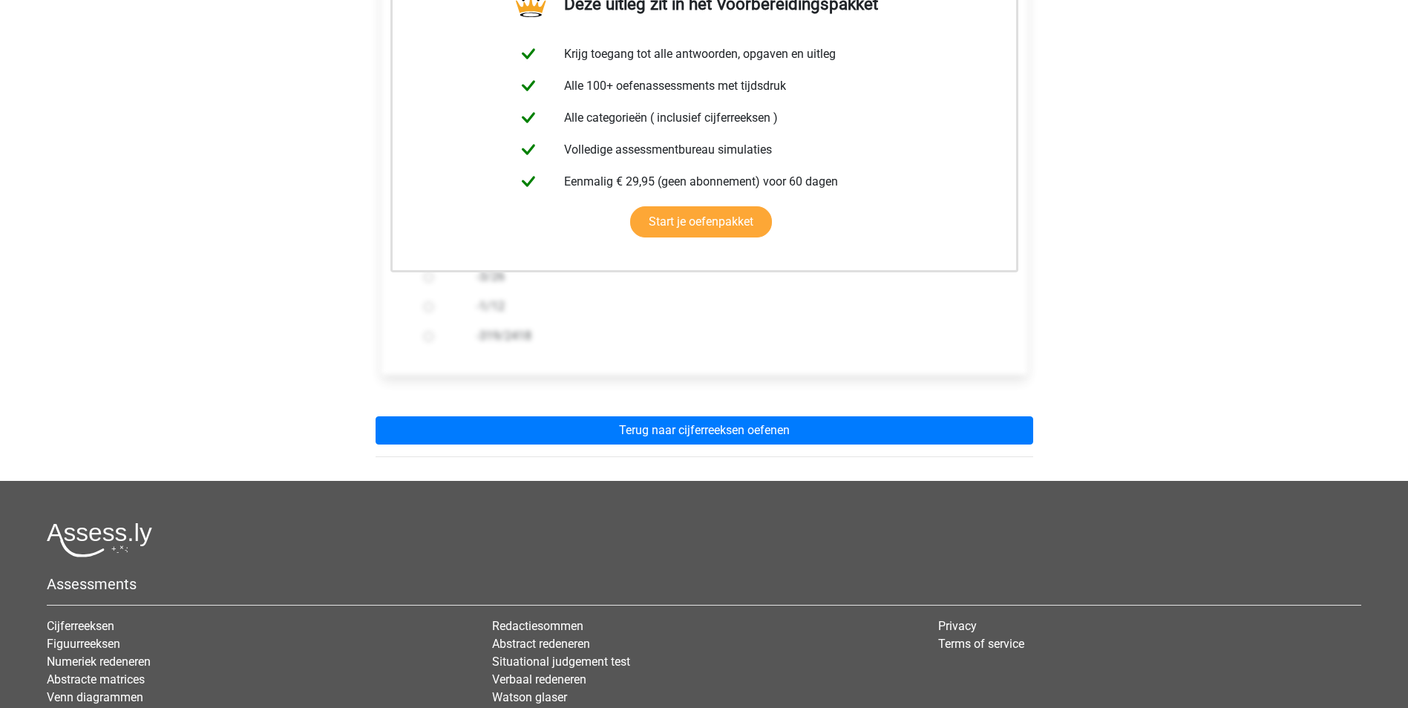
scroll to position [297, 0]
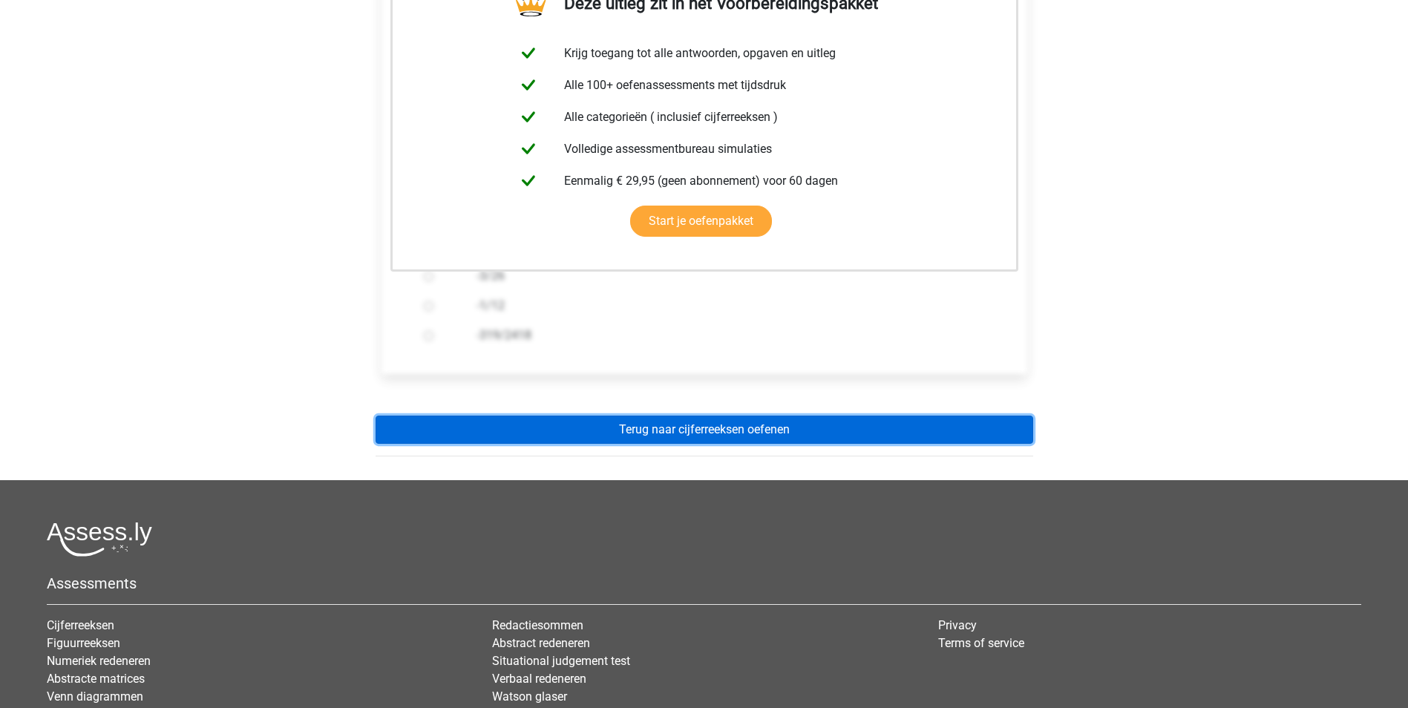
click at [713, 434] on link "Terug naar cijferreeksen oefenen" at bounding box center [705, 430] width 658 height 28
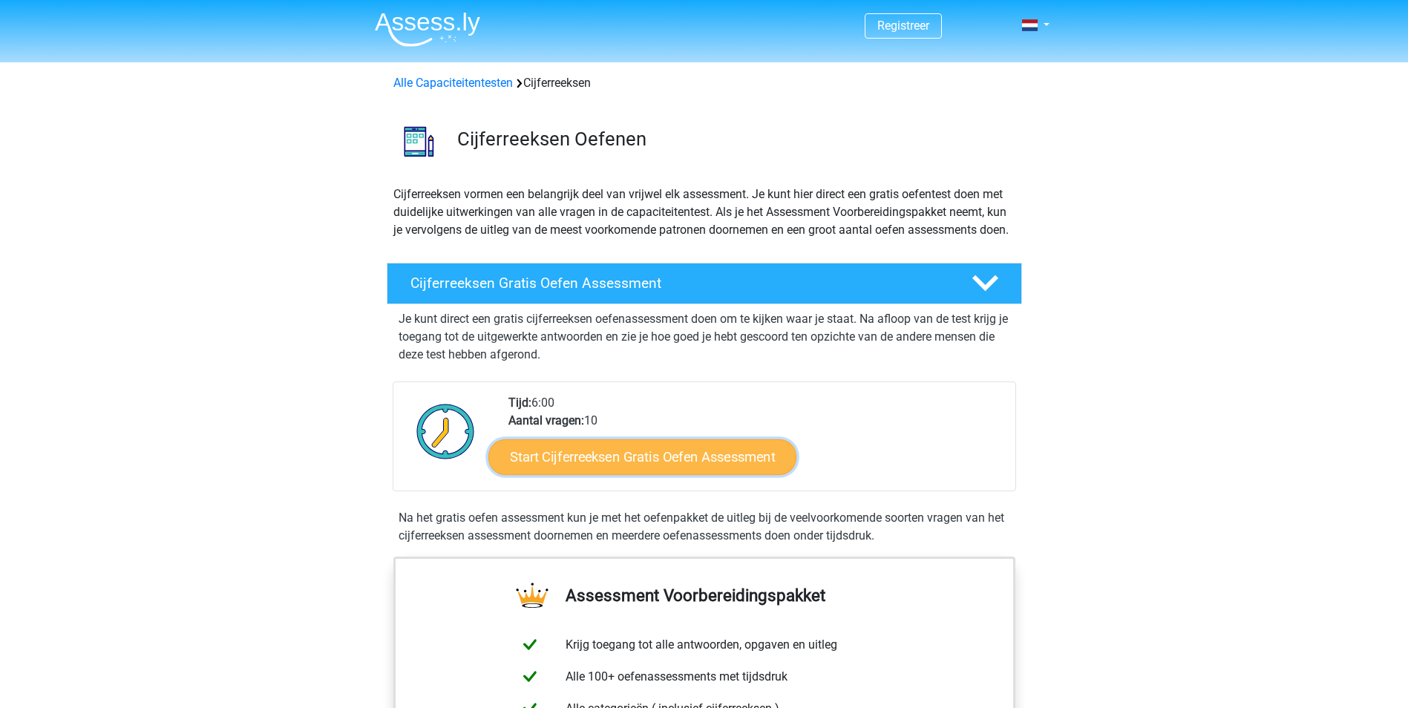
click at [605, 474] on link "Start Cijferreeksen Gratis Oefen Assessment" at bounding box center [643, 457] width 308 height 36
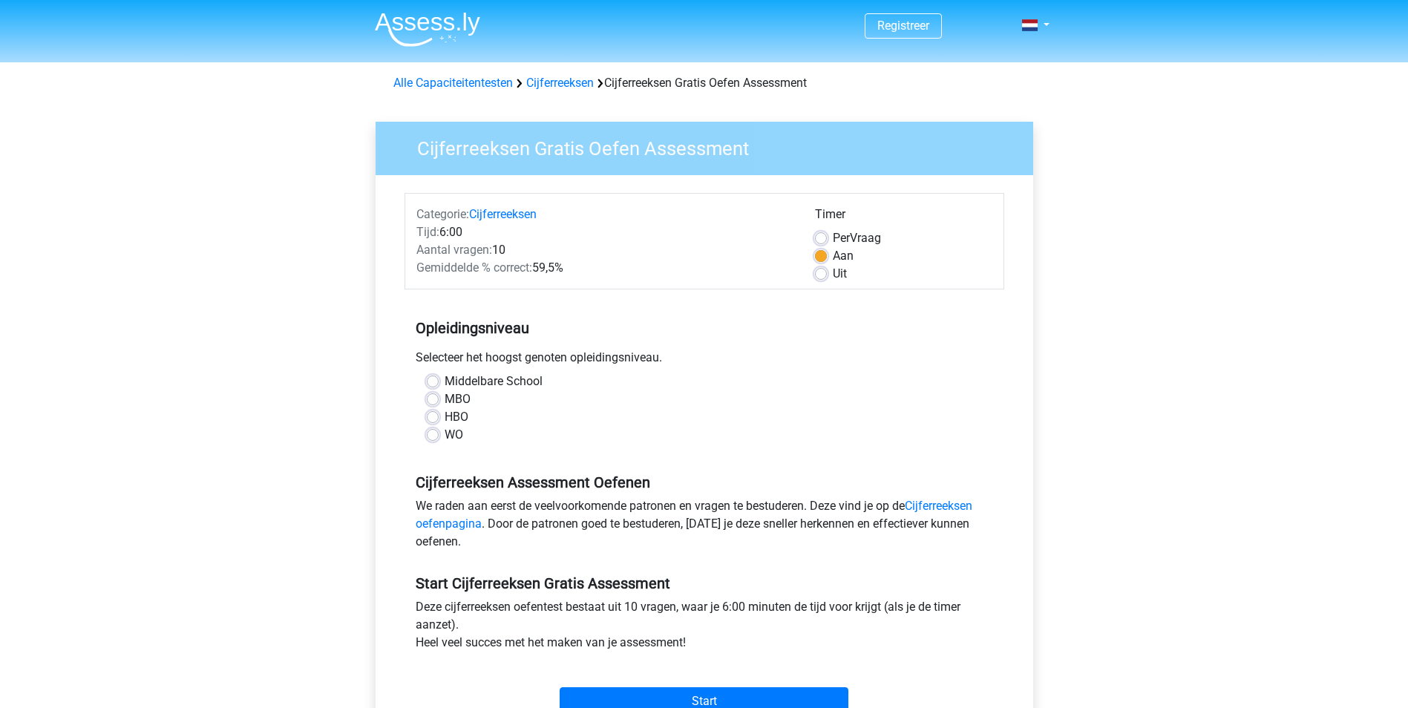
click at [445, 399] on label "MBO" at bounding box center [458, 400] width 26 height 18
click at [434, 399] on input "MBO" at bounding box center [433, 398] width 12 height 15
radio input "true"
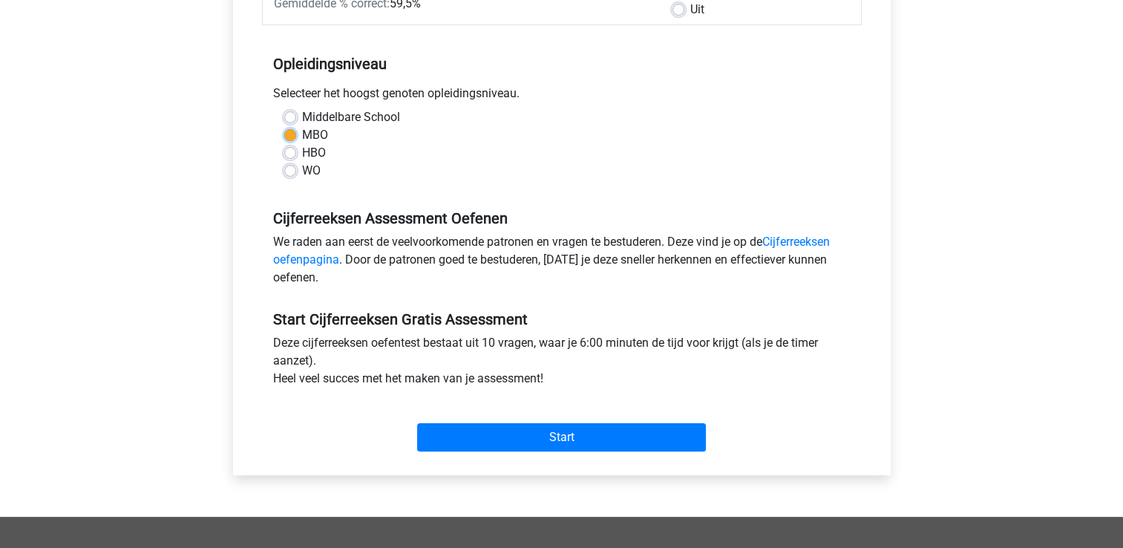
scroll to position [269, 0]
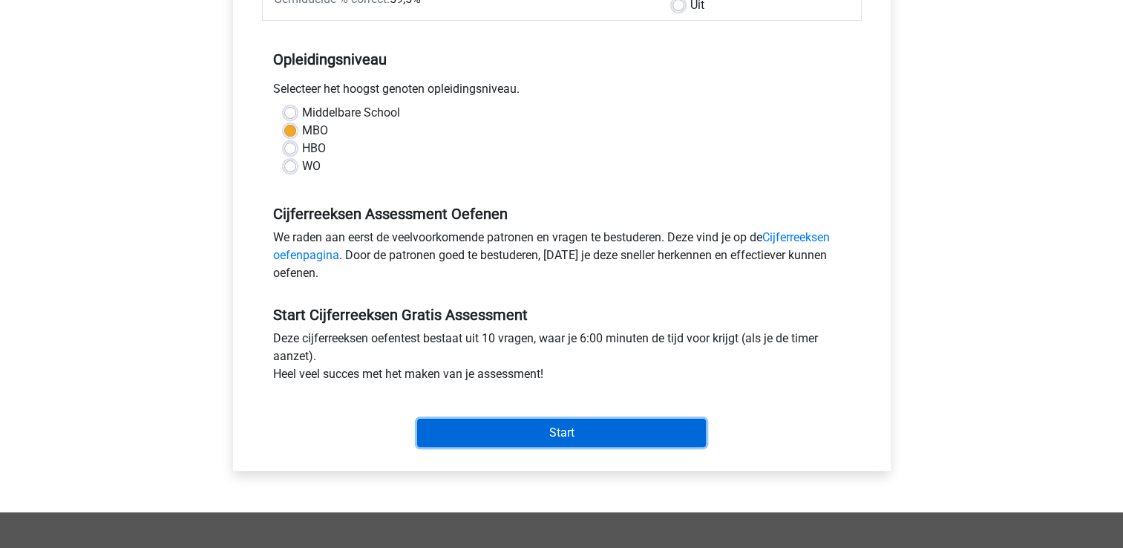
click at [628, 432] on input "Start" at bounding box center [561, 433] width 289 height 28
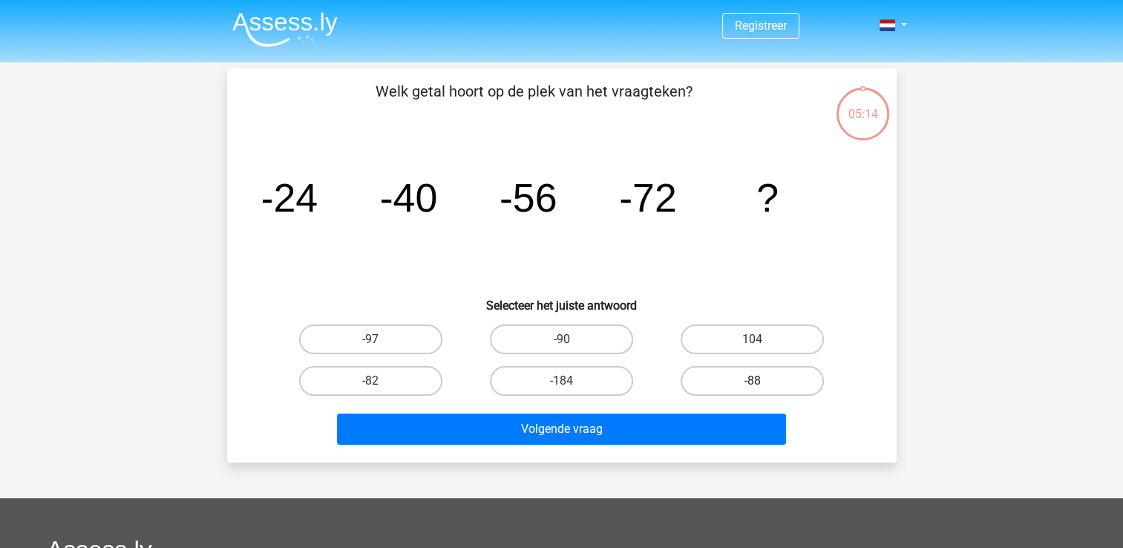
click at [777, 379] on label "-88" at bounding box center [752, 381] width 143 height 30
click at [762, 381] on input "-88" at bounding box center [758, 386] width 10 height 10
radio input "true"
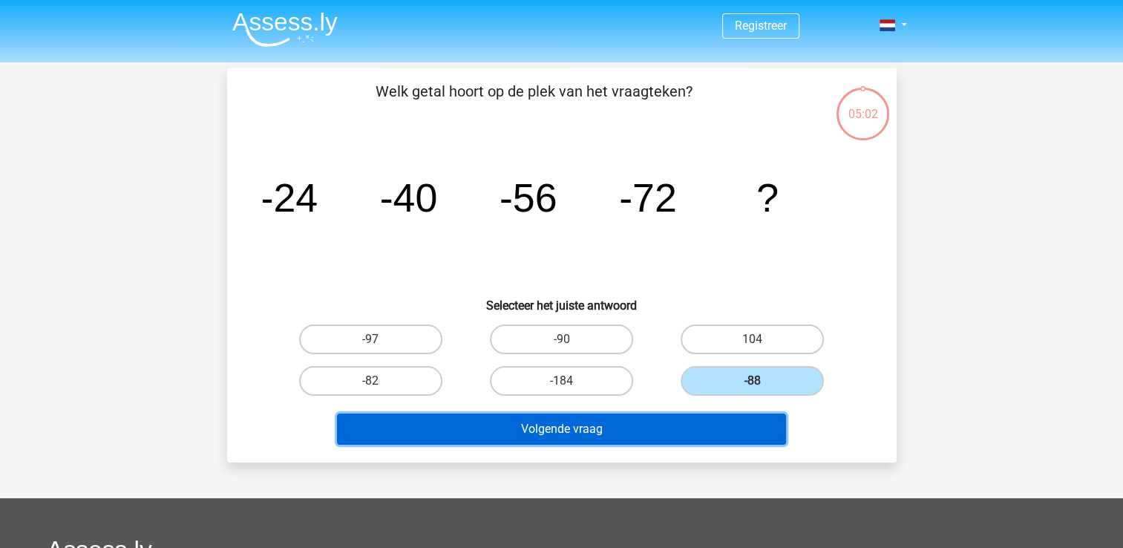
click at [642, 427] on button "Volgende vraag" at bounding box center [561, 429] width 449 height 31
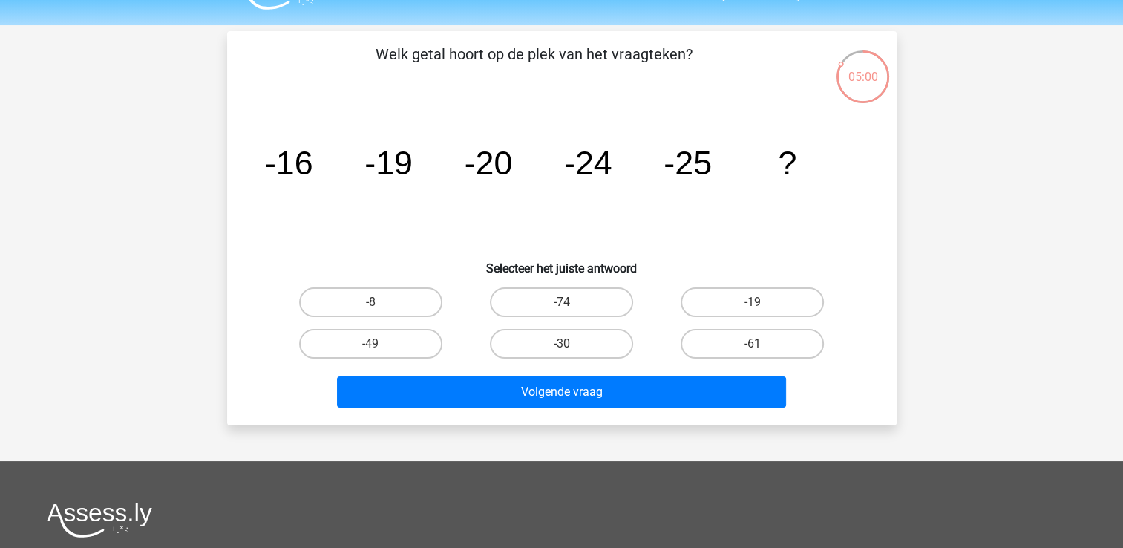
scroll to position [33, 0]
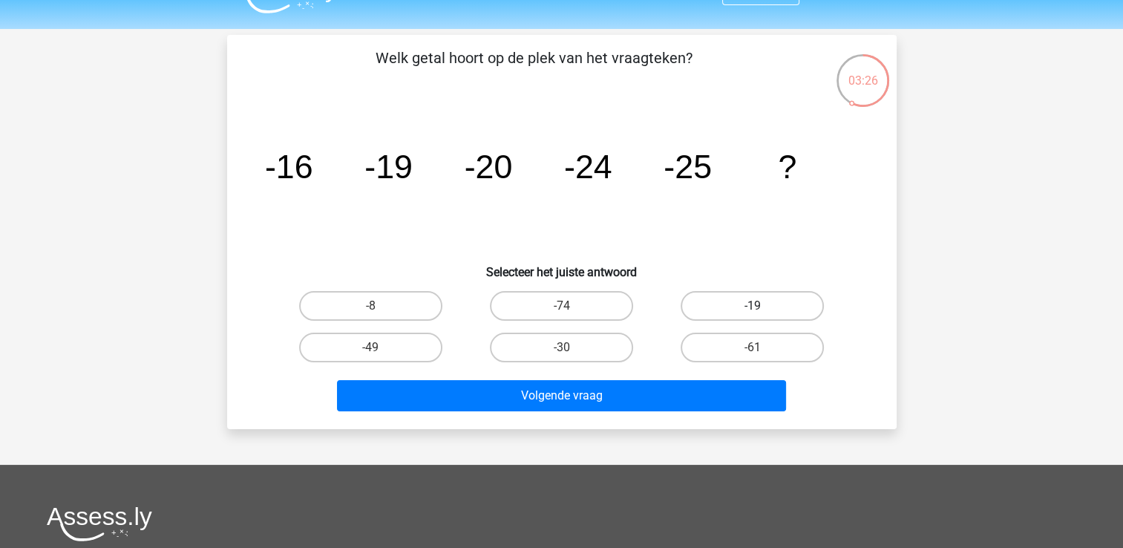
click at [776, 304] on label "-19" at bounding box center [752, 306] width 143 height 30
click at [762, 306] on input "-19" at bounding box center [758, 311] width 10 height 10
radio input "true"
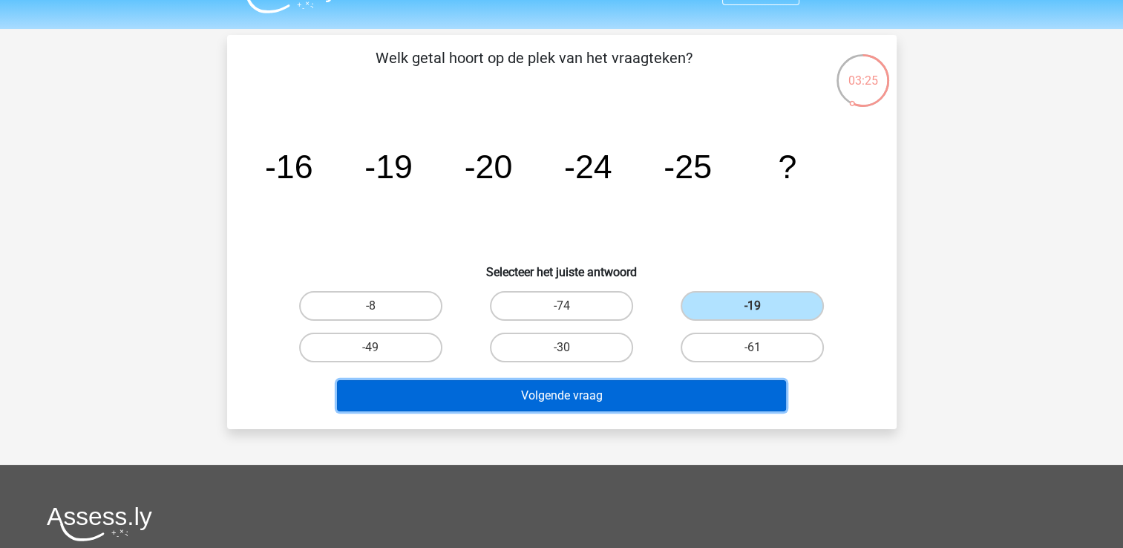
click at [645, 399] on button "Volgende vraag" at bounding box center [561, 395] width 449 height 31
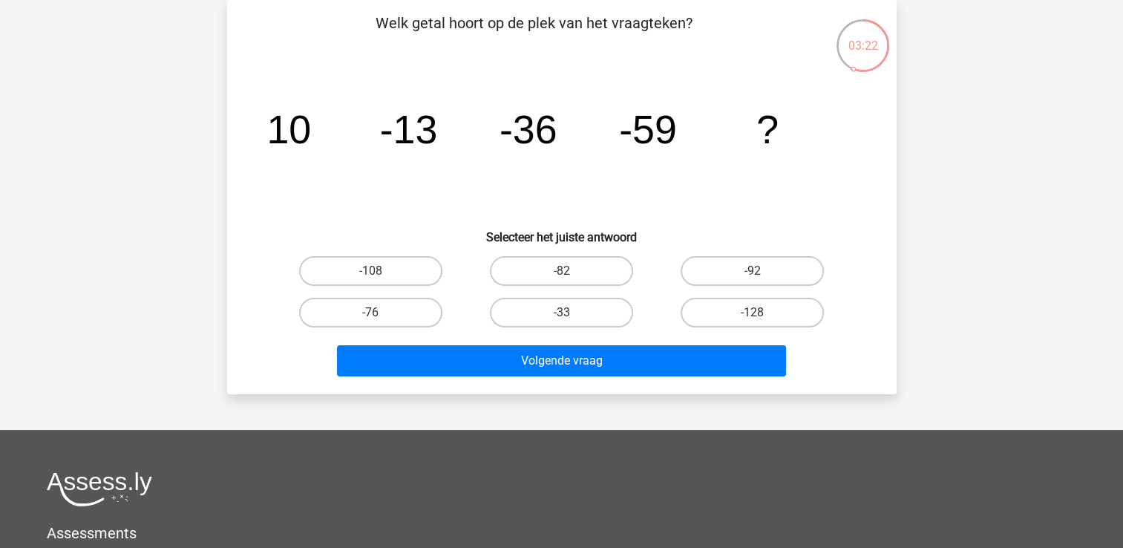
scroll to position [58, 0]
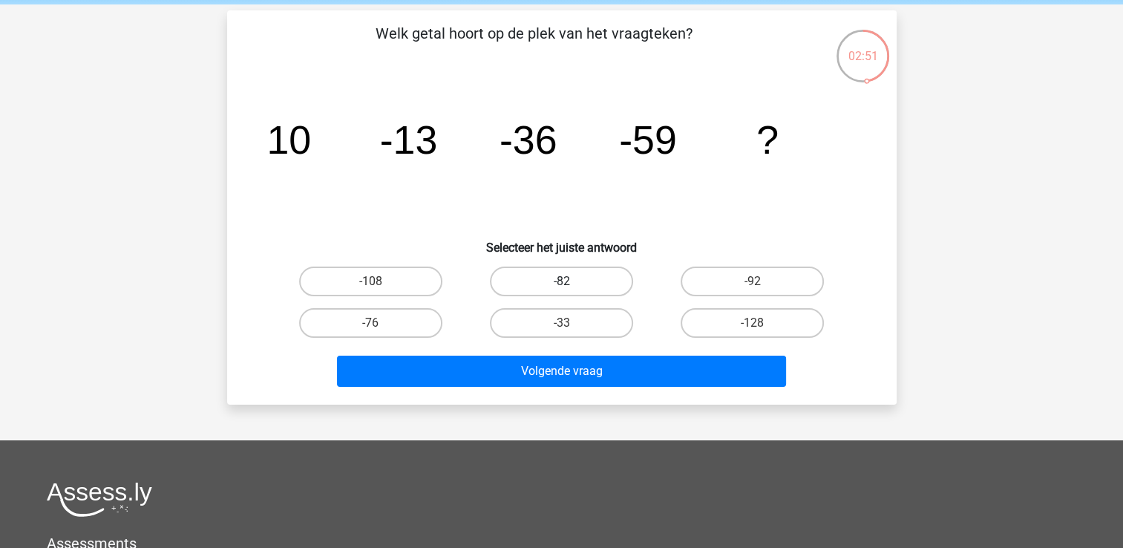
click at [589, 281] on label "-82" at bounding box center [561, 282] width 143 height 30
click at [571, 281] on input "-82" at bounding box center [566, 286] width 10 height 10
radio input "true"
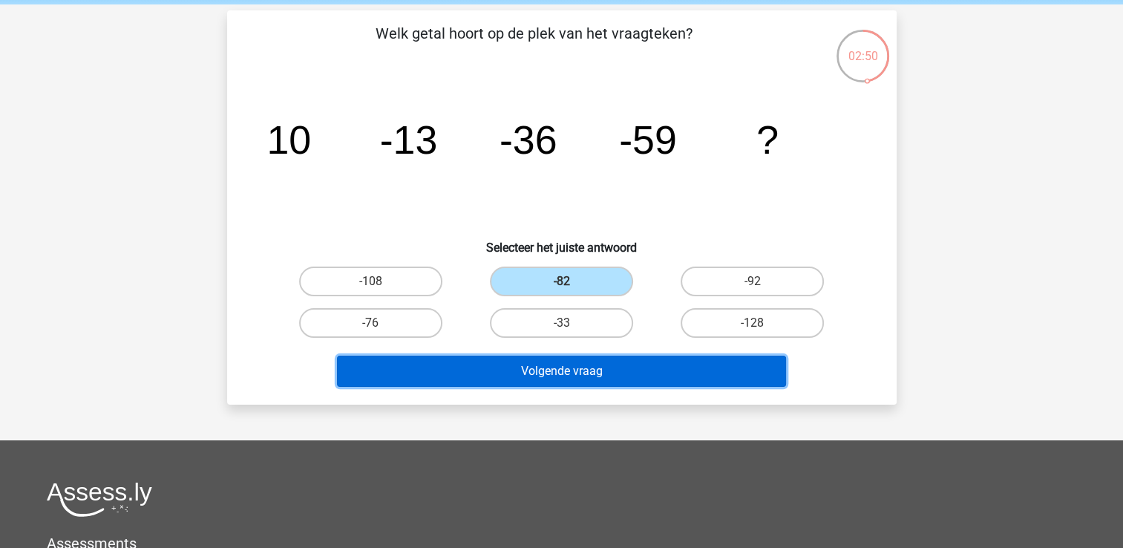
click at [615, 375] on button "Volgende vraag" at bounding box center [561, 371] width 449 height 31
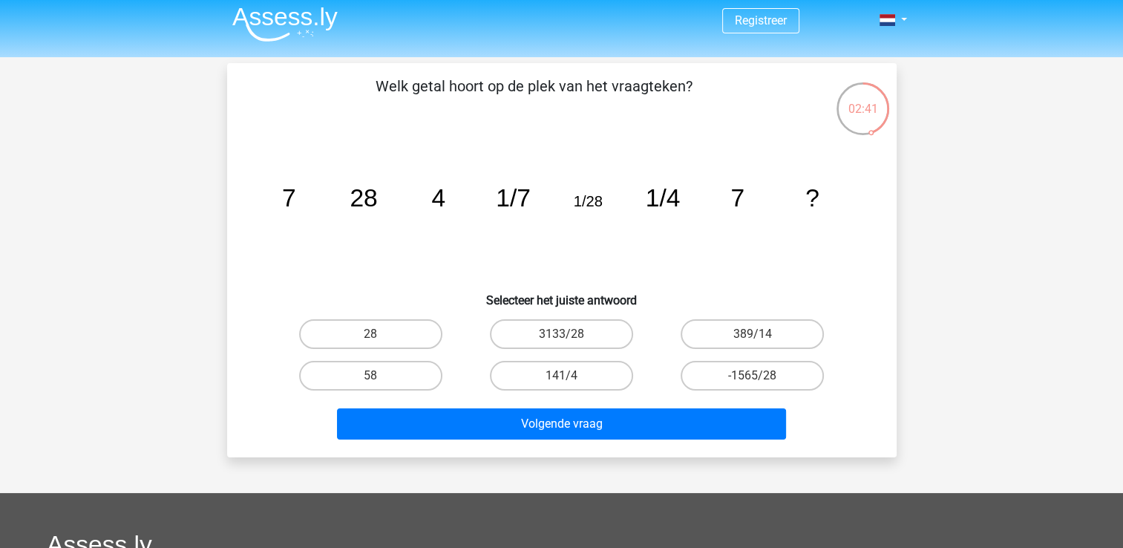
scroll to position [0, 0]
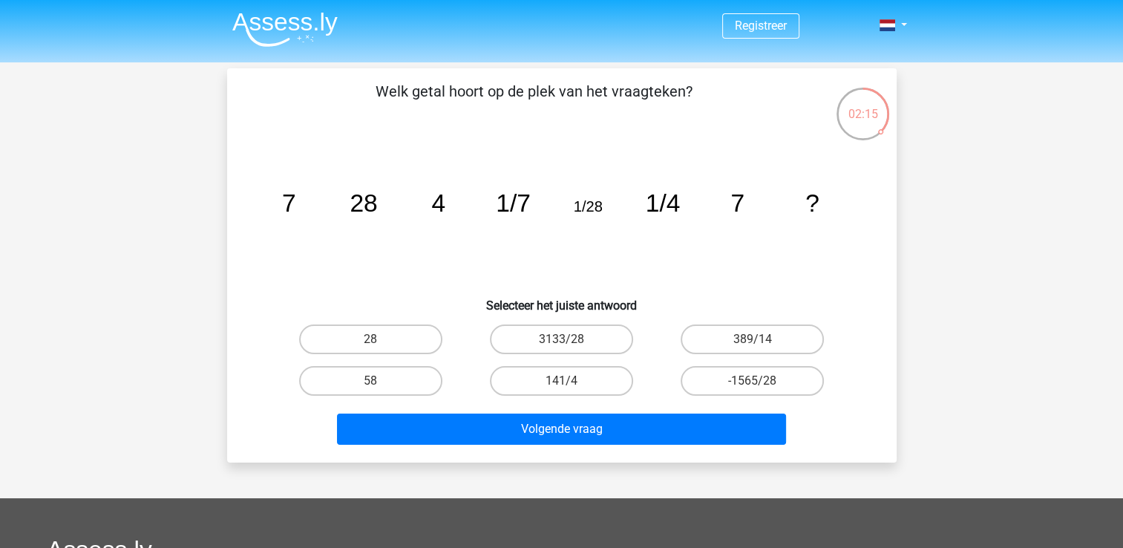
click at [380, 339] on input "28" at bounding box center [375, 344] width 10 height 10
radio input "true"
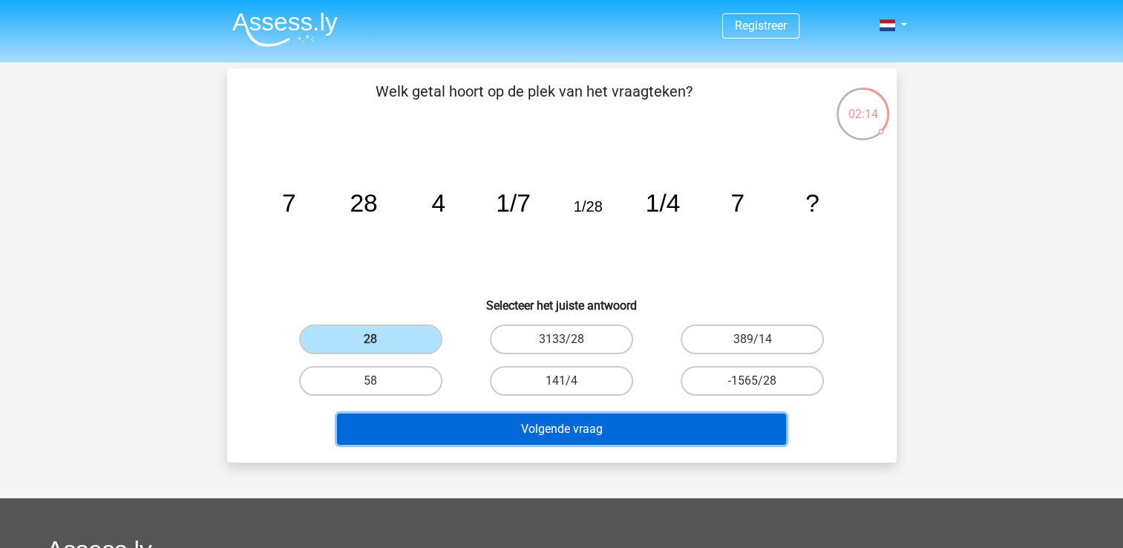
click at [584, 419] on button "Volgende vraag" at bounding box center [561, 429] width 449 height 31
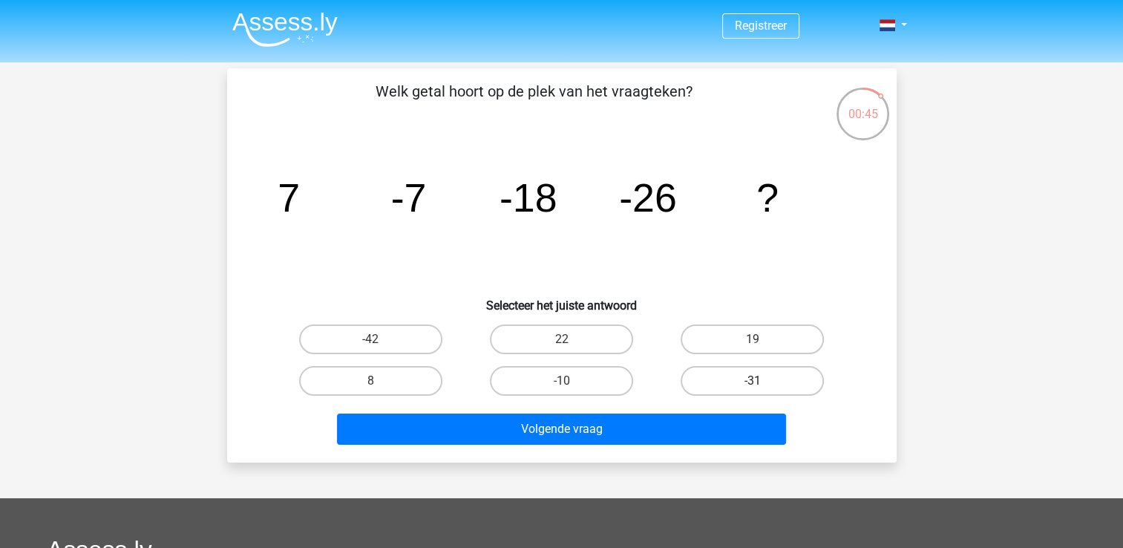
click at [713, 374] on label "-31" at bounding box center [752, 381] width 143 height 30
click at [753, 381] on input "-31" at bounding box center [758, 386] width 10 height 10
radio input "true"
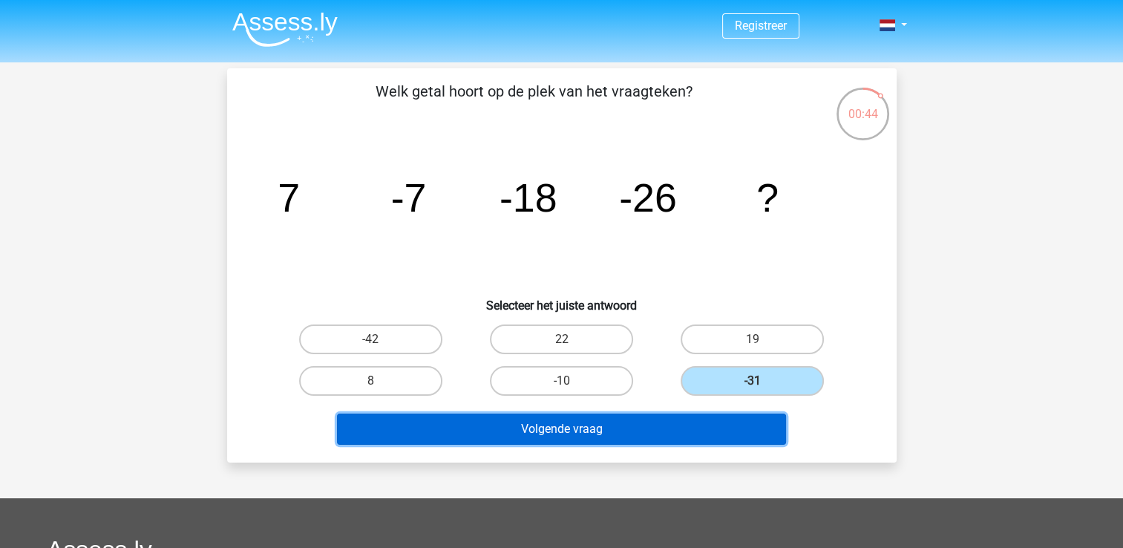
click at [655, 420] on button "Volgende vraag" at bounding box center [561, 429] width 449 height 31
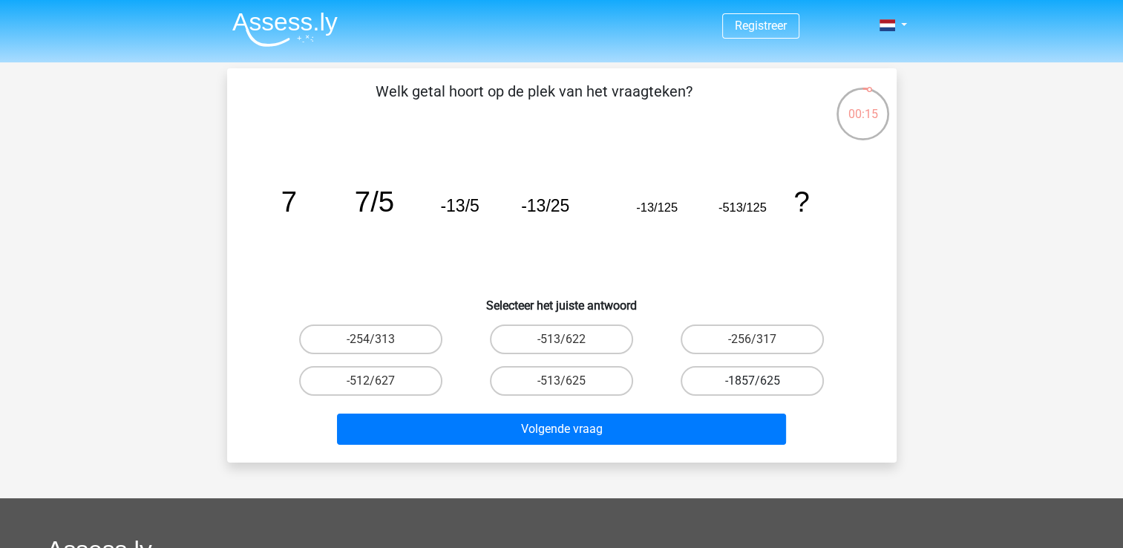
click at [713, 389] on label "-1857/625" at bounding box center [752, 381] width 143 height 30
click at [753, 389] on input "-1857/625" at bounding box center [758, 386] width 10 height 10
radio input "true"
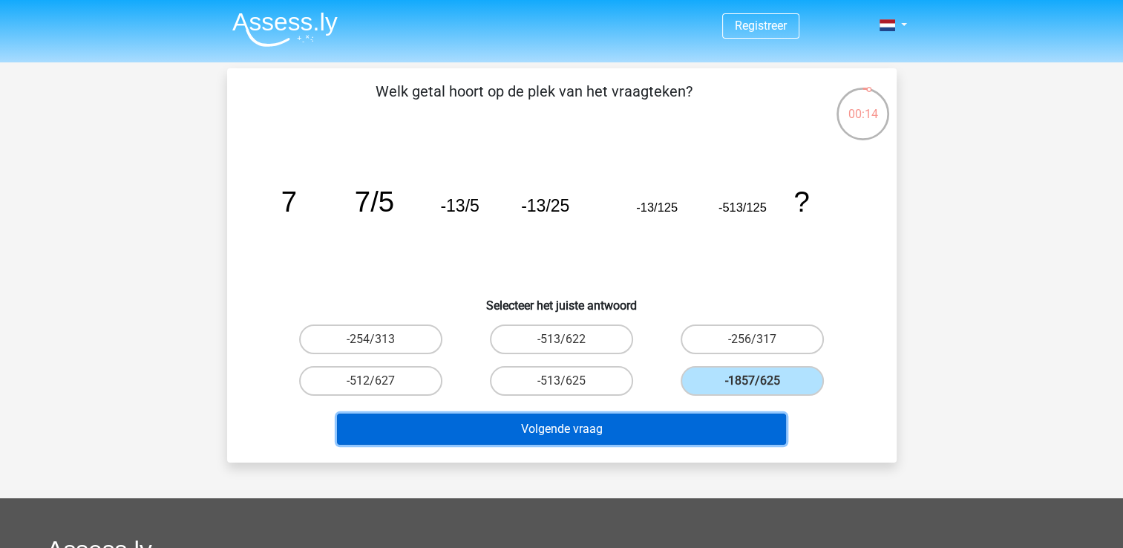
click at [674, 420] on button "Volgende vraag" at bounding box center [561, 429] width 449 height 31
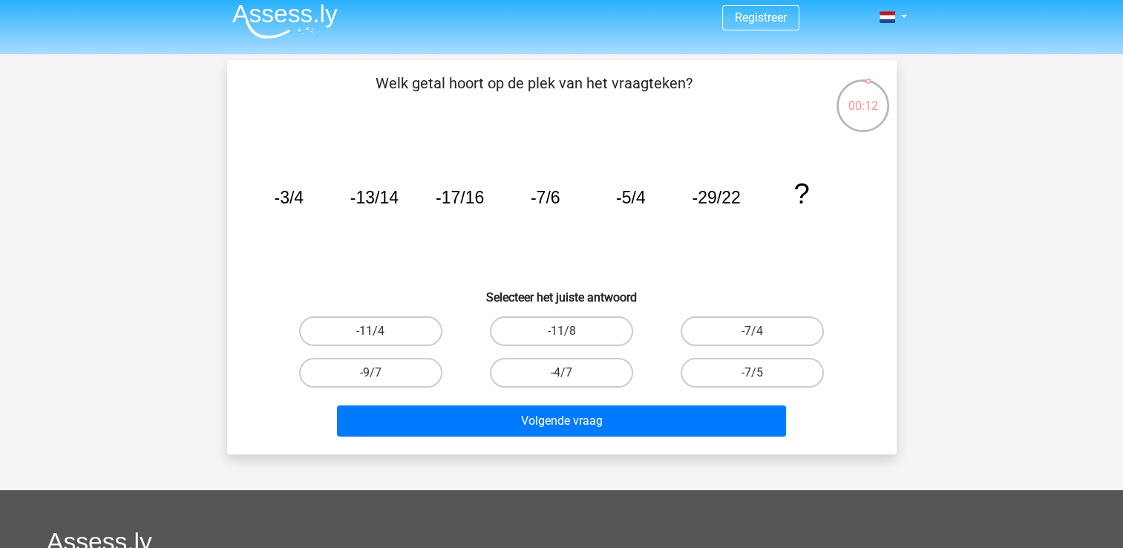
scroll to position [6, 0]
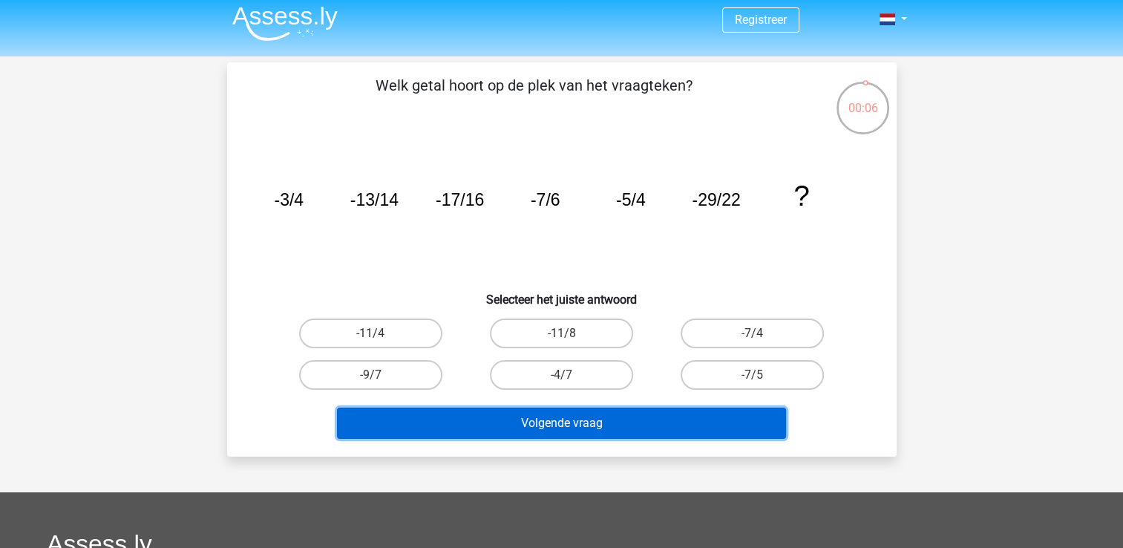
click at [662, 413] on button "Volgende vraag" at bounding box center [561, 423] width 449 height 31
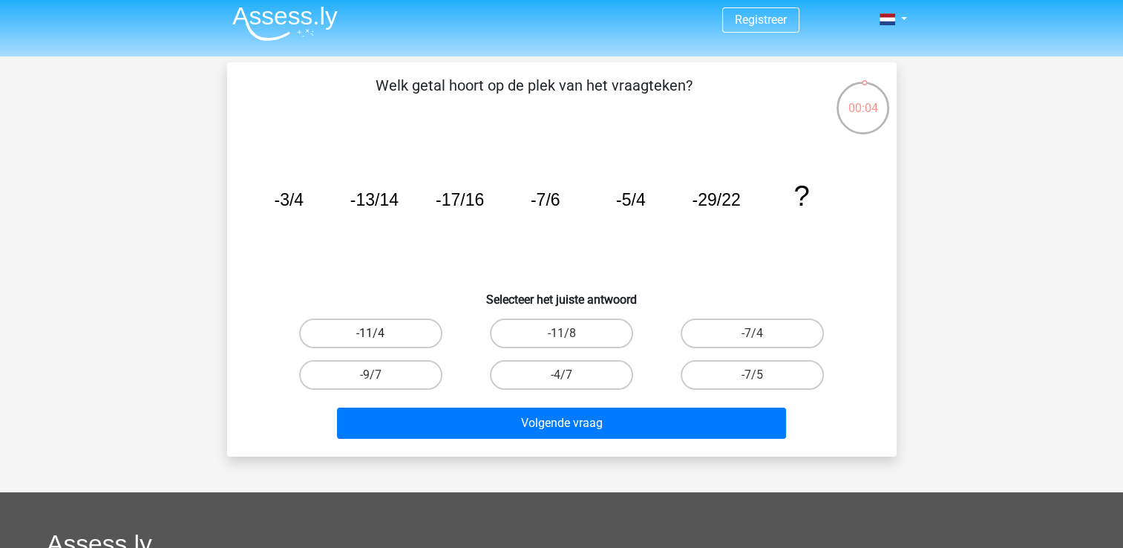
click at [379, 331] on label "-11/4" at bounding box center [370, 333] width 143 height 30
click at [379, 333] on input "-11/4" at bounding box center [375, 338] width 10 height 10
radio input "true"
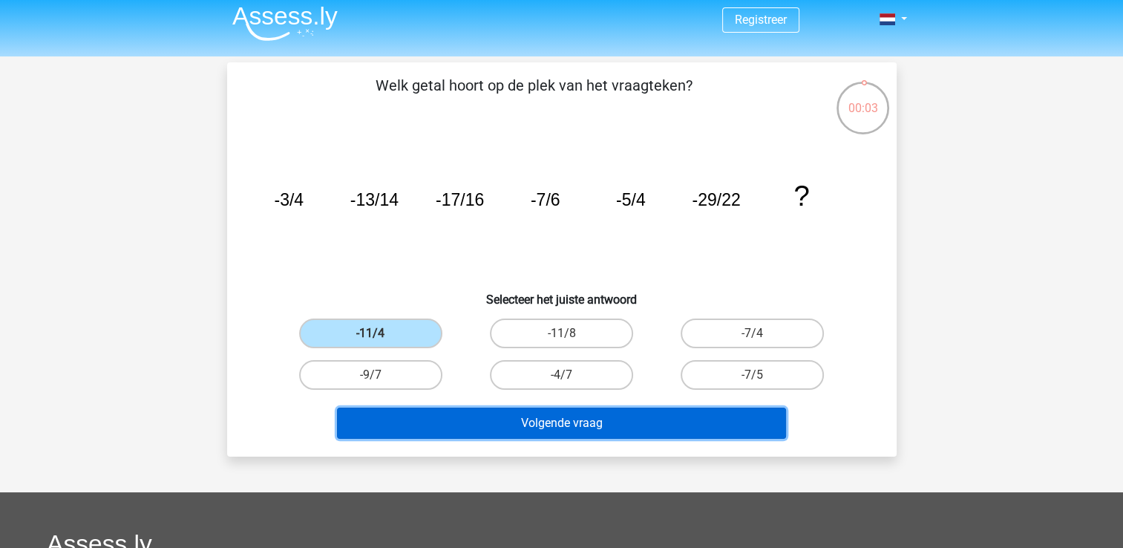
click at [514, 418] on button "Volgende vraag" at bounding box center [561, 423] width 449 height 31
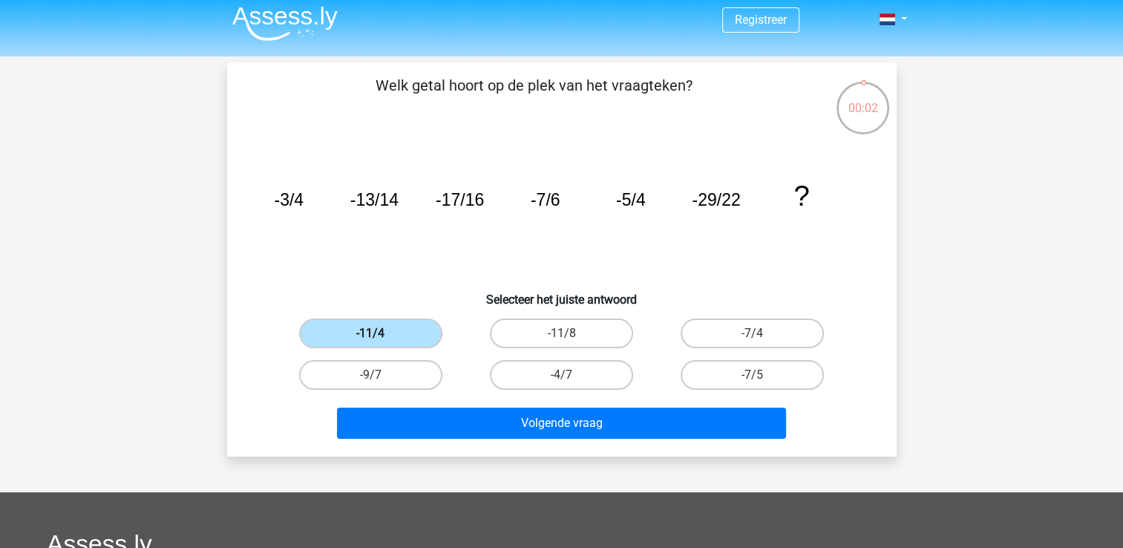
click at [407, 334] on label "-11/4" at bounding box center [370, 333] width 143 height 30
click at [380, 334] on input "-11/4" at bounding box center [375, 338] width 10 height 10
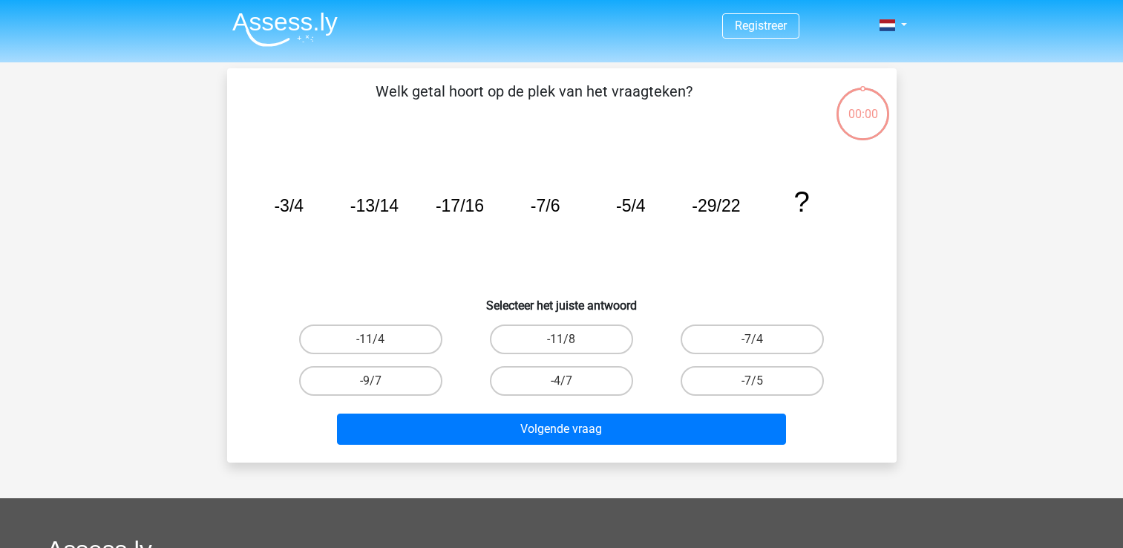
scroll to position [6, 0]
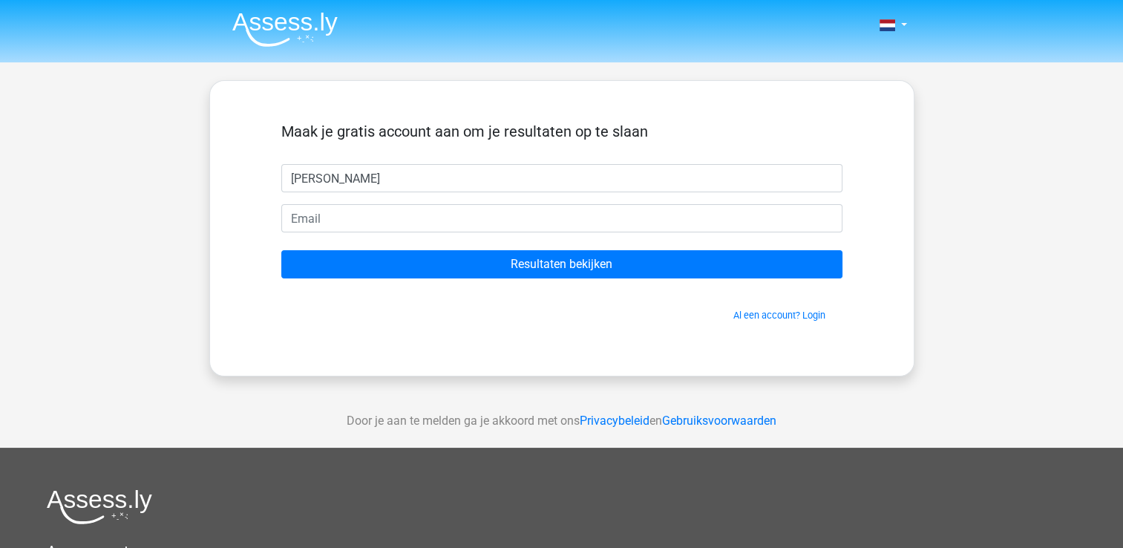
type input "[PERSON_NAME]"
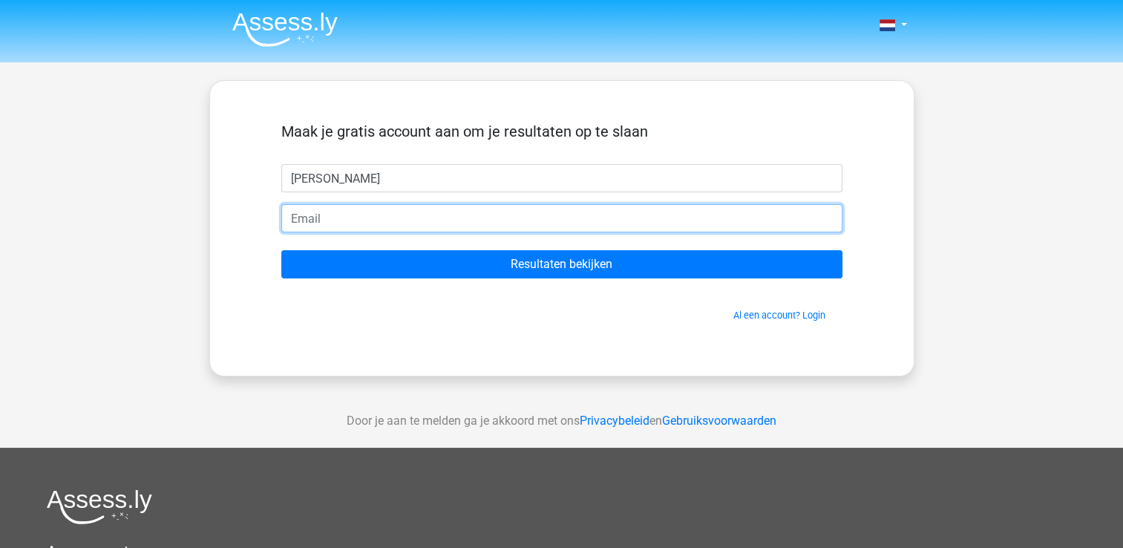
click at [543, 227] on input "email" at bounding box center [561, 218] width 561 height 28
type input "[EMAIL_ADDRESS][DOMAIN_NAME]"
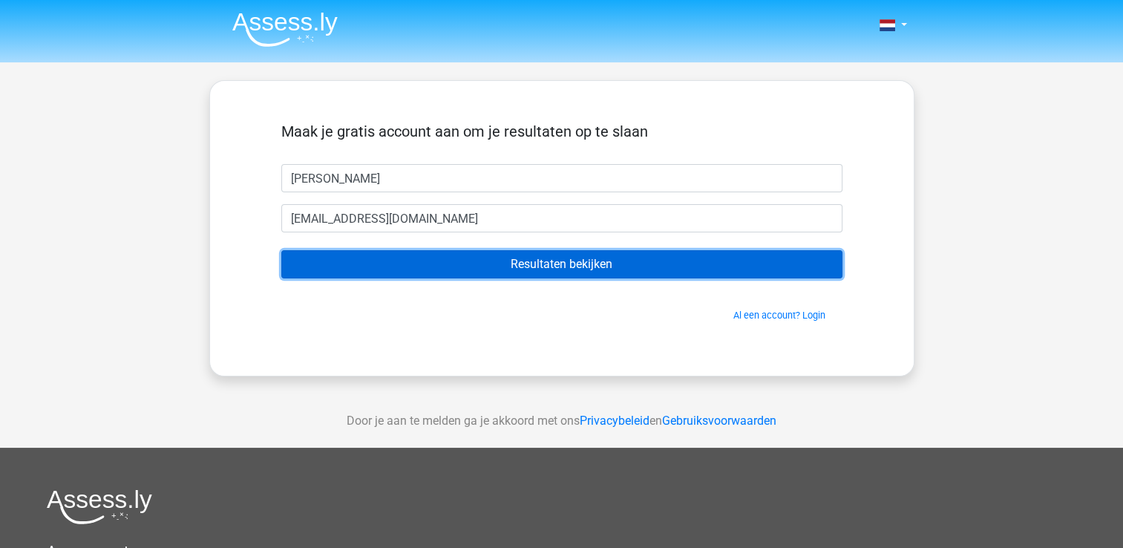
click at [543, 263] on input "Resultaten bekijken" at bounding box center [561, 264] width 561 height 28
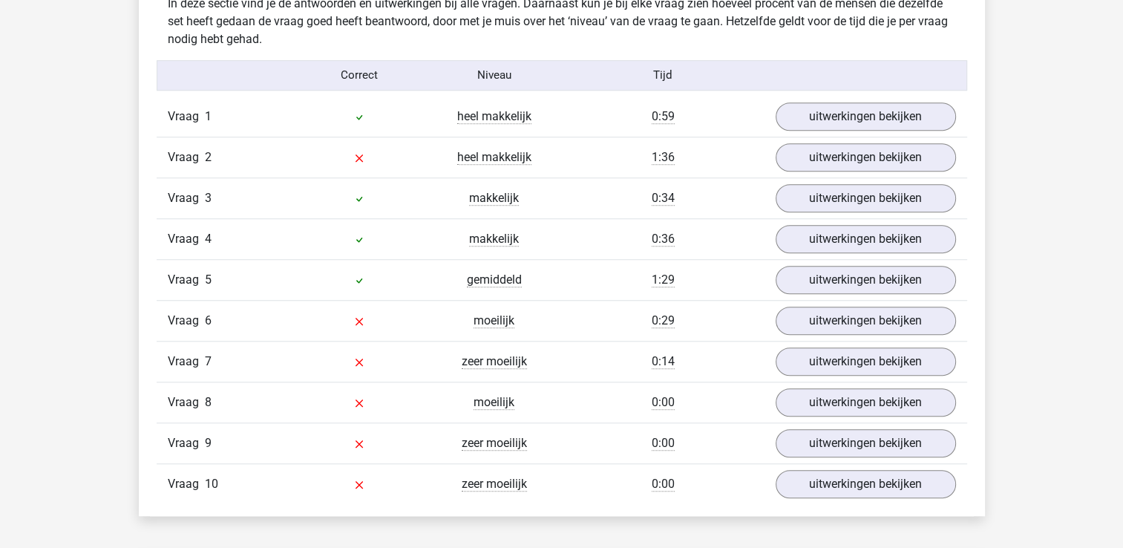
scroll to position [1184, 0]
click at [820, 123] on link "uitwerkingen bekijken" at bounding box center [865, 117] width 207 height 33
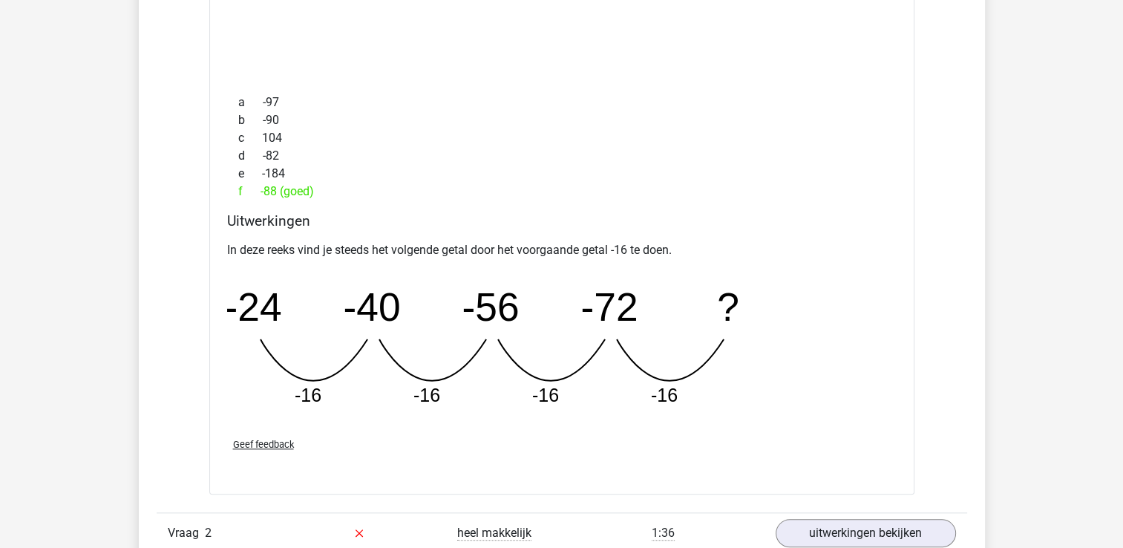
scroll to position [1460, 0]
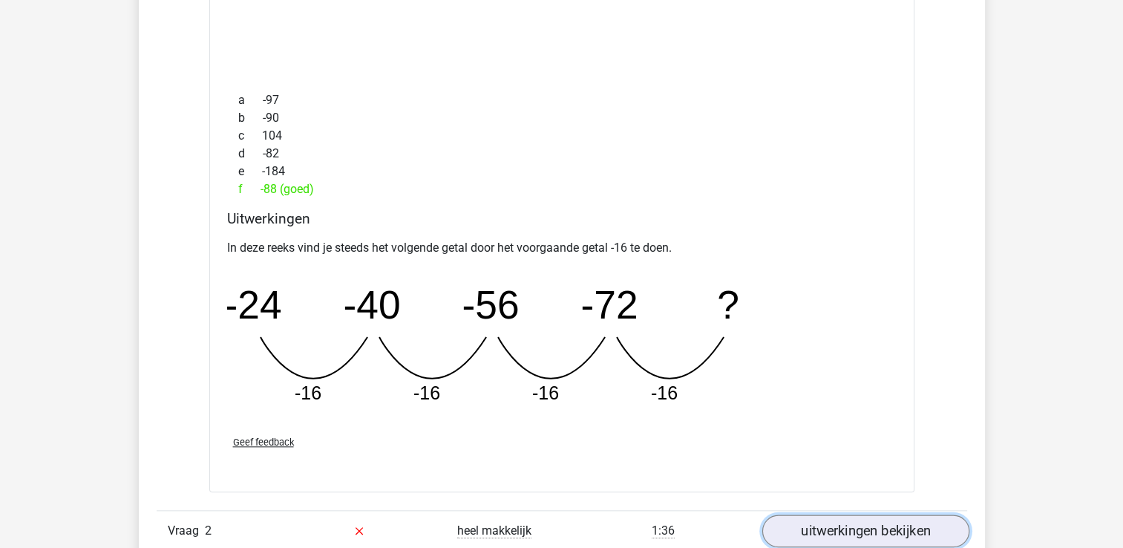
click at [858, 521] on link "uitwerkingen bekijken" at bounding box center [865, 530] width 207 height 33
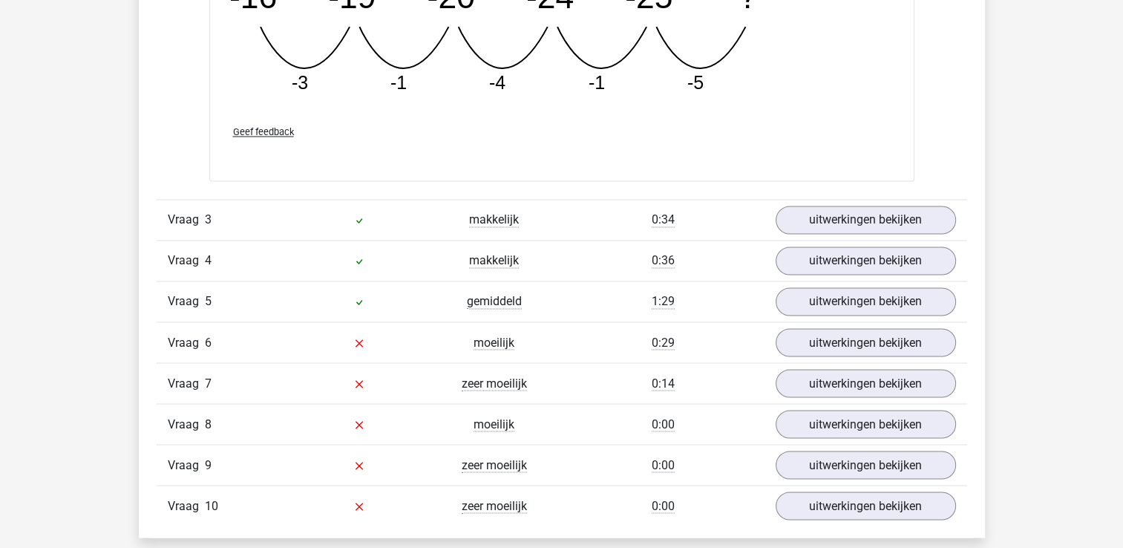
scroll to position [2497, 0]
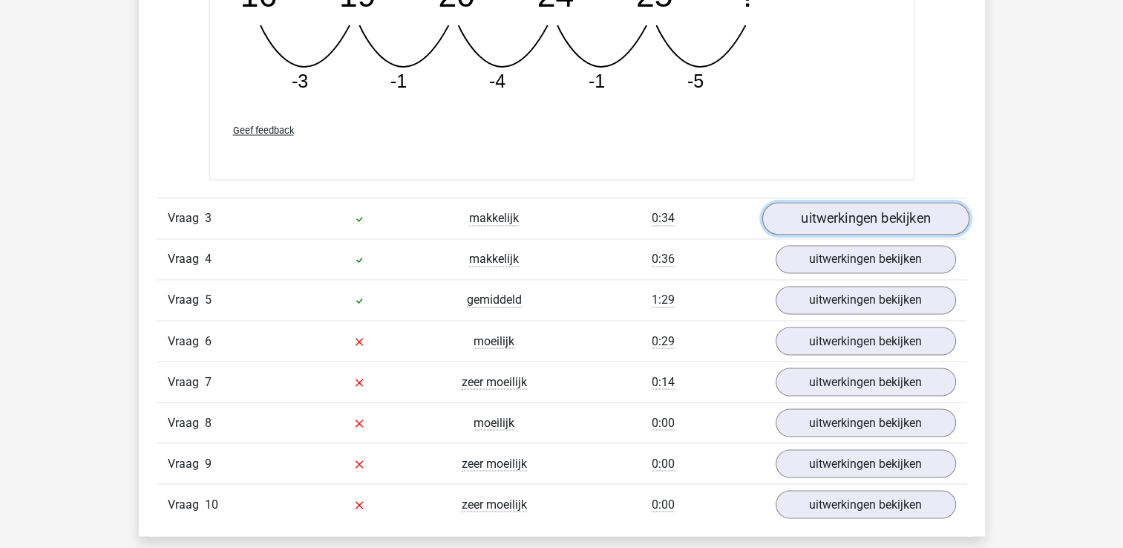
click at [844, 214] on link "uitwerkingen bekijken" at bounding box center [865, 219] width 207 height 33
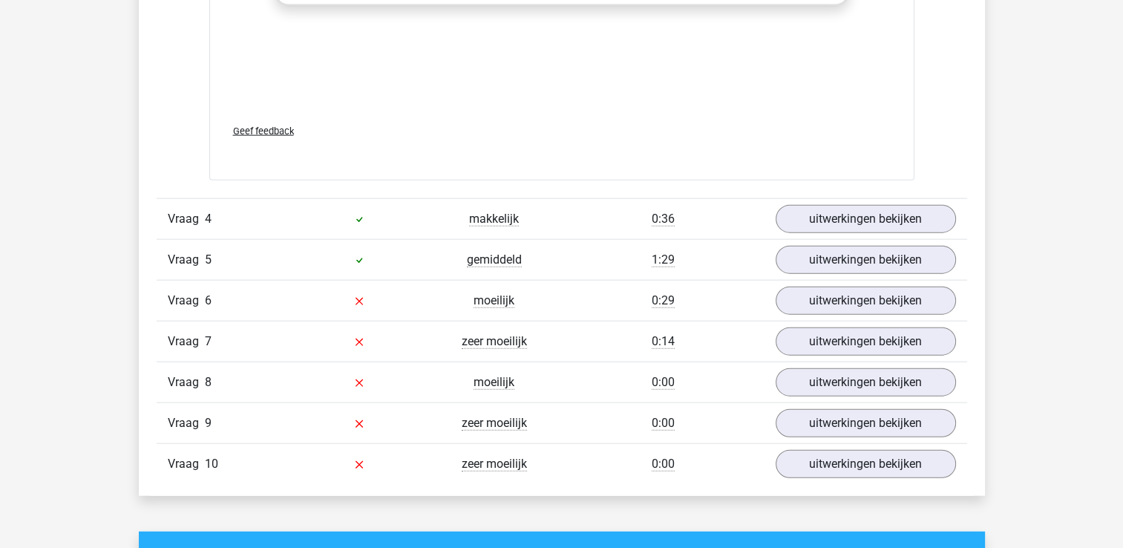
scroll to position [3457, 0]
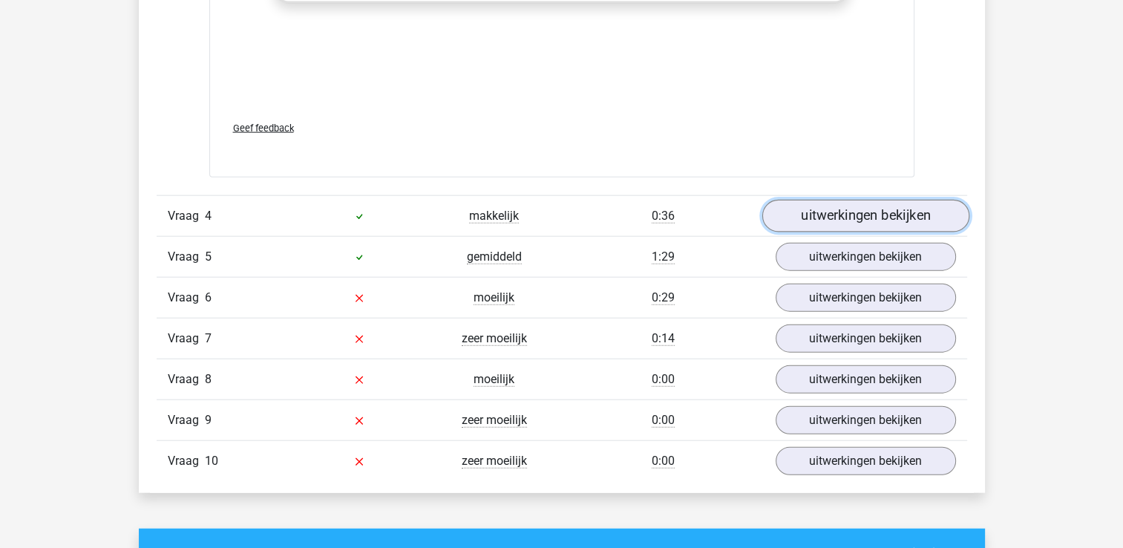
click at [834, 203] on link "uitwerkingen bekijken" at bounding box center [865, 216] width 207 height 33
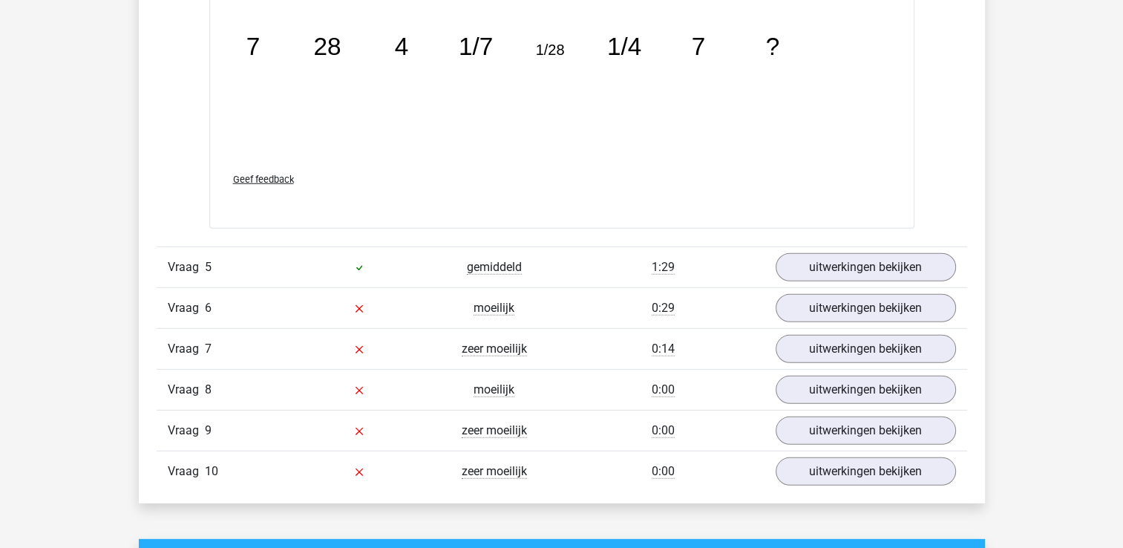
scroll to position [4220, 0]
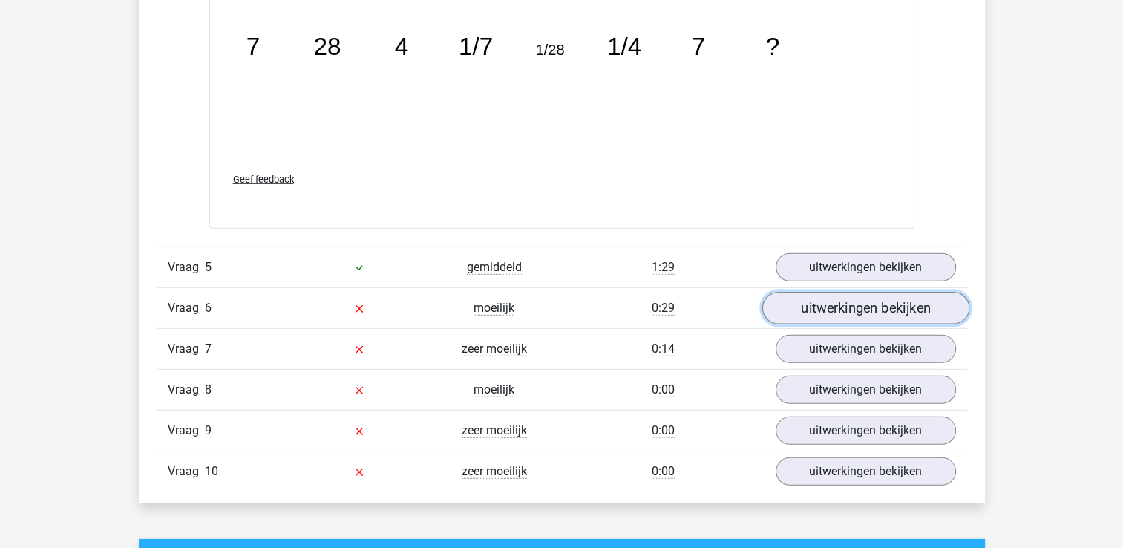
click at [791, 304] on link "uitwerkingen bekijken" at bounding box center [865, 308] width 207 height 33
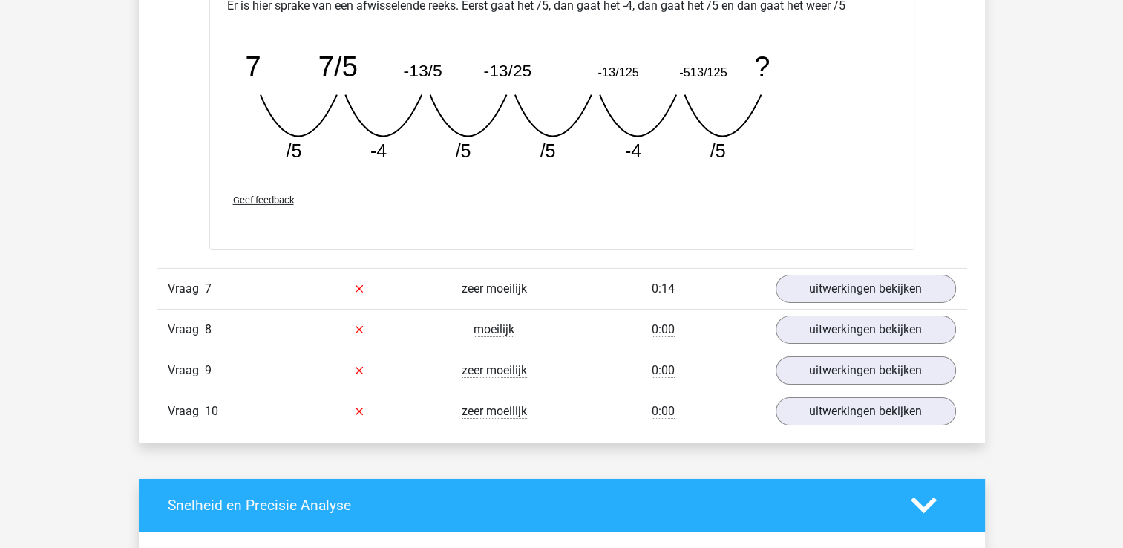
scroll to position [4935, 0]
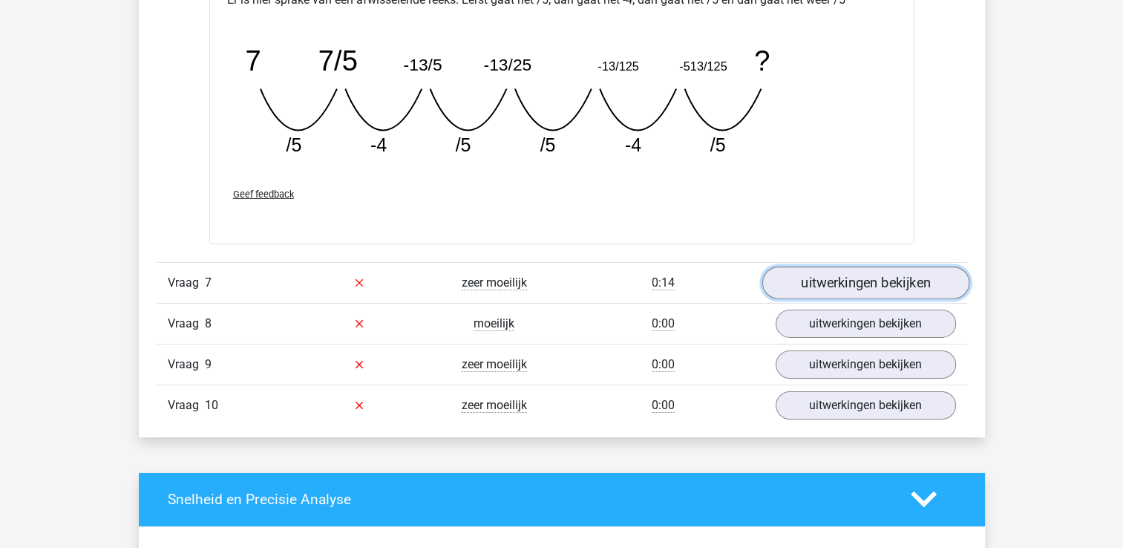
click at [820, 280] on link "uitwerkingen bekijken" at bounding box center [865, 283] width 207 height 33
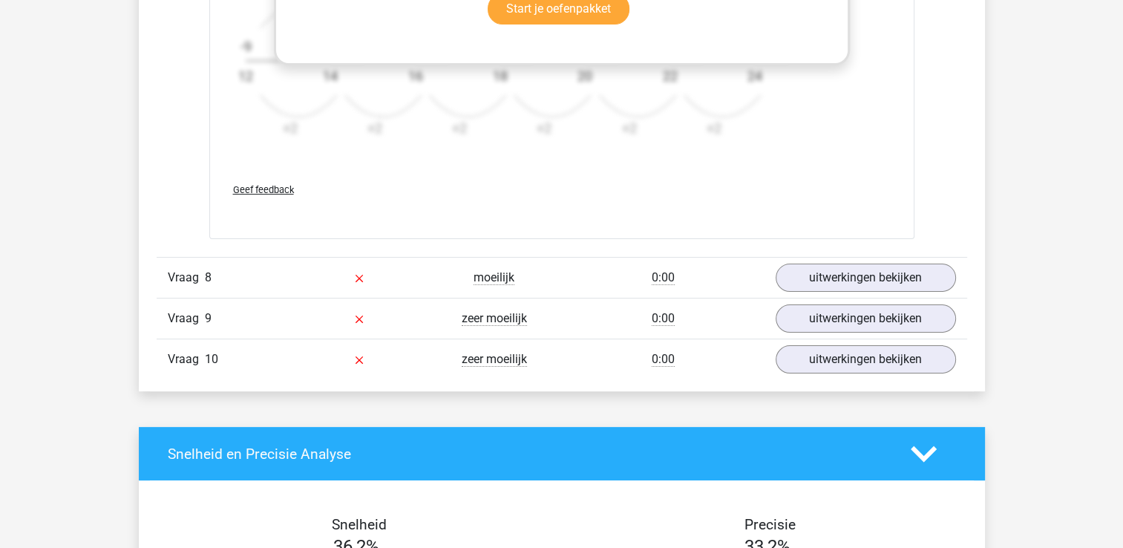
scroll to position [5897, 0]
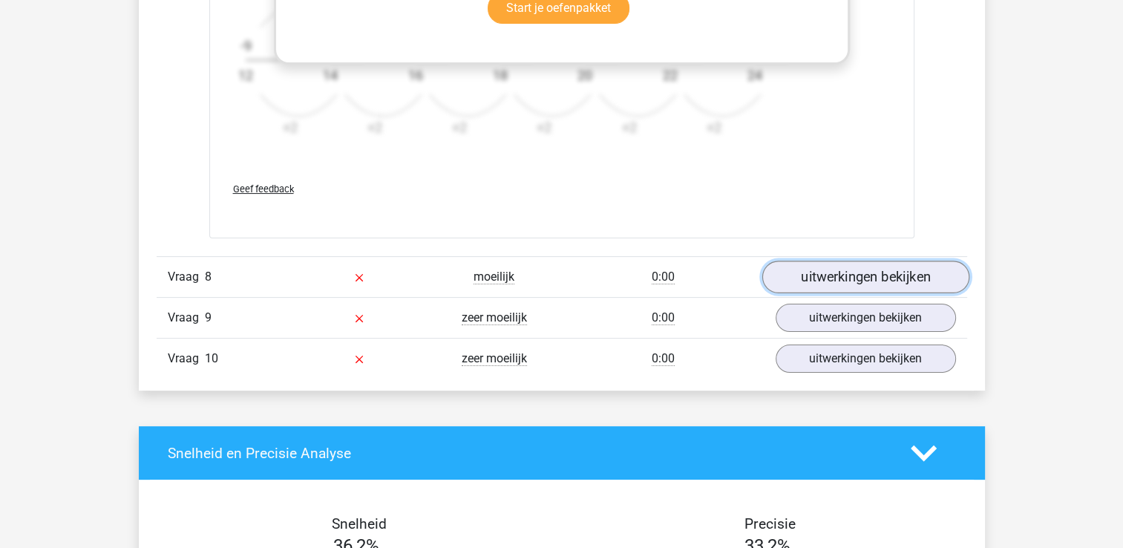
click at [834, 278] on link "uitwerkingen bekijken" at bounding box center [865, 277] width 207 height 33
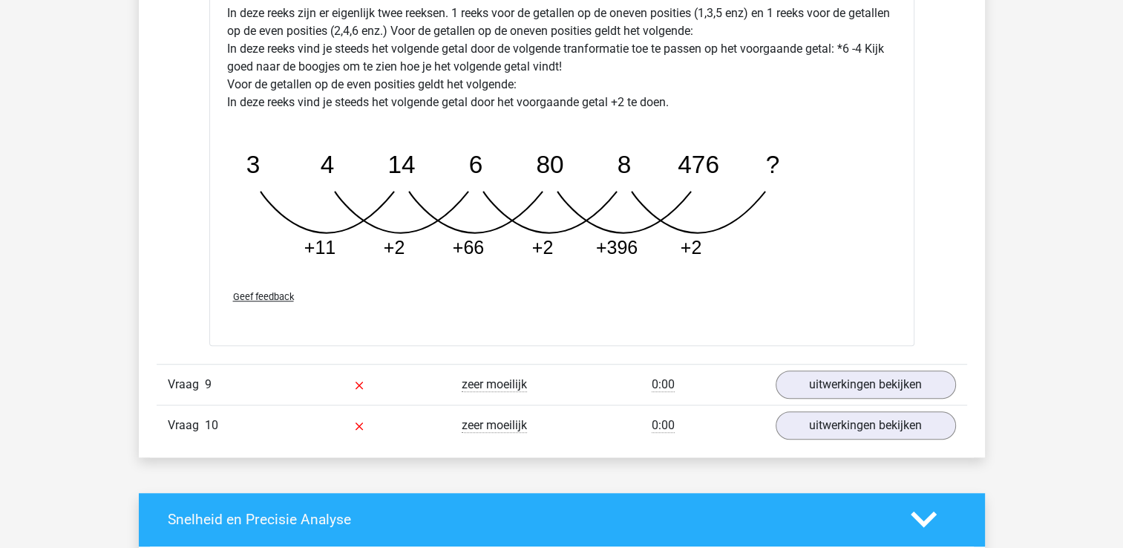
scroll to position [6572, 0]
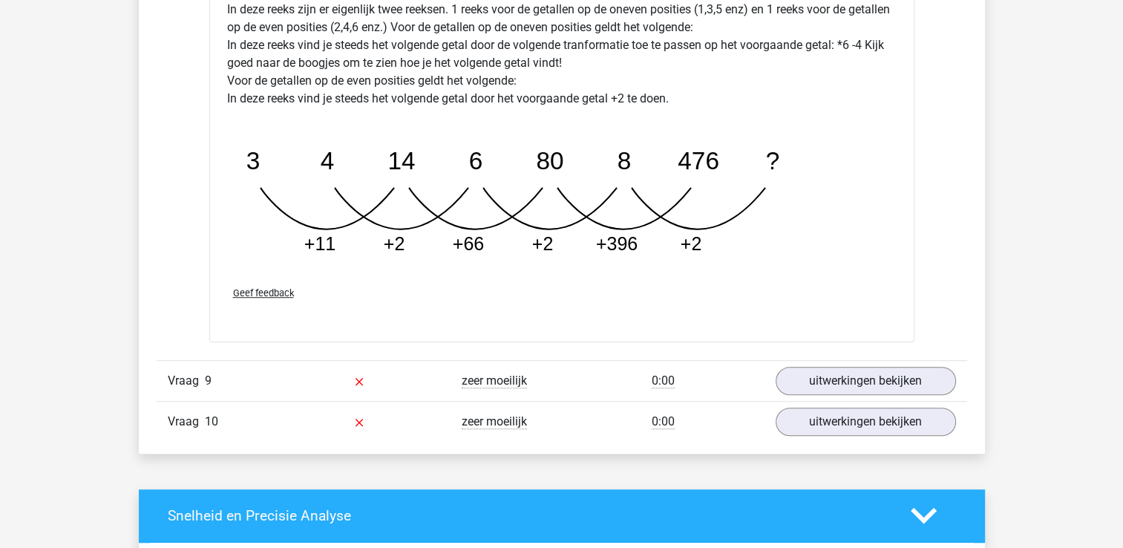
click at [818, 360] on div "Vraag 9 zeer moeilijk 0:00 uitwerkingen bekijken" at bounding box center [562, 380] width 811 height 41
click at [821, 370] on link "uitwerkingen bekijken" at bounding box center [865, 381] width 207 height 33
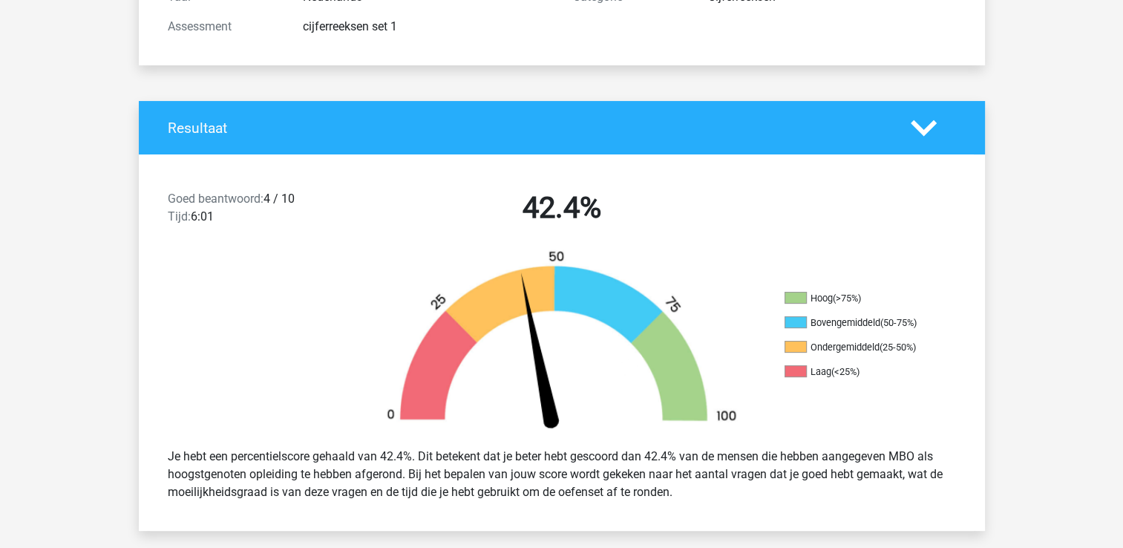
scroll to position [0, 0]
